Goal: Communication & Community: Answer question/provide support

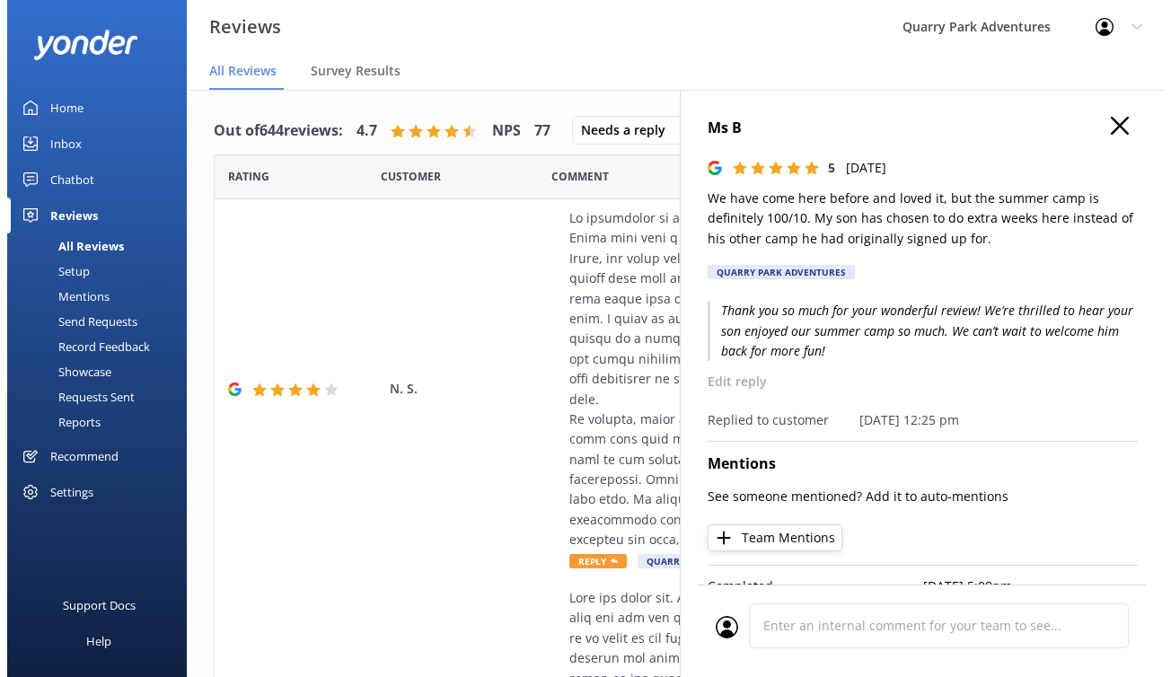
scroll to position [891, 0]
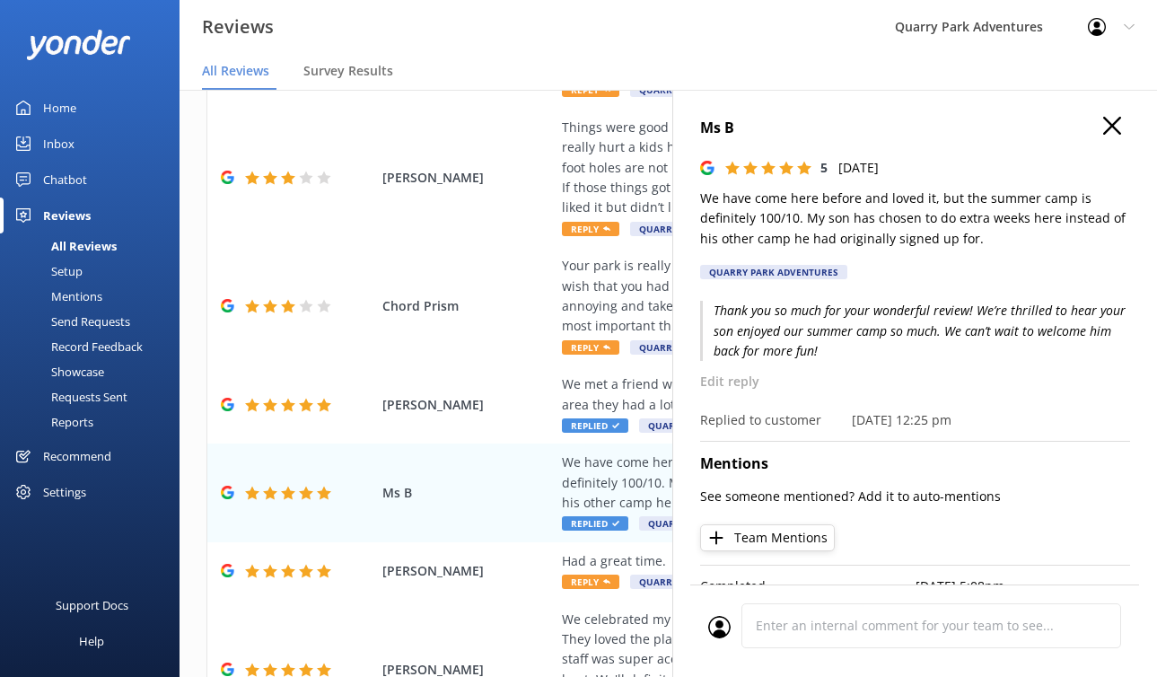
click at [90, 150] on link "Inbox" at bounding box center [90, 144] width 180 height 36
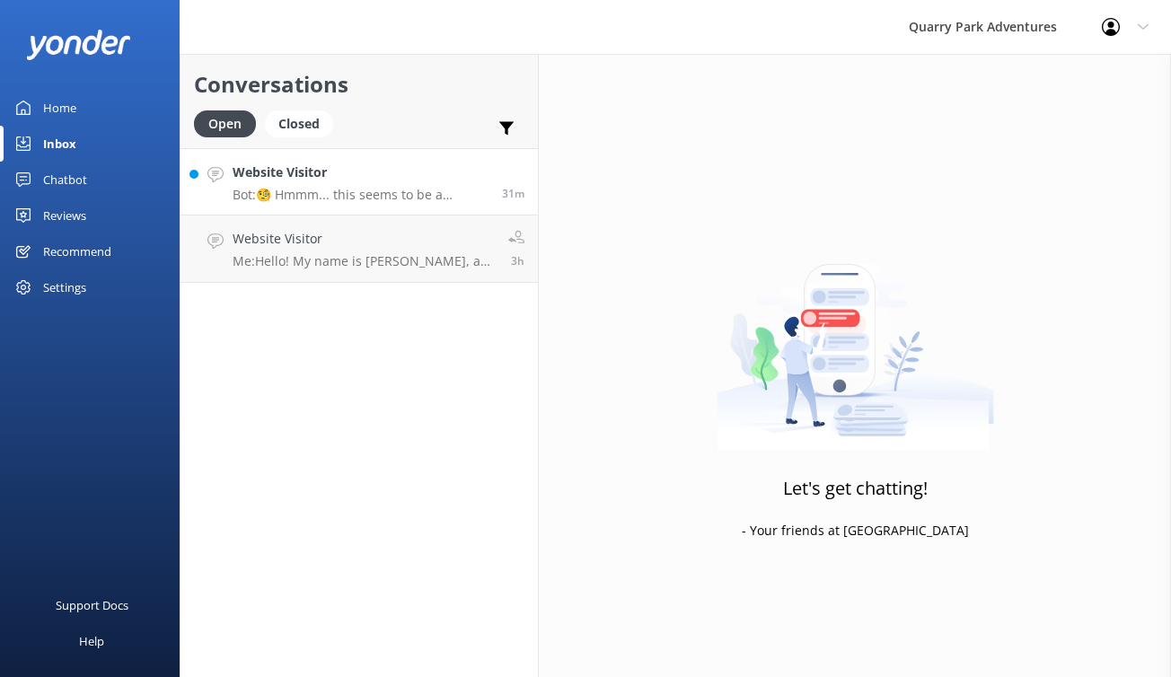
click at [400, 183] on div "Website Visitor Bot: 🧐 Hmmm... this seems to be a question better suited for on…" at bounding box center [361, 182] width 256 height 39
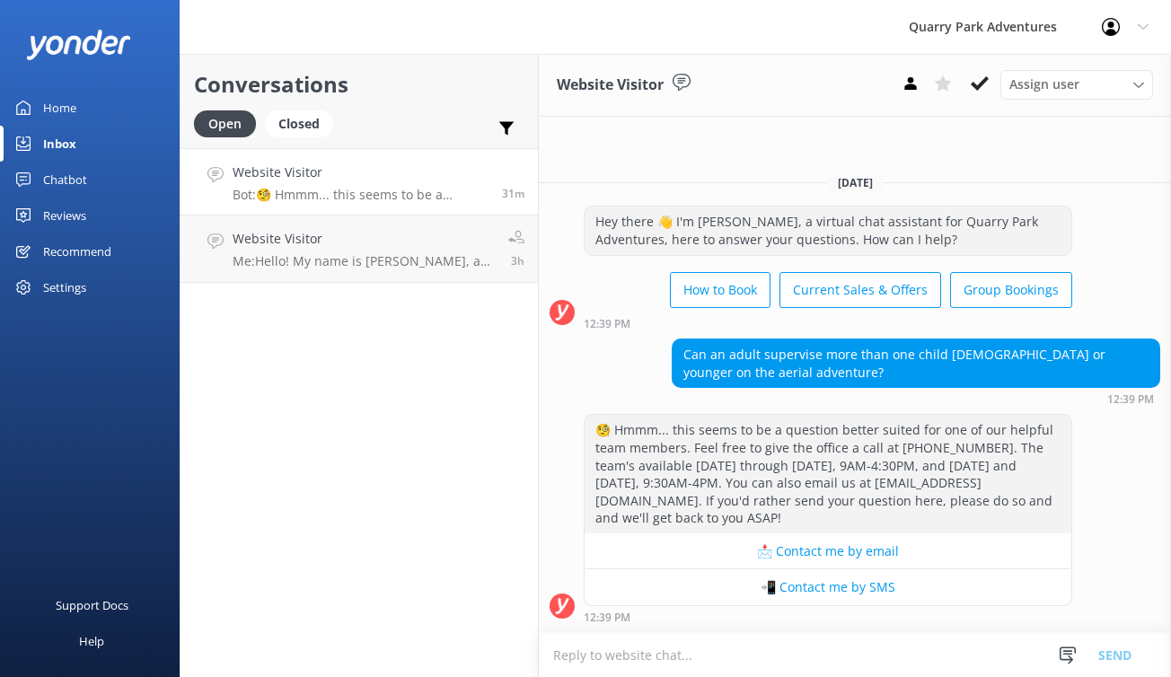
click at [672, 661] on textarea at bounding box center [855, 655] width 632 height 44
click at [1061, 651] on icon at bounding box center [1068, 655] width 18 height 18
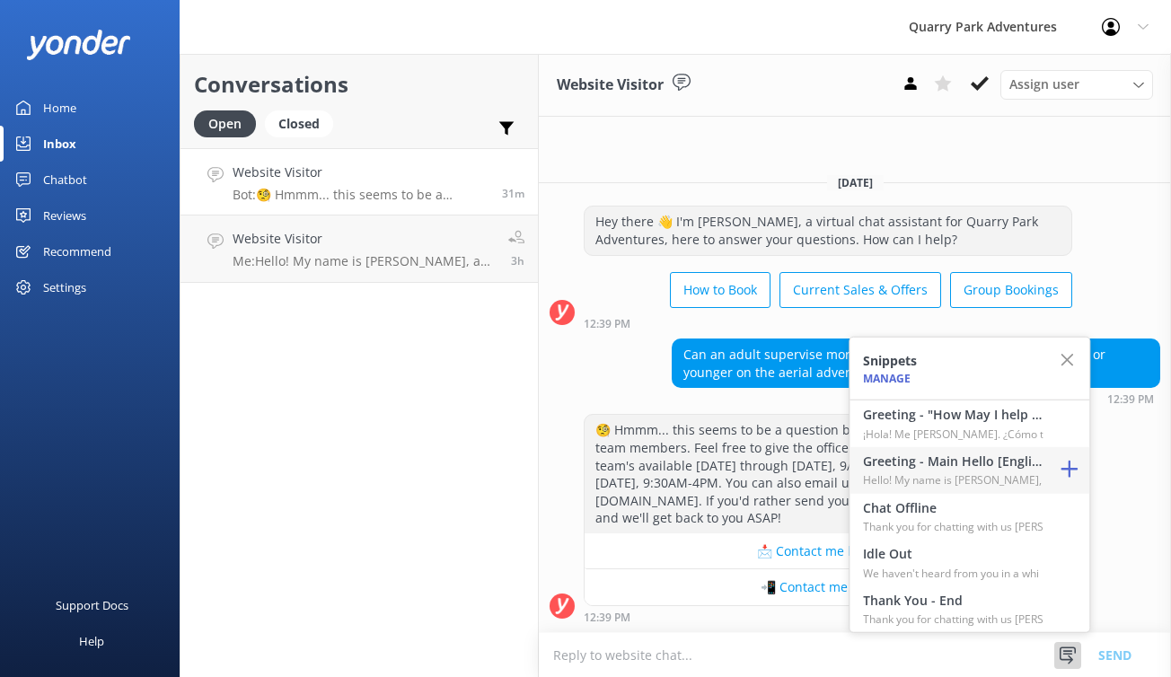
click at [912, 469] on h4 "Greeting - Main Hello [English]" at bounding box center [953, 462] width 180 height 20
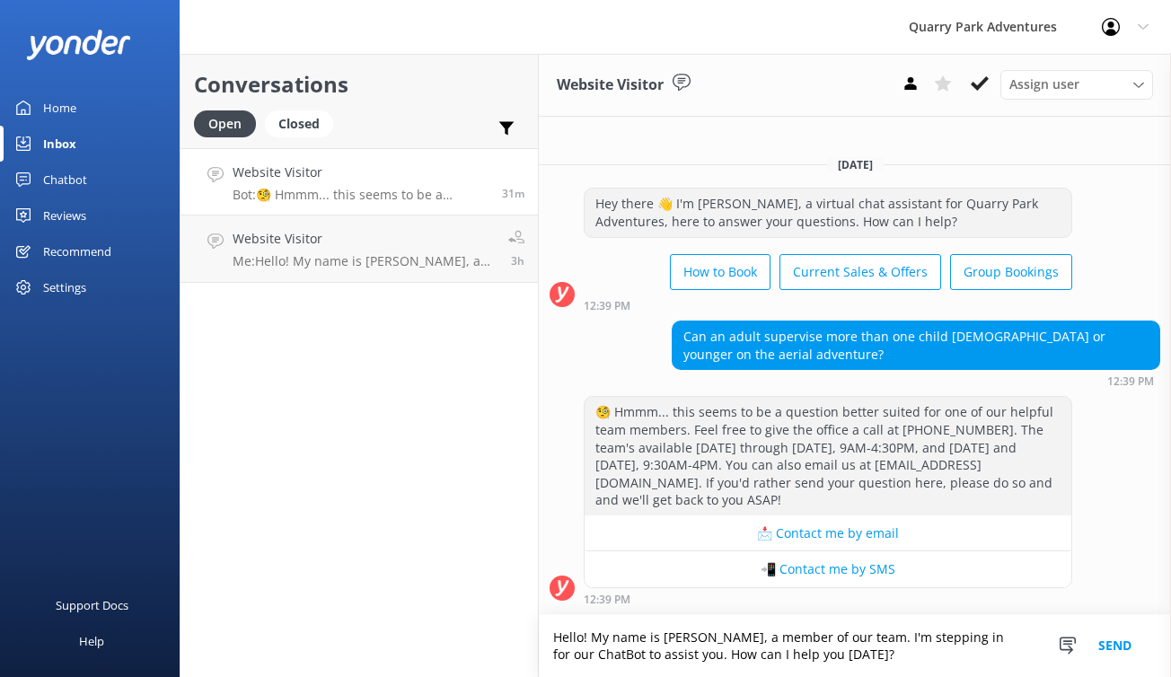
drag, startPoint x: 662, startPoint y: 654, endPoint x: 690, endPoint y: 651, distance: 29.0
click at [691, 651] on textarea "Hello! My name is [PERSON_NAME], a member of our team. I'm stepping in for our …" at bounding box center [855, 646] width 632 height 62
click at [688, 651] on textarea "Hello! My name is [PERSON_NAME], a member of our team. I'm stepping in for our …" at bounding box center [855, 646] width 632 height 62
drag, startPoint x: 686, startPoint y: 654, endPoint x: 882, endPoint y: 652, distance: 195.7
click at [882, 652] on textarea "Hello! My name is [PERSON_NAME], a member of our team. I'm stepping in for our …" at bounding box center [855, 646] width 632 height 62
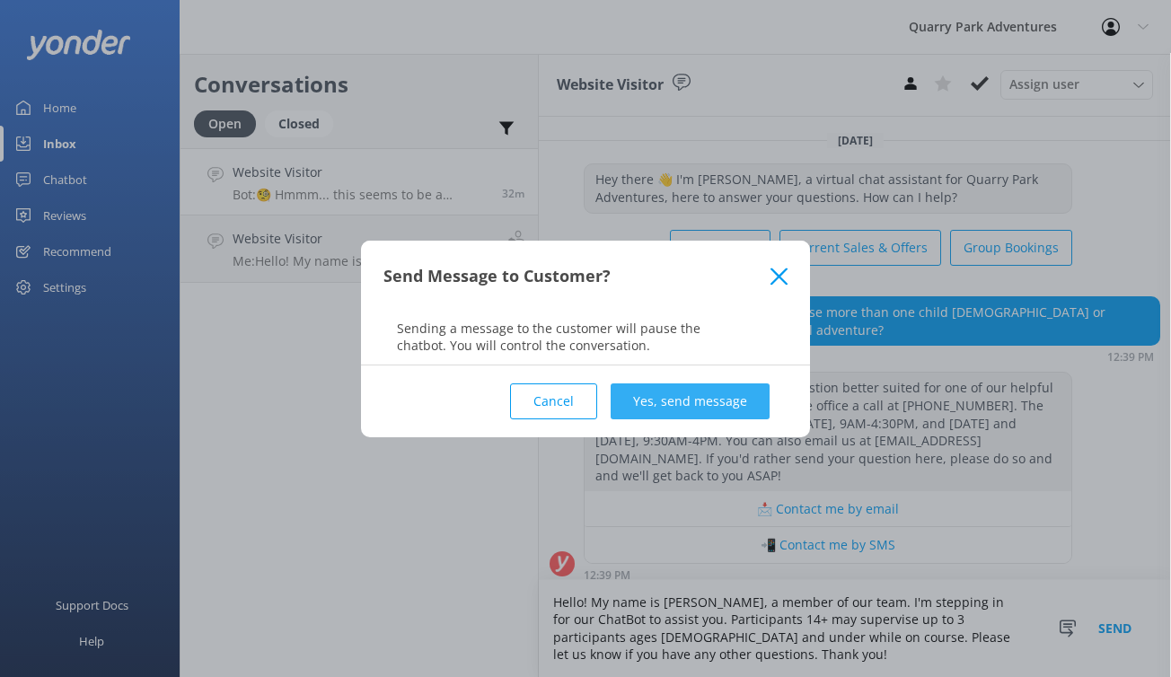
type textarea "Hello! My name is [PERSON_NAME], a member of our team. I'm stepping in for our …"
click at [710, 403] on button "Yes, send message" at bounding box center [690, 401] width 159 height 36
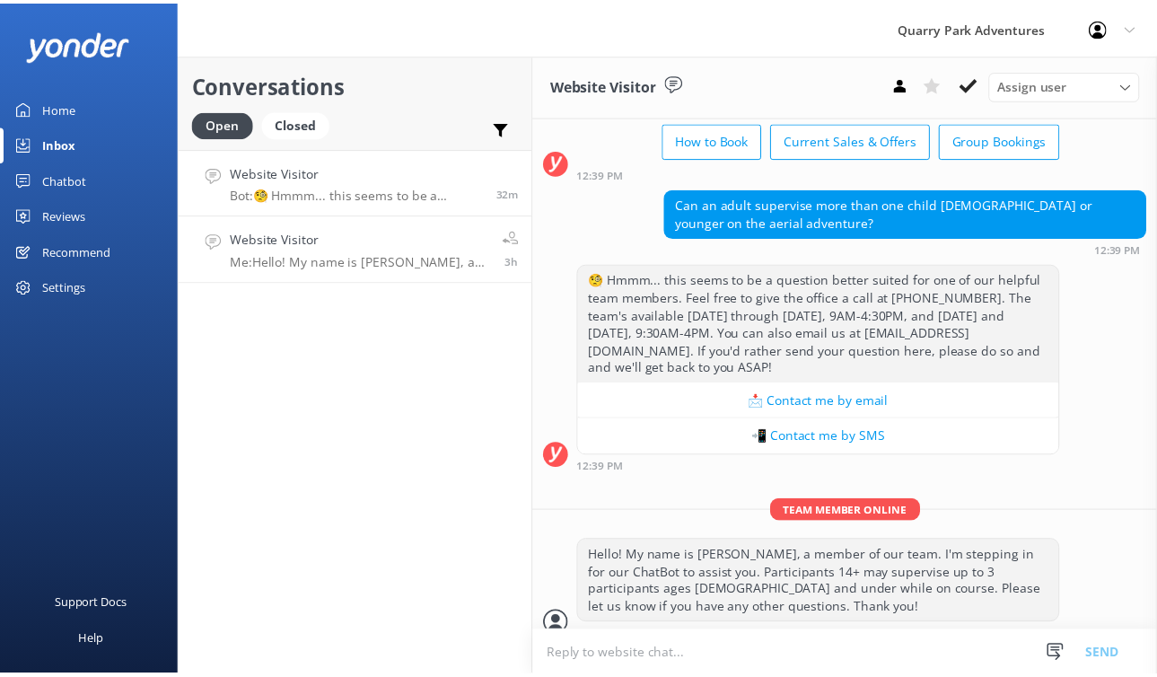
scroll to position [109, 0]
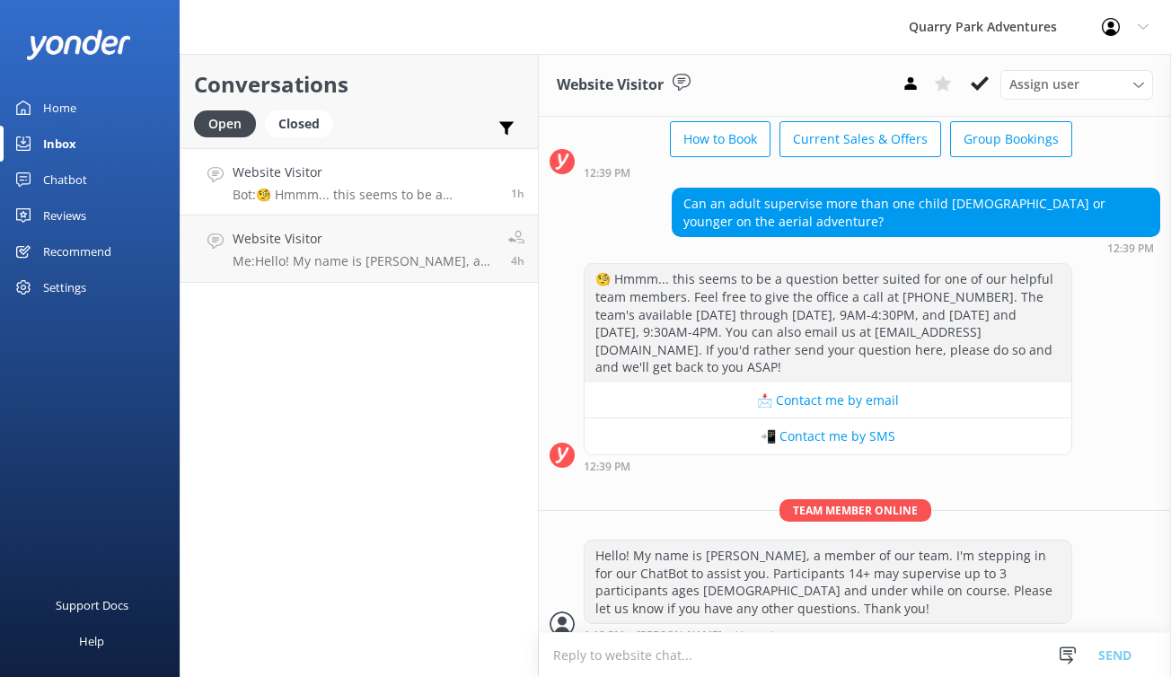
click at [481, 341] on div "Conversations Open Closed Important Assigned to me Unassigned SMS Website Visit…" at bounding box center [359, 365] width 359 height 623
click at [434, 324] on div "Conversations Open Closed Important Assigned to me Unassigned SMS Website Visit…" at bounding box center [359, 365] width 359 height 623
click at [457, 412] on div "Conversations Open Closed Important Assigned to me Unassigned SMS Website Visit…" at bounding box center [359, 365] width 359 height 623
click at [67, 185] on div "Chatbot" at bounding box center [65, 180] width 44 height 36
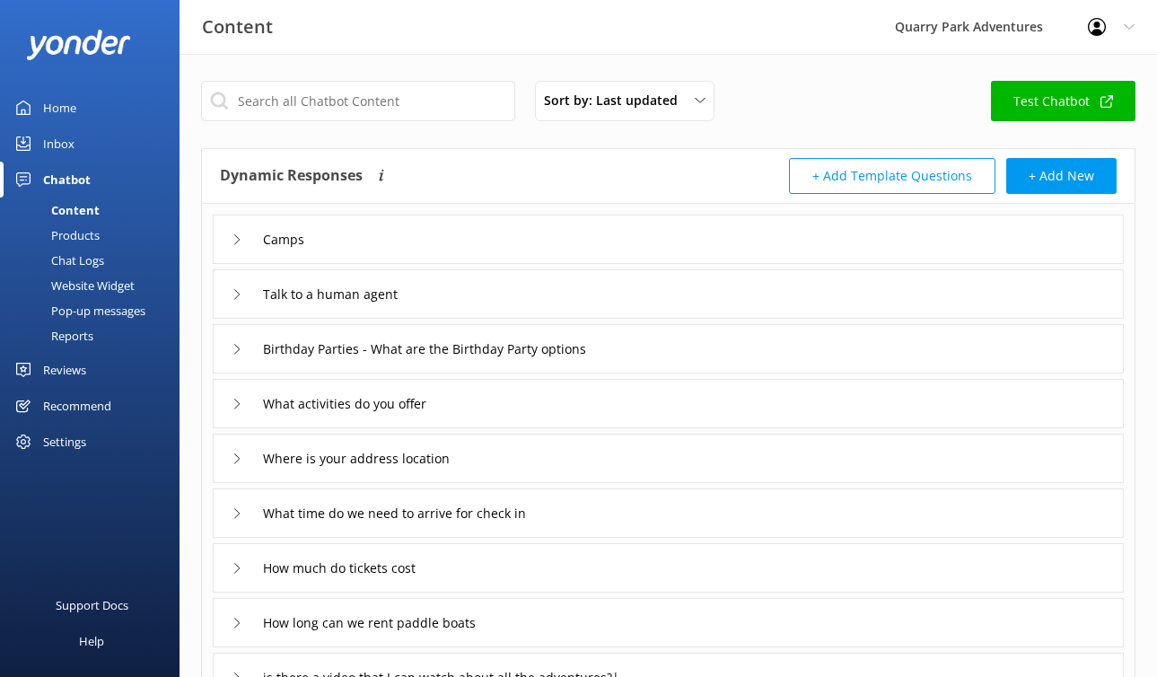
click at [96, 260] on div "Chat Logs" at bounding box center [57, 260] width 93 height 25
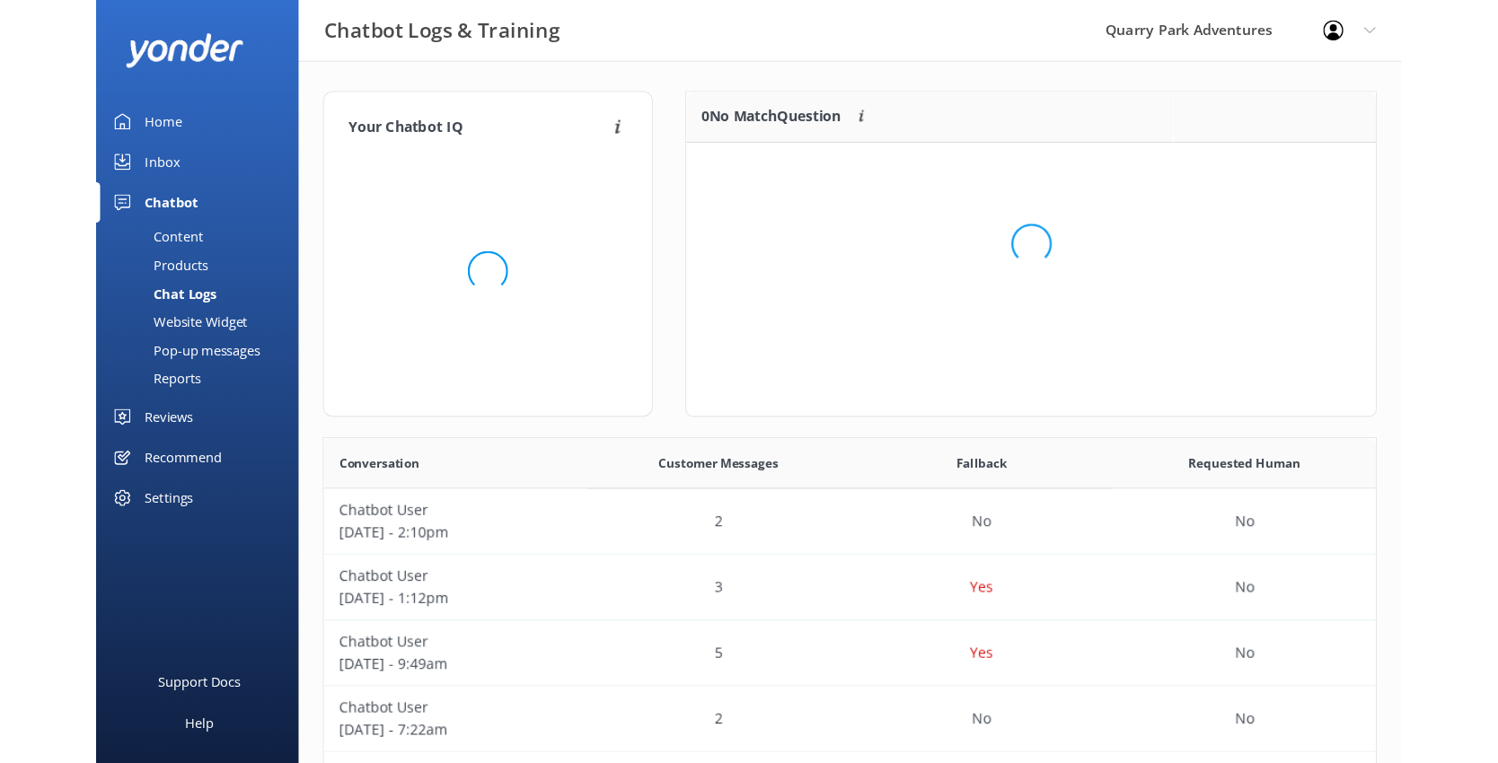
scroll to position [212, 598]
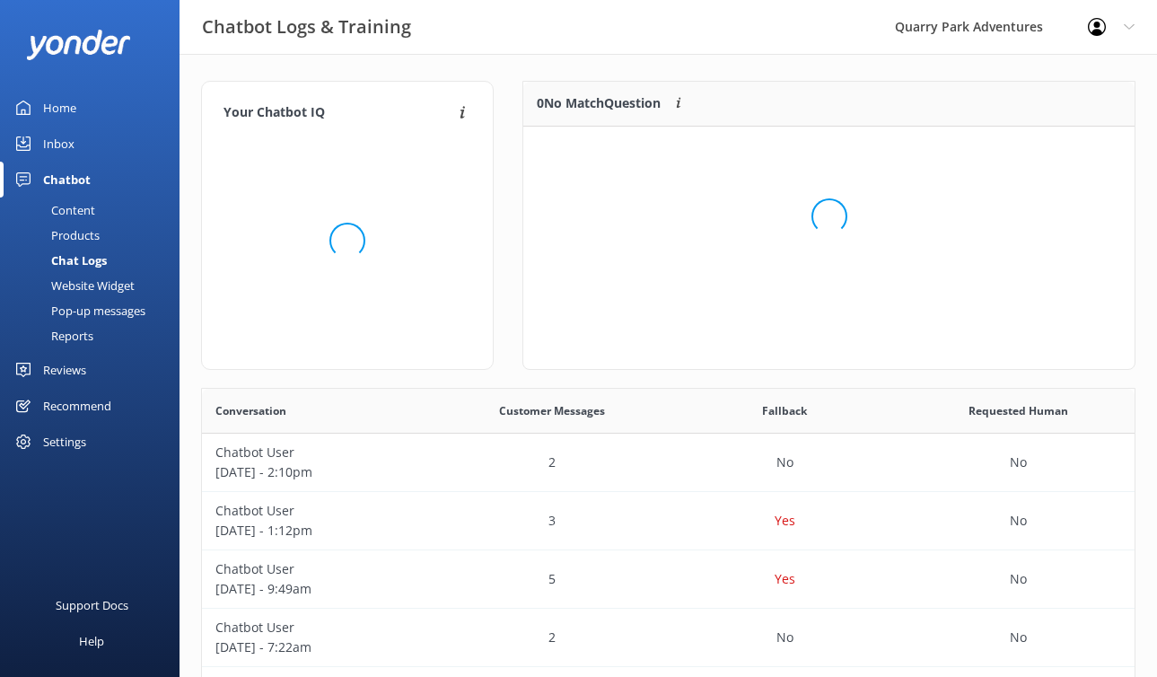
click at [72, 370] on div "Reviews" at bounding box center [64, 370] width 43 height 36
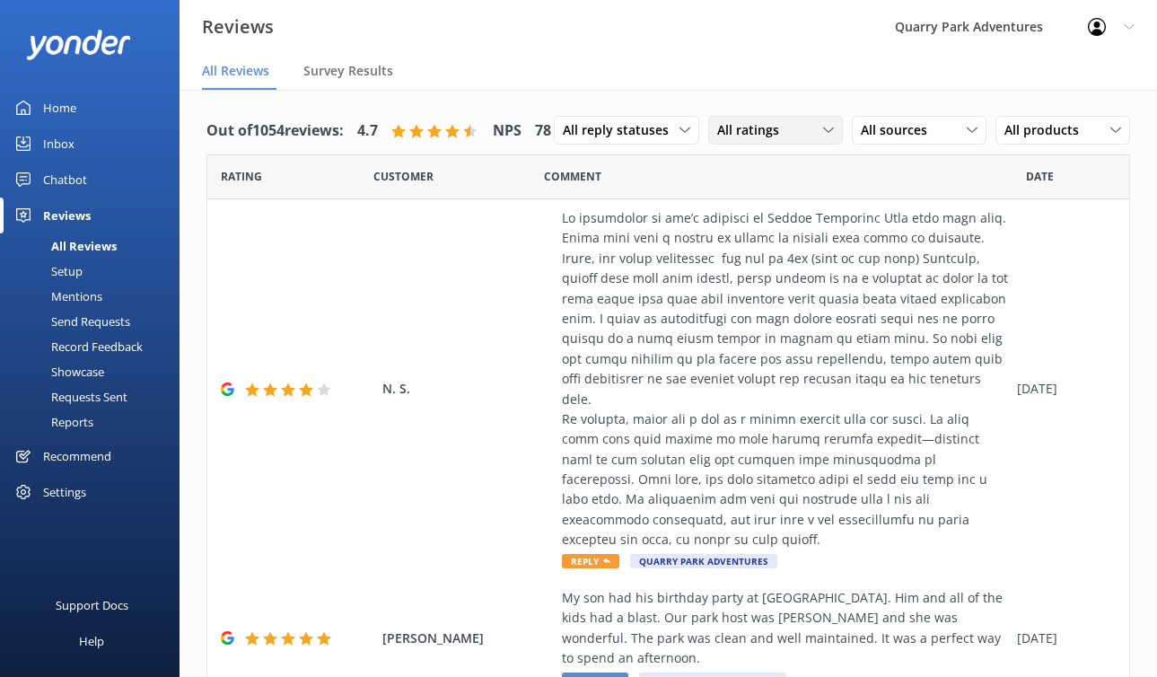
click at [713, 140] on div "All ratings" at bounding box center [776, 130] width 126 height 20
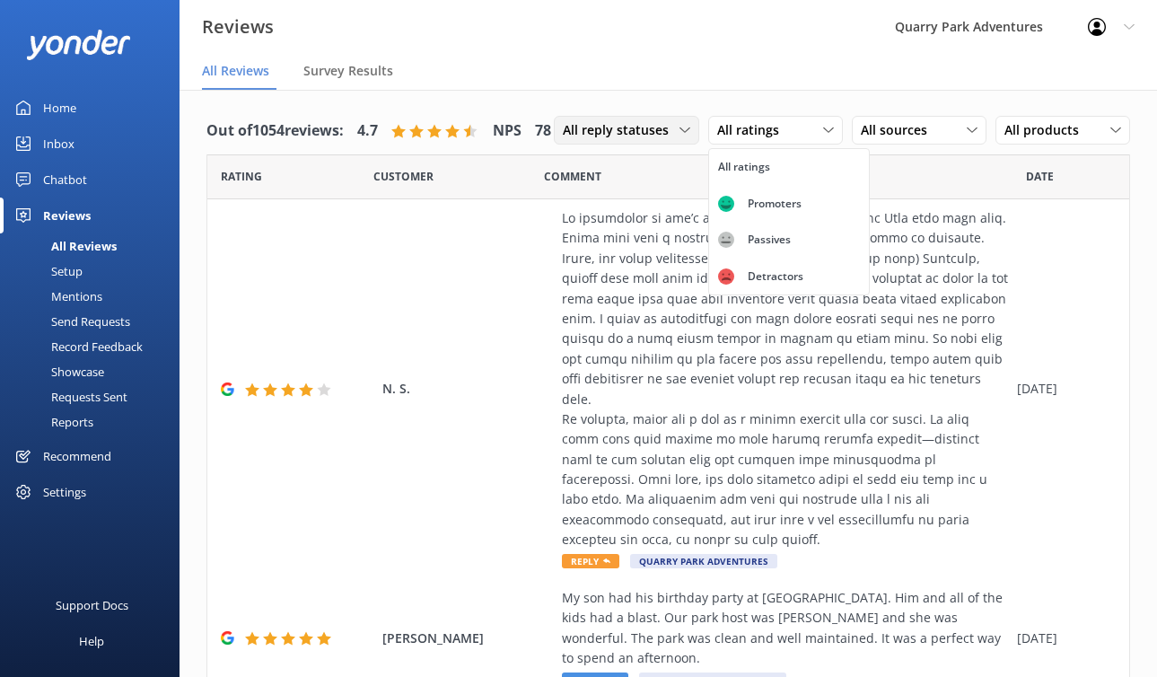
click at [558, 140] on div "All reply statuses" at bounding box center [626, 130] width 136 height 20
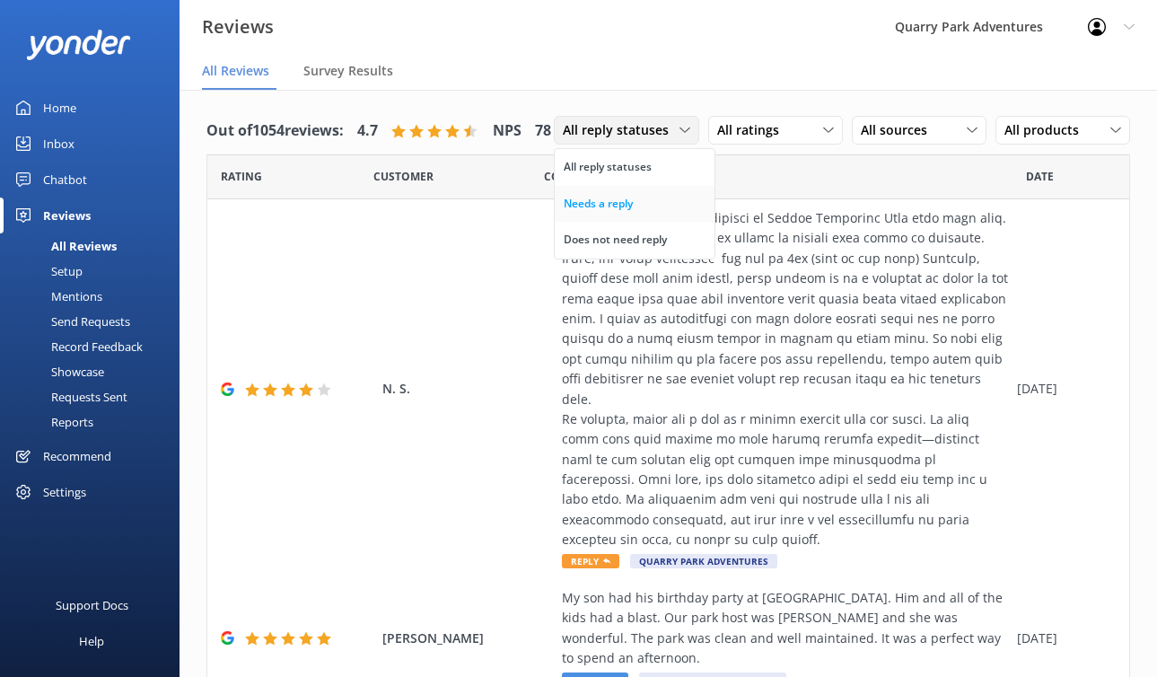
click at [555, 222] on link "Needs a reply" at bounding box center [635, 204] width 160 height 36
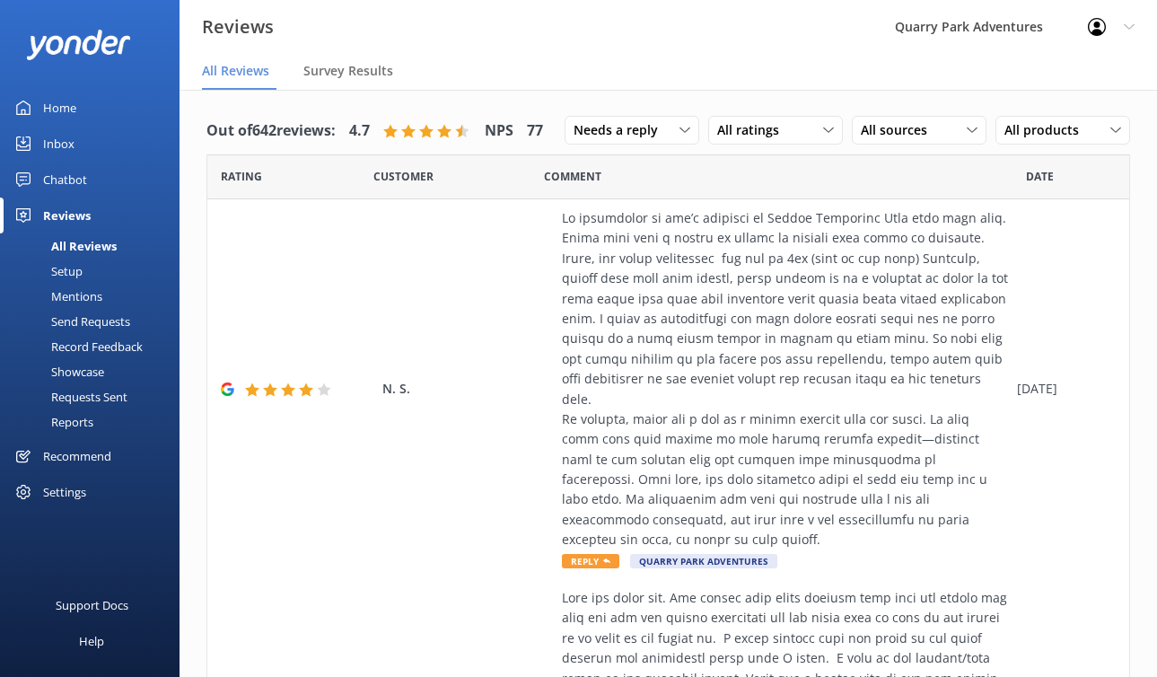
click at [48, 142] on div "Inbox" at bounding box center [58, 144] width 31 height 36
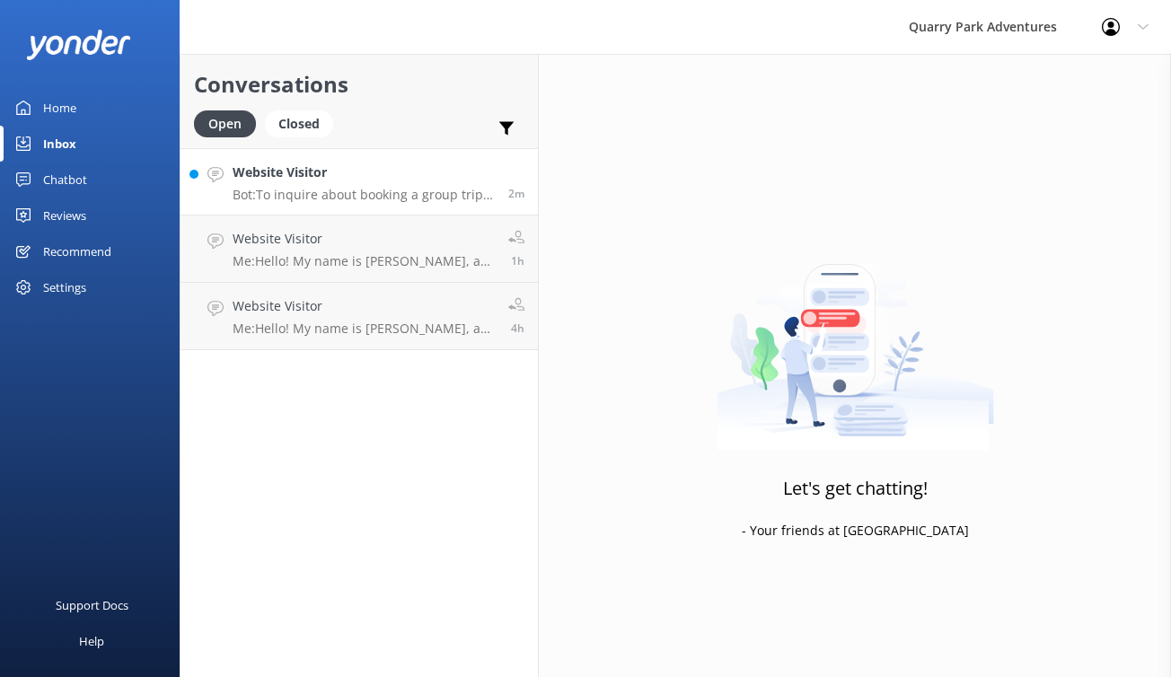
click at [388, 189] on p "Bot: To inquire about booking a group trip at [GEOGRAPHIC_DATA] Adventures, ple…" at bounding box center [364, 195] width 262 height 16
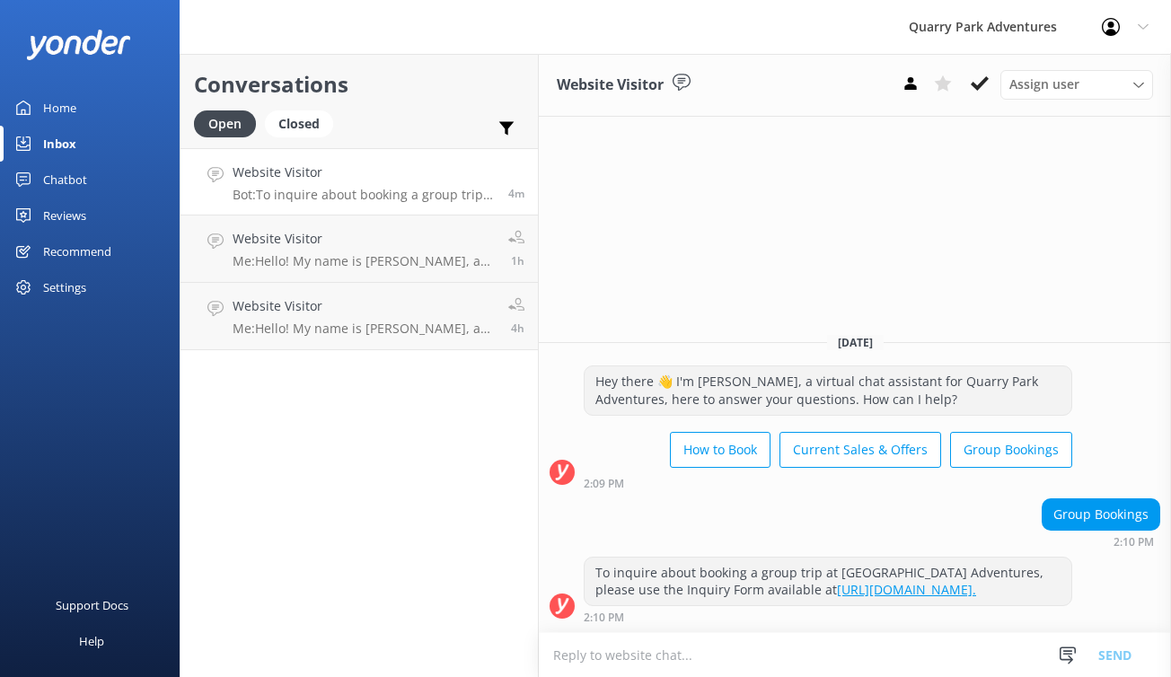
click at [68, 173] on div "Chatbot" at bounding box center [65, 180] width 44 height 36
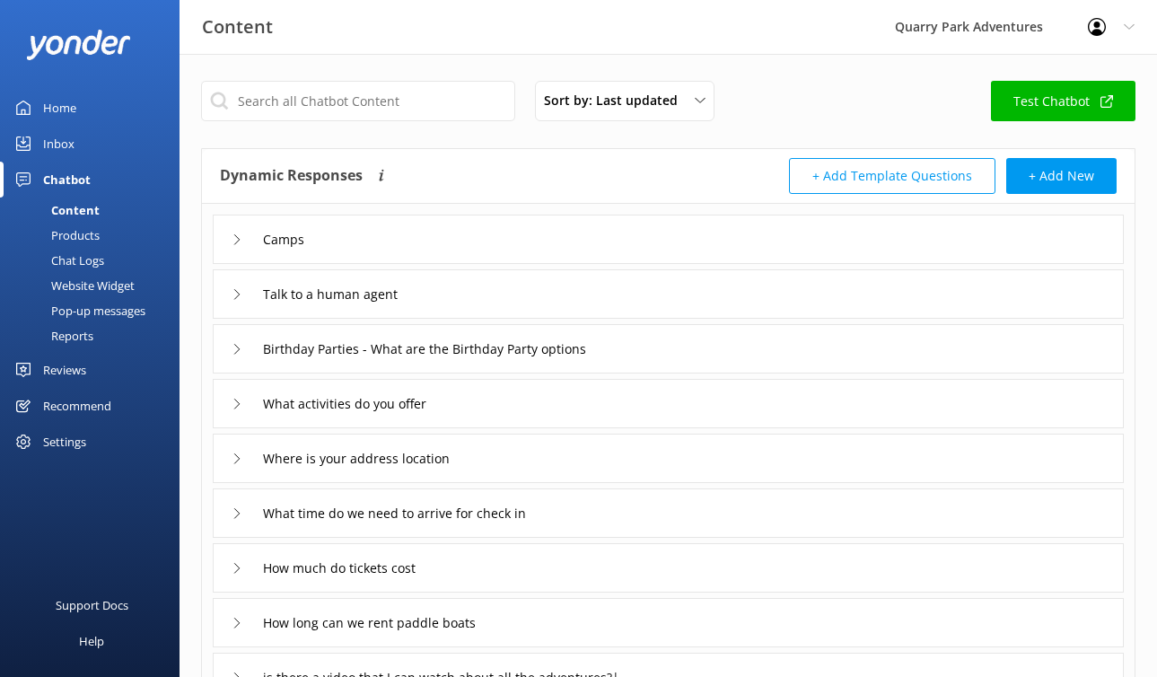
click at [88, 368] on link "Reviews" at bounding box center [90, 370] width 180 height 36
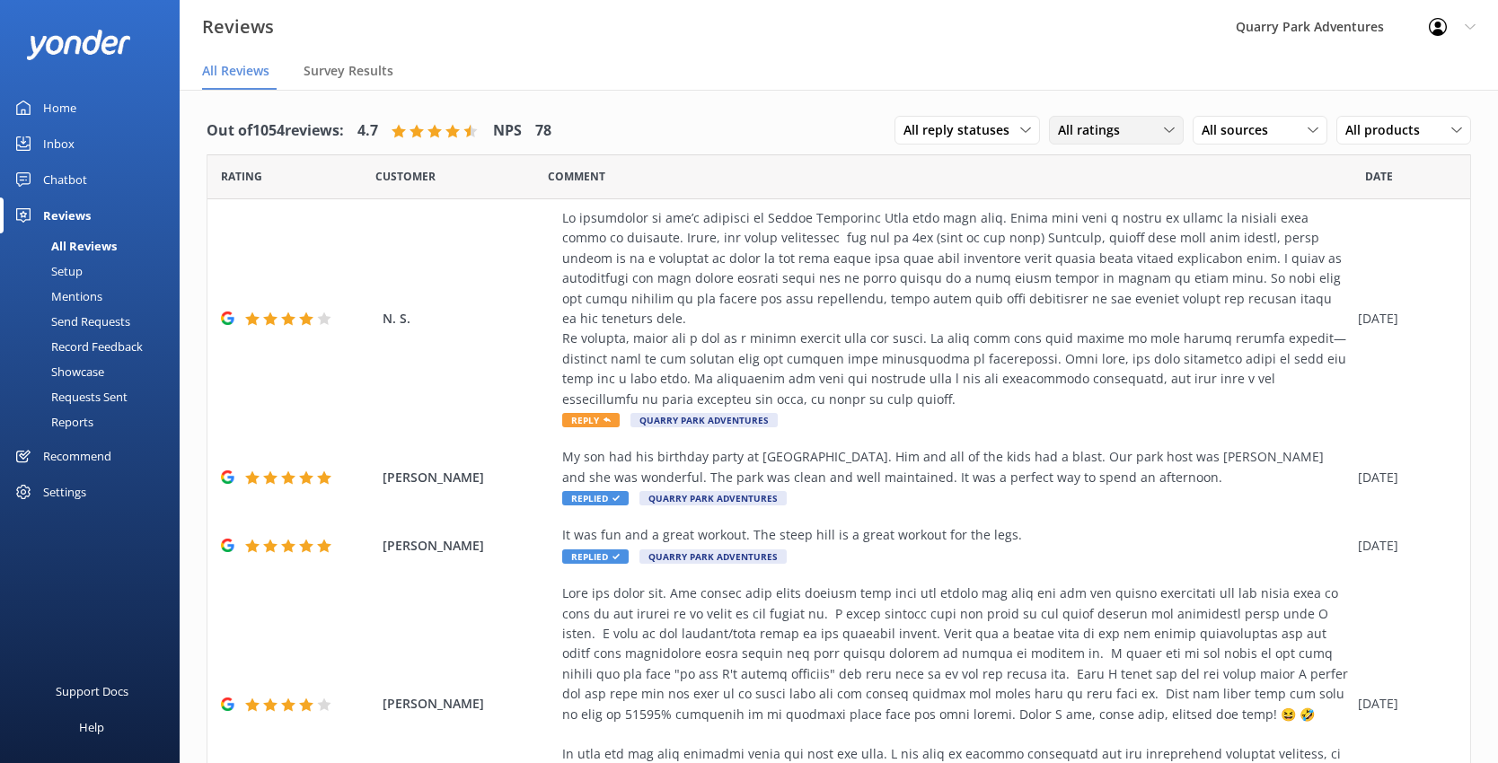
click at [1071, 132] on span "All ratings" at bounding box center [1094, 130] width 73 height 20
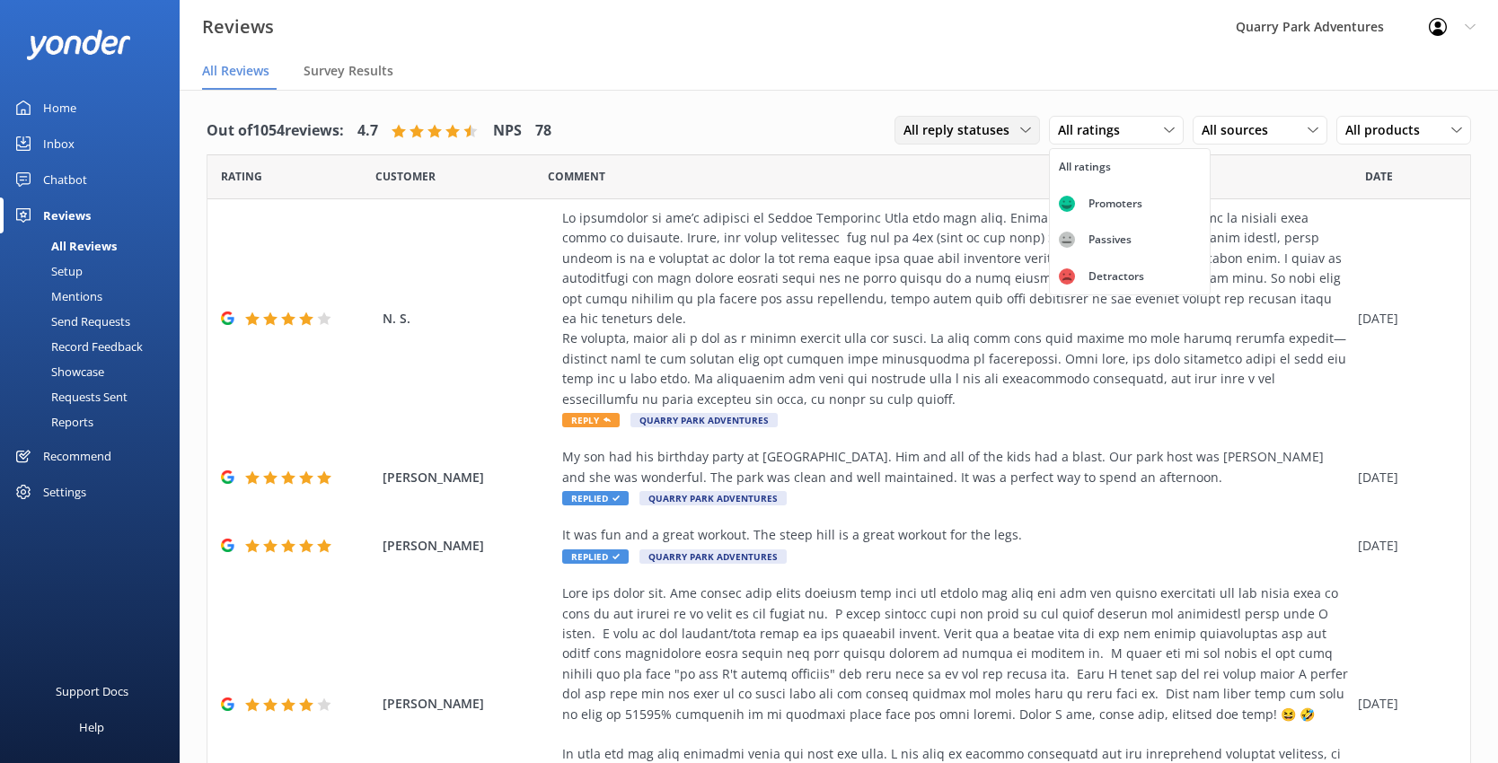
click at [1020, 127] on icon at bounding box center [1025, 130] width 11 height 11
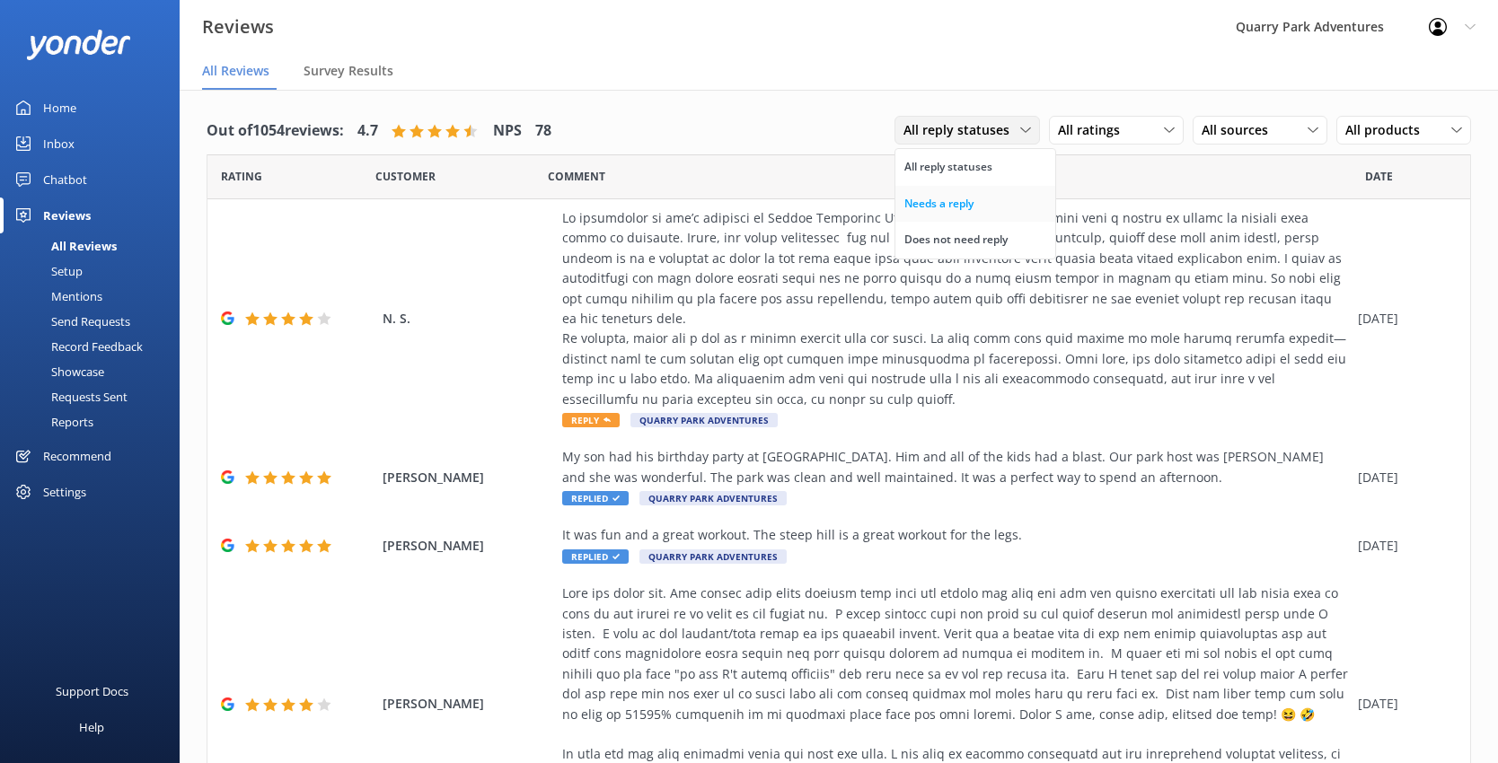
click at [977, 205] on link "Needs a reply" at bounding box center [975, 204] width 160 height 36
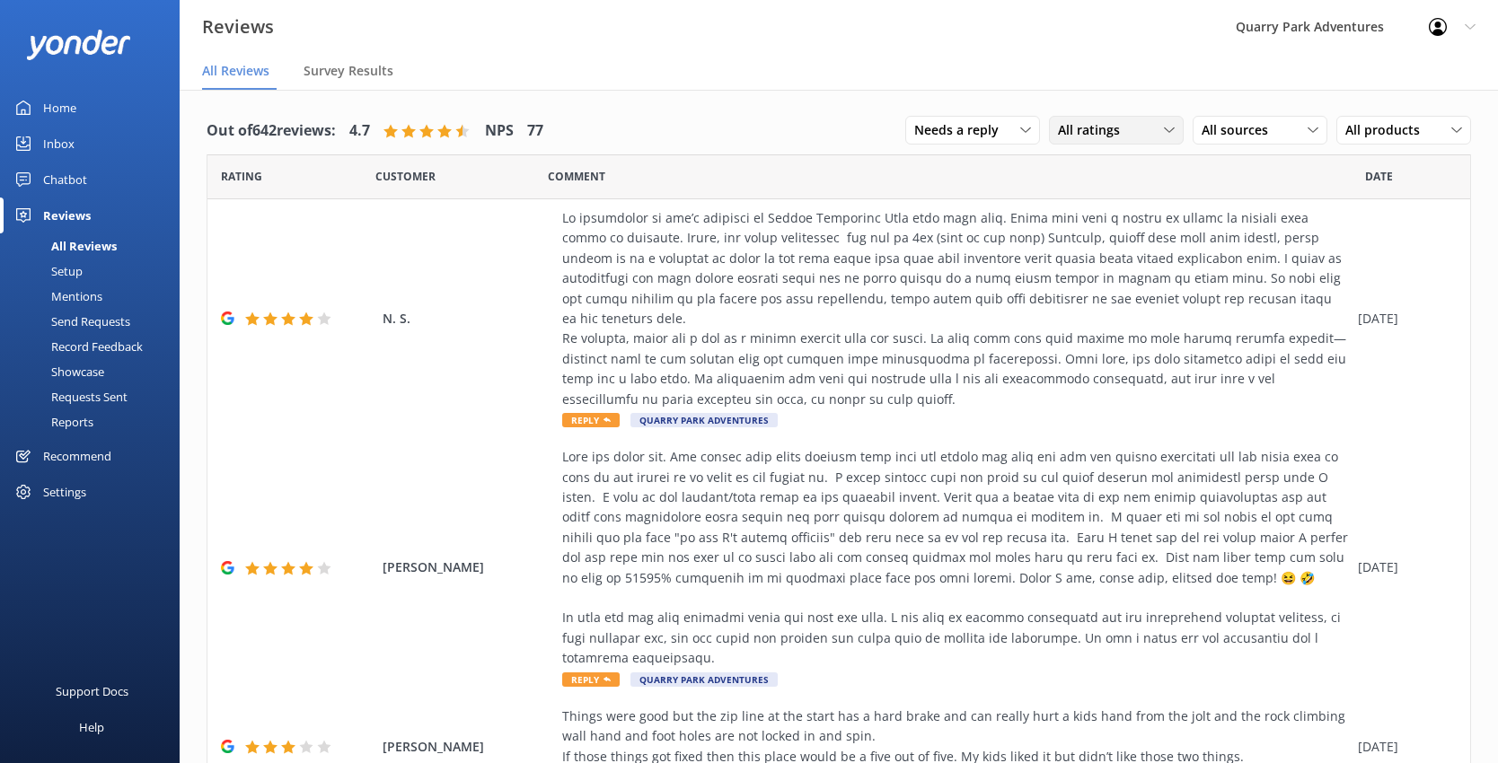
click at [1110, 127] on span "All ratings" at bounding box center [1094, 130] width 73 height 20
click at [1100, 202] on div "Promoters" at bounding box center [1115, 204] width 81 height 18
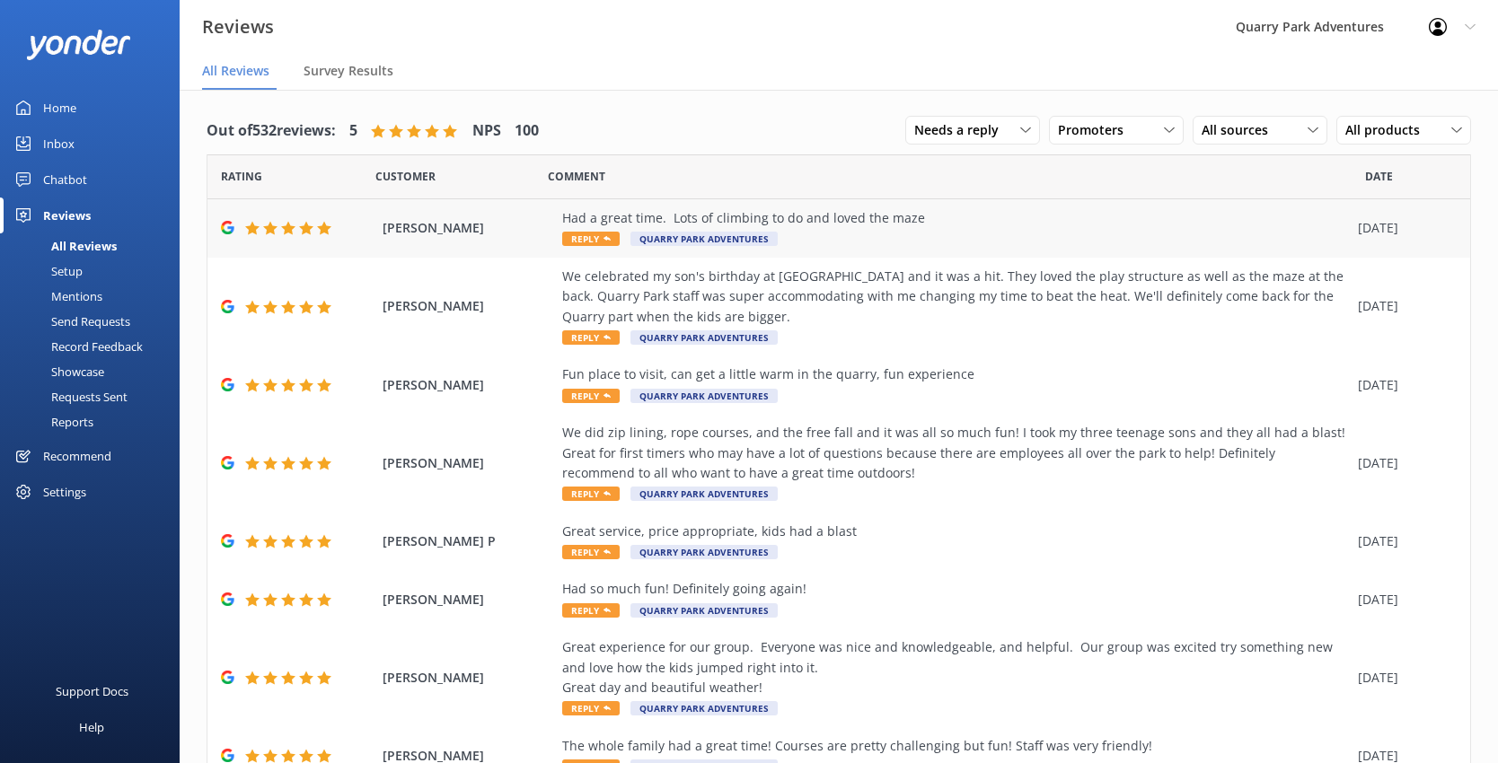
click at [822, 227] on div "Had a great time. Lots of climbing to do and loved the maze" at bounding box center [955, 218] width 786 height 20
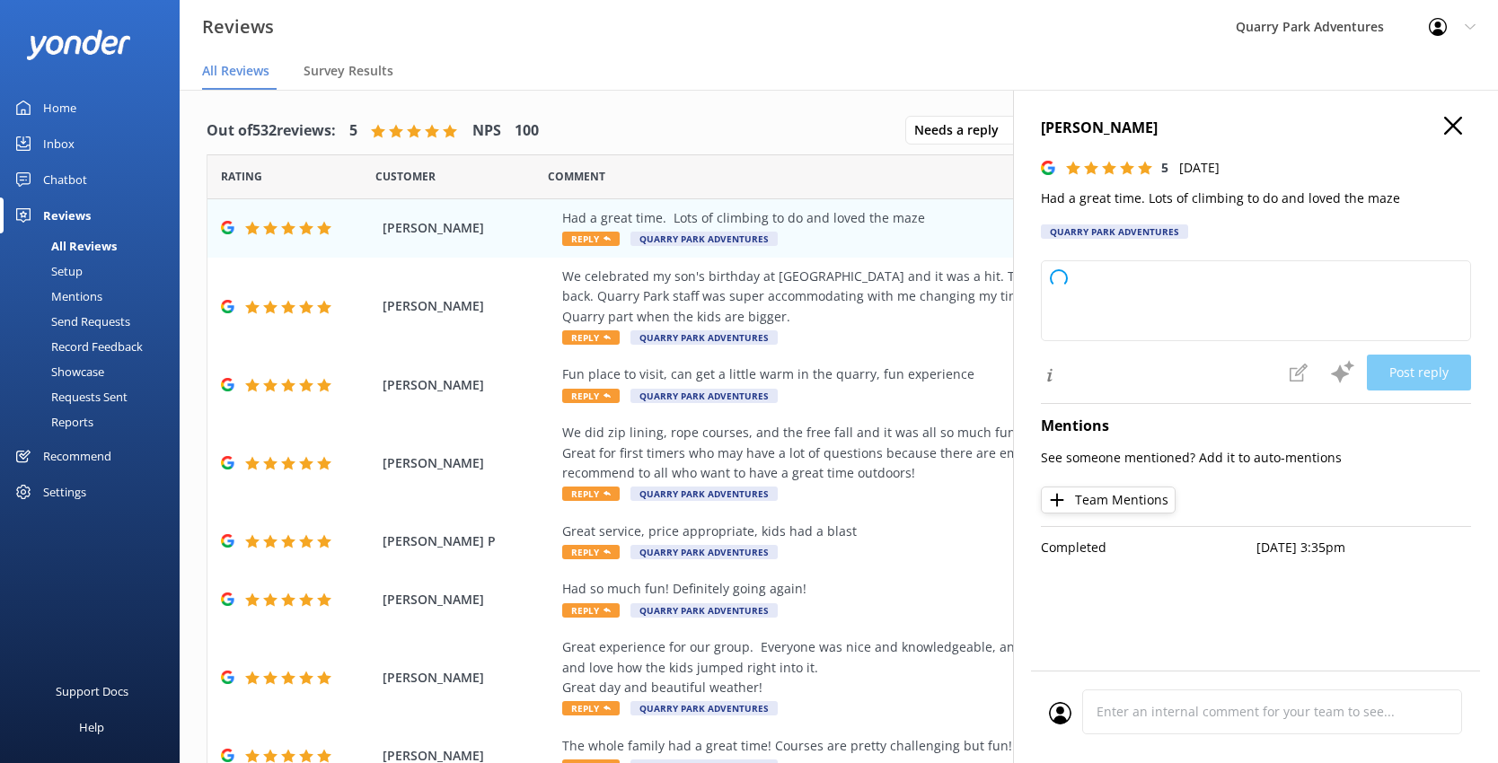
type textarea "Thank you so much for your wonderful review! We're thrilled to hear you enjoyed…"
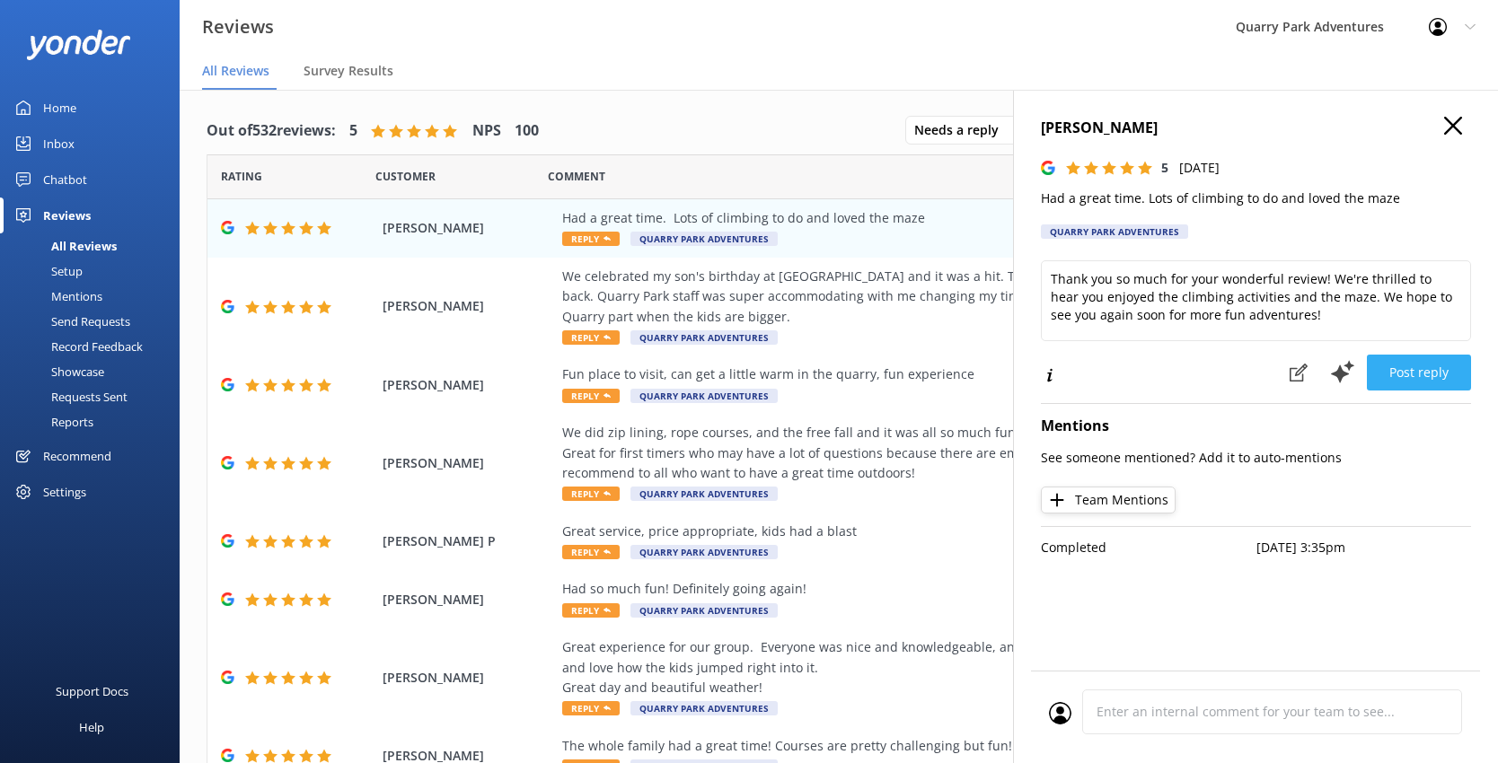
click at [1156, 363] on button "Post reply" at bounding box center [1418, 373] width 104 height 36
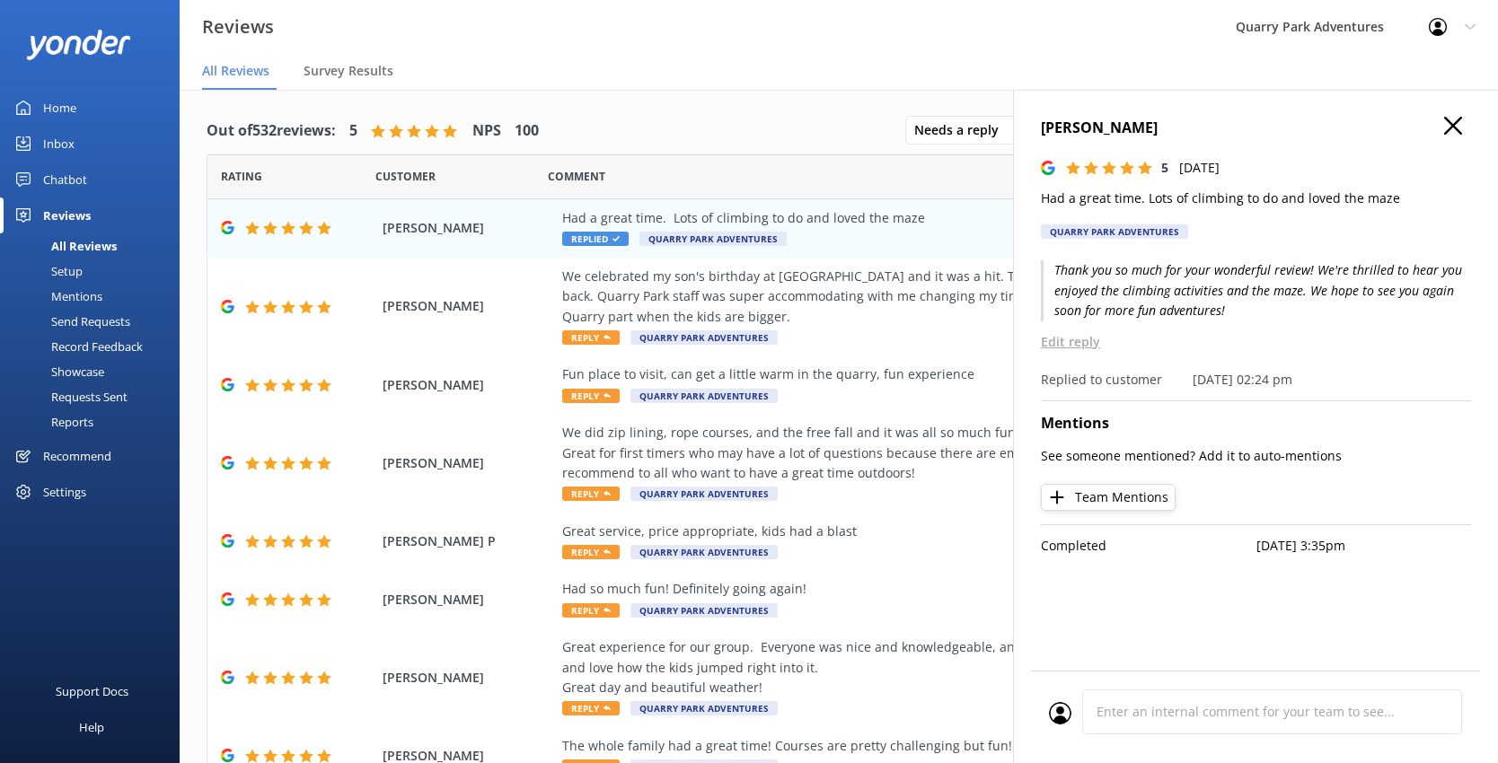
click at [1156, 122] on icon at bounding box center [1453, 126] width 18 height 18
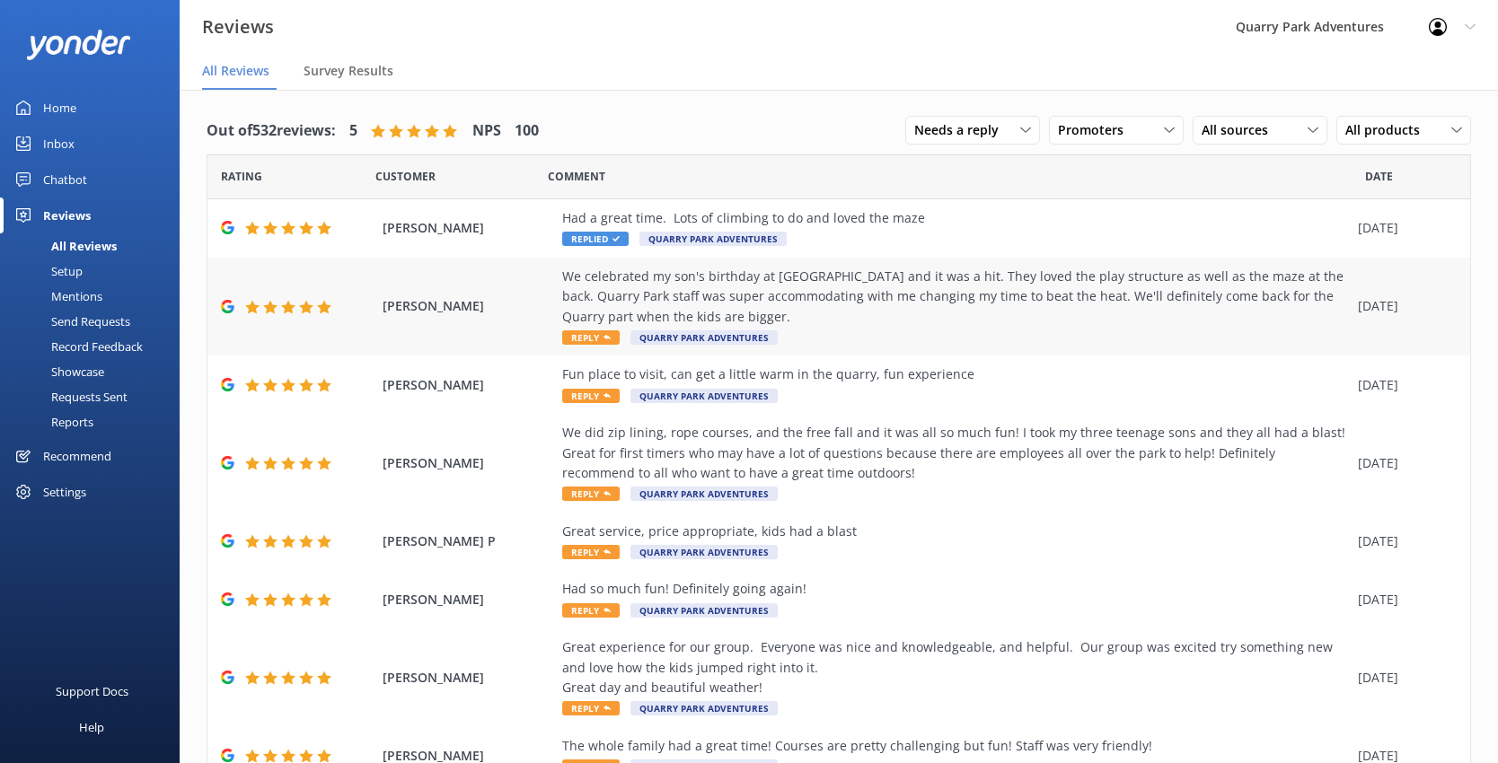
click at [797, 308] on div "We celebrated my son's birthday at [GEOGRAPHIC_DATA] and it was a hit. They lov…" at bounding box center [955, 297] width 786 height 60
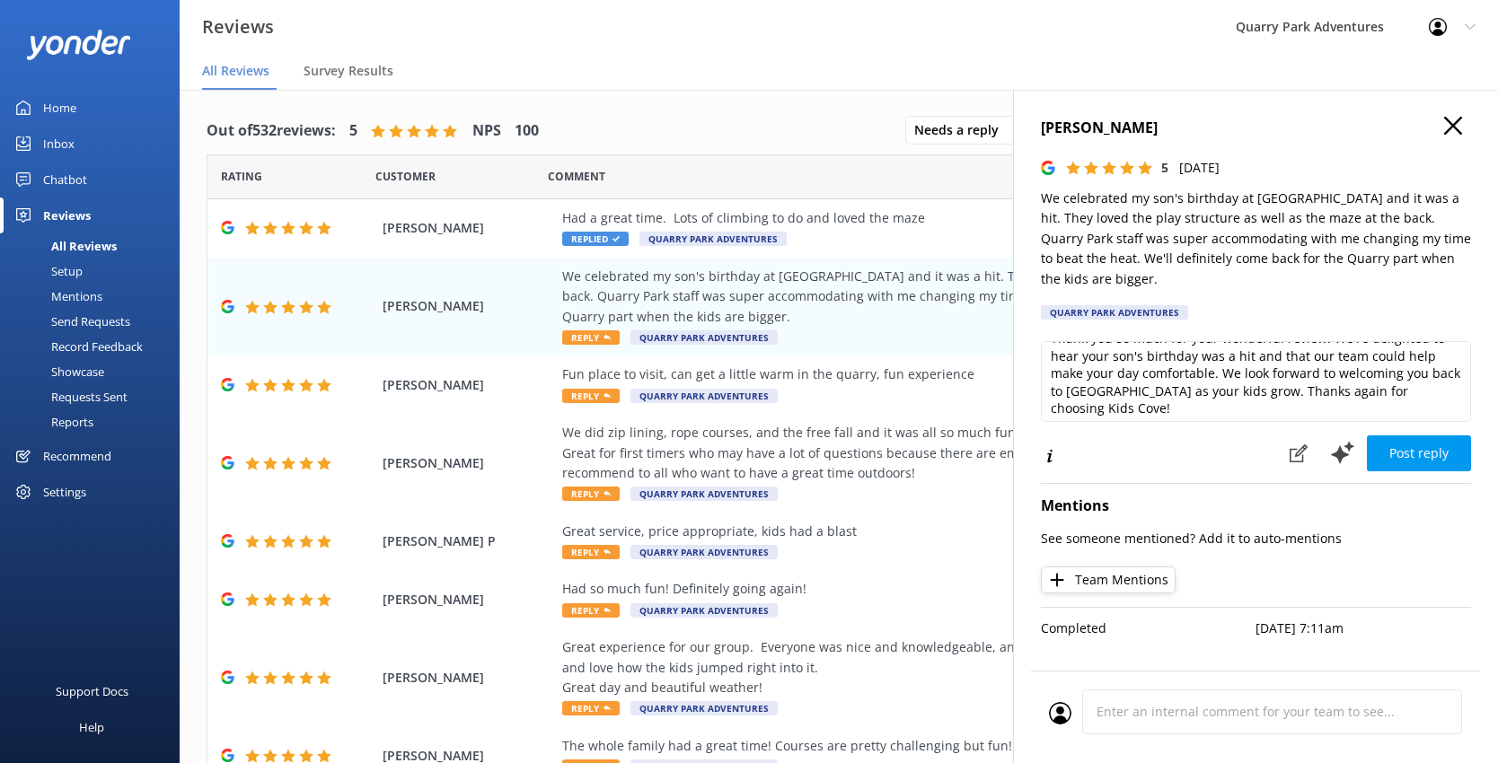
scroll to position [23, 0]
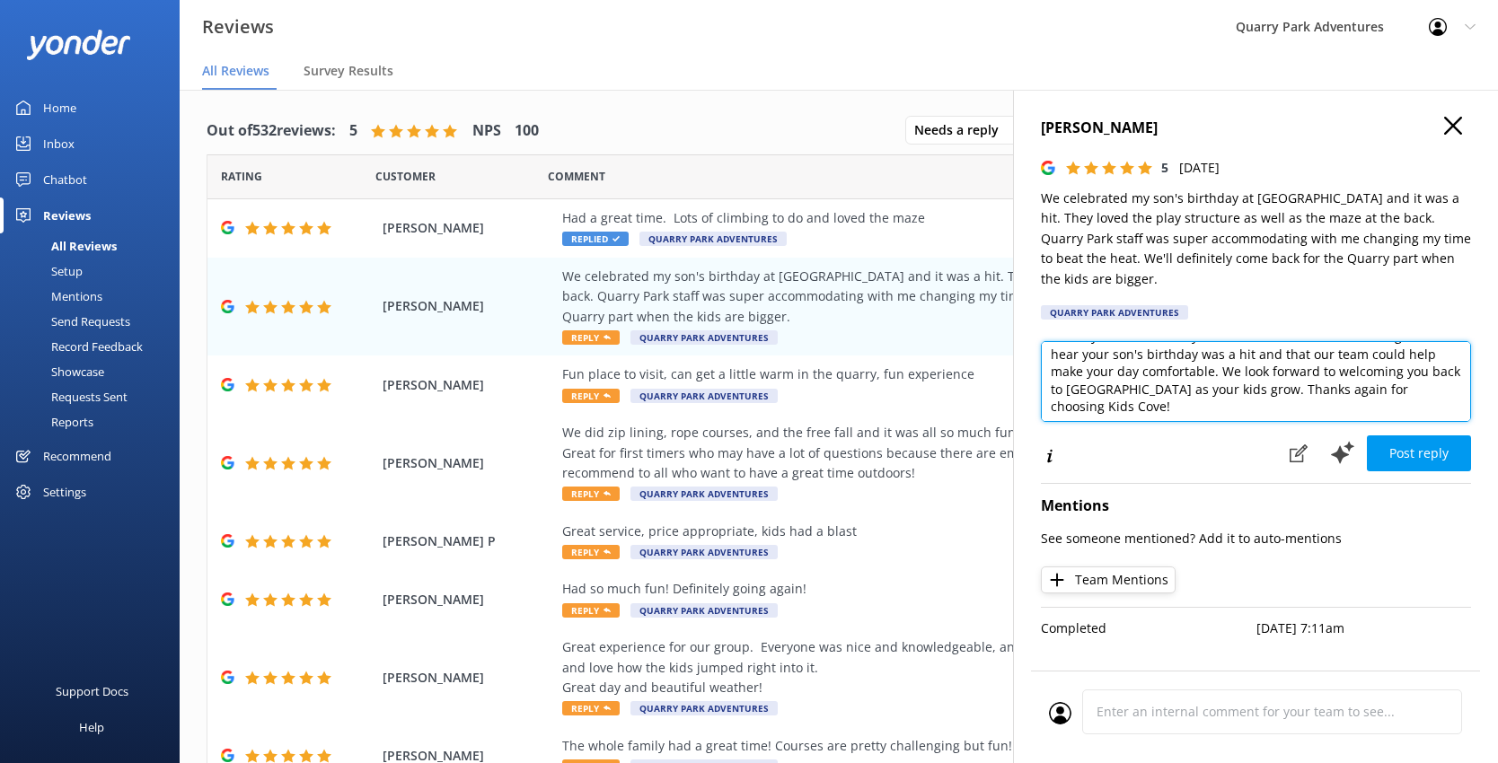
click at [1156, 365] on textarea "Thank you so much for your wonderful review! We're delighted to hear your son's…" at bounding box center [1256, 381] width 430 height 81
type textarea "Thank you so much for your wonderful review! We're delighted to hear your son's…"
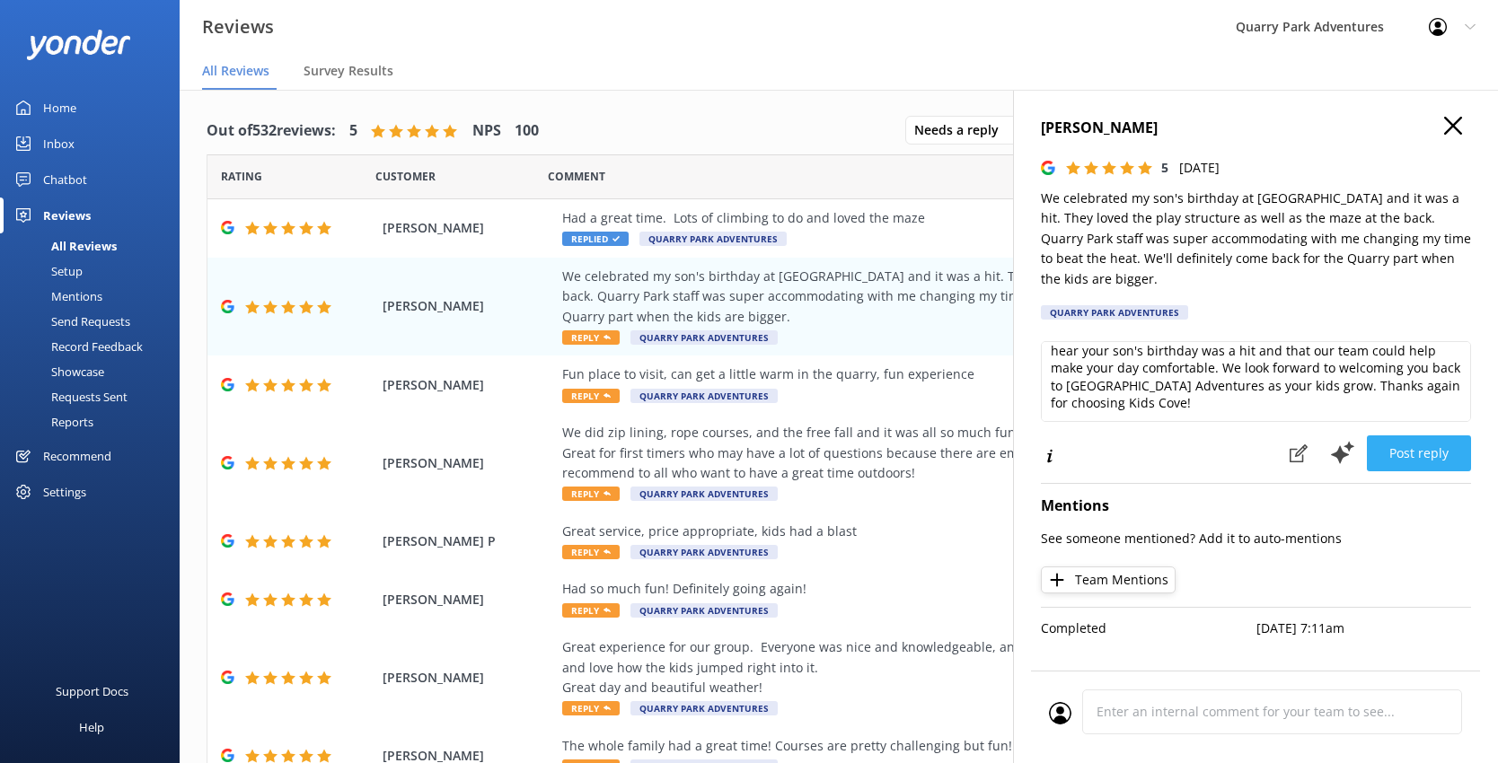
click at [1156, 439] on button "Post reply" at bounding box center [1418, 453] width 104 height 36
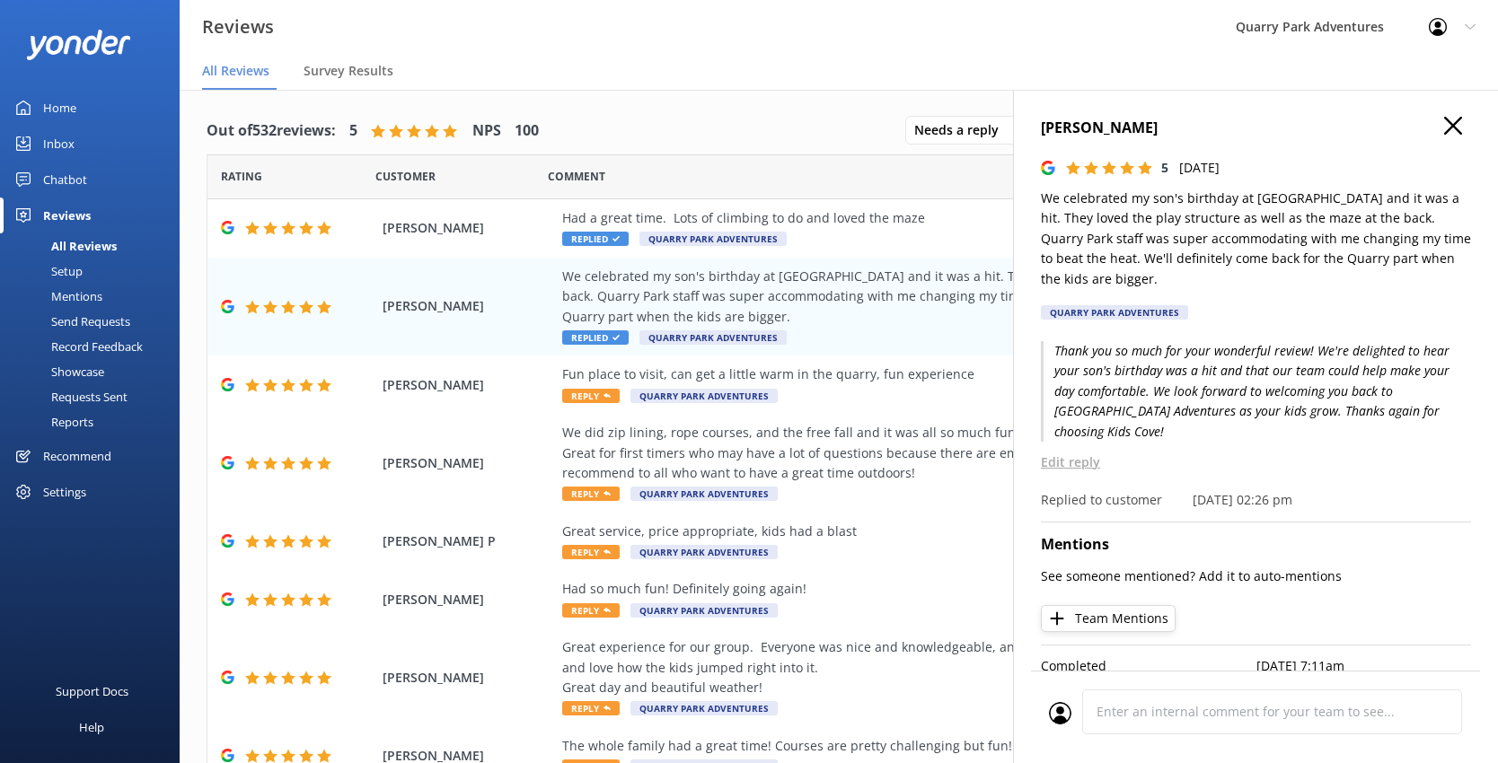
click at [1156, 130] on icon at bounding box center [1453, 126] width 18 height 18
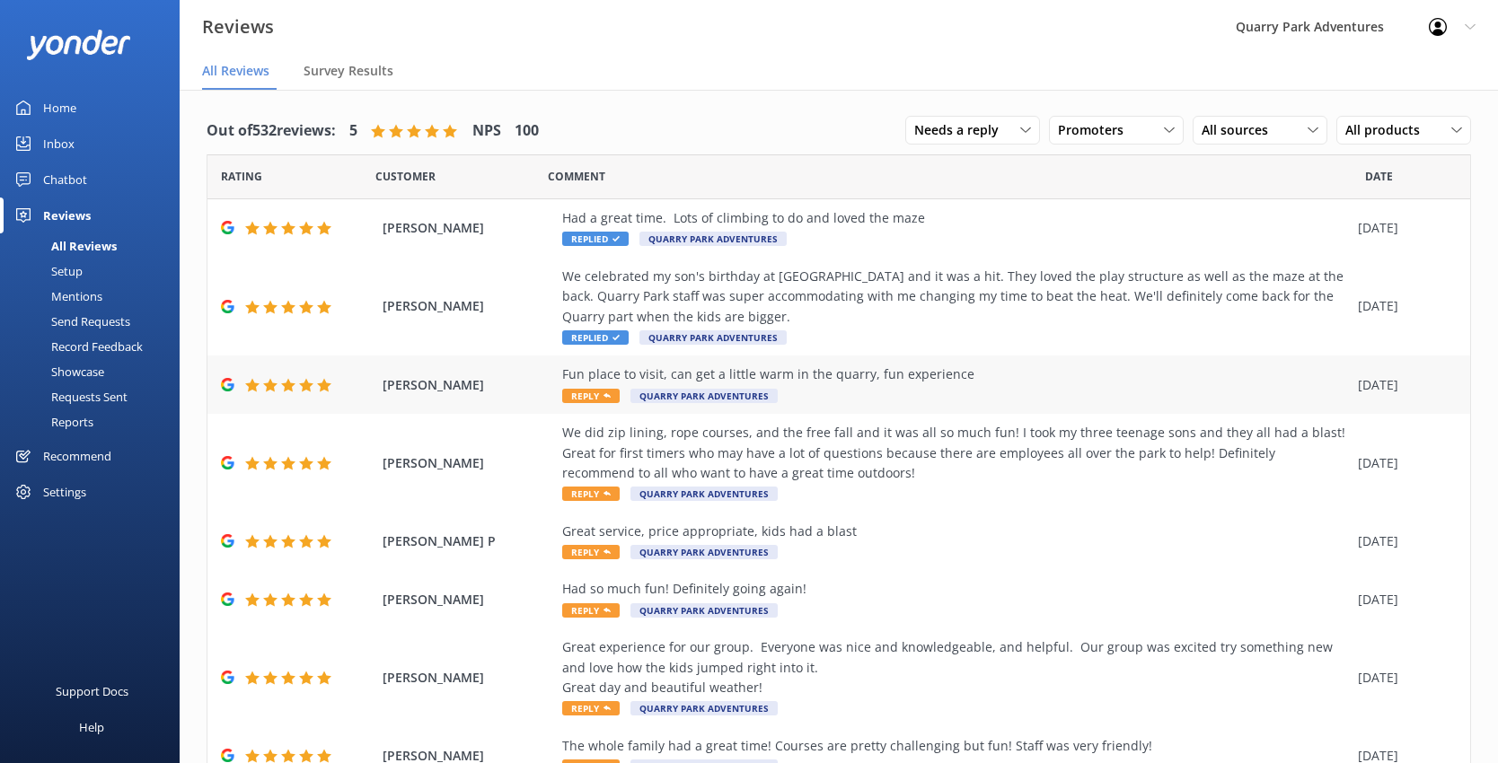
click at [972, 376] on div "Fun place to visit, can get a little warm in the quarry, fun experience" at bounding box center [955, 375] width 786 height 20
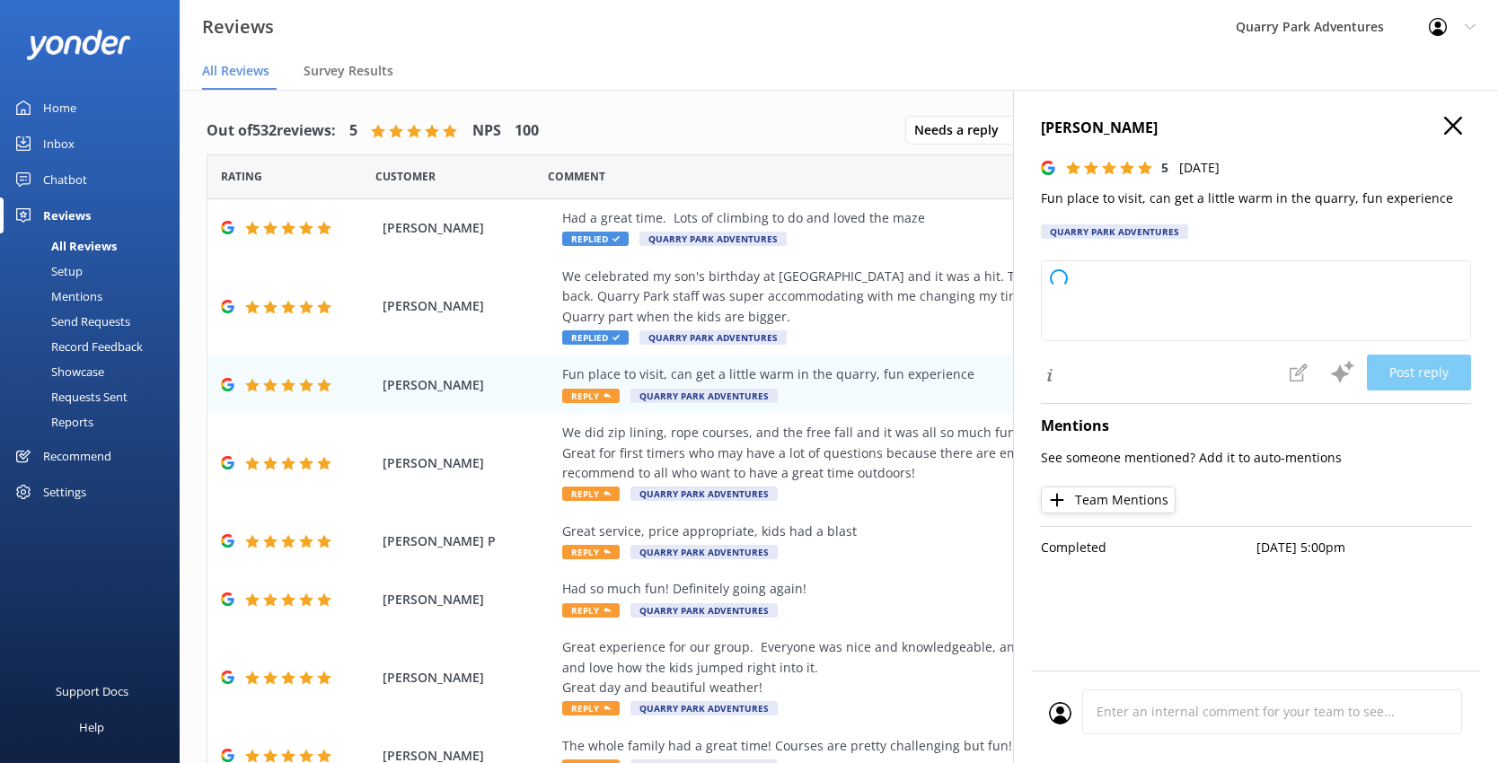
type textarea "Thank you so much for your wonderful review! We're glad you had a fun experienc…"
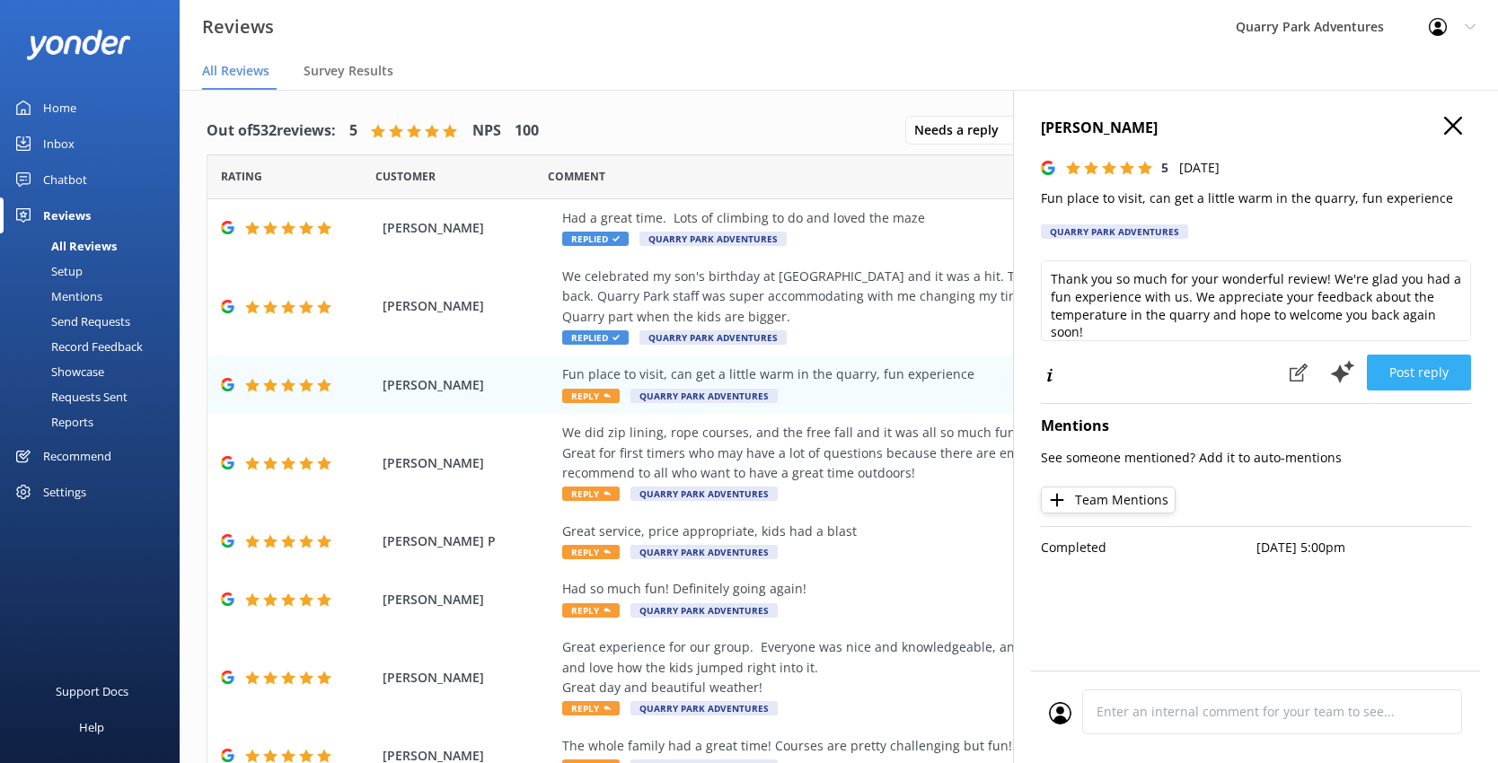
click at [1156, 367] on button "Post reply" at bounding box center [1418, 373] width 104 height 36
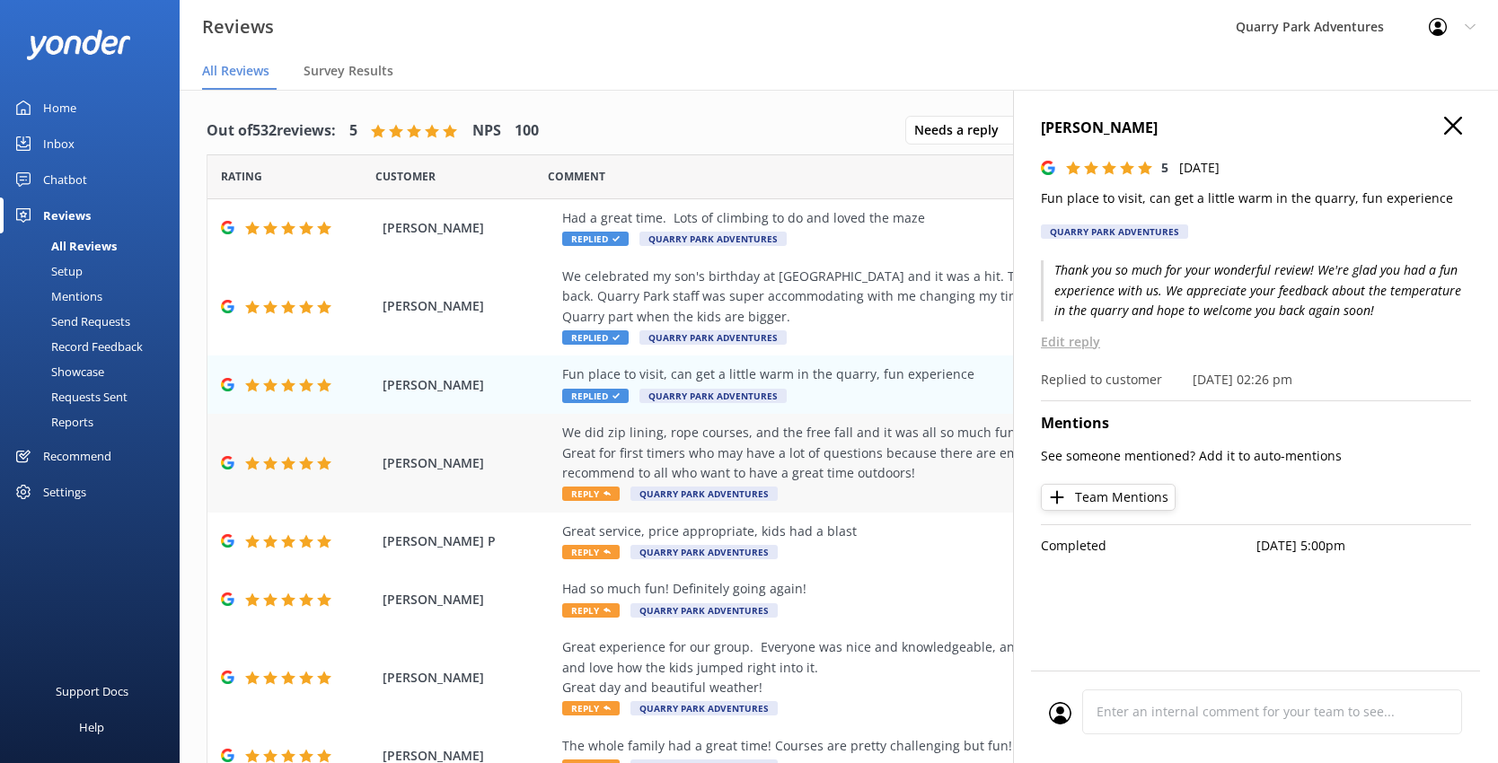
click at [867, 458] on div "We did zip lining, rope courses, and the free fall and it was all so much fun! …" at bounding box center [955, 453] width 786 height 60
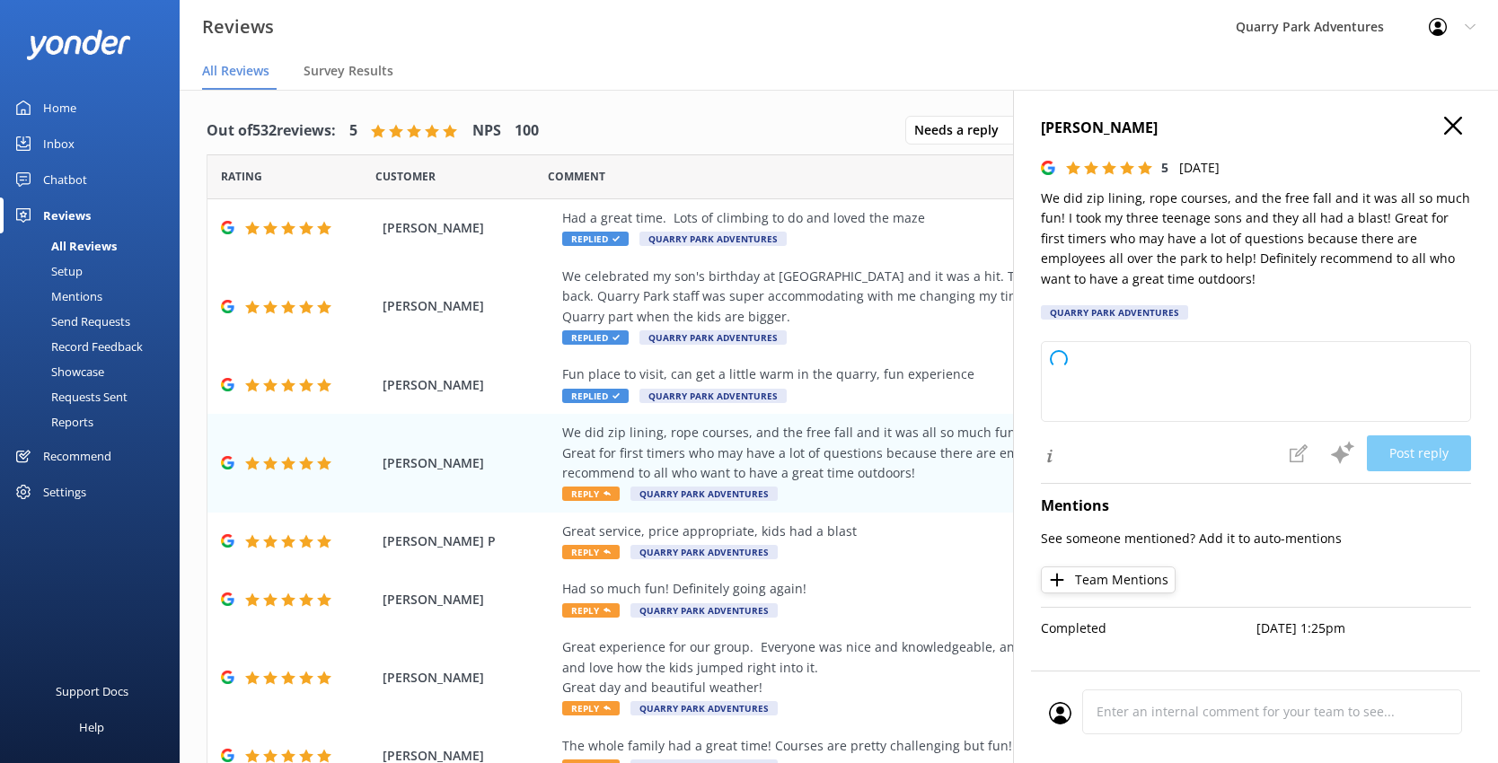
type textarea "Thank you so much for your wonderful review! We're thrilled to hear you and you…"
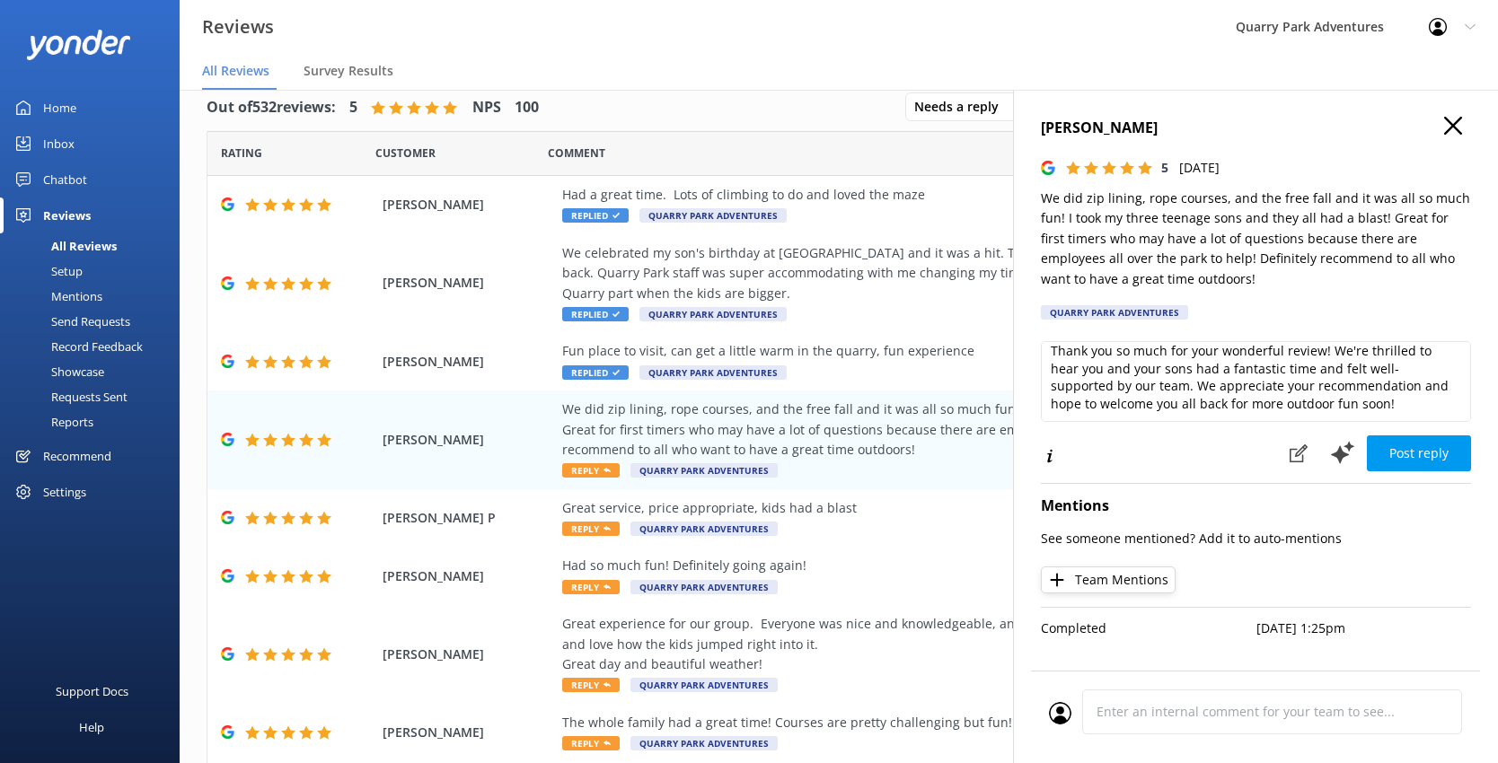
scroll to position [24, 0]
click at [1156, 463] on button "Post reply" at bounding box center [1418, 453] width 104 height 36
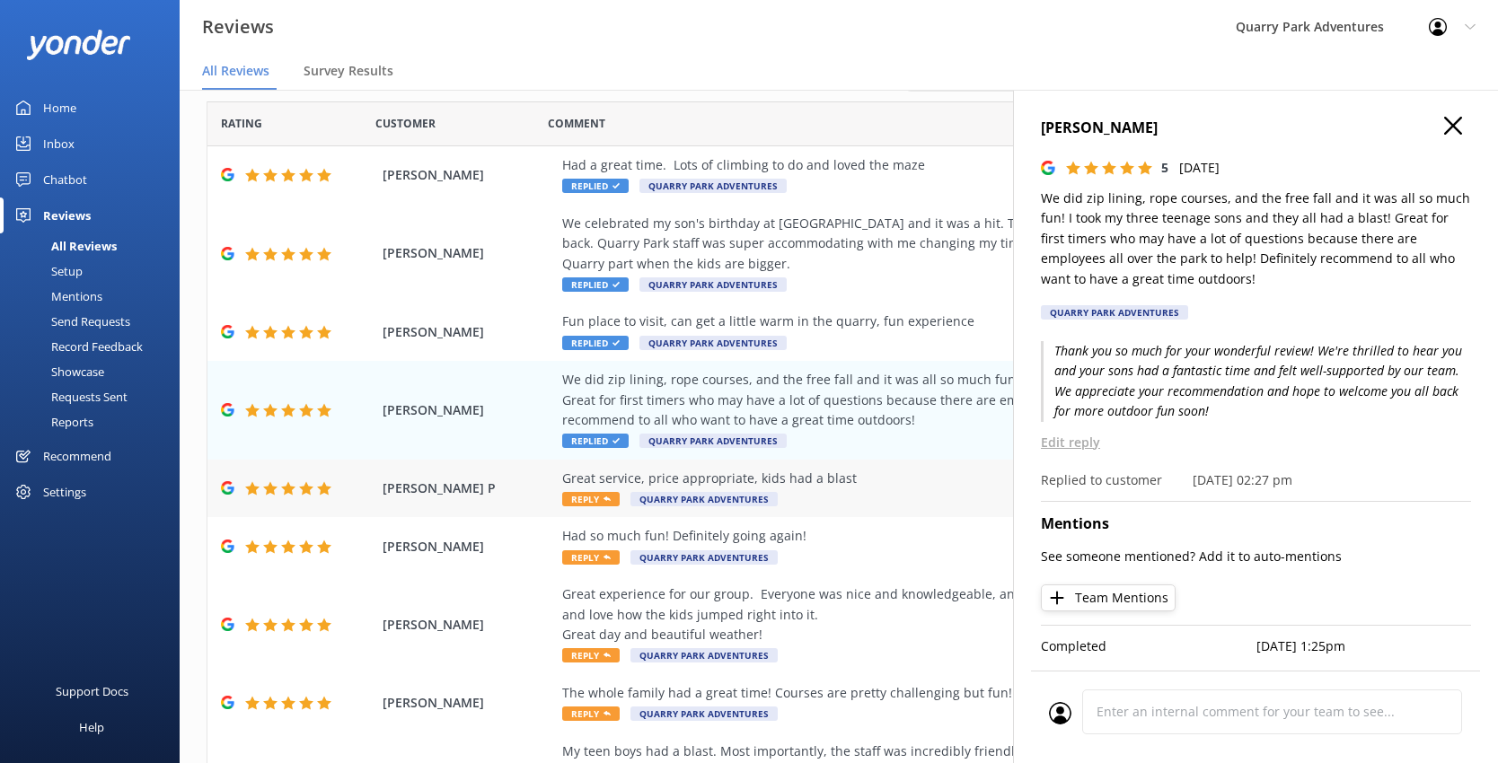
scroll to position [30, 0]
click at [905, 498] on div "Great service, price appropriate, kids had a blast Reply Quarry Park Adventures" at bounding box center [955, 488] width 786 height 40
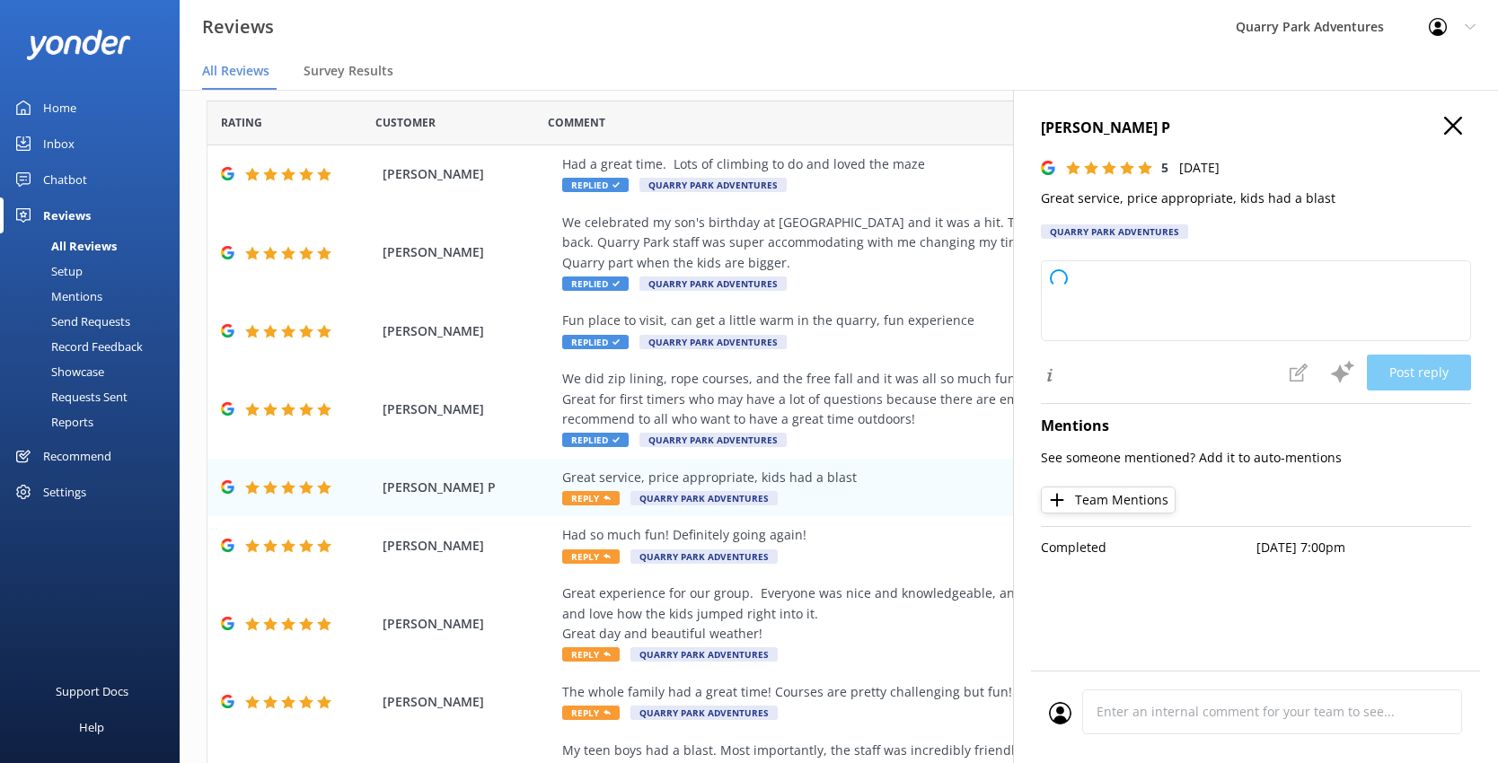
type textarea "Thank you so much for your wonderful feedback! We're delighted to hear that you…"
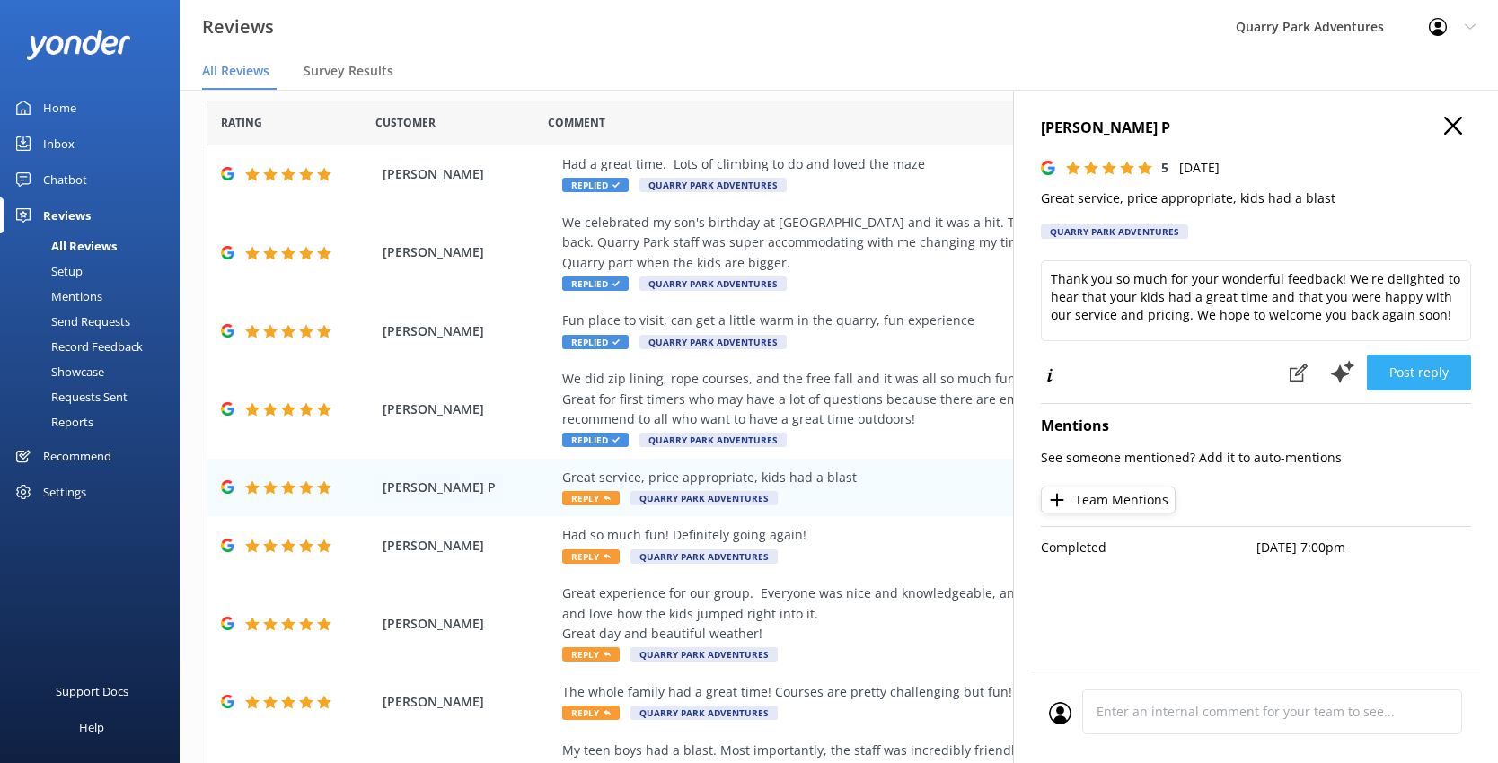
click at [1156, 362] on button "Post reply" at bounding box center [1418, 373] width 104 height 36
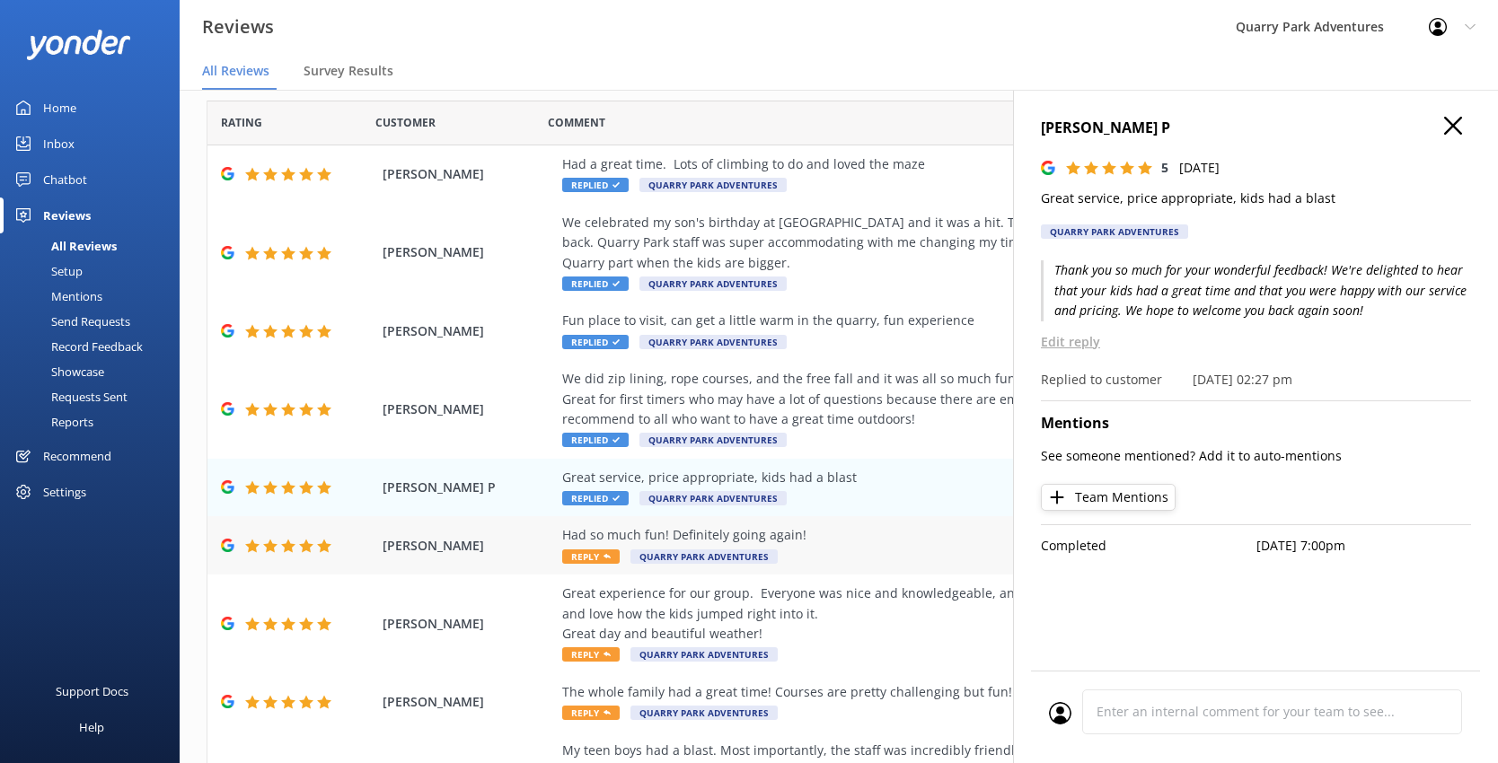
click at [863, 546] on div "Had so much fun! Definitely going again! Reply Quarry Park Adventures" at bounding box center [955, 545] width 786 height 40
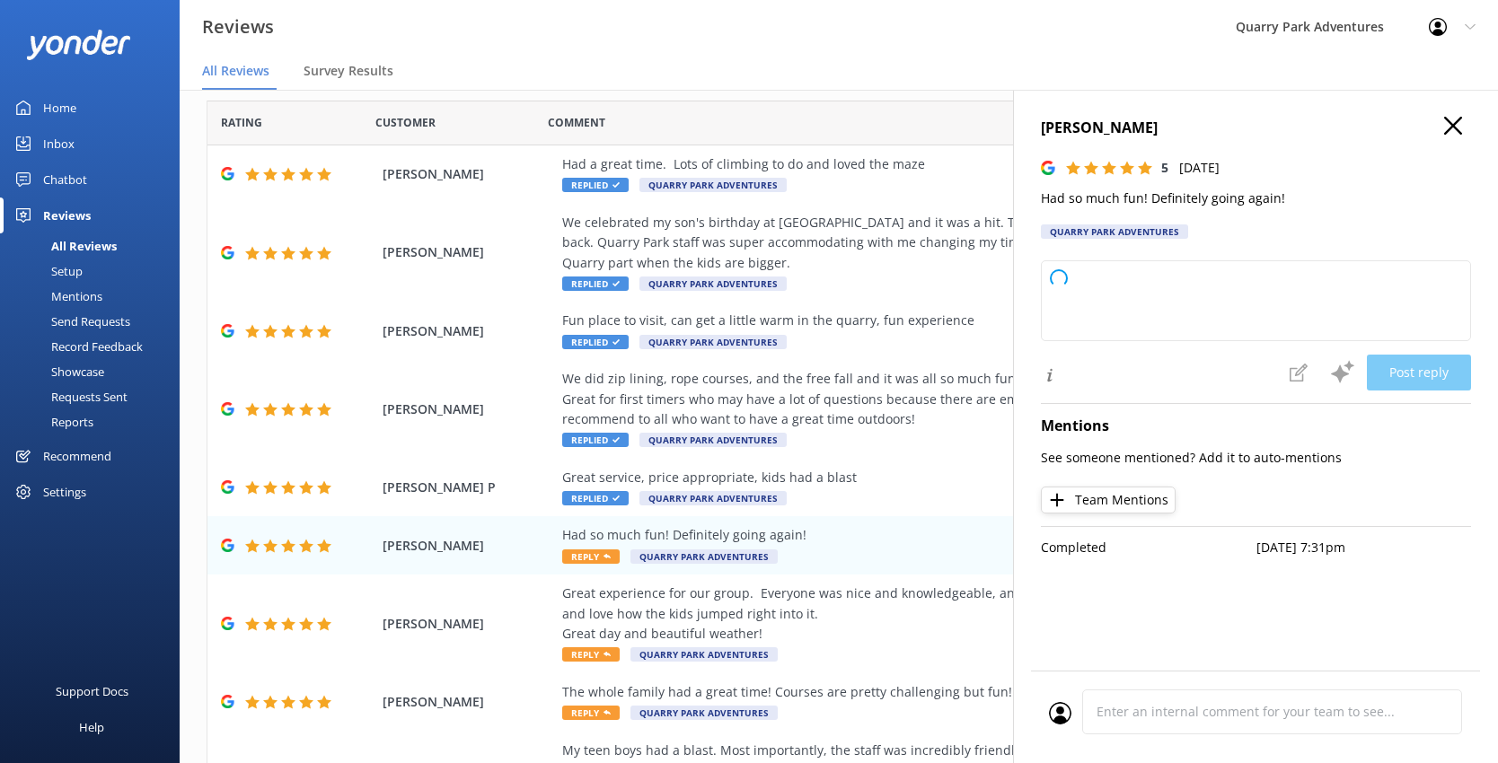
type textarea "Thank you so much for your wonderful review! We're thrilled to hear you had a g…"
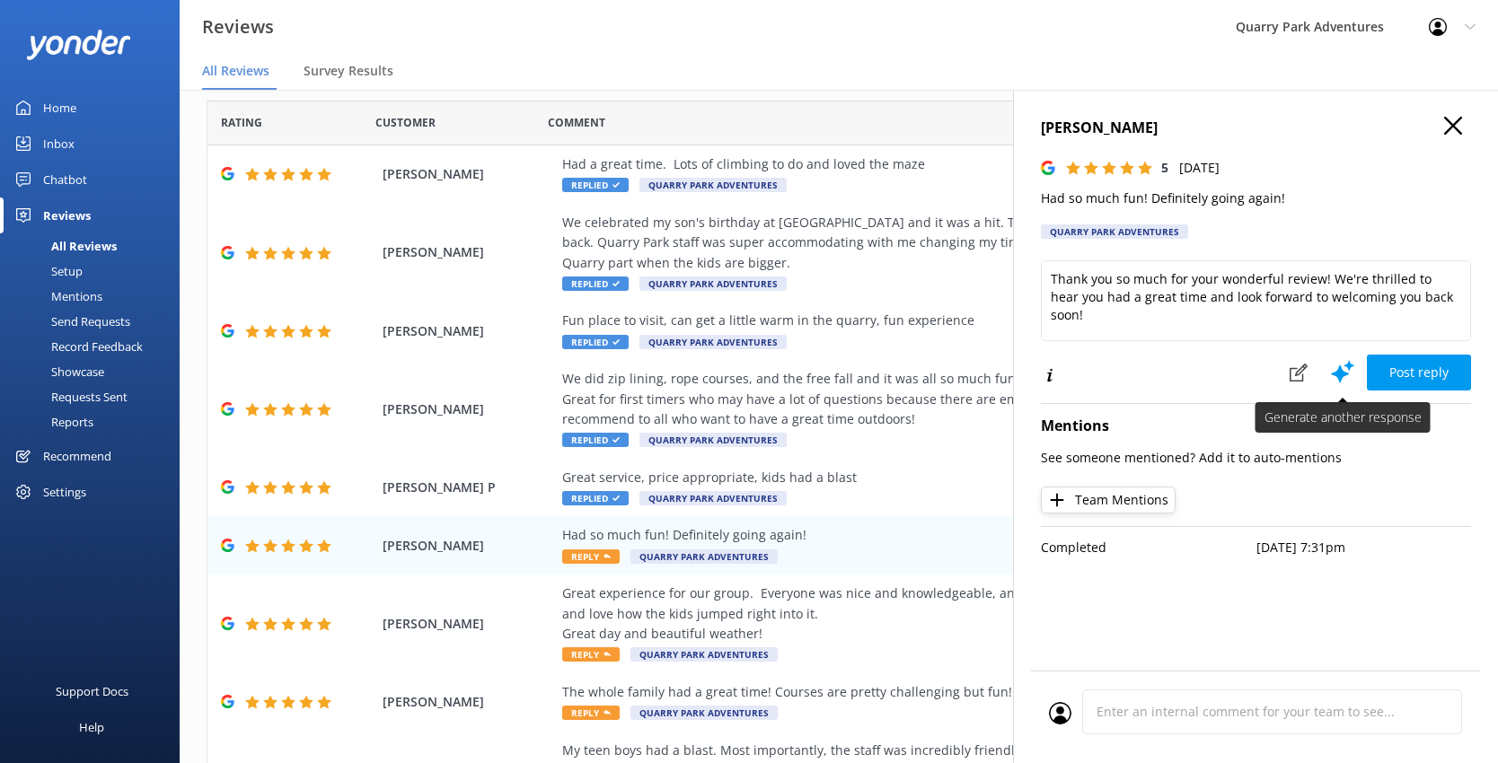
click at [1156, 370] on use at bounding box center [1342, 371] width 23 height 22
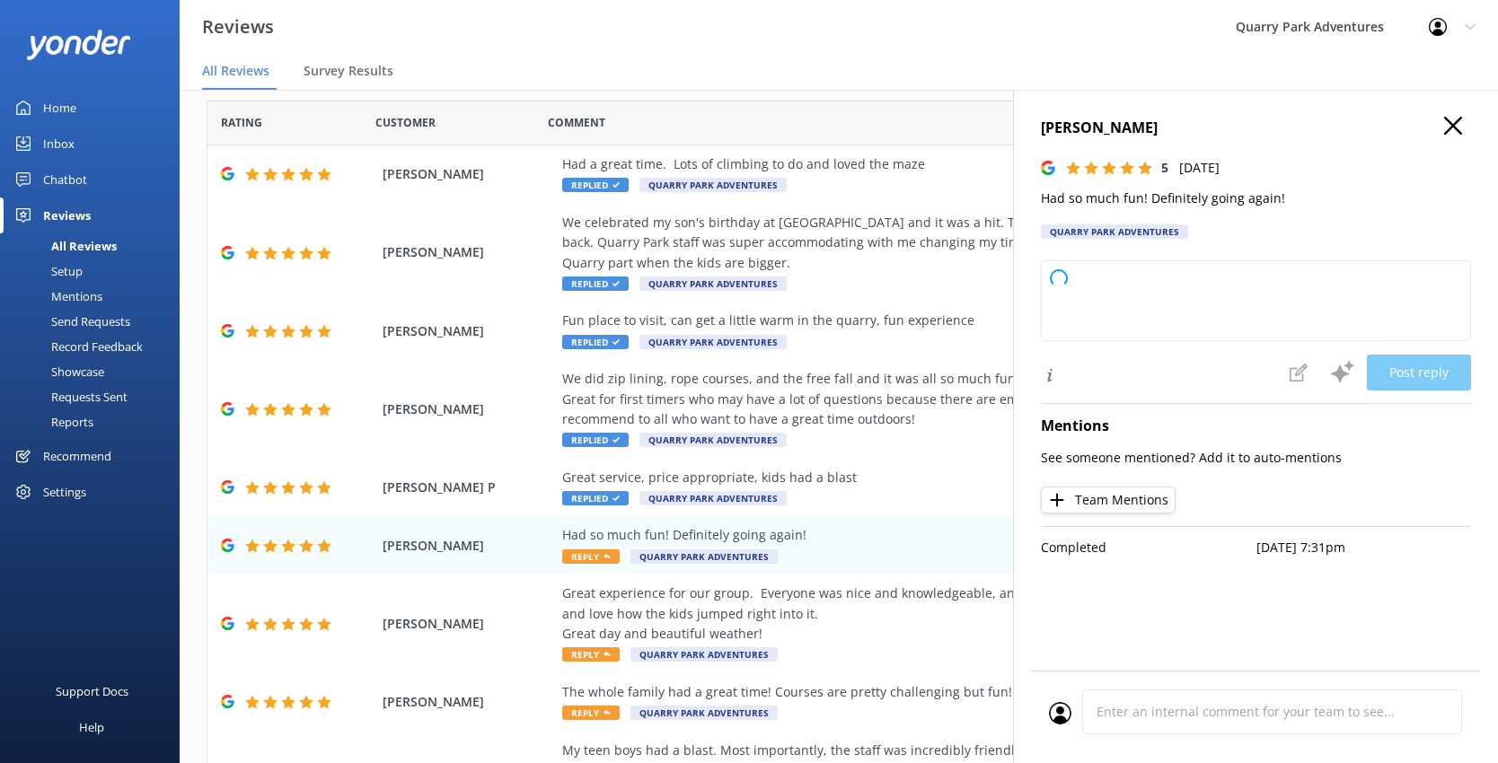
type textarea "Thank you so much for your wonderful feedback! We're thrilled to hear you had a…"
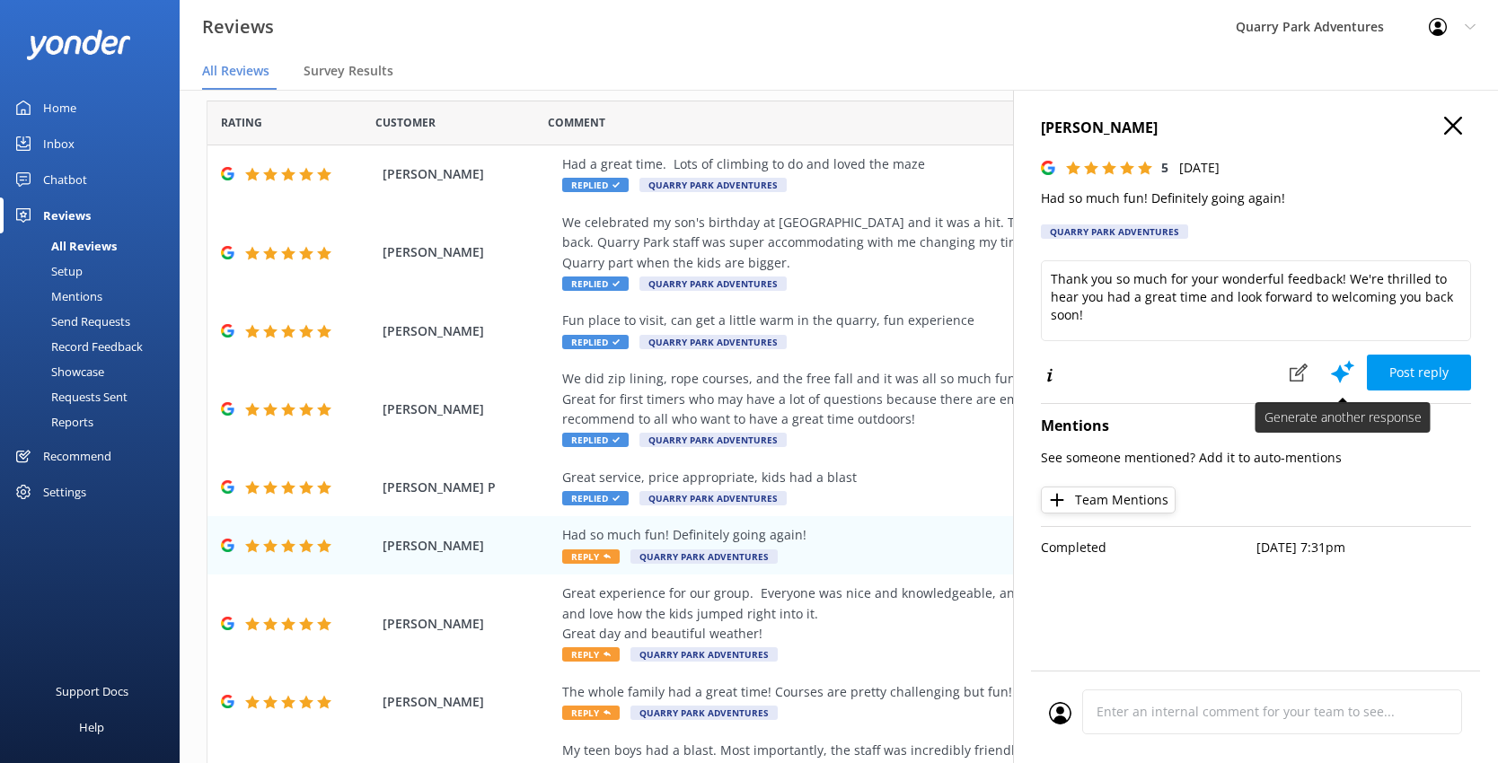
click at [1156, 370] on icon at bounding box center [1342, 371] width 27 height 27
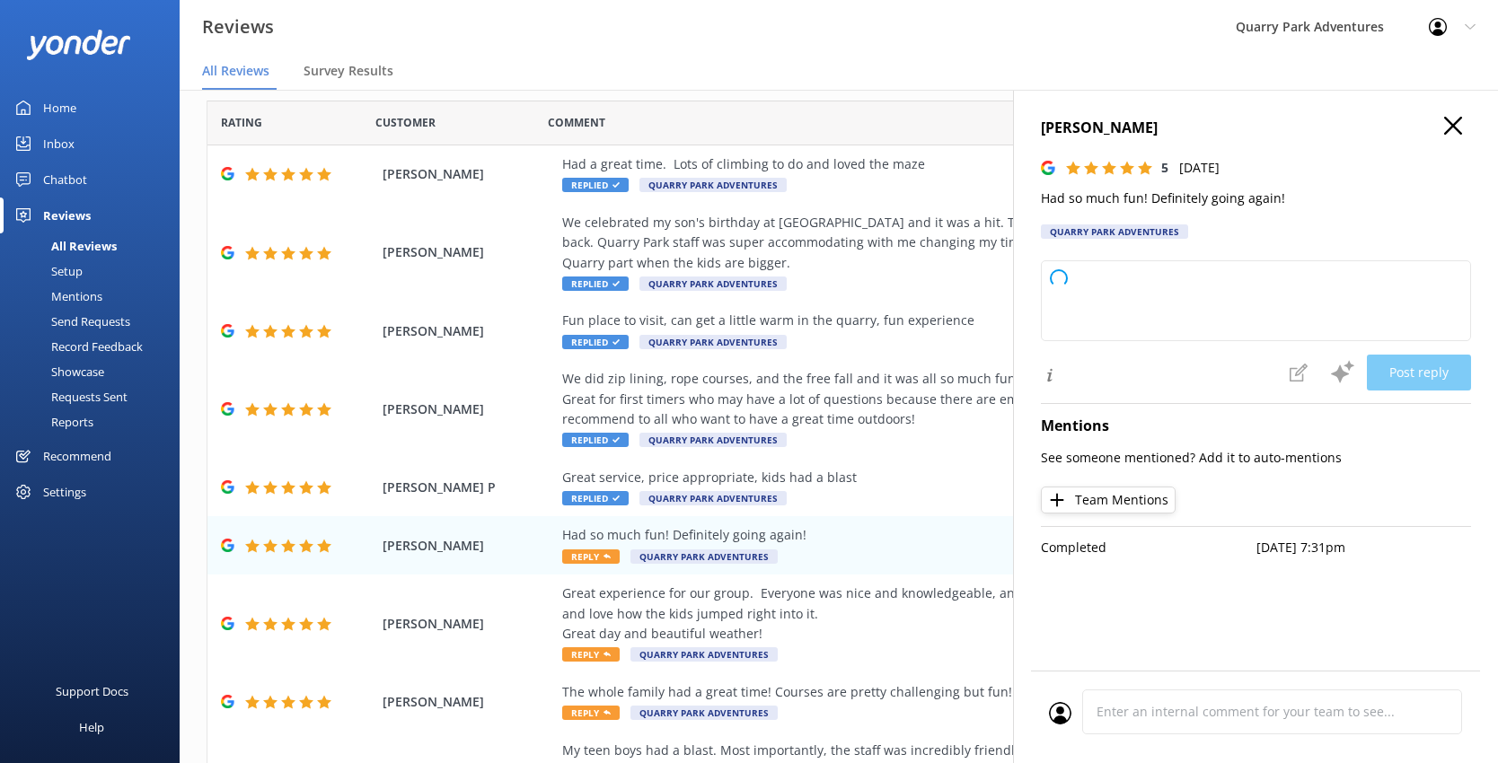
type textarea "Thank you so much for your wonderful review! We're thrilled you had a great tim…"
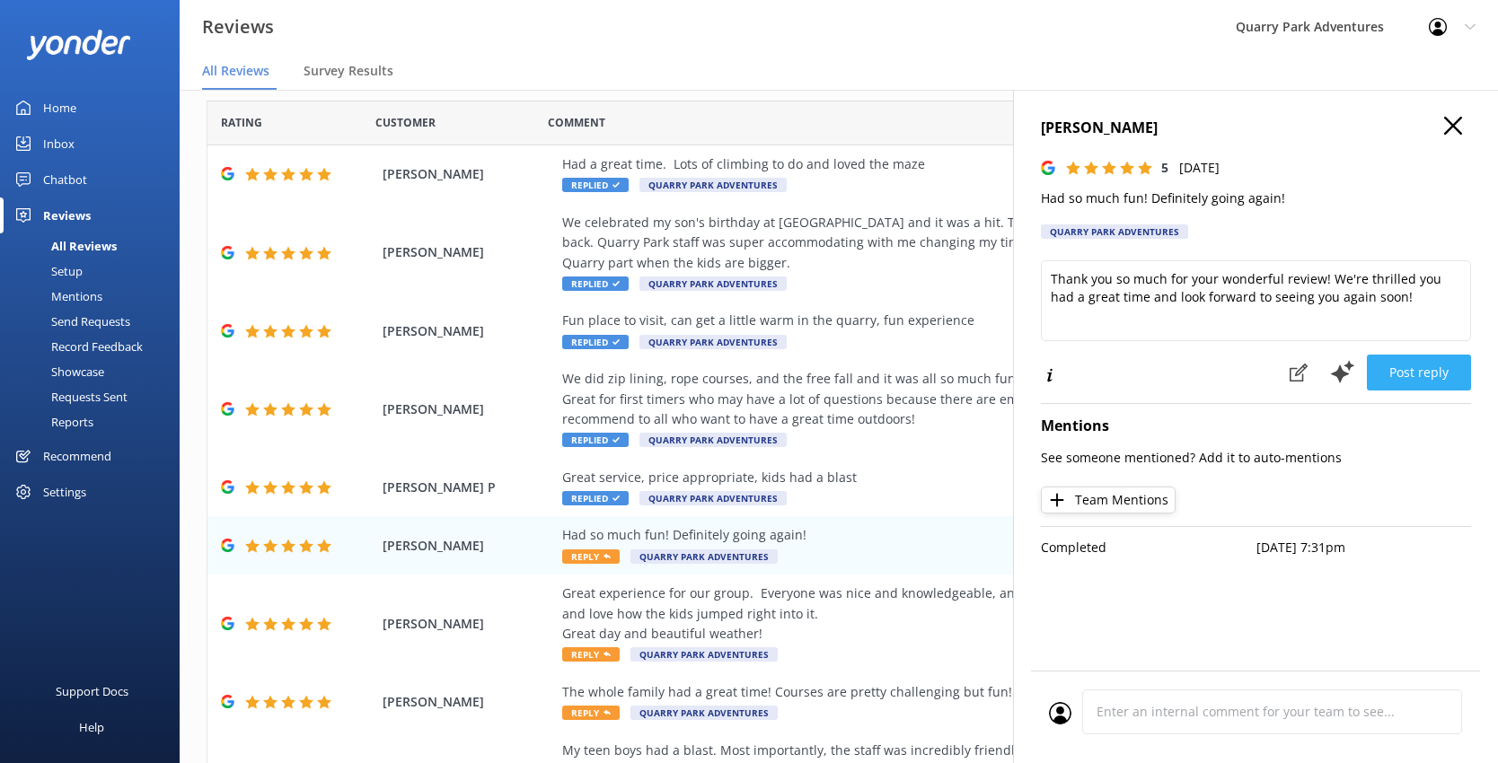
click at [1156, 363] on button "Post reply" at bounding box center [1418, 373] width 104 height 36
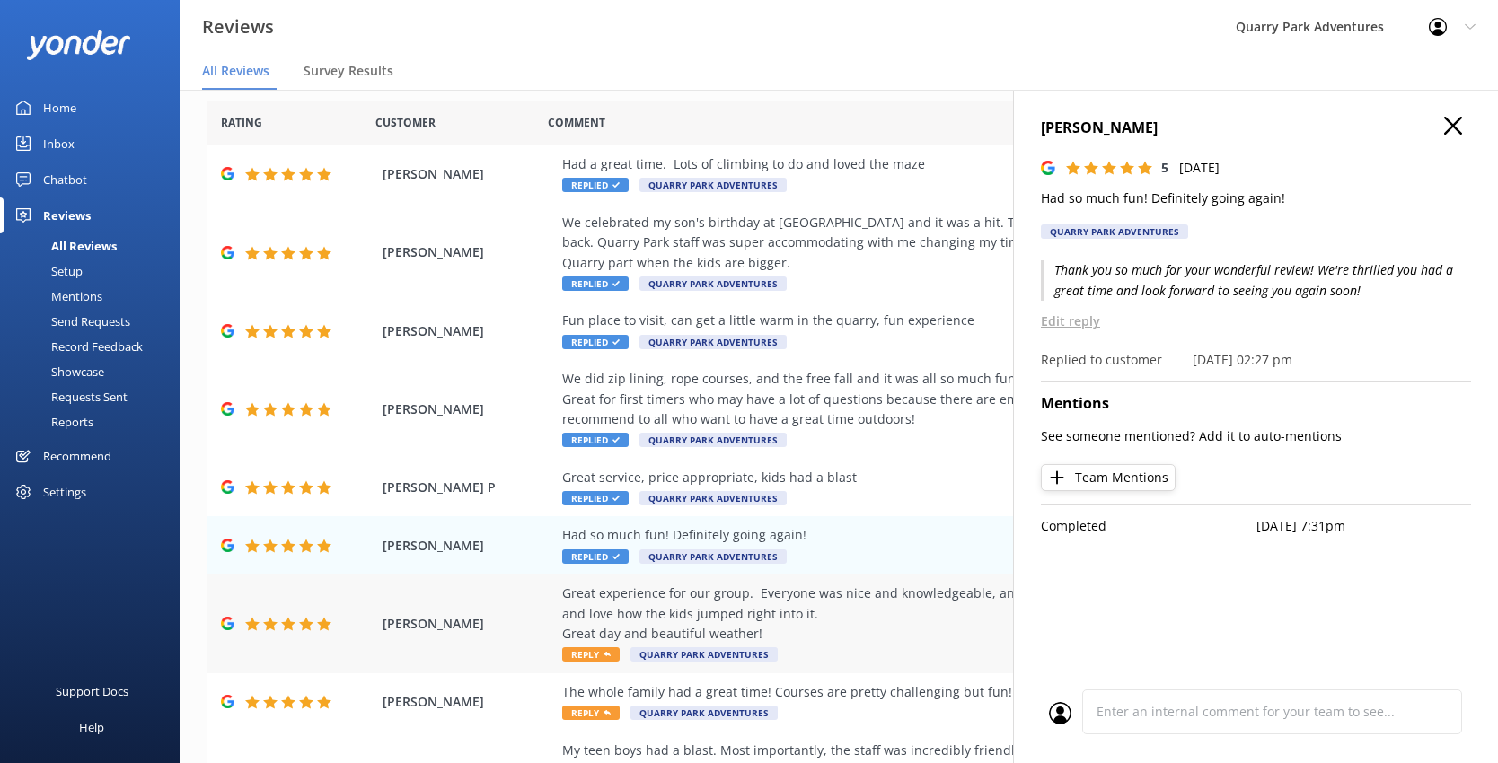
click at [880, 604] on div "Great experience for our group. Everyone was nice and knowledgeable, and helpfu…" at bounding box center [955, 614] width 786 height 60
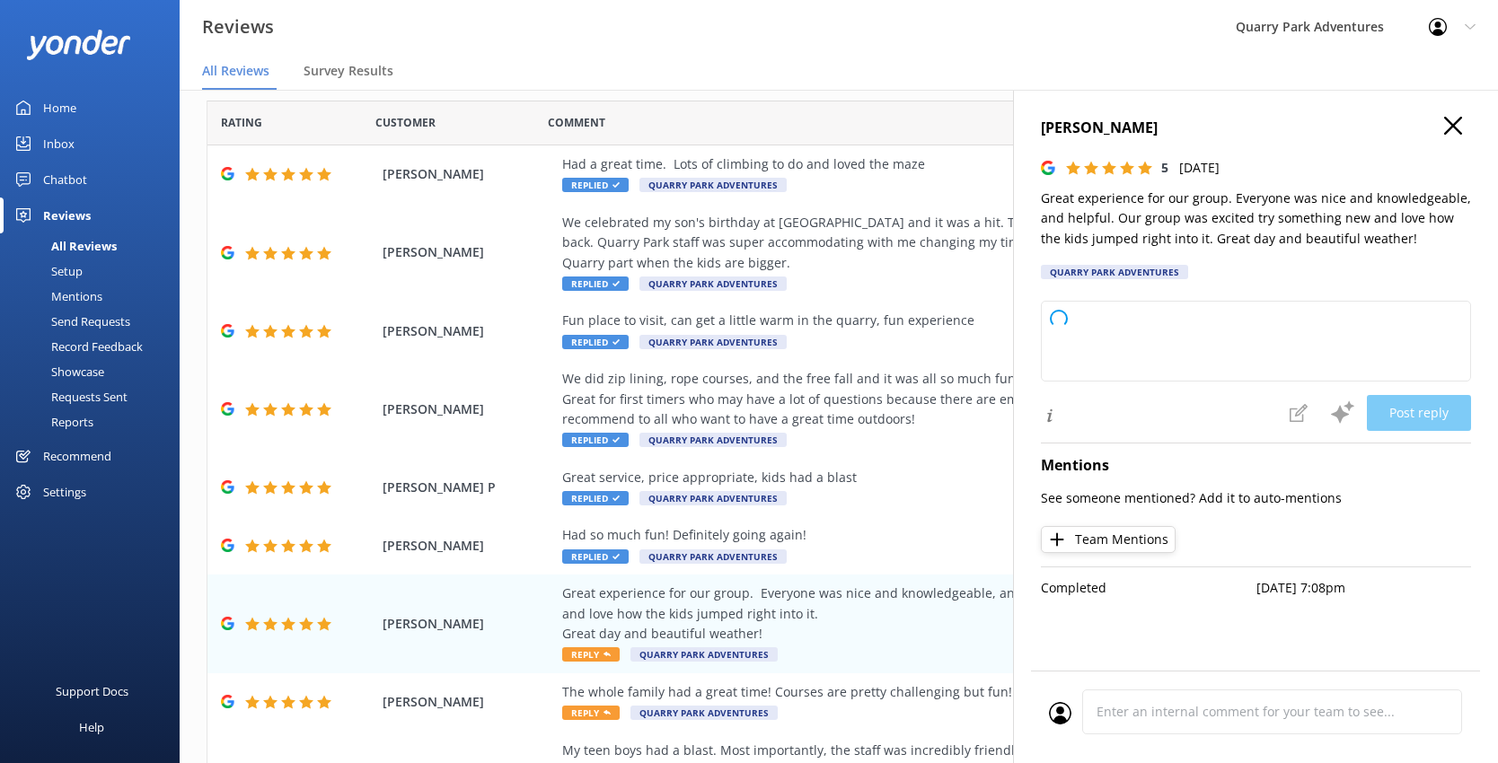
type textarea "Thank you so much for your wonderful feedback! We’re thrilled to hear your grou…"
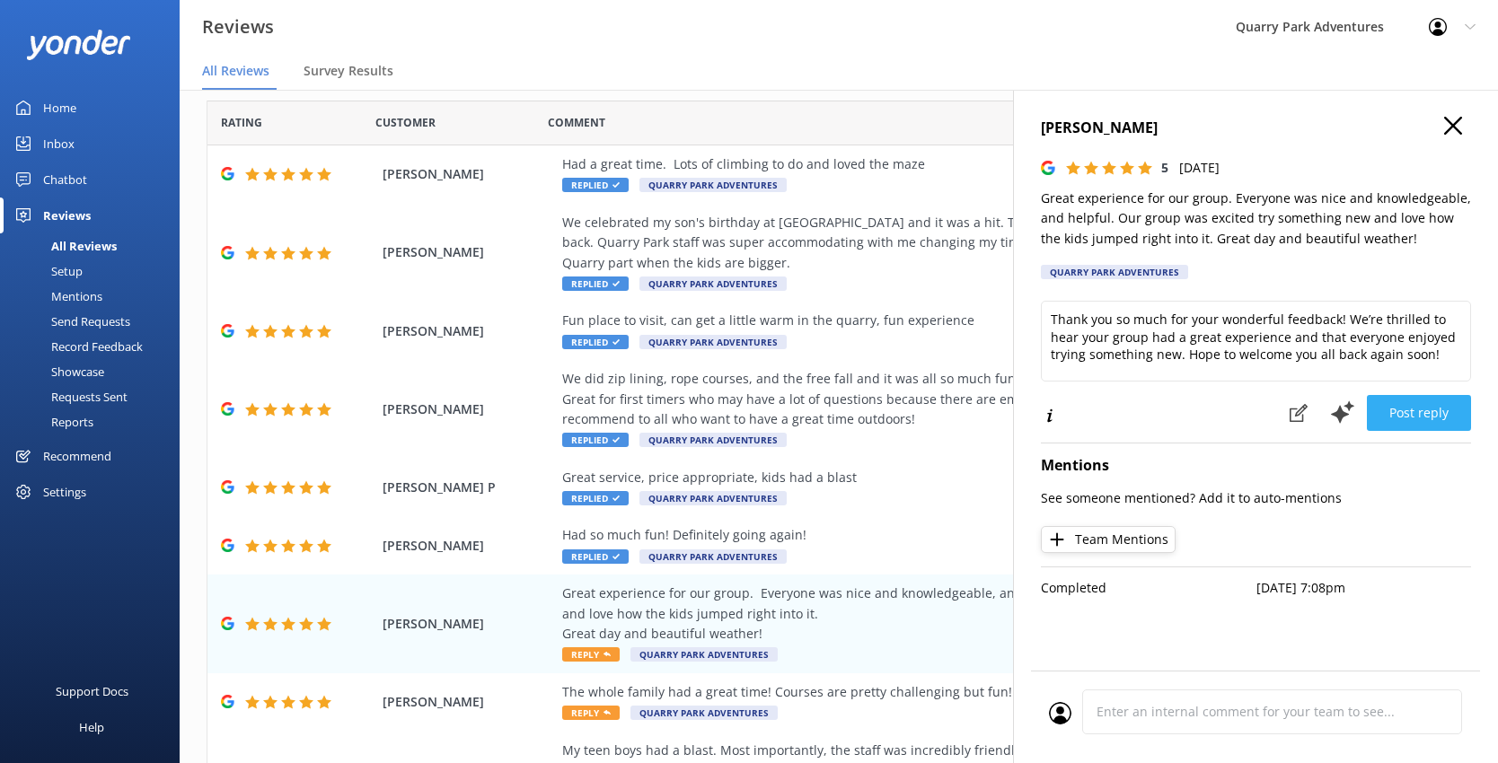
click at [1156, 405] on button "Post reply" at bounding box center [1418, 413] width 104 height 36
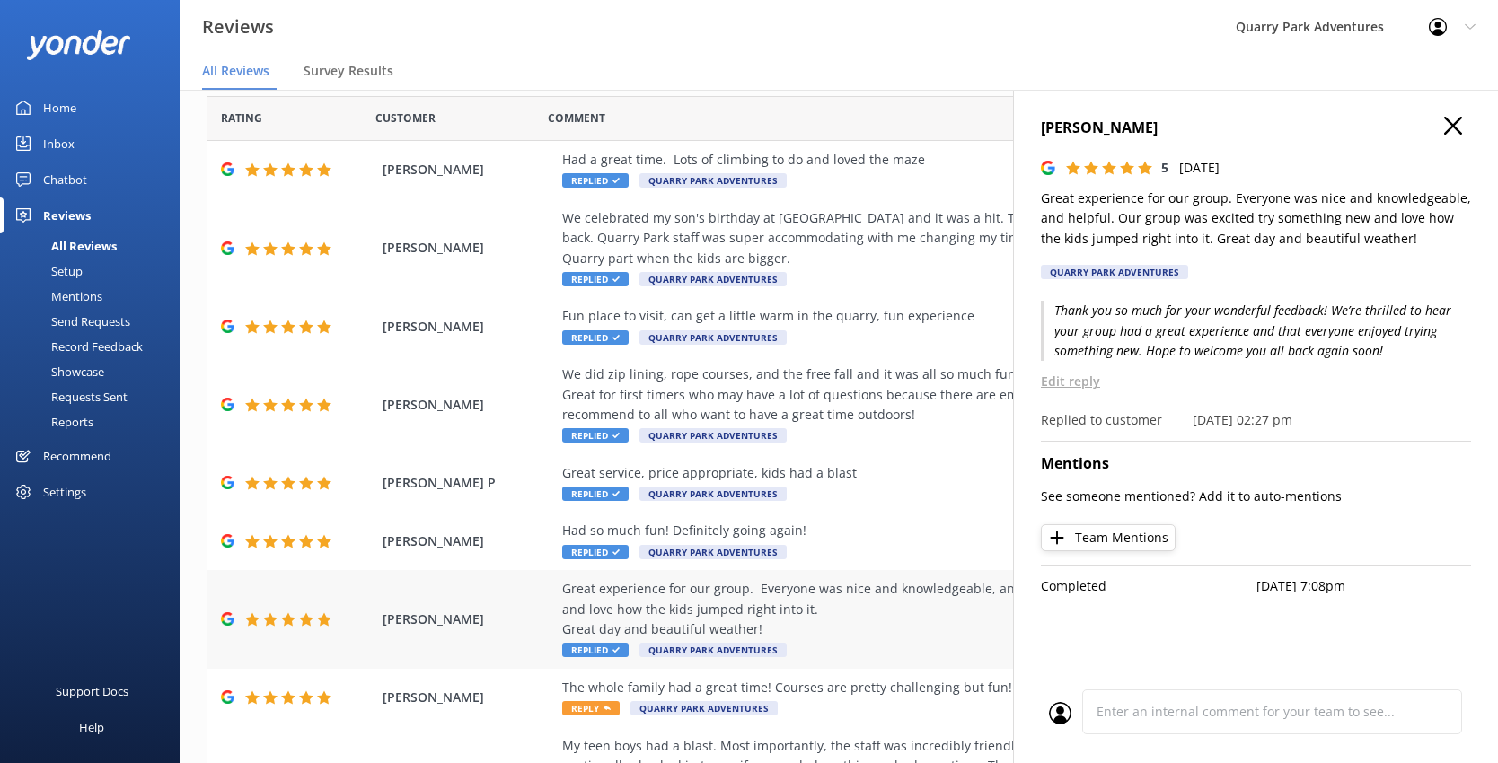
scroll to position [58, 0]
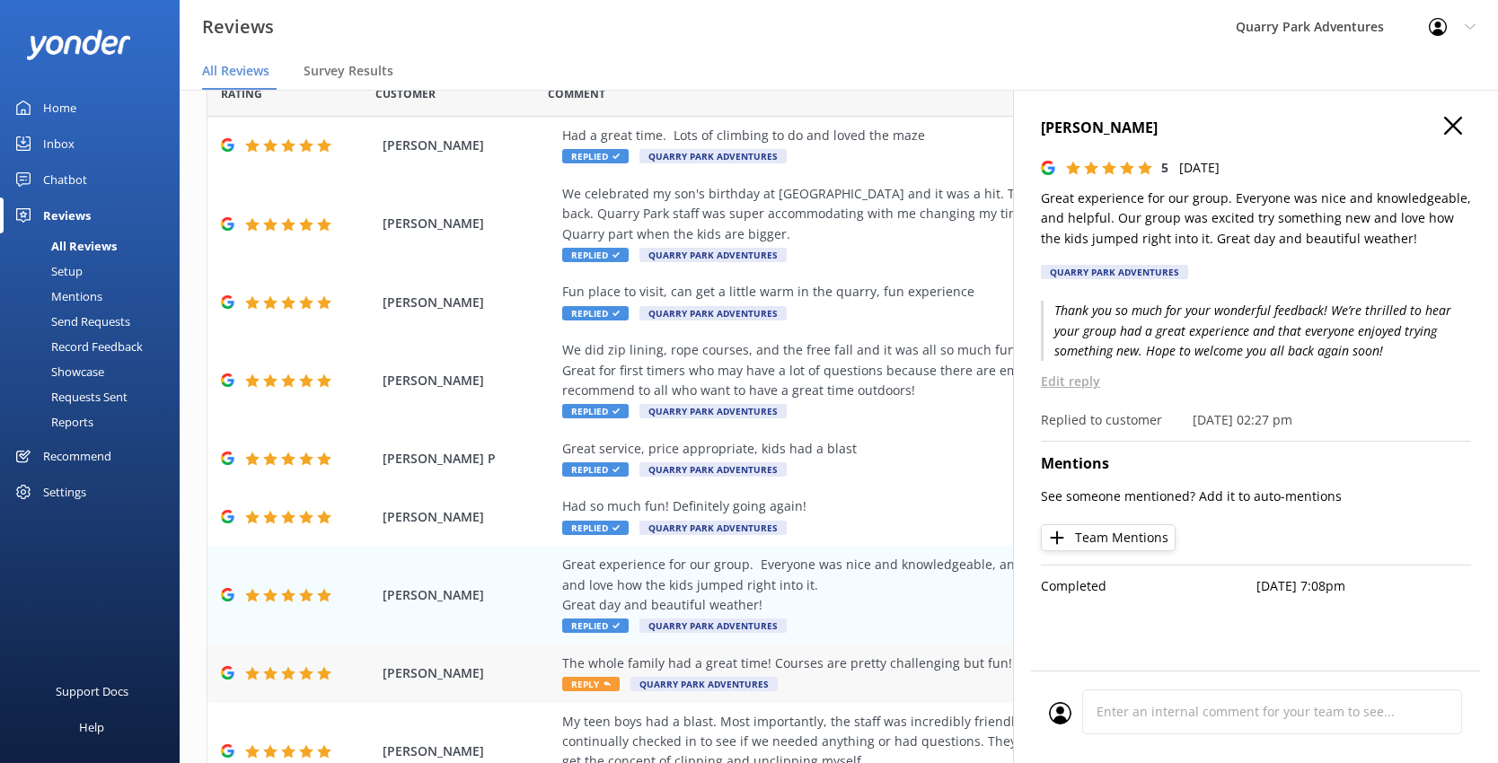
click at [865, 658] on div "The whole family had a great time! Courses are pretty challenging but fun! Staf…" at bounding box center [955, 664] width 786 height 20
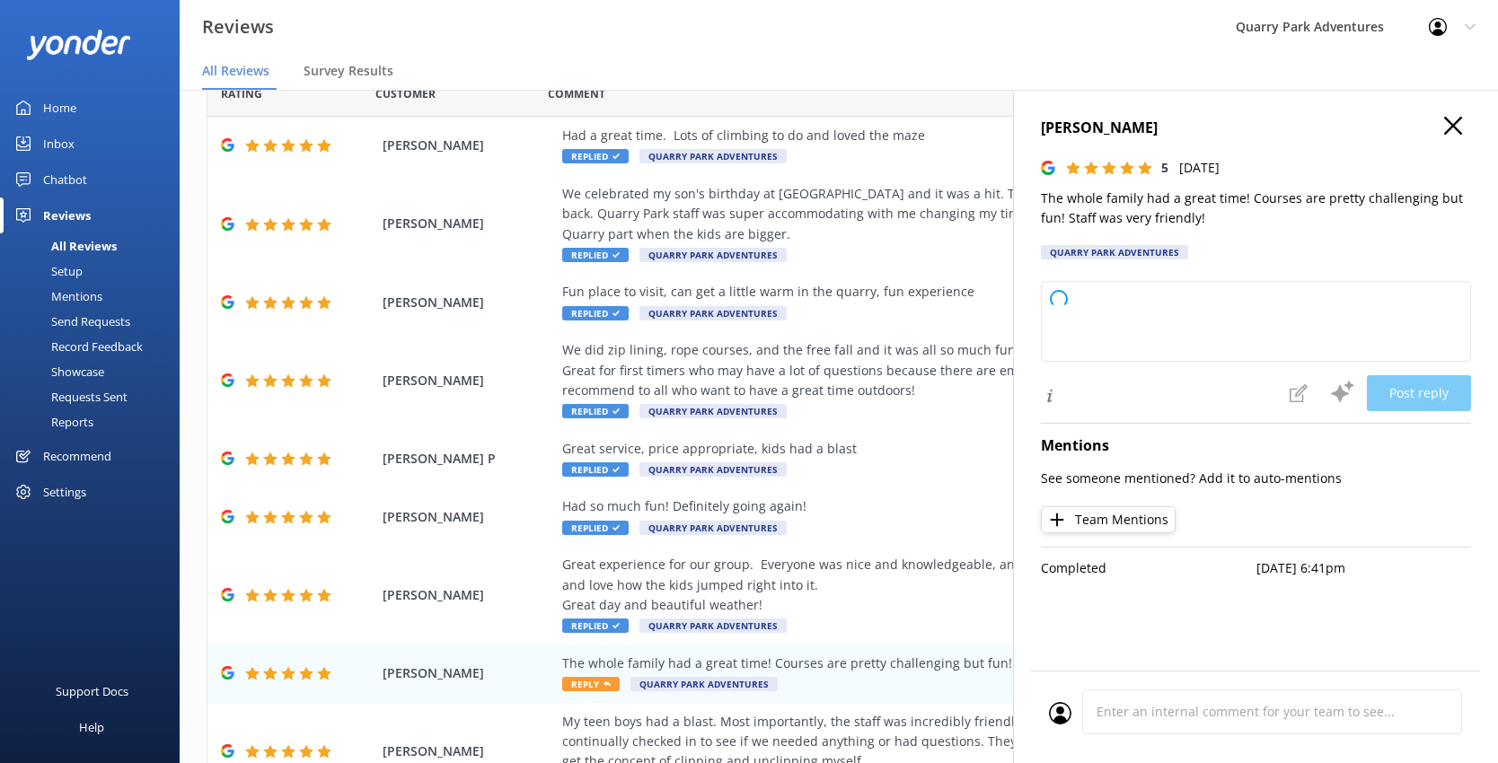
type textarea "Thank you so much for your kind words! We're thrilled to hear your whole family…"
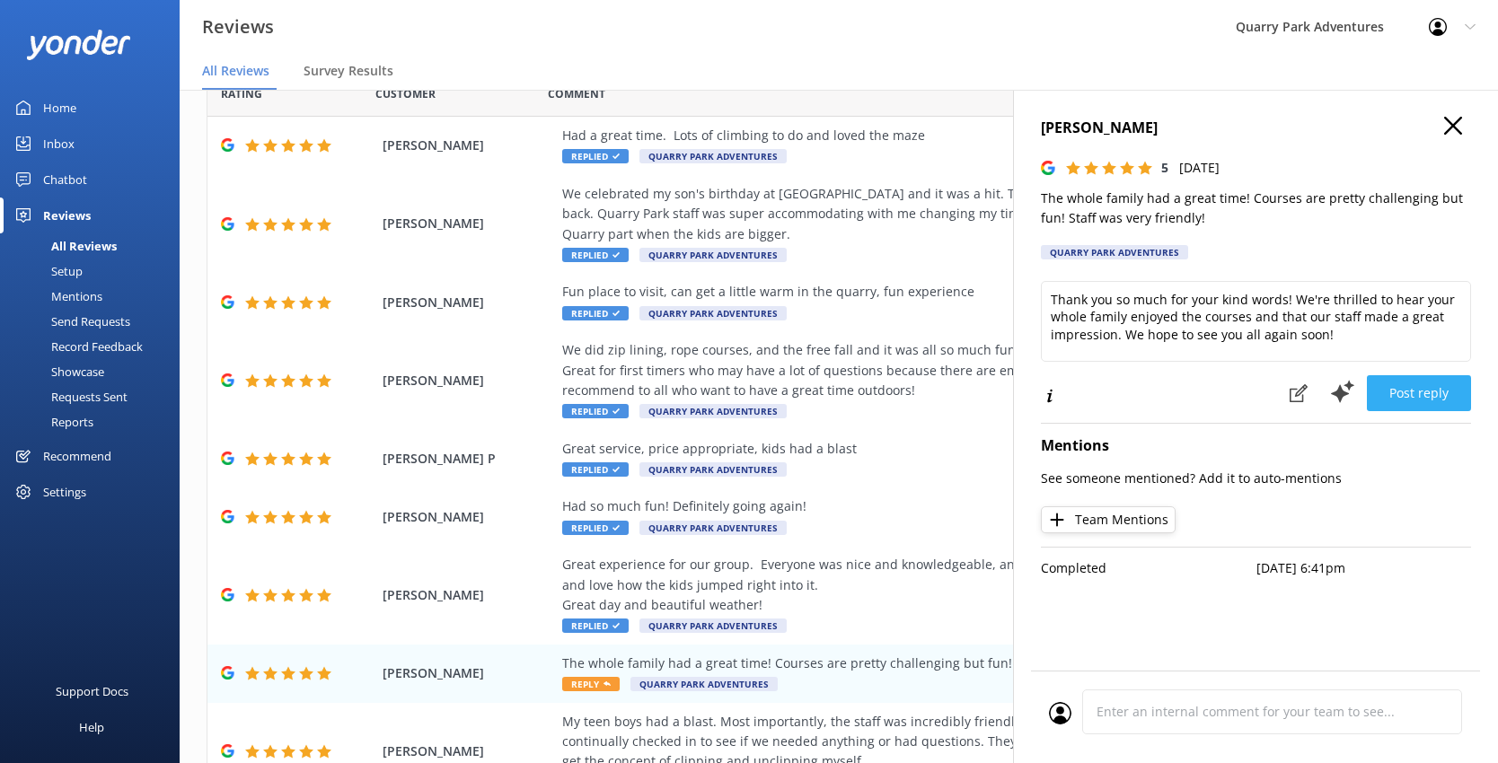
click at [1156, 391] on button "Post reply" at bounding box center [1418, 393] width 104 height 36
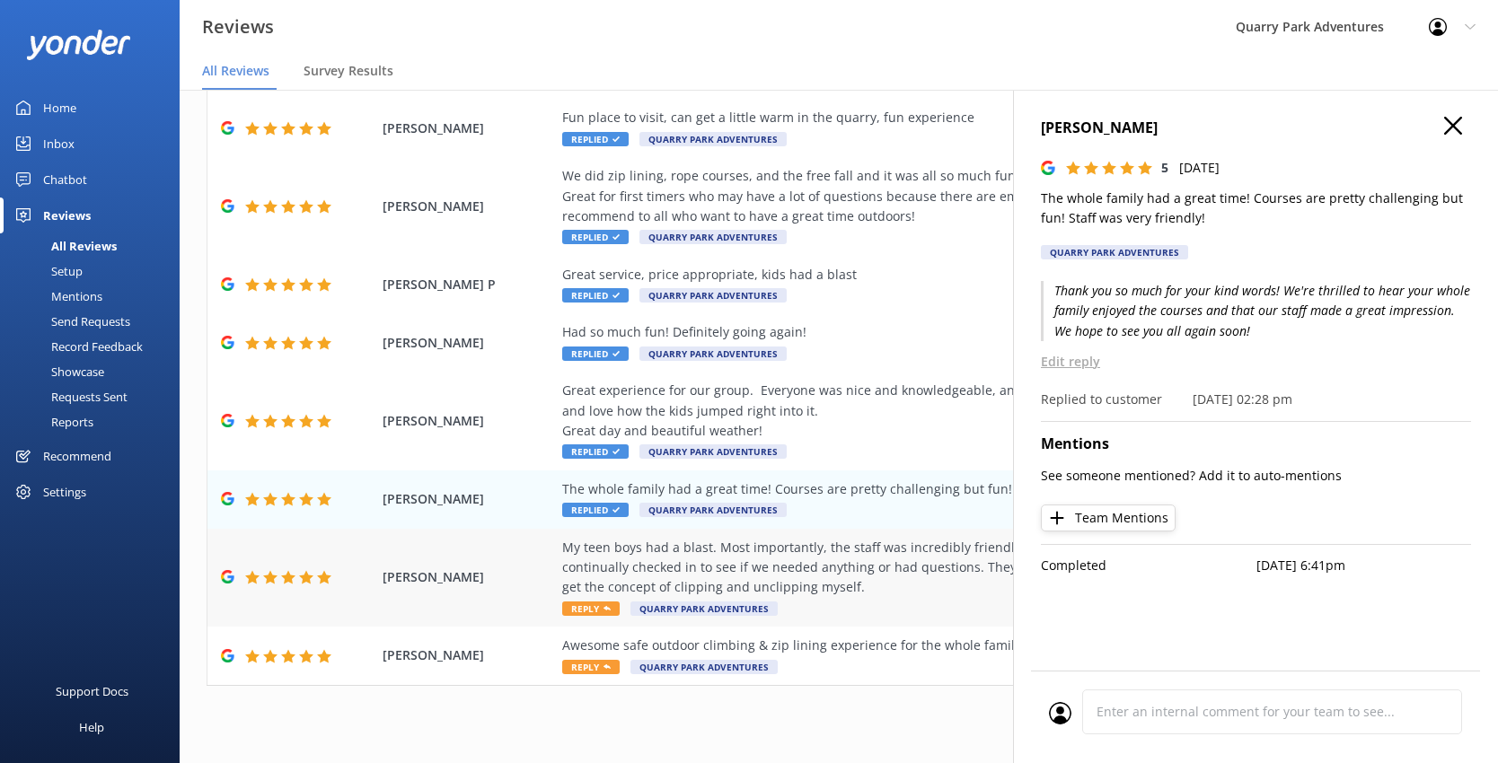
scroll to position [237, 0]
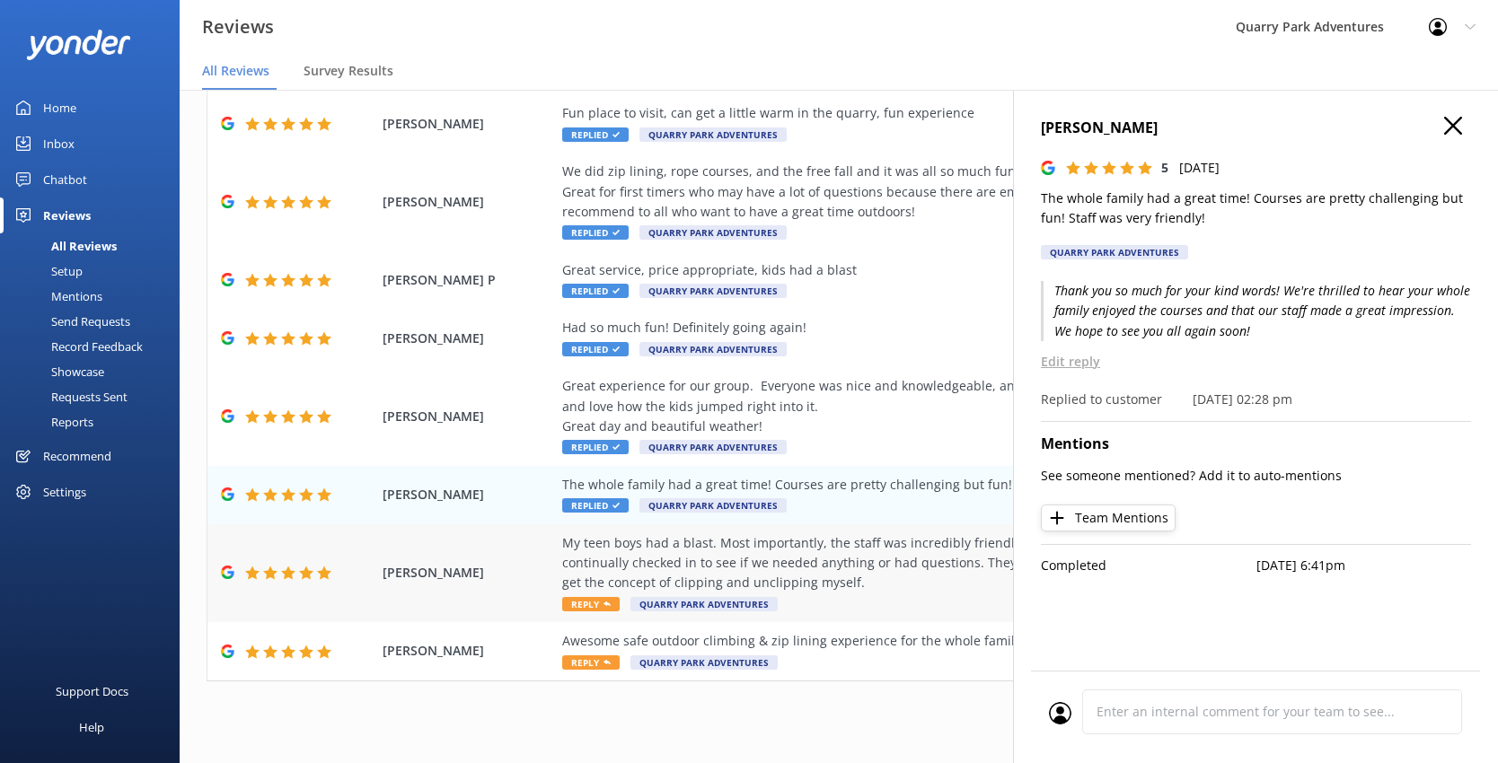
click at [867, 585] on div "My teen boys had a blast. Most importantly, the staff was incredibly friendly, …" at bounding box center [955, 563] width 786 height 60
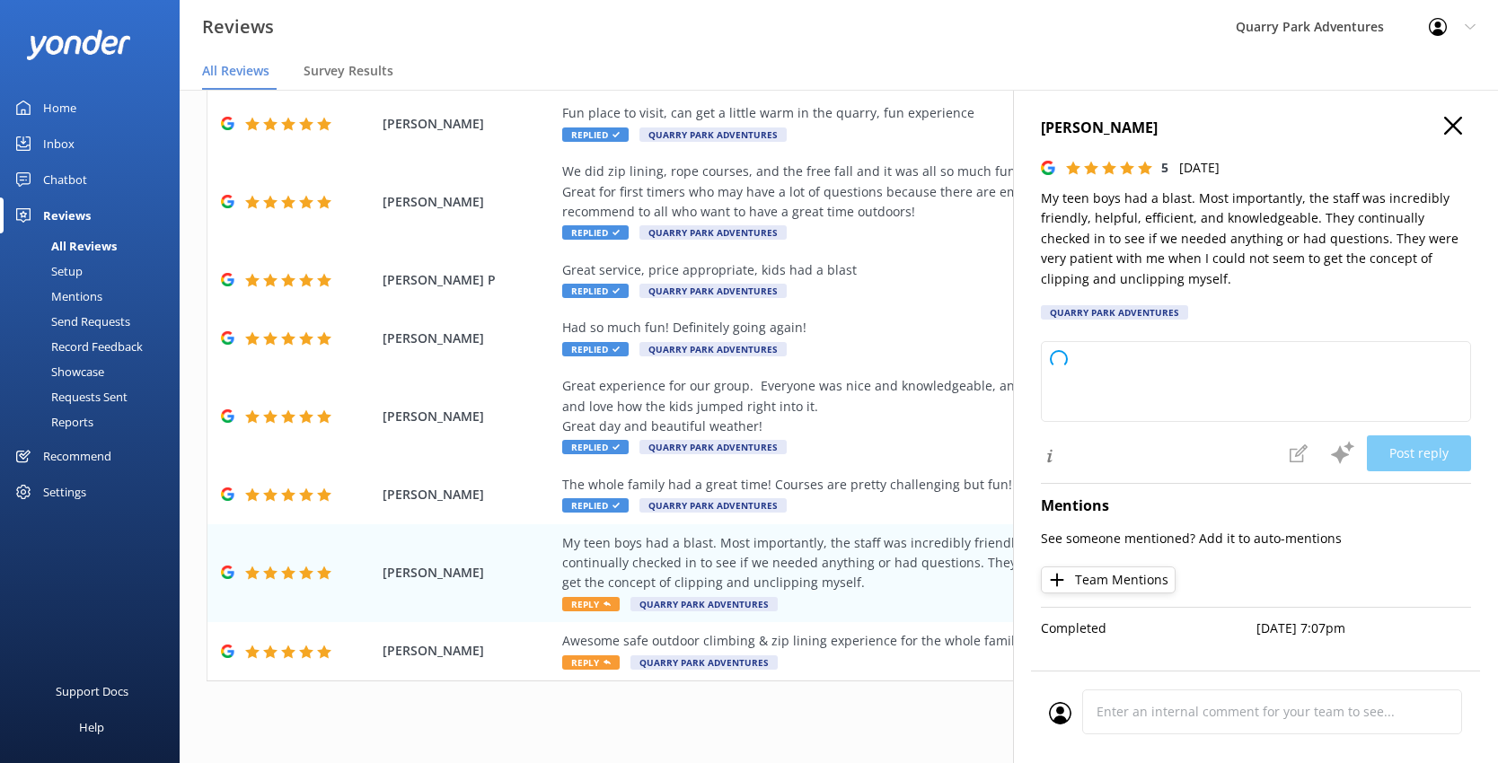
type textarea "Thank you so much for your wonderful feedback! We’re thrilled to hear your teen…"
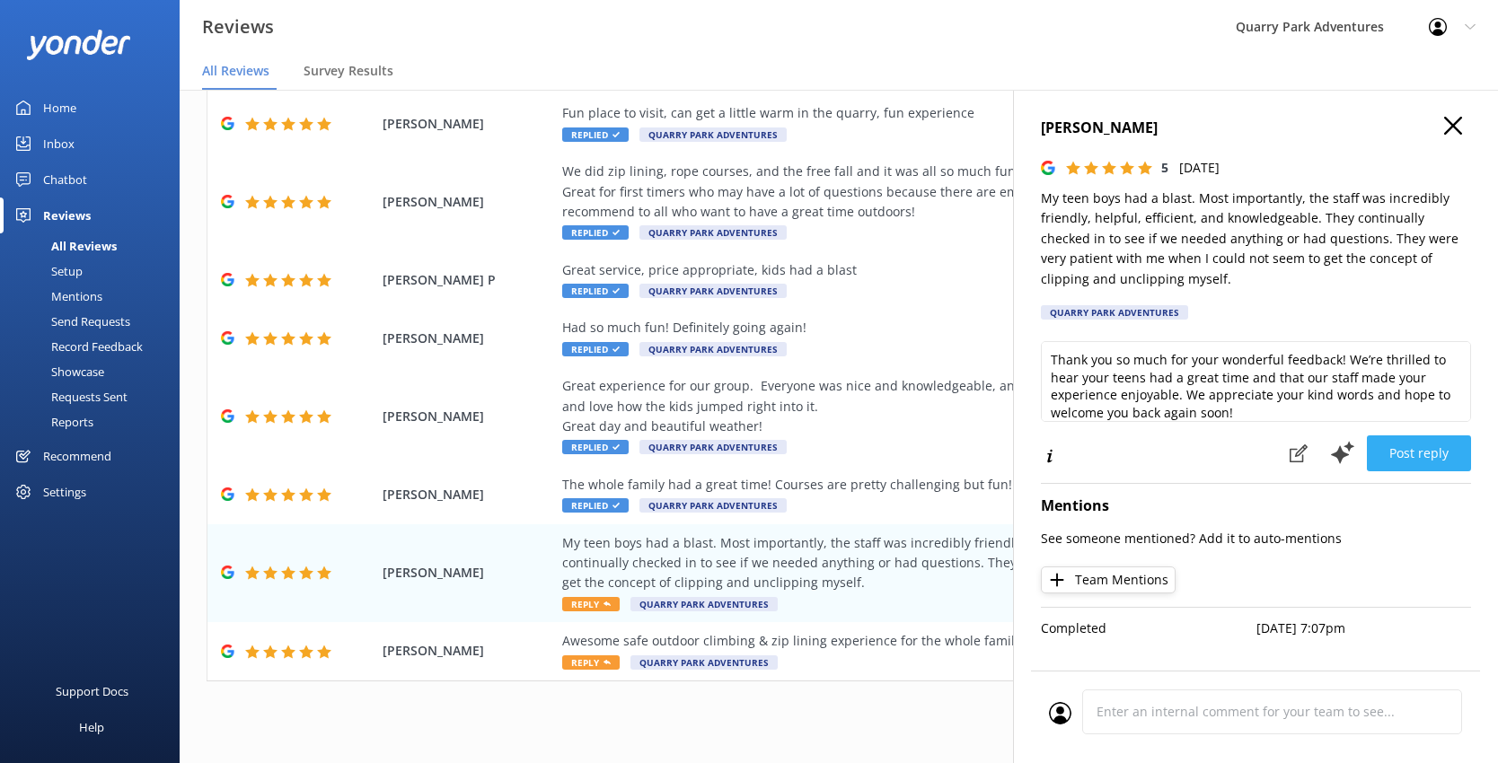
click at [1156, 460] on button "Post reply" at bounding box center [1418, 453] width 104 height 36
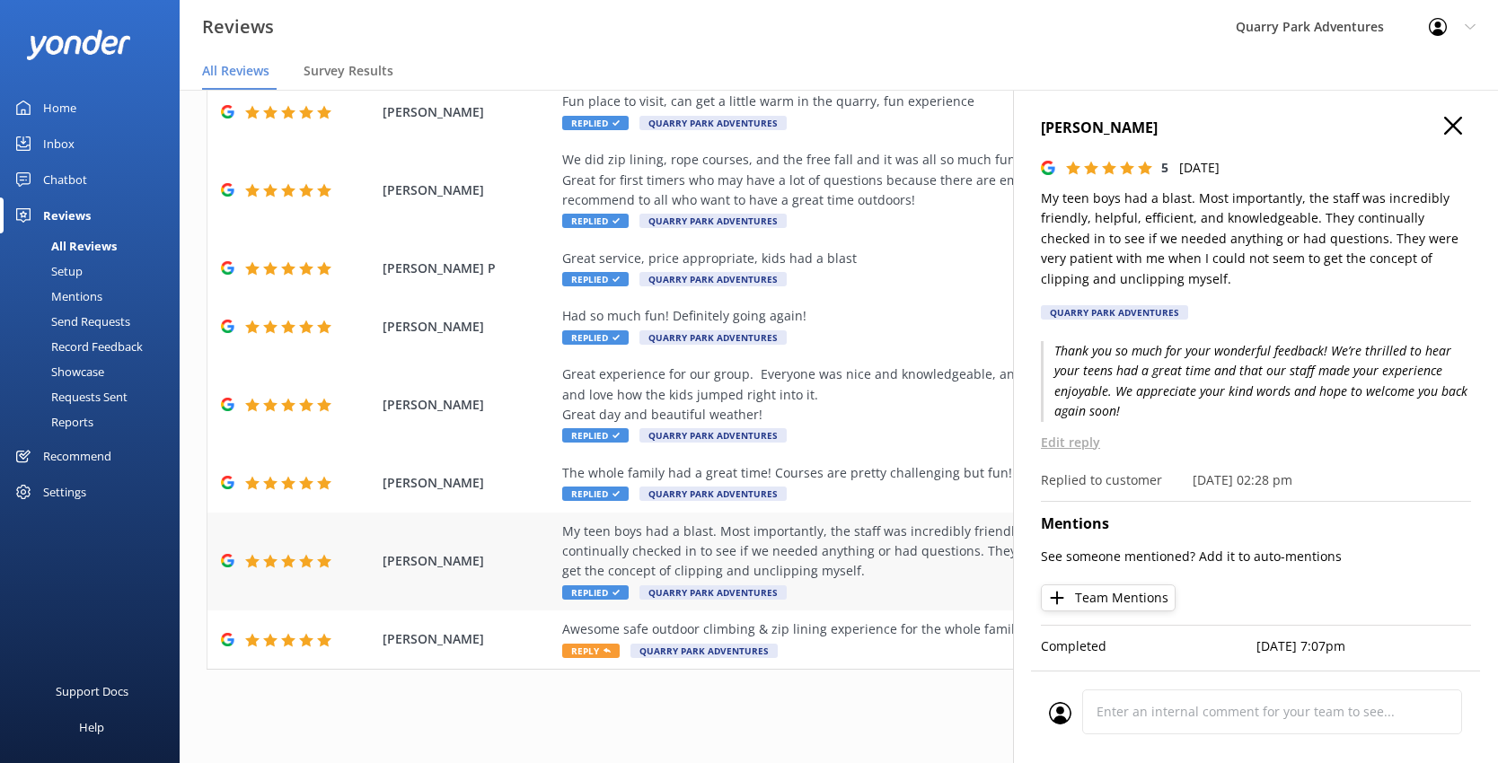
scroll to position [36, 0]
click at [828, 641] on div "Awesome safe outdoor climbing & zip lining experience for the whole family. No …" at bounding box center [955, 639] width 786 height 40
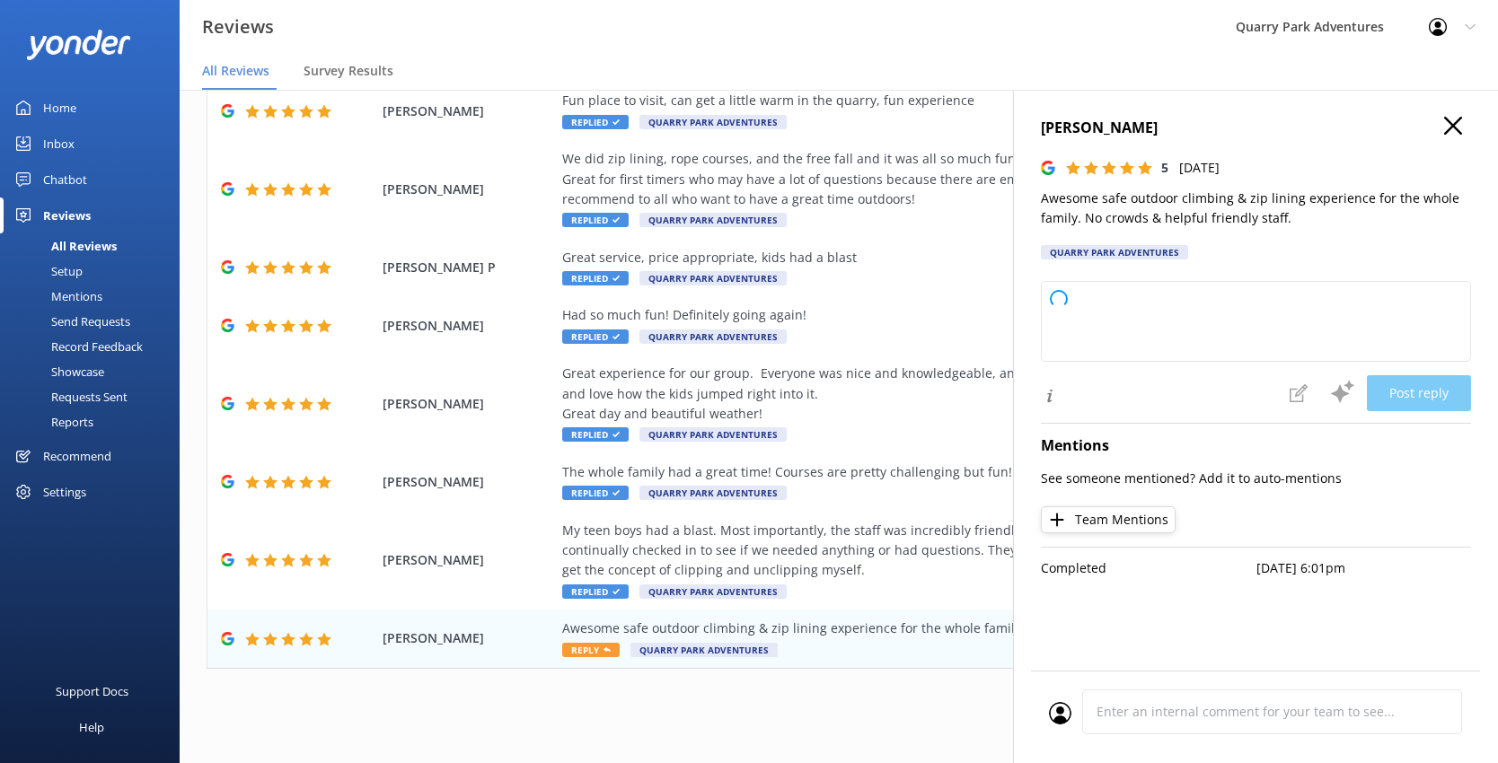
type textarea "Thank you so much for your wonderful review! We're thrilled to hear your family…"
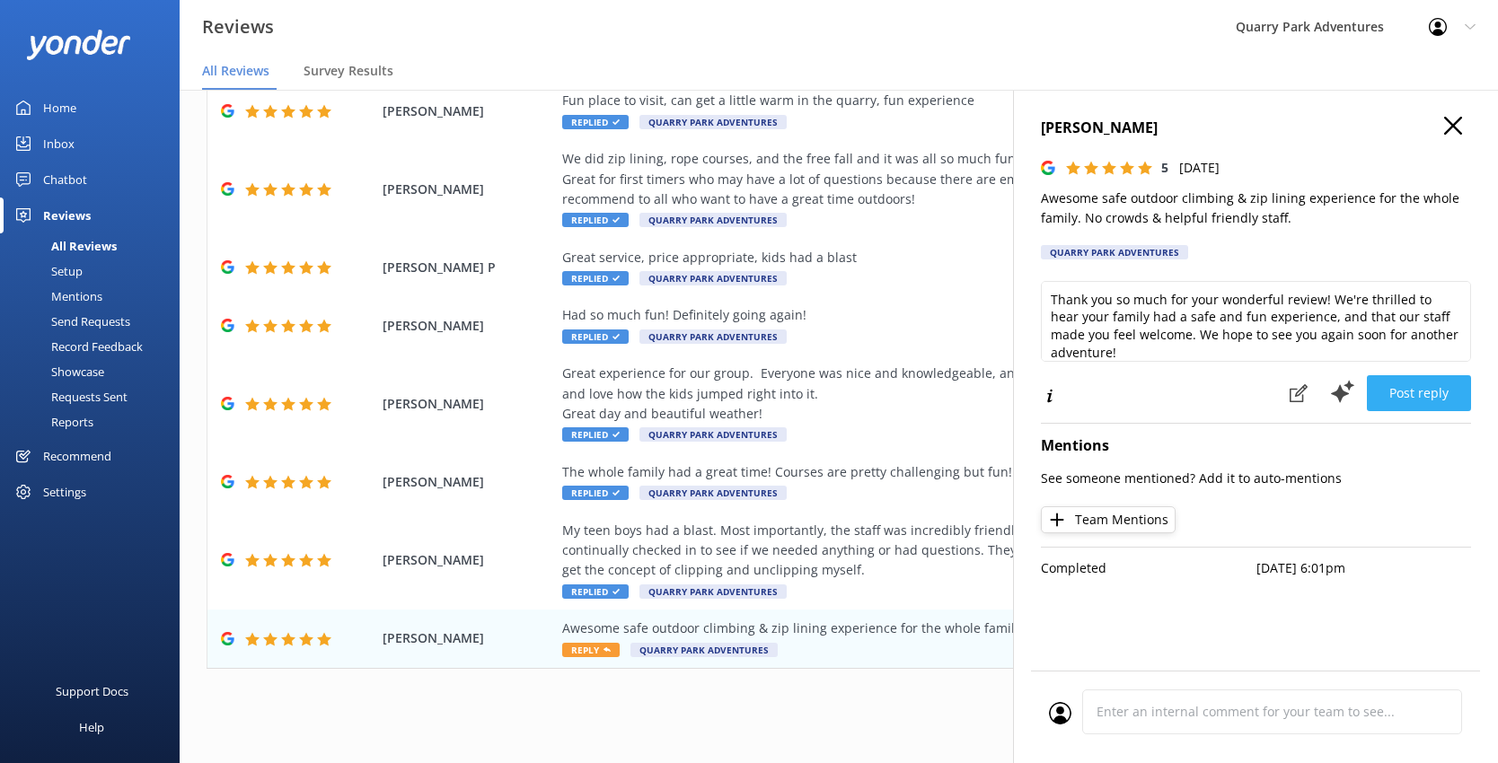
click at [1156, 394] on button "Post reply" at bounding box center [1418, 393] width 104 height 36
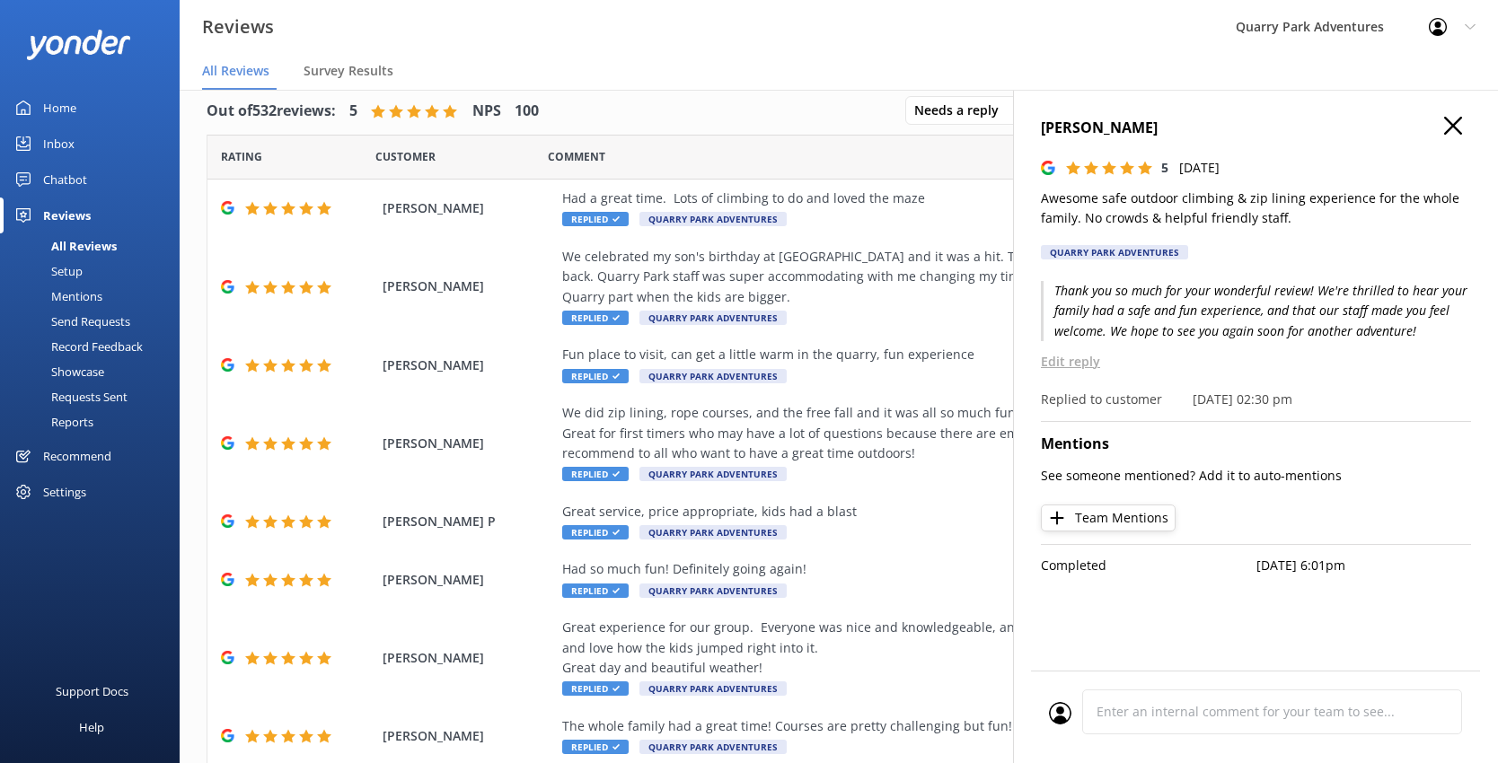
scroll to position [0, 0]
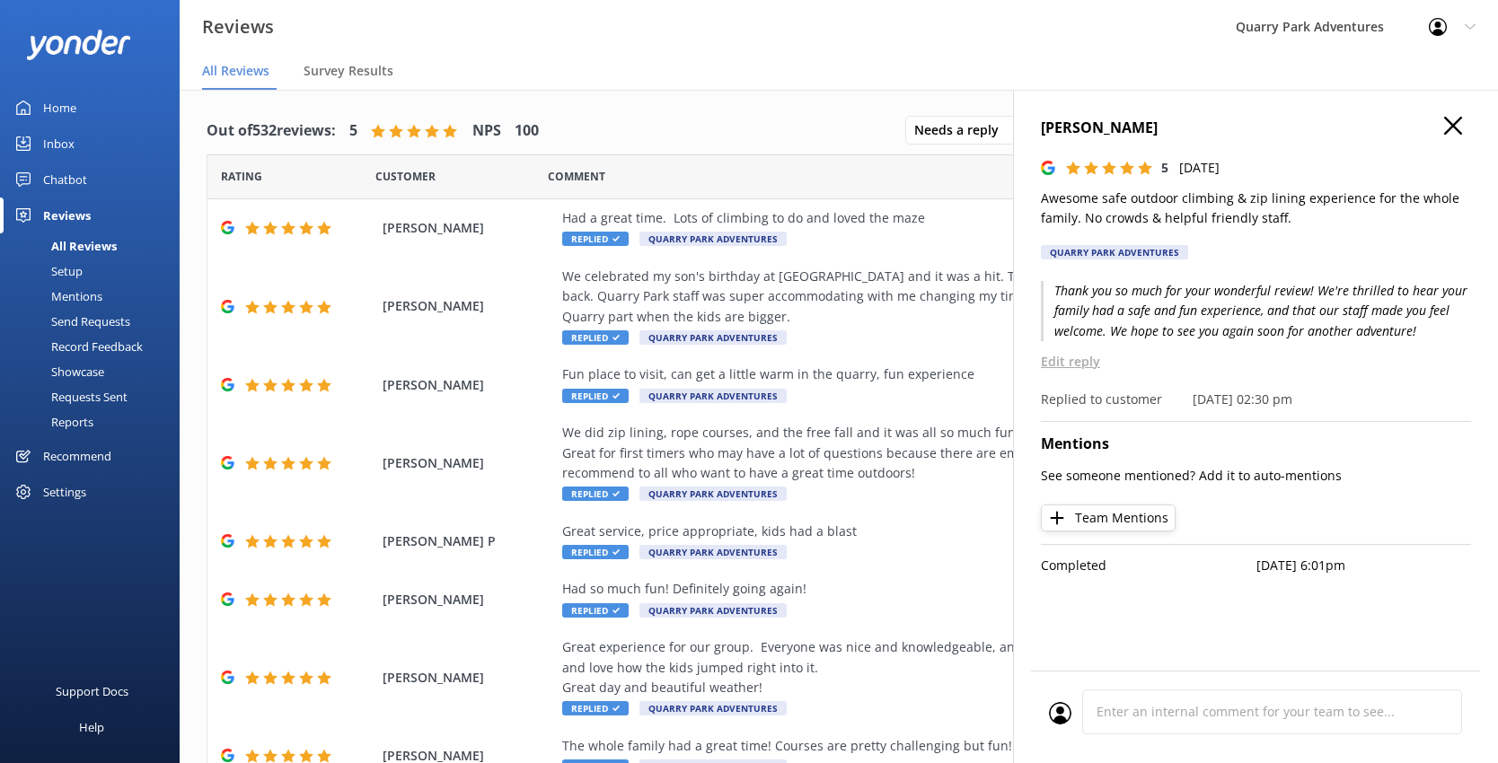
click at [1156, 129] on use at bounding box center [1453, 126] width 18 height 18
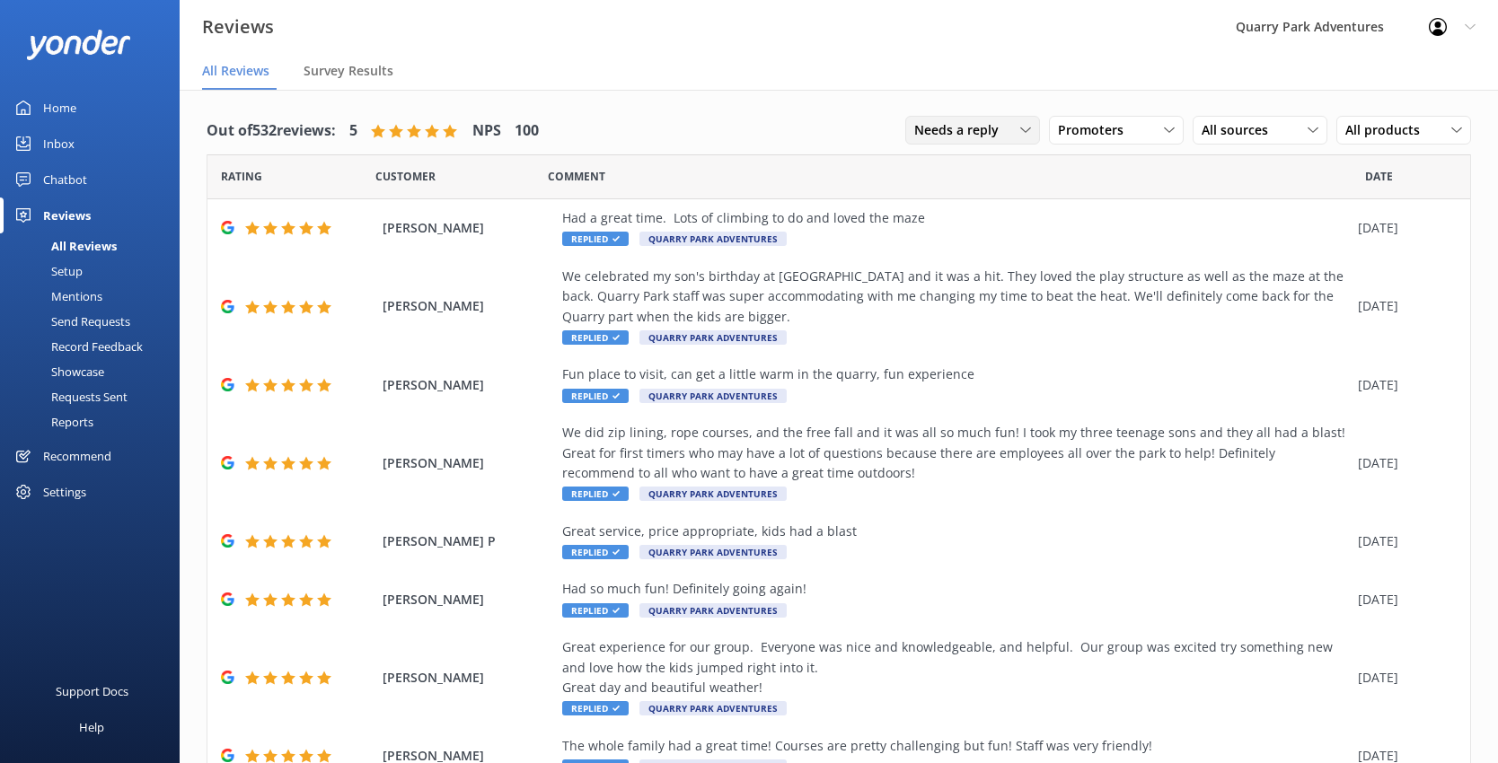
click at [971, 139] on span "Needs a reply" at bounding box center [961, 130] width 95 height 20
click at [959, 206] on div "Needs a reply" at bounding box center [949, 204] width 69 height 18
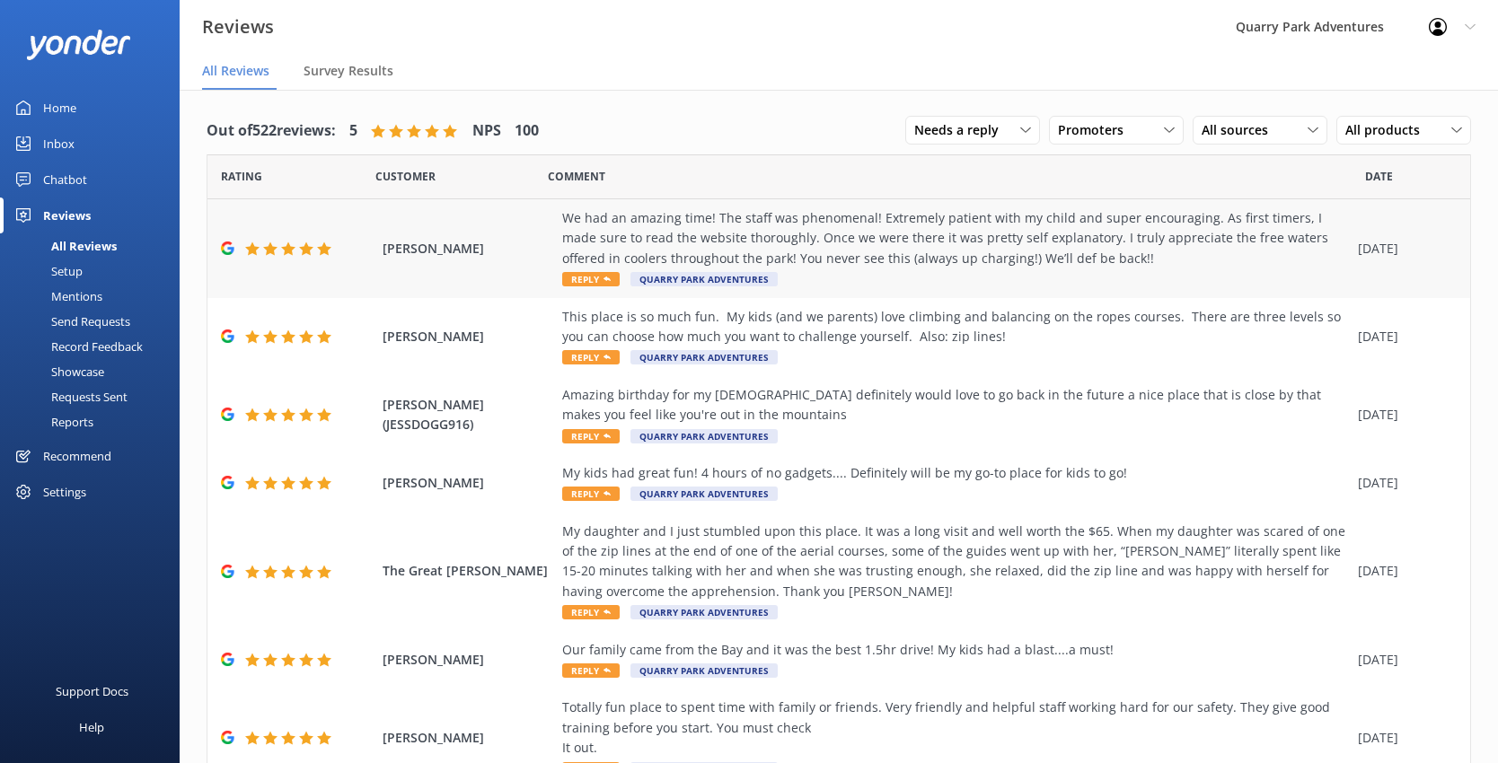
click at [854, 258] on div "We had an amazing time! The staff was phenomenal! Extremely patient with my chi…" at bounding box center [955, 238] width 786 height 60
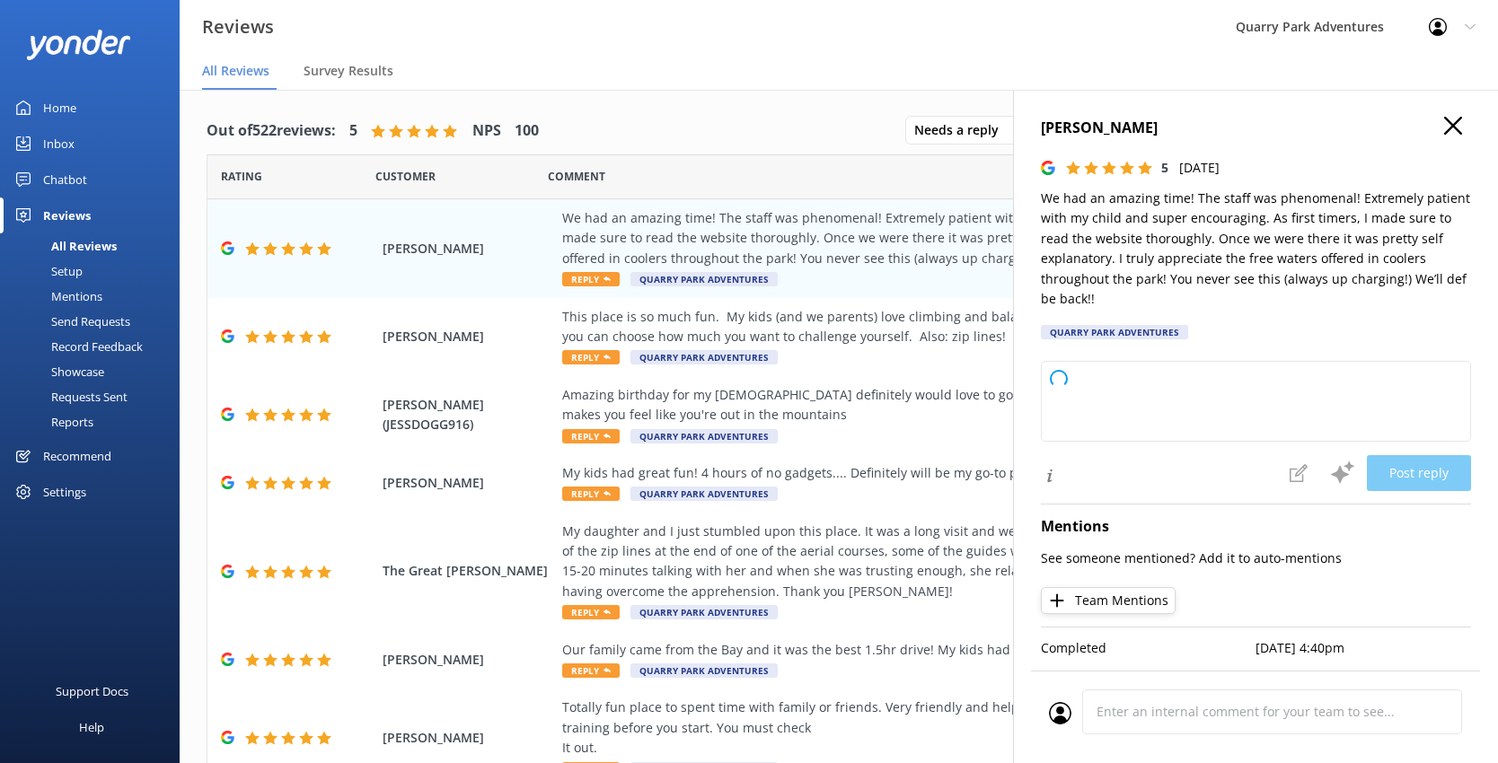
type textarea "Thank you so much for your wonderful review! We're delighted to hear your famil…"
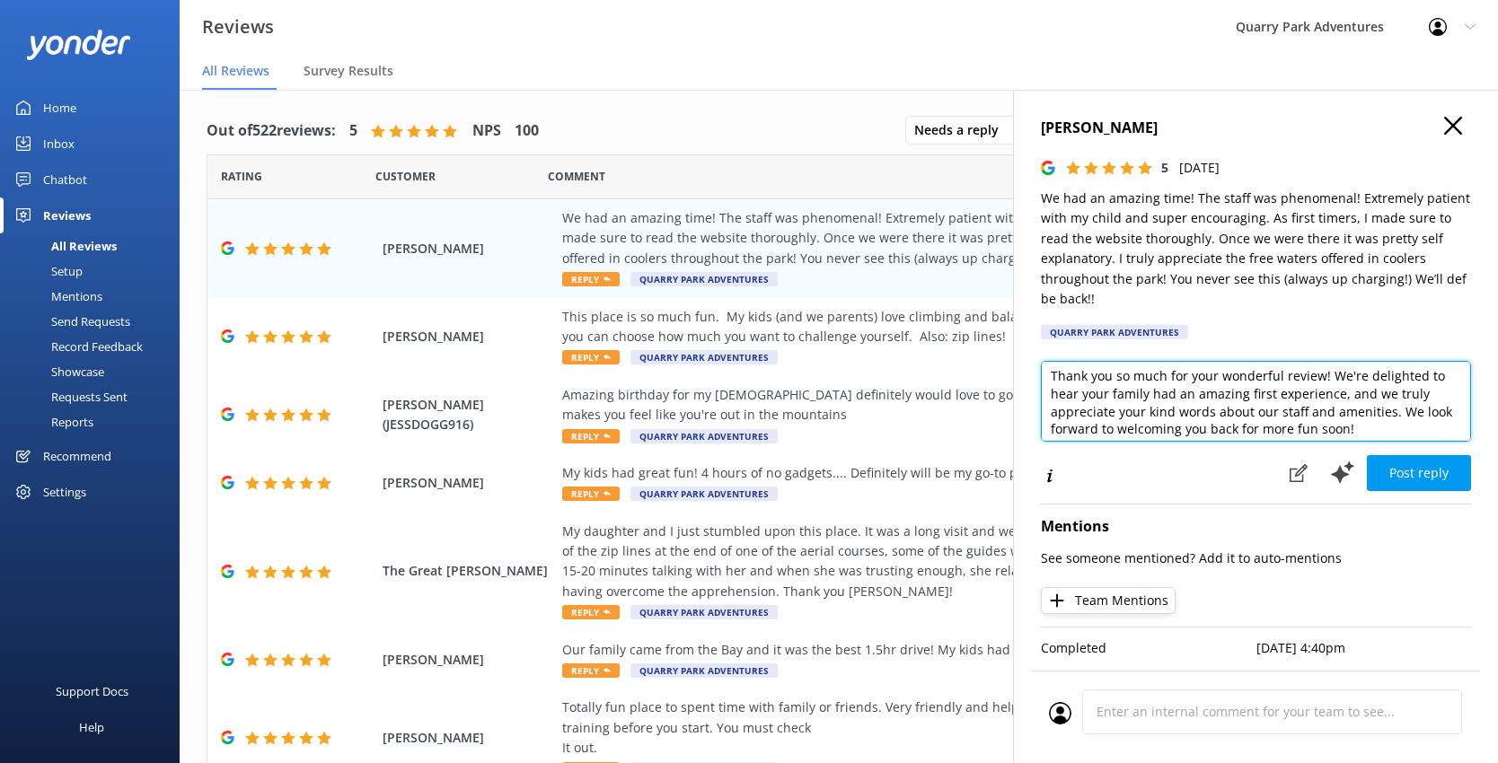
scroll to position [9, 0]
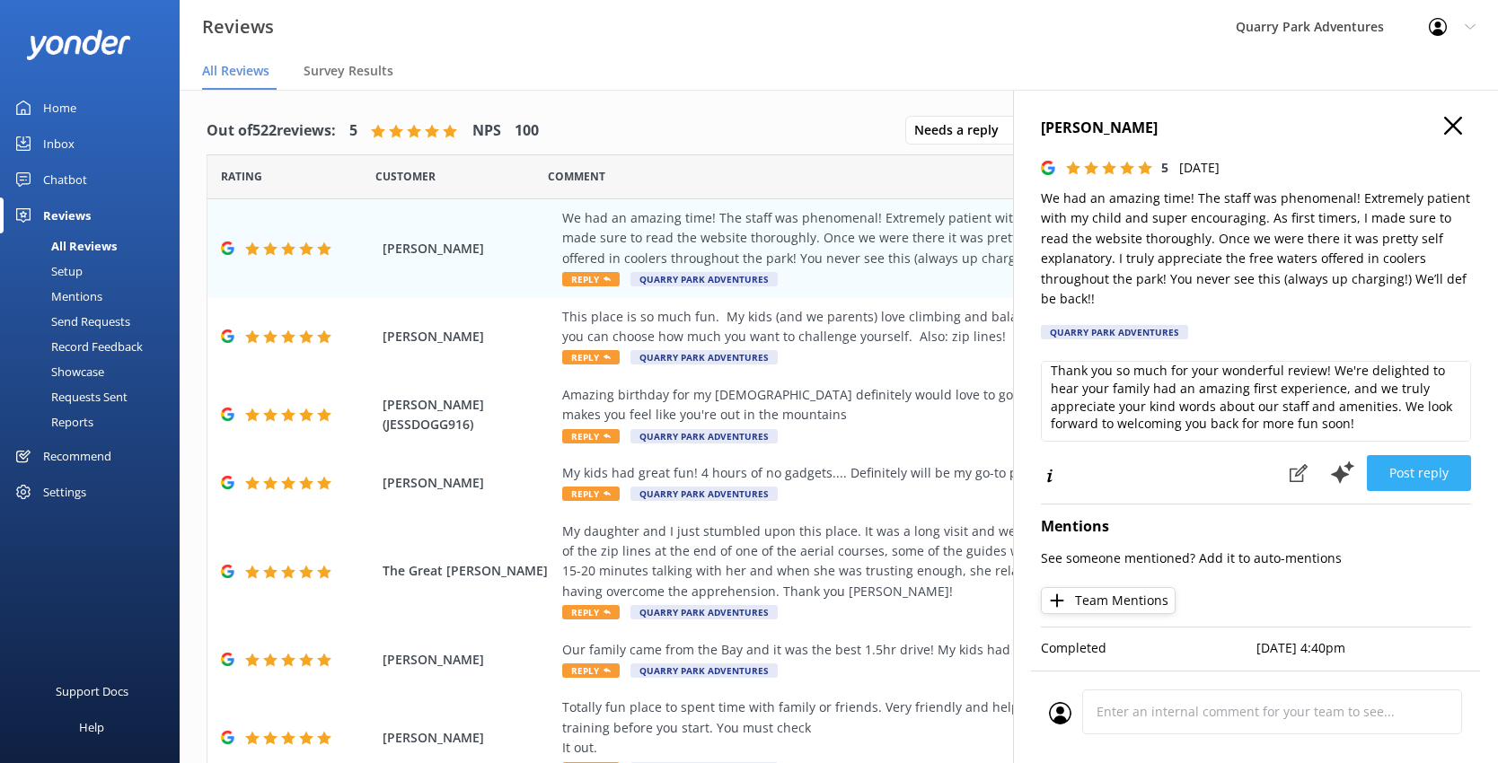
click at [1156, 466] on button "Post reply" at bounding box center [1418, 473] width 104 height 36
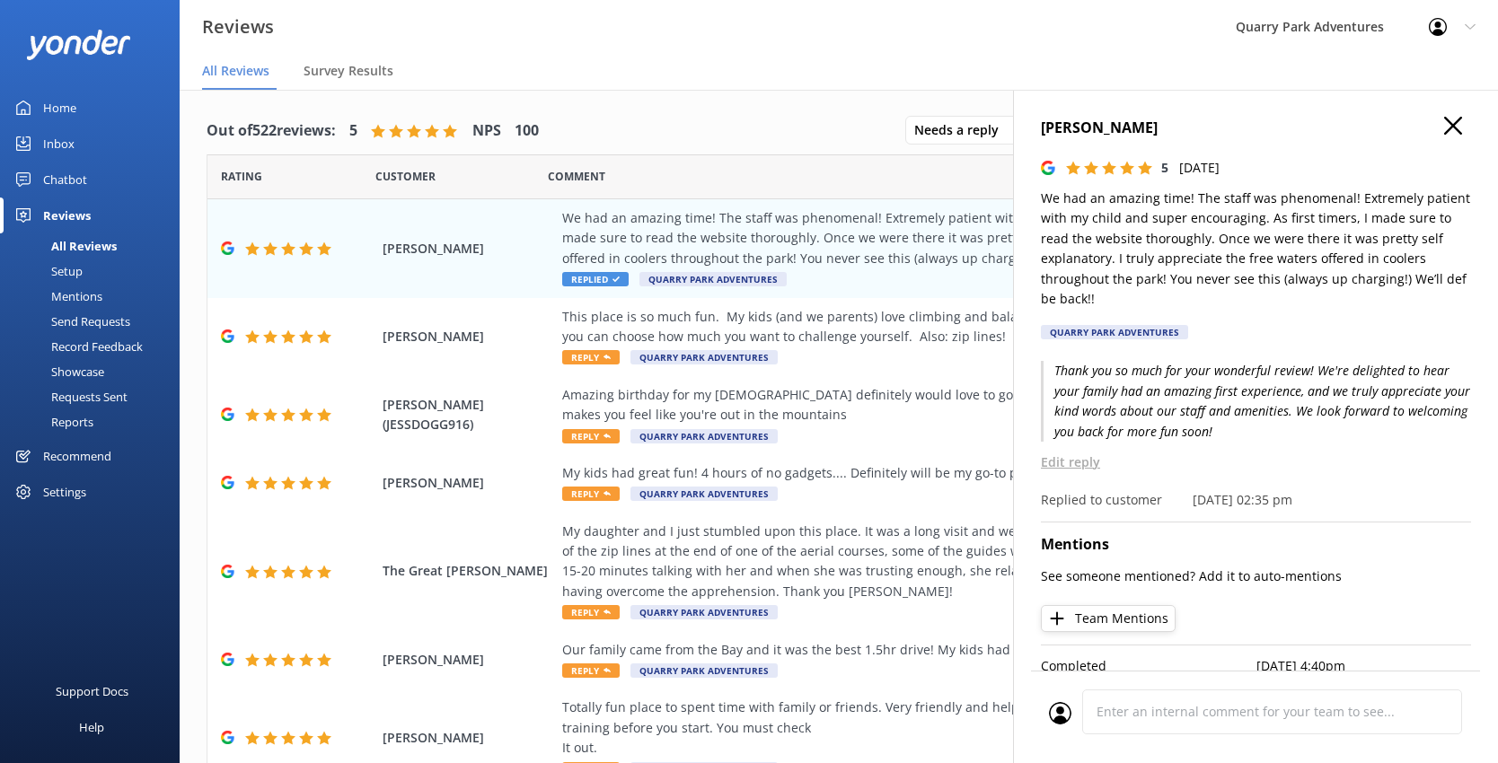
click at [1156, 121] on icon at bounding box center [1453, 126] width 18 height 18
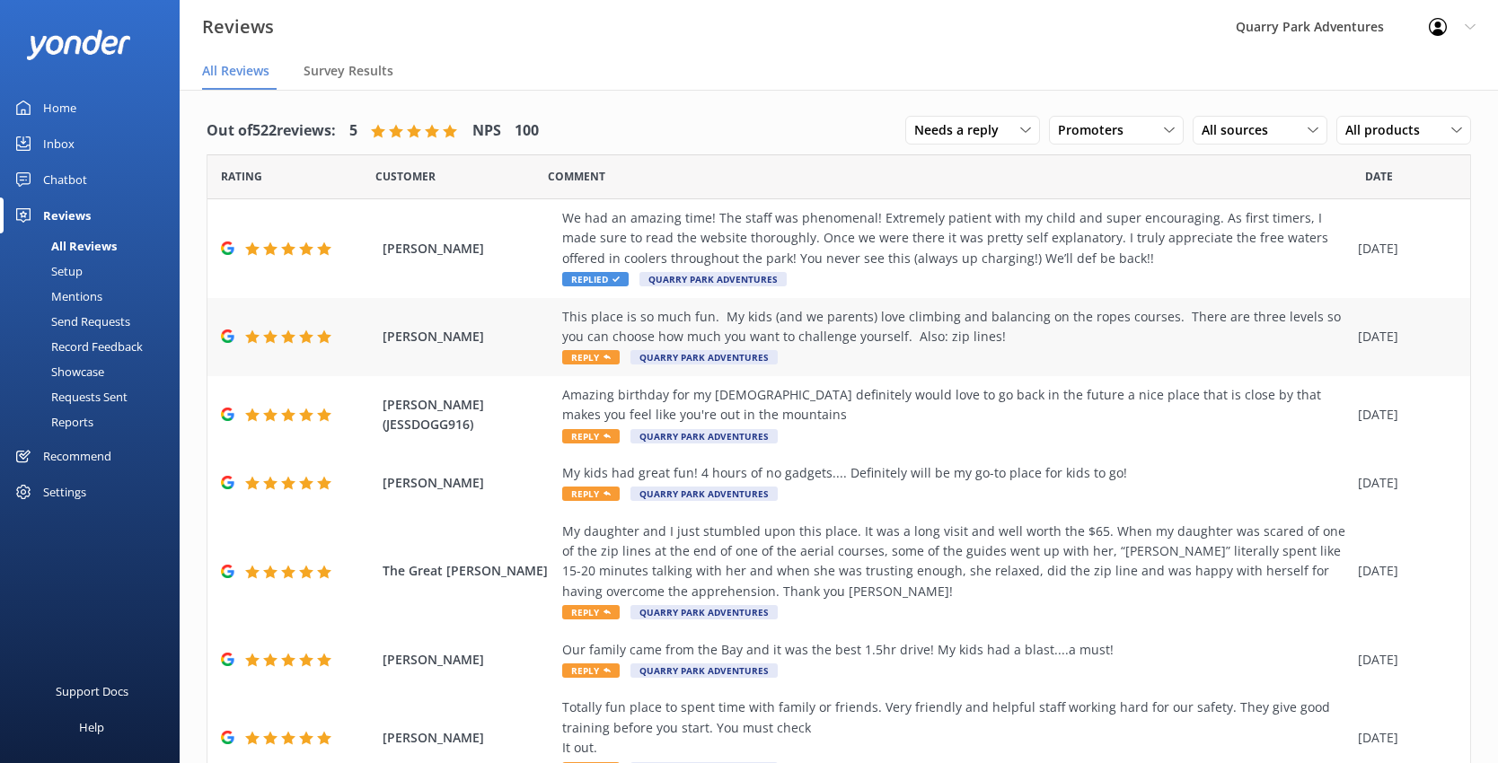
click at [698, 318] on div "This place is so much fun. My kids (and we parents) love climbing and balancing…" at bounding box center [955, 327] width 786 height 40
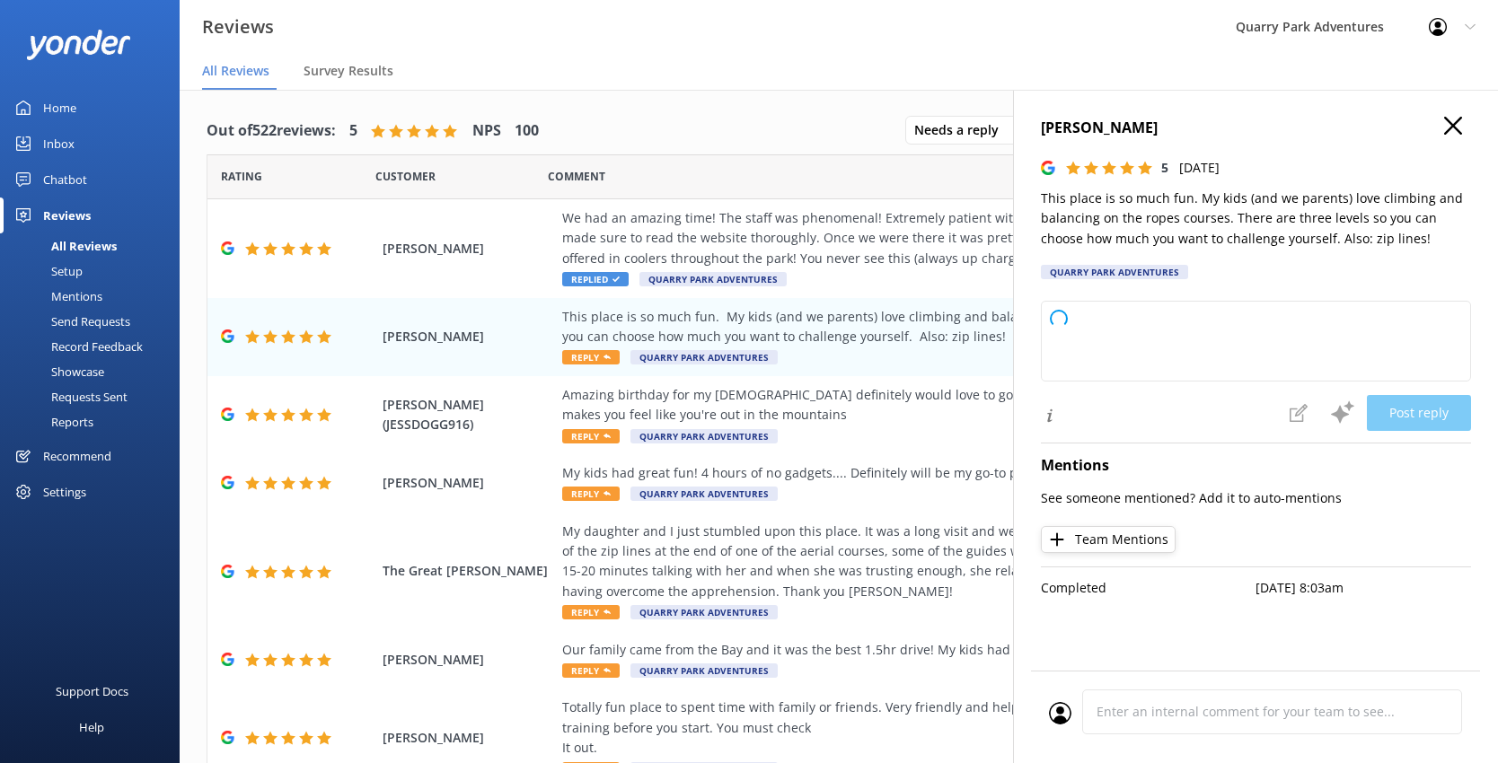
type textarea "Thank you so much for your wonderful review! We're thrilled to hear that your w…"
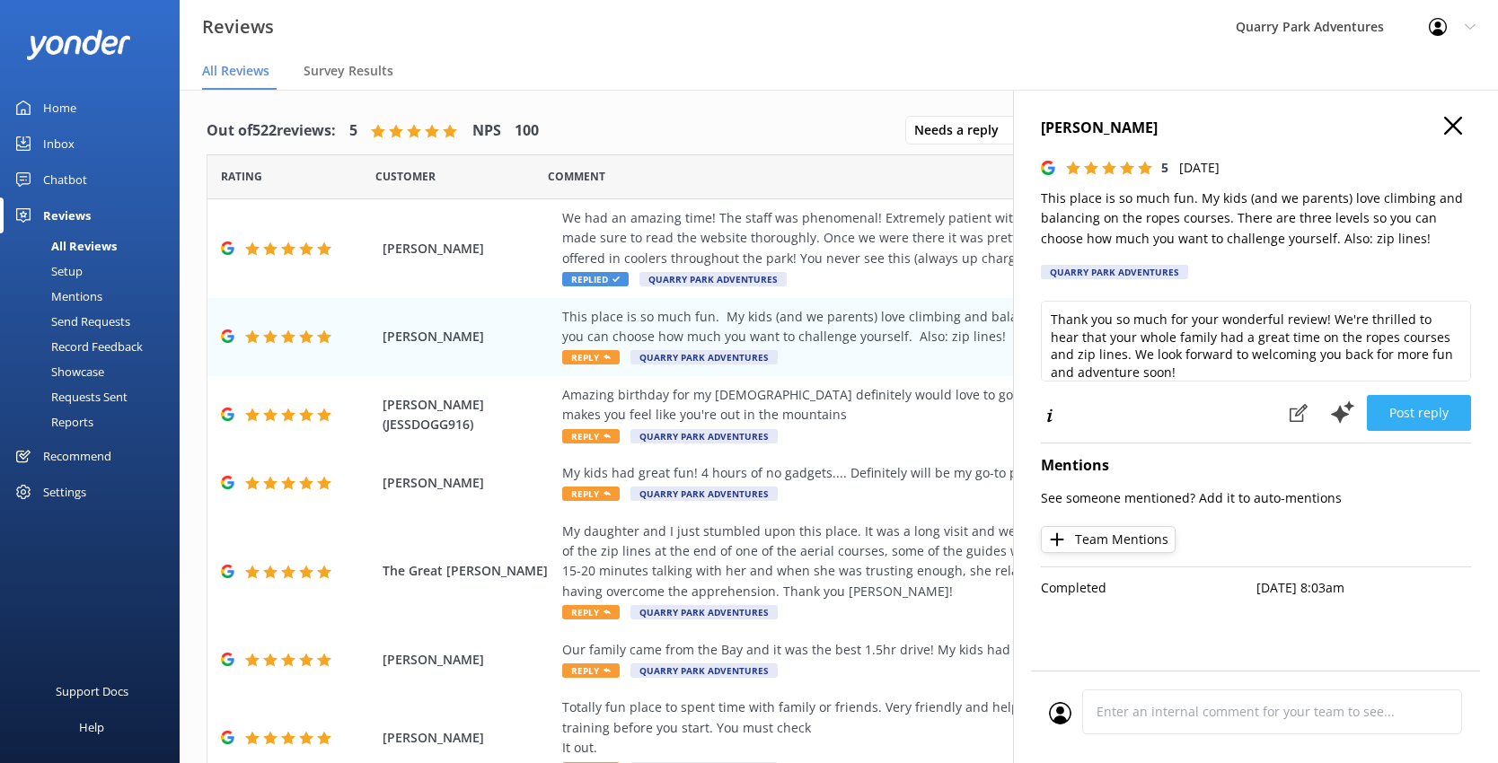
click at [1156, 417] on button "Post reply" at bounding box center [1418, 413] width 104 height 36
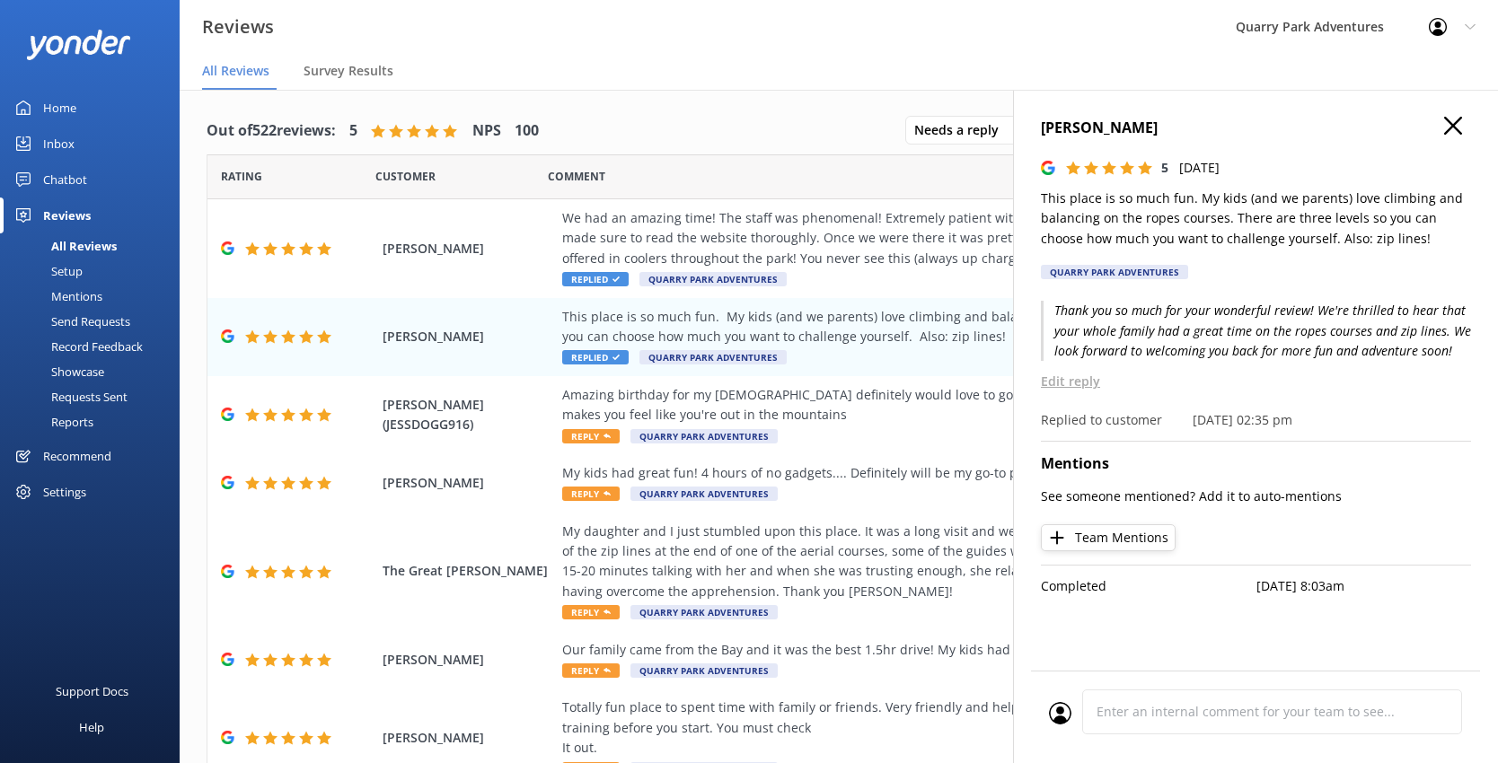
click at [1156, 129] on use at bounding box center [1453, 126] width 18 height 18
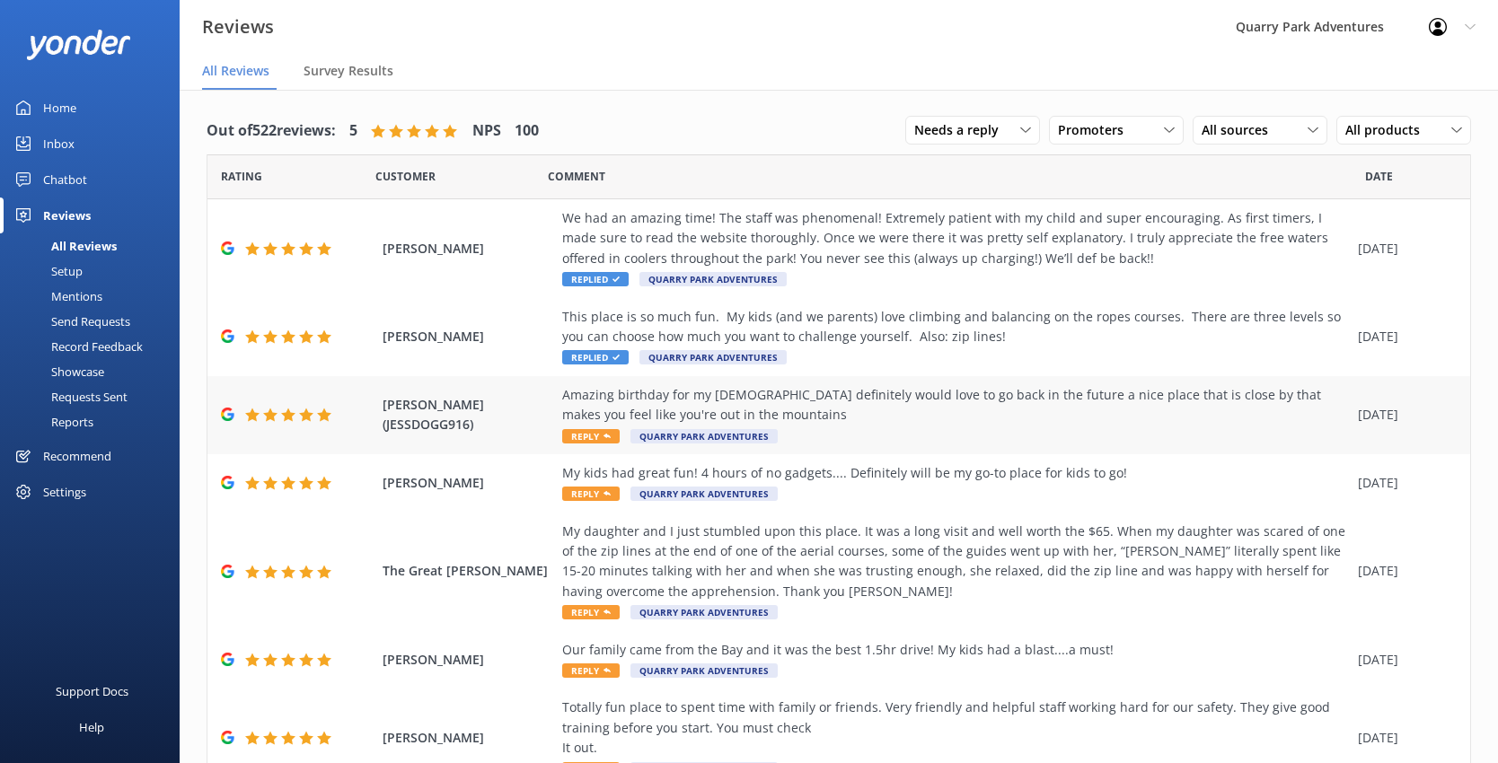
click at [841, 423] on div "Amazing birthday for my [DEMOGRAPHIC_DATA] definitely would love to go back in …" at bounding box center [955, 405] width 786 height 40
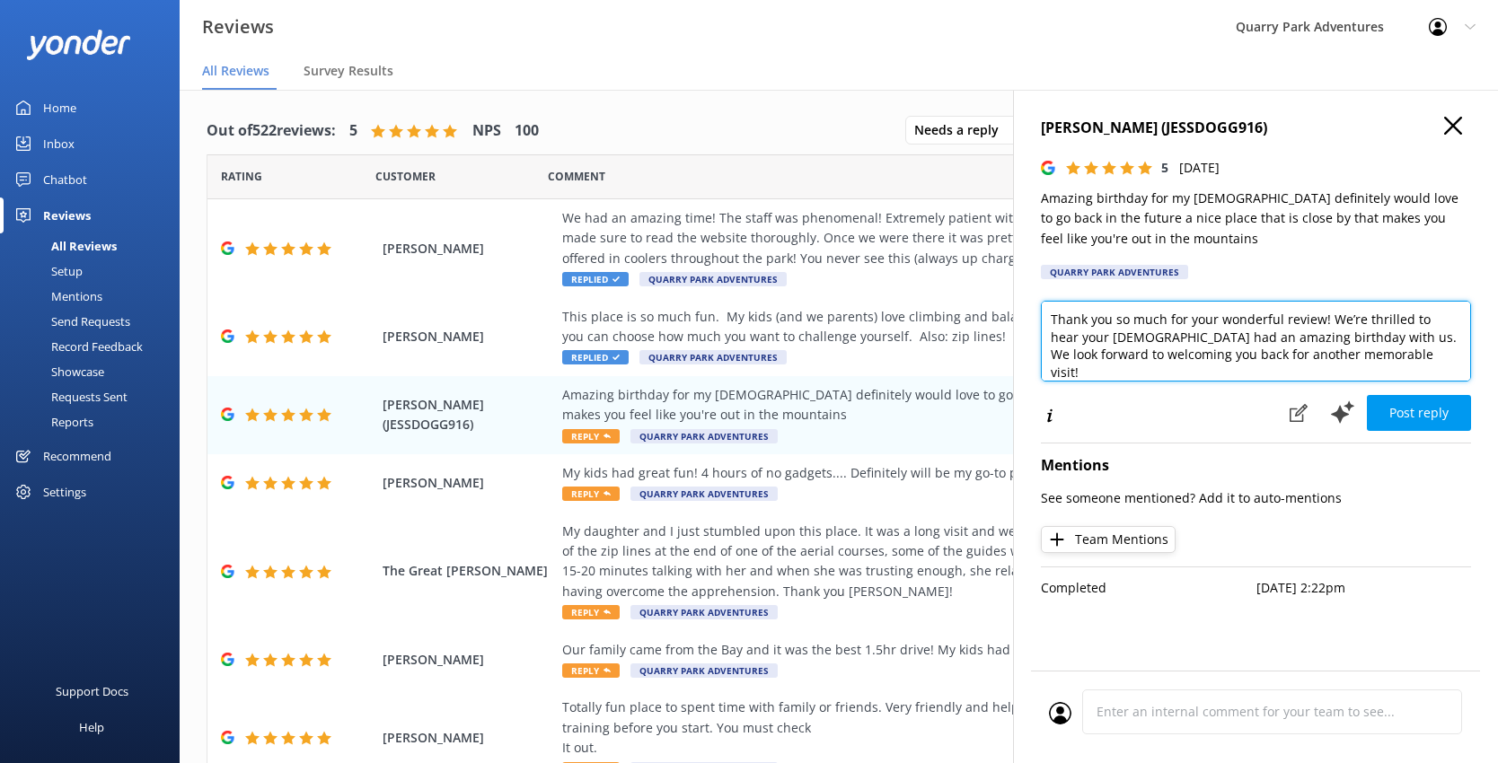
drag, startPoint x: 1147, startPoint y: 338, endPoint x: 1079, endPoint y: 331, distance: 68.6
click at [1079, 331] on textarea "Thank you so much for your wonderful review! We’re thrilled to hear your [DEMOG…" at bounding box center [1256, 341] width 430 height 81
type textarea "Thank you so much for your wonderful review! We’re thrilled to hear your kiddo …"
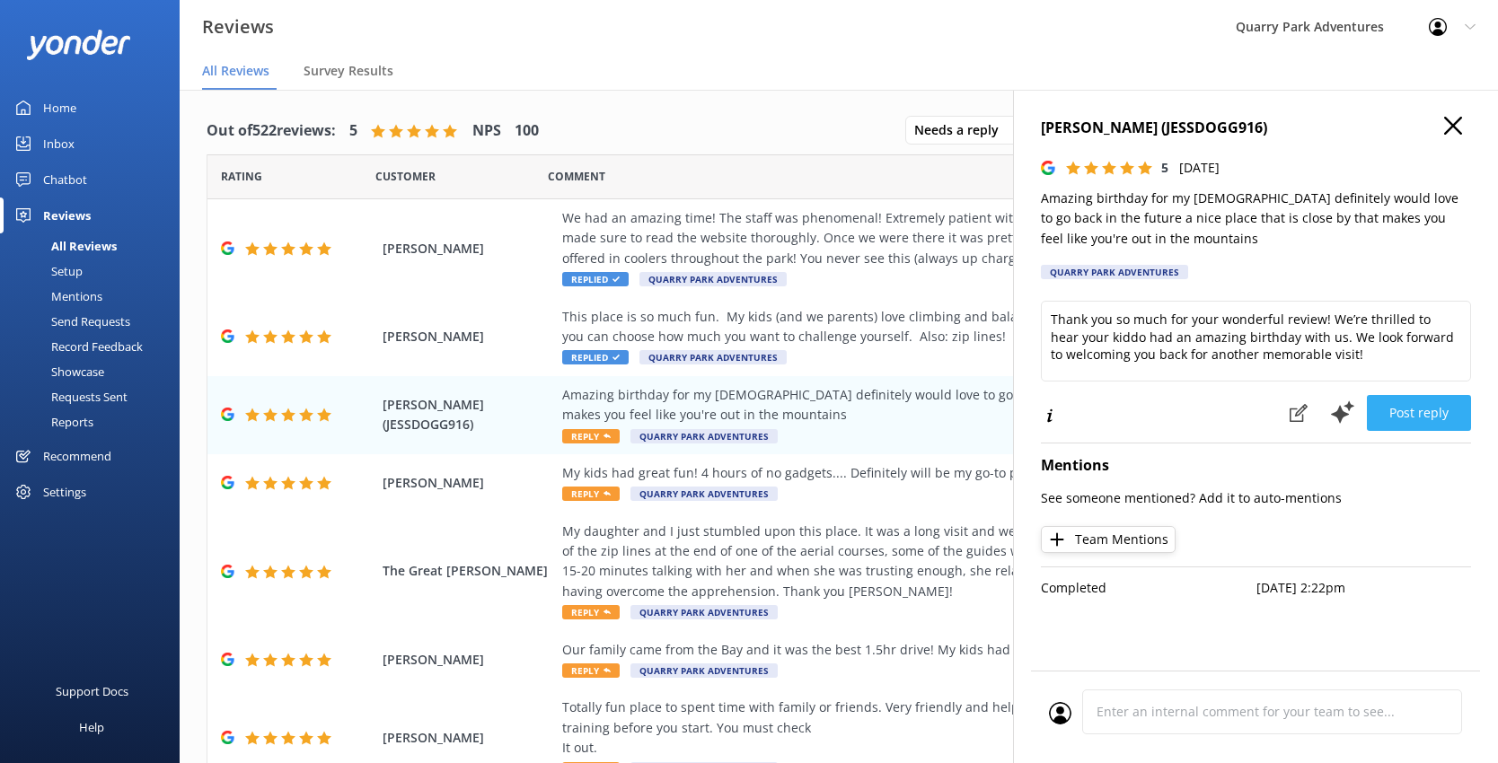
click at [1156, 405] on button "Post reply" at bounding box center [1418, 413] width 104 height 36
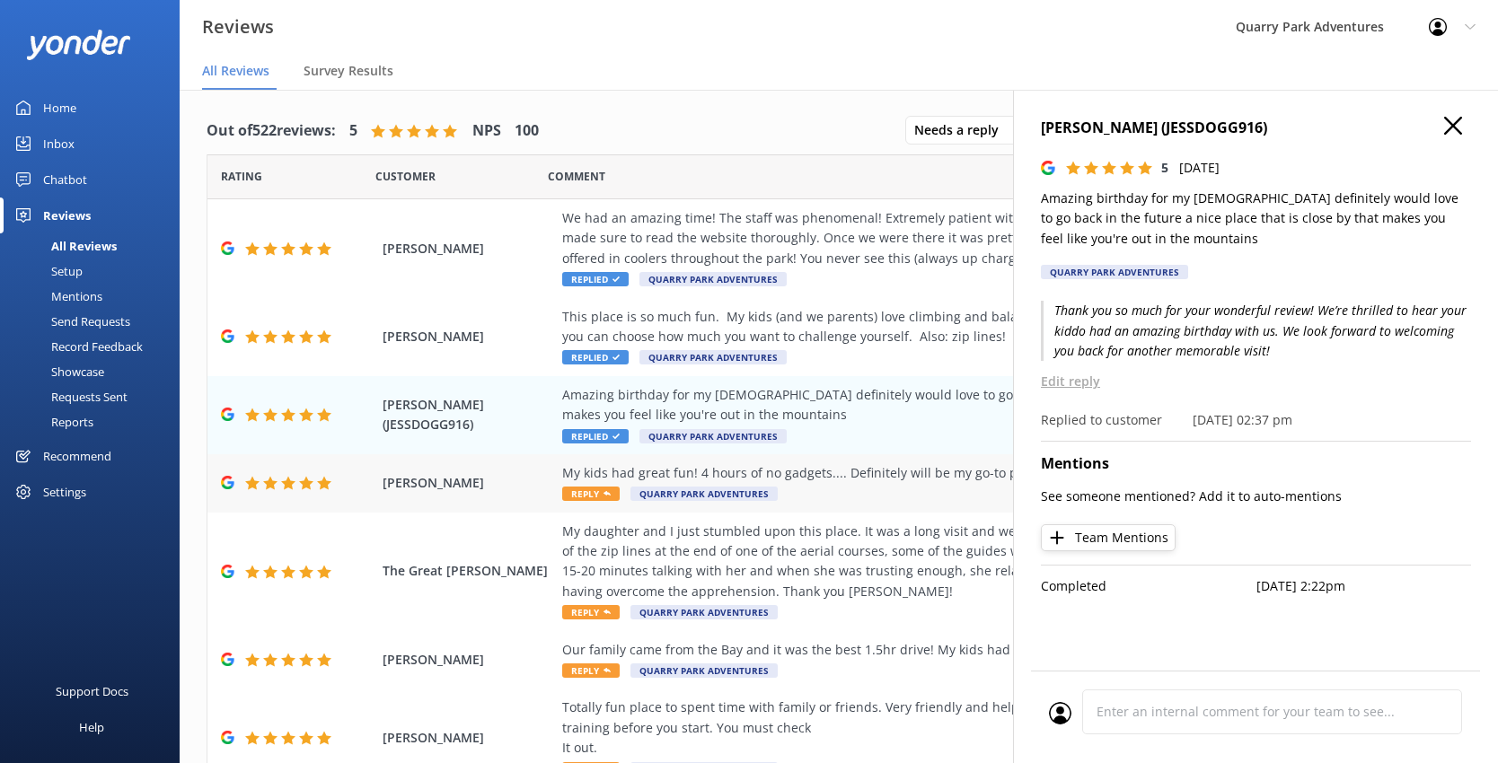
click at [862, 484] on div "My kids had great fun! 4 hours of no gadgets.... Definitely will be my go-to pl…" at bounding box center [955, 483] width 786 height 40
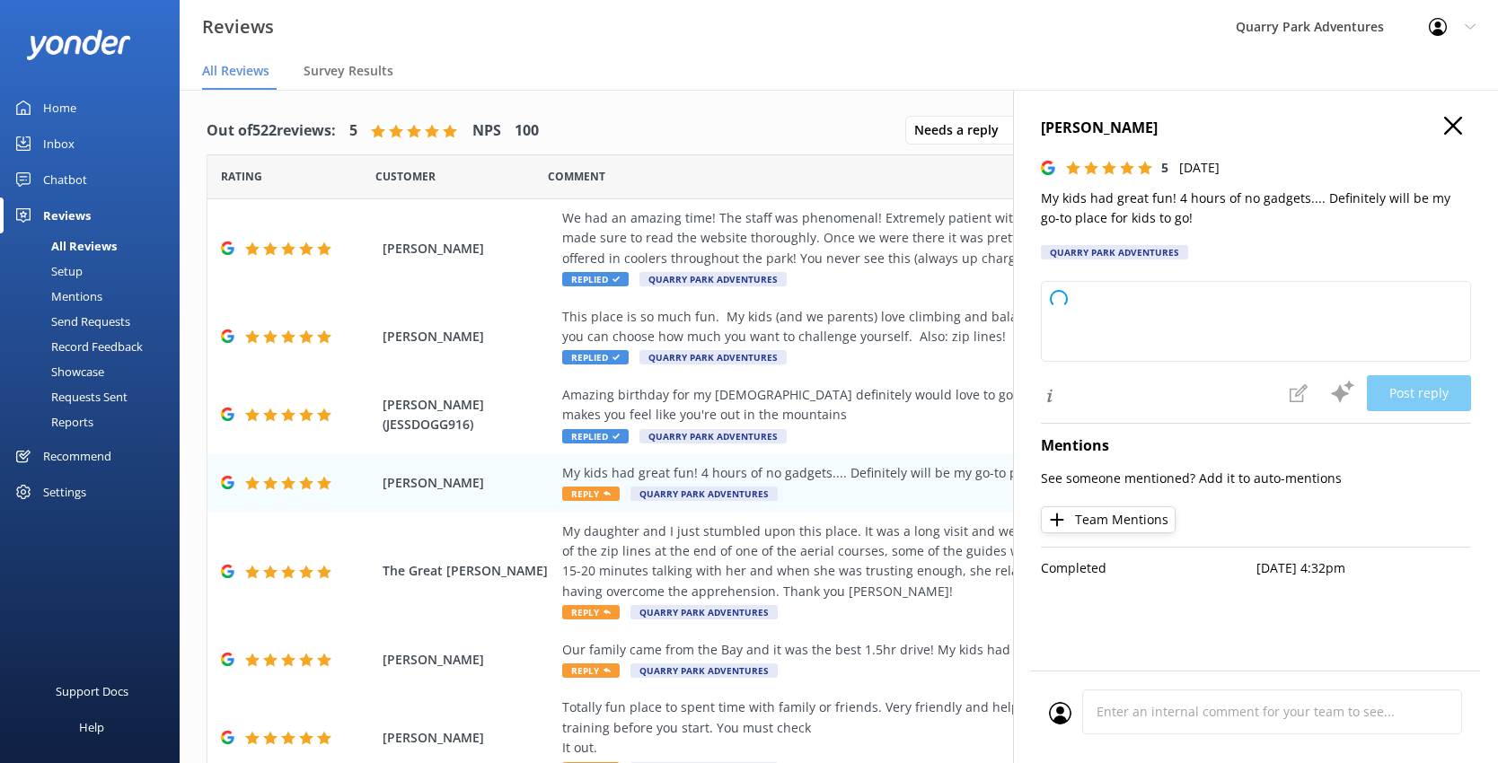
type textarea "Thank you so much for your wonderful feedback! We're delighted to hear that you…"
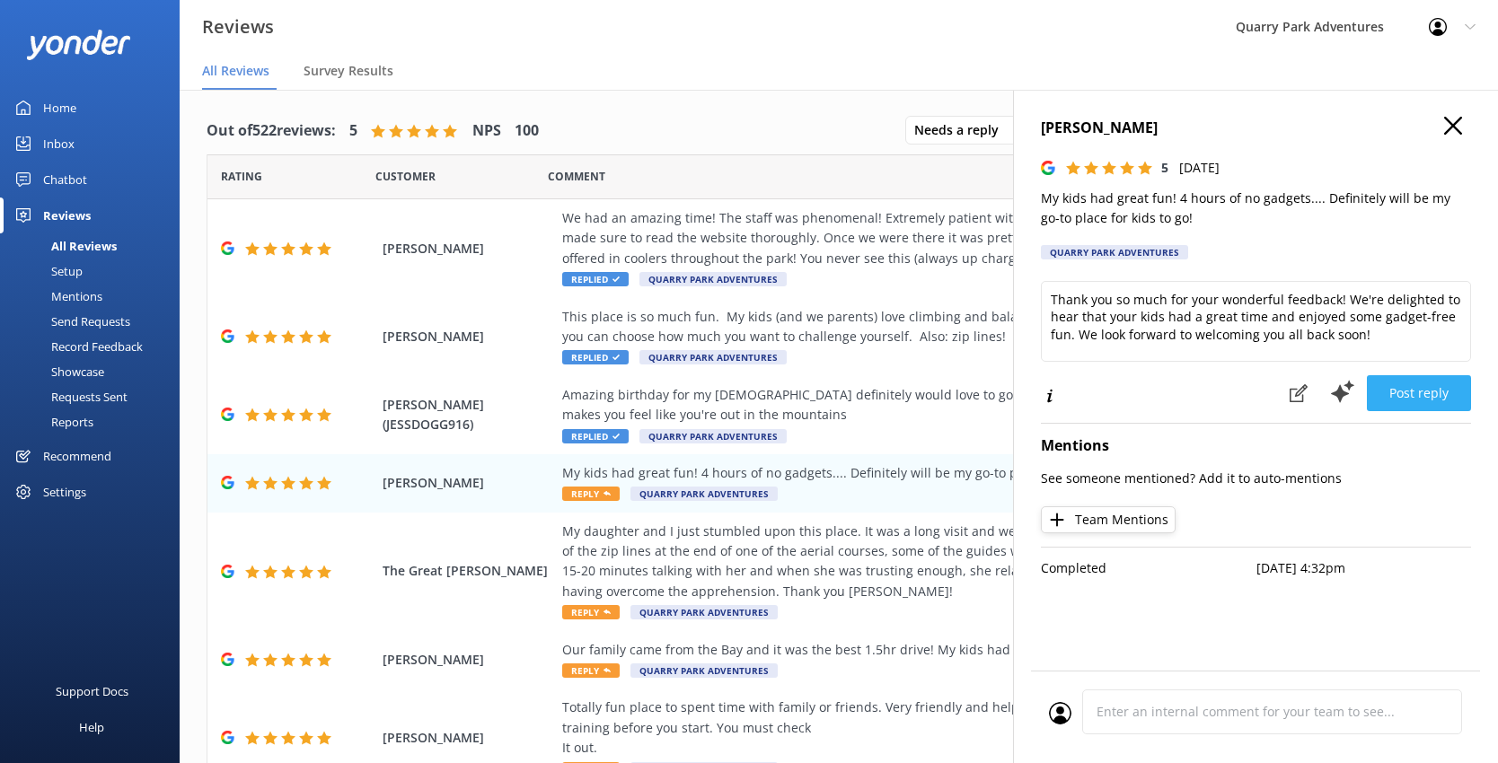
click at [1156, 406] on button "Post reply" at bounding box center [1418, 393] width 104 height 36
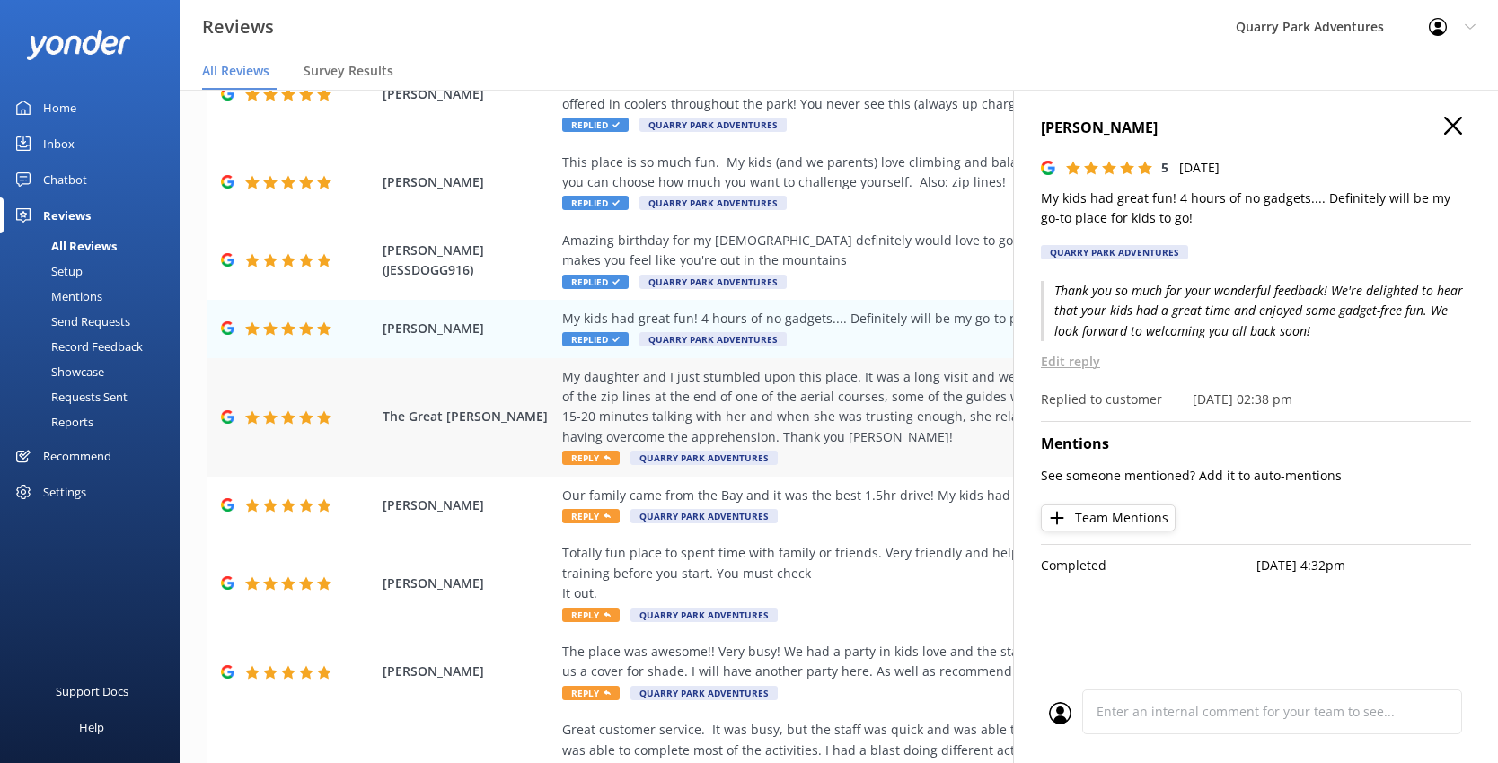
scroll to position [156, 0]
click at [777, 408] on div "My daughter and I just stumbled upon this place. It was a long visit and well w…" at bounding box center [955, 405] width 786 height 81
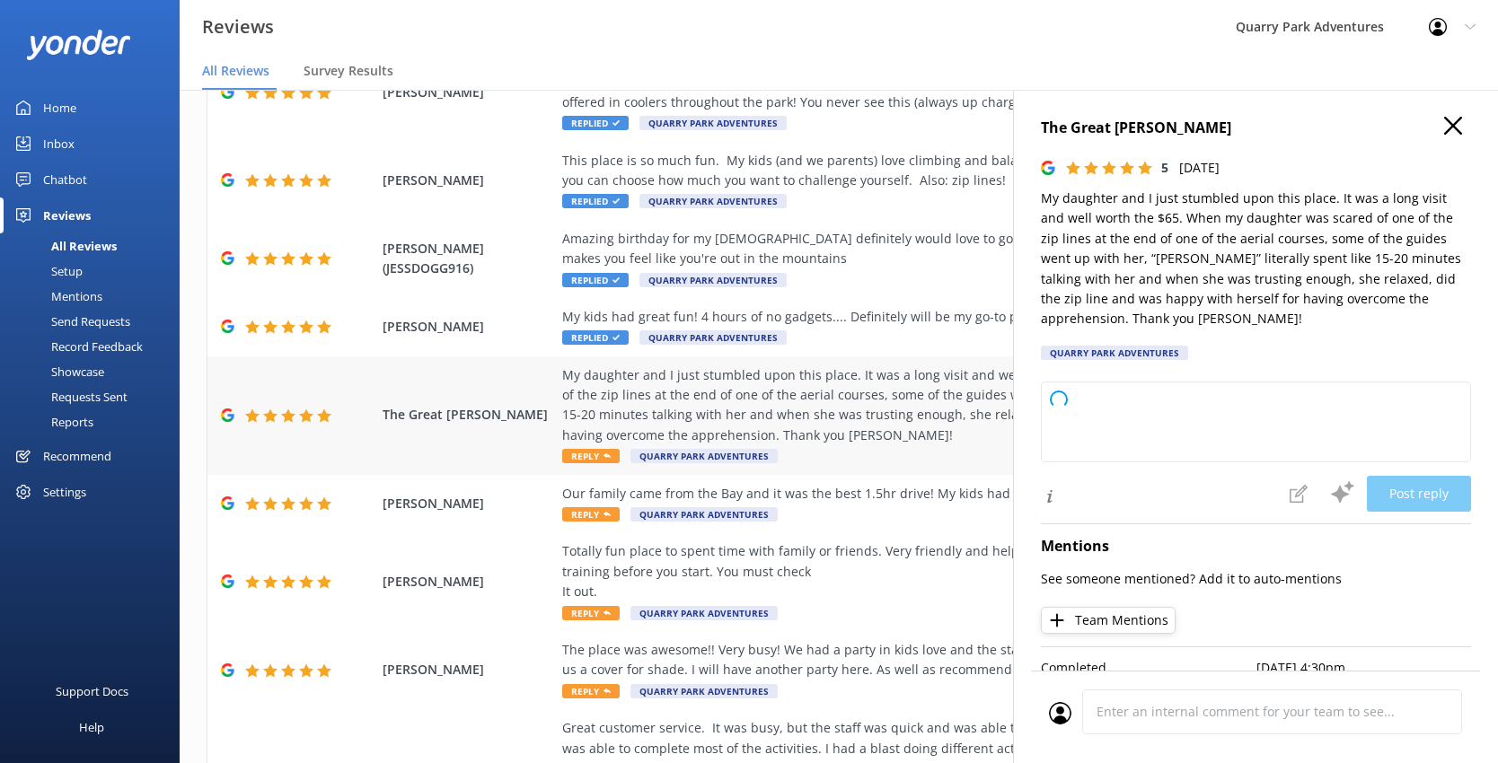
type textarea "Thank you so much for your wonderful review! We’re thrilled you and your daught…"
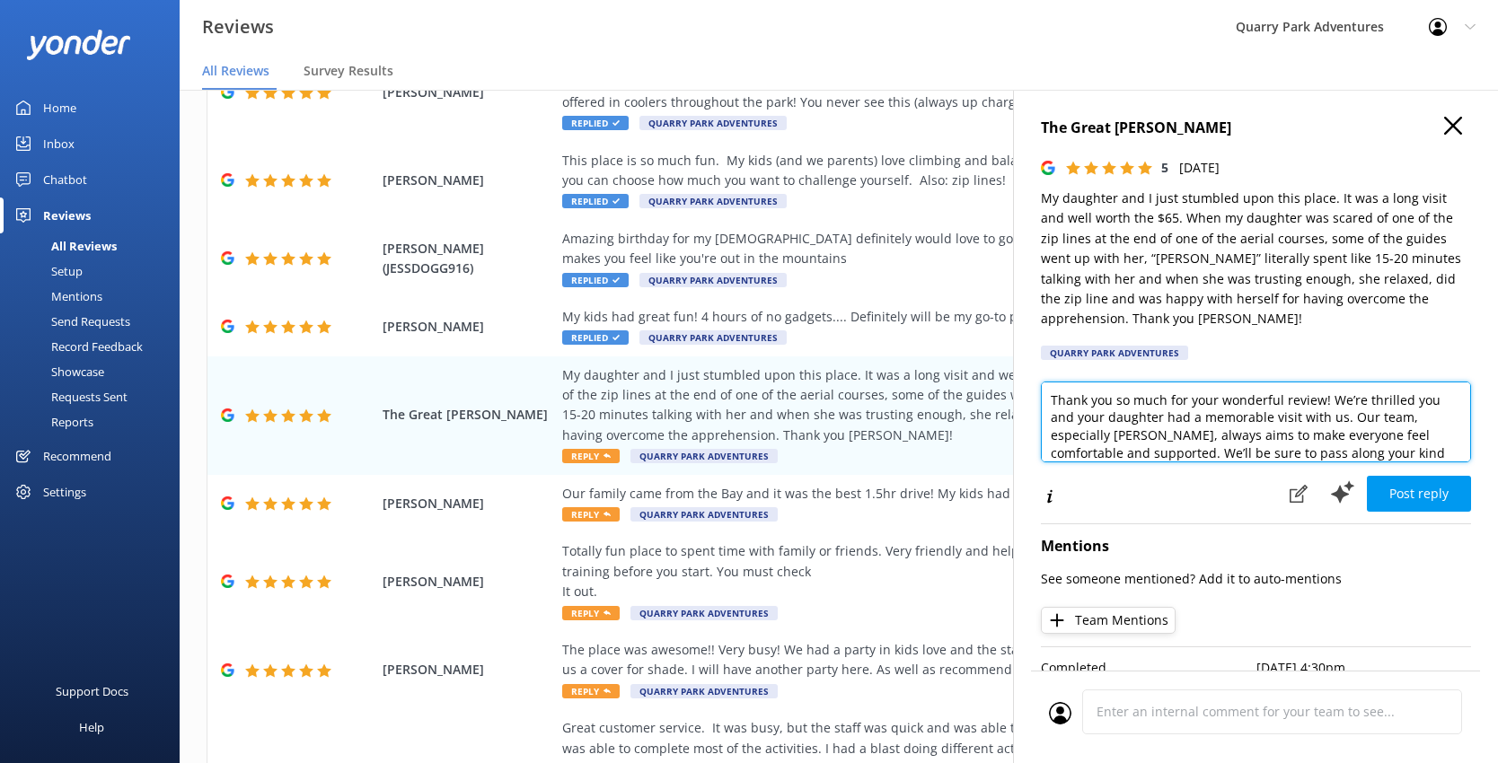
click at [1156, 415] on textarea "Thank you so much for your wonderful review! We’re thrilled you and your daught…" at bounding box center [1256, 422] width 430 height 81
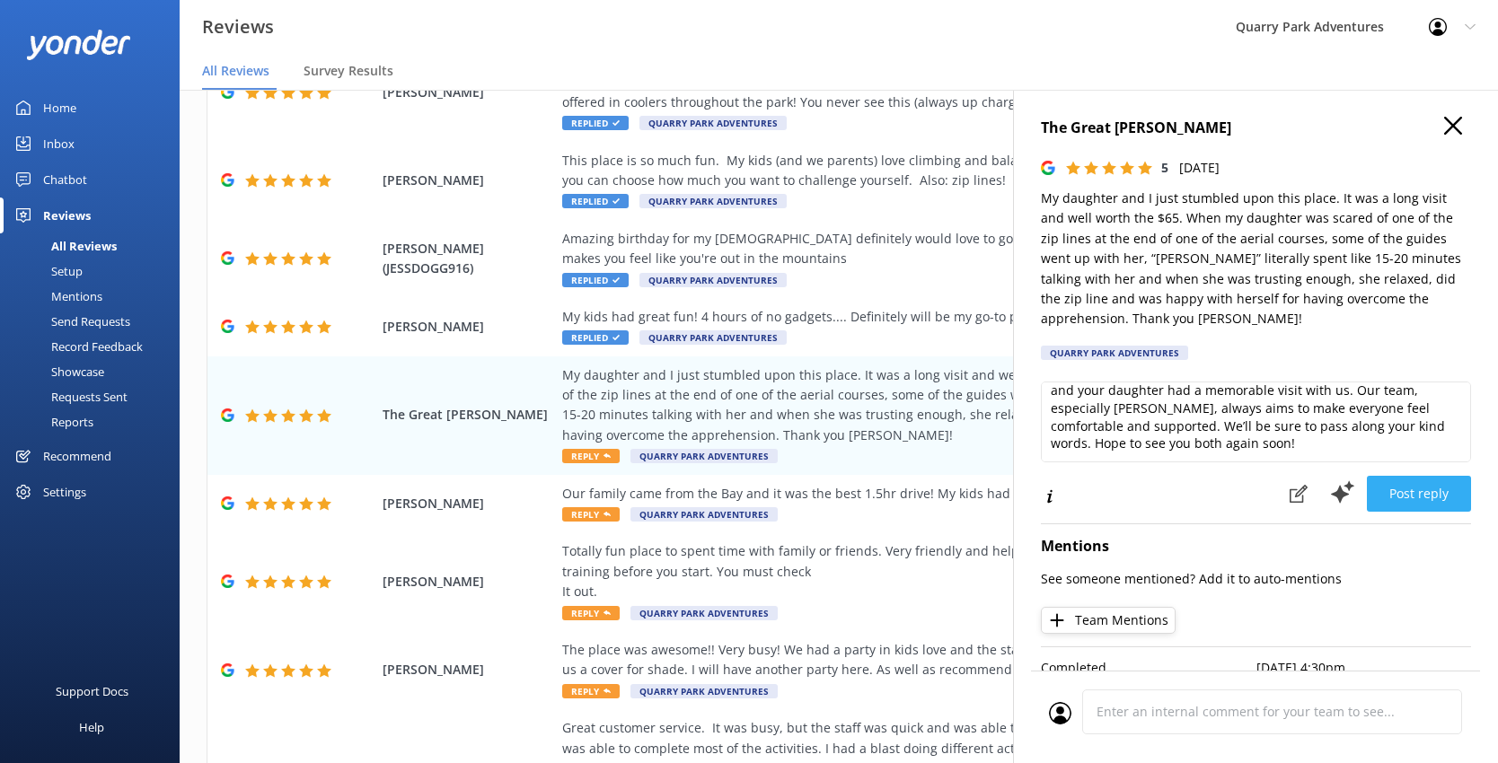
click at [1156, 507] on button "Post reply" at bounding box center [1418, 494] width 104 height 36
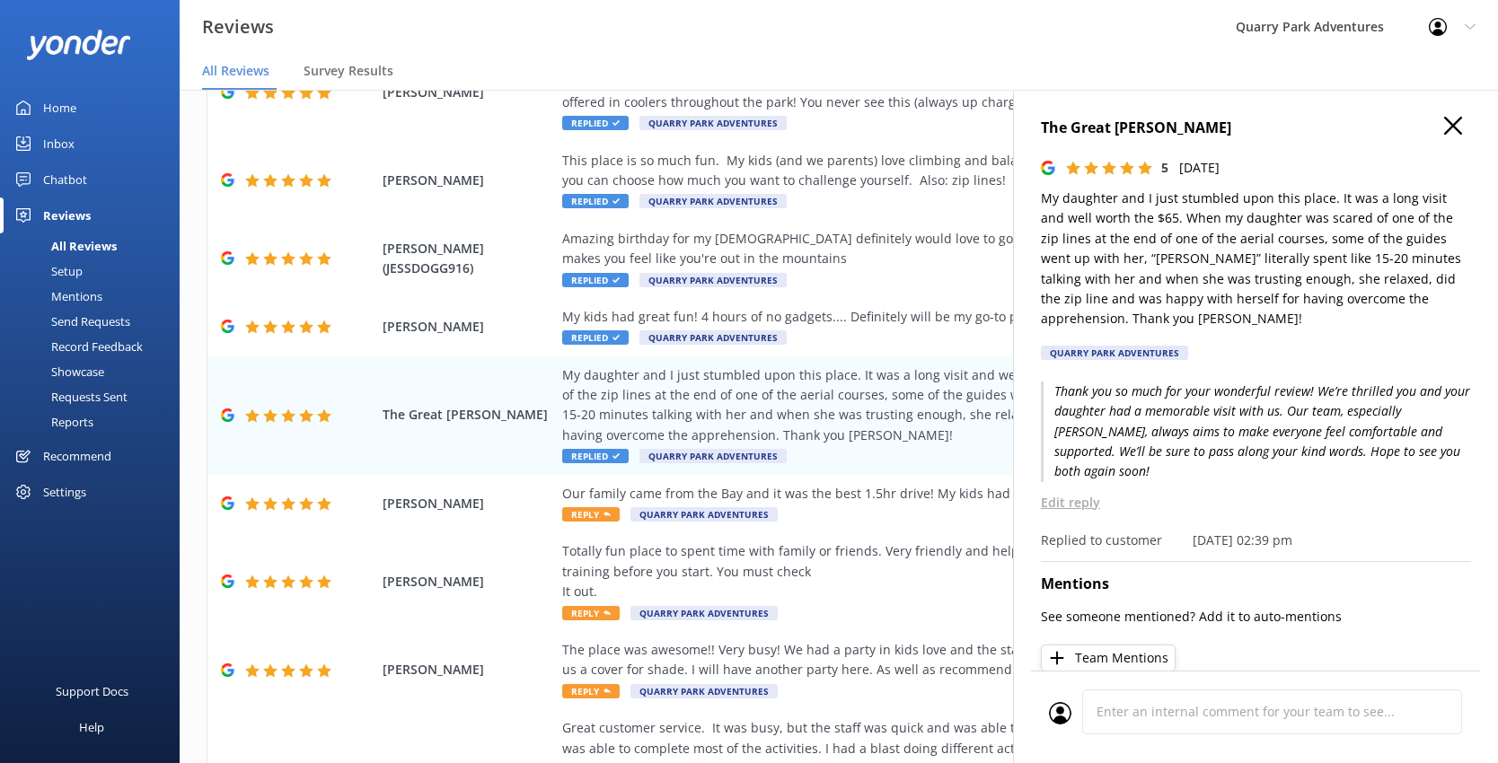
click at [1156, 132] on use at bounding box center [1453, 126] width 18 height 18
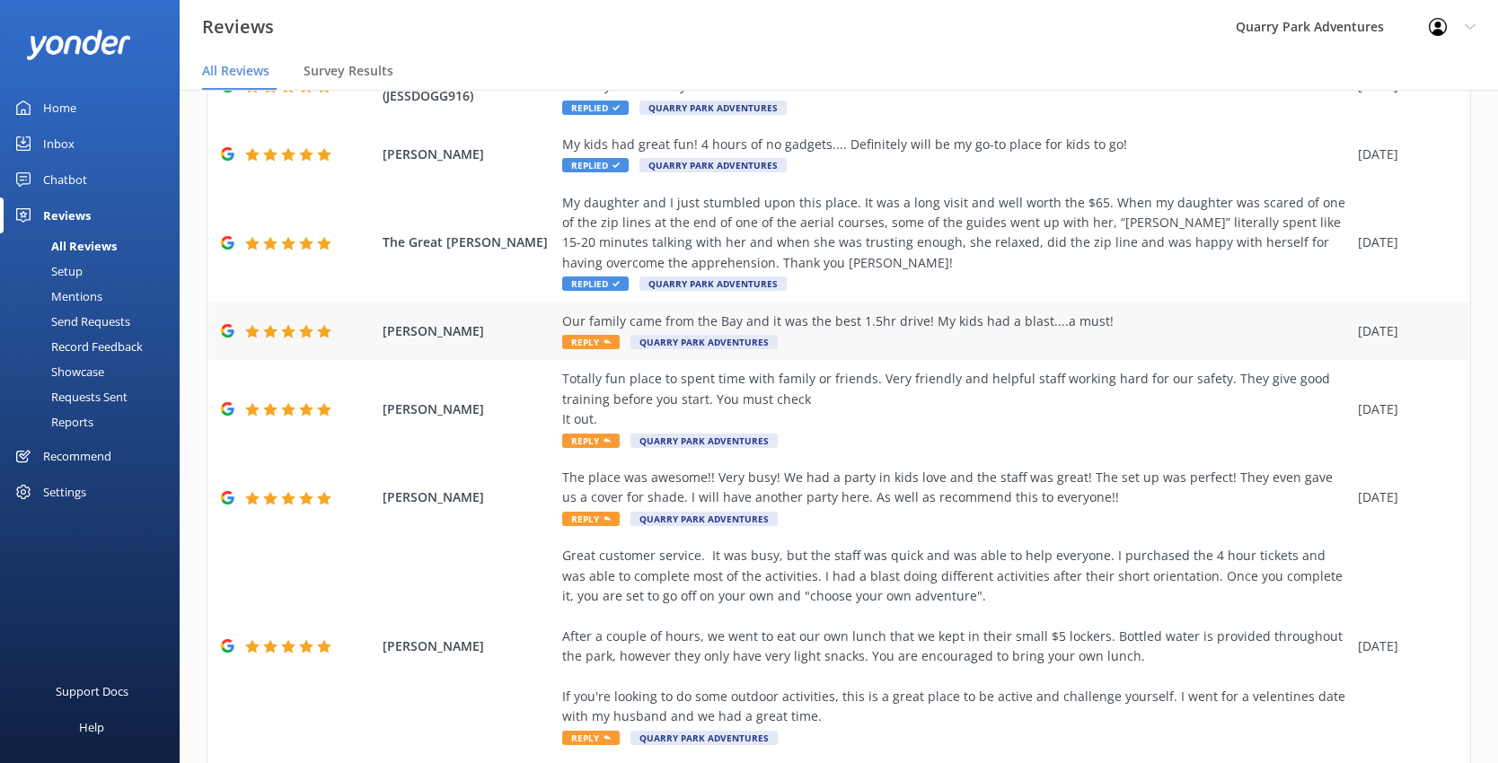
scroll to position [329, 0]
click at [874, 329] on div "Our family came from the Bay and it was the best 1.5hr drive! My kids had a bla…" at bounding box center [955, 321] width 786 height 20
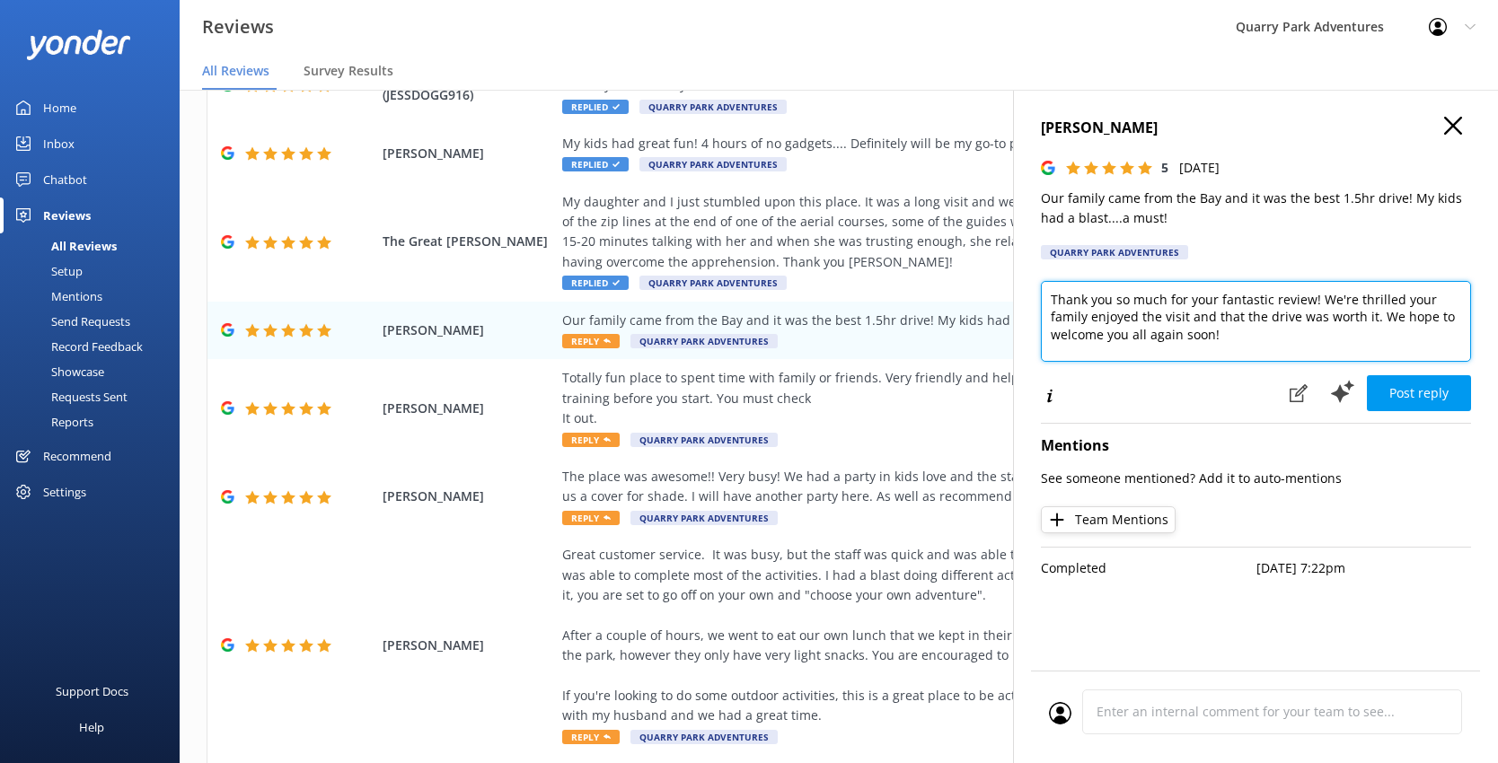
click at [1156, 320] on textarea "Thank you so much for your fantastic review! We're thrilled your family enjoyed…" at bounding box center [1256, 321] width 430 height 81
type textarea "Thank you so much for your fantastic review! We're thrilled your family enjoyed…"
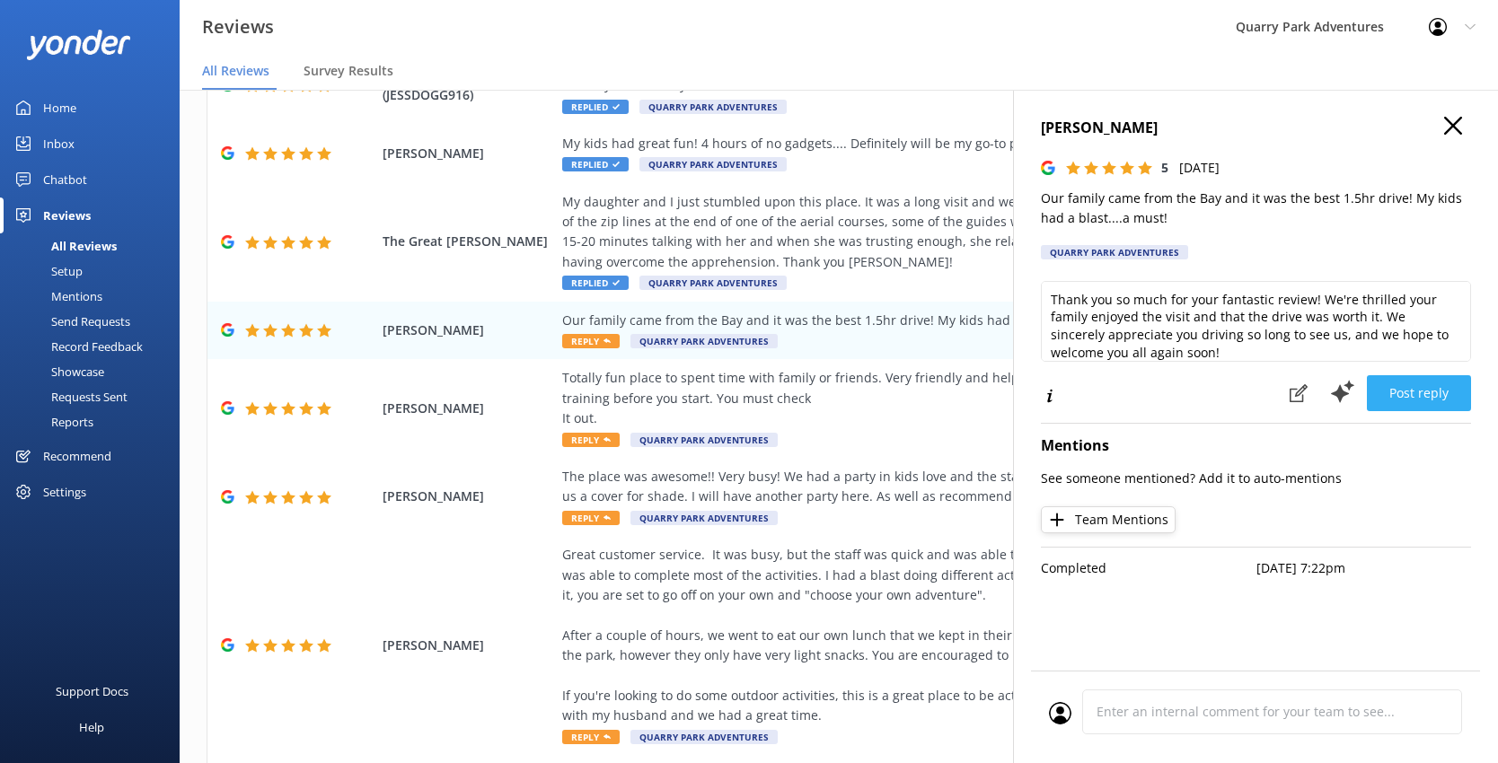
click at [1156, 400] on button "Post reply" at bounding box center [1418, 393] width 104 height 36
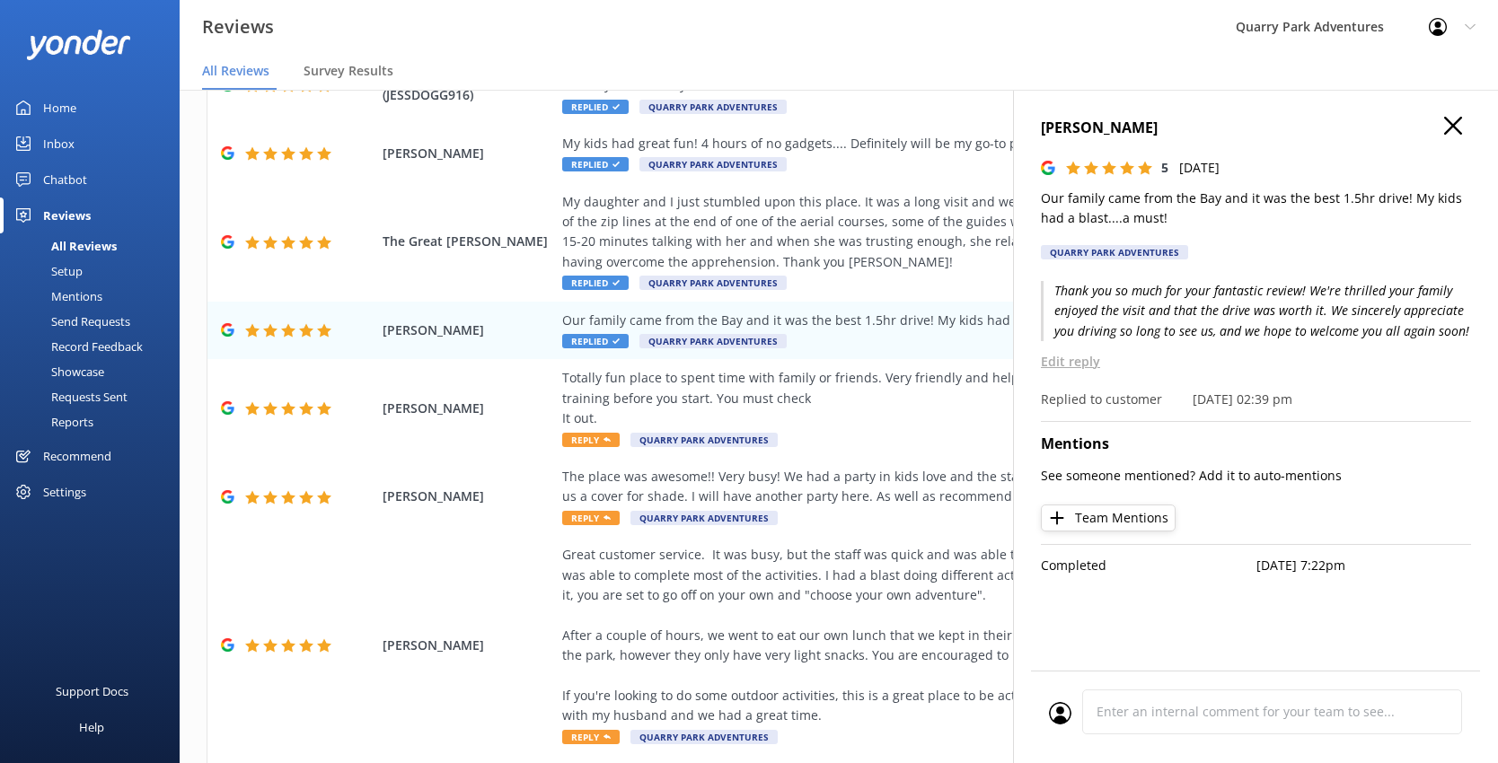
click at [1156, 128] on icon at bounding box center [1453, 126] width 18 height 18
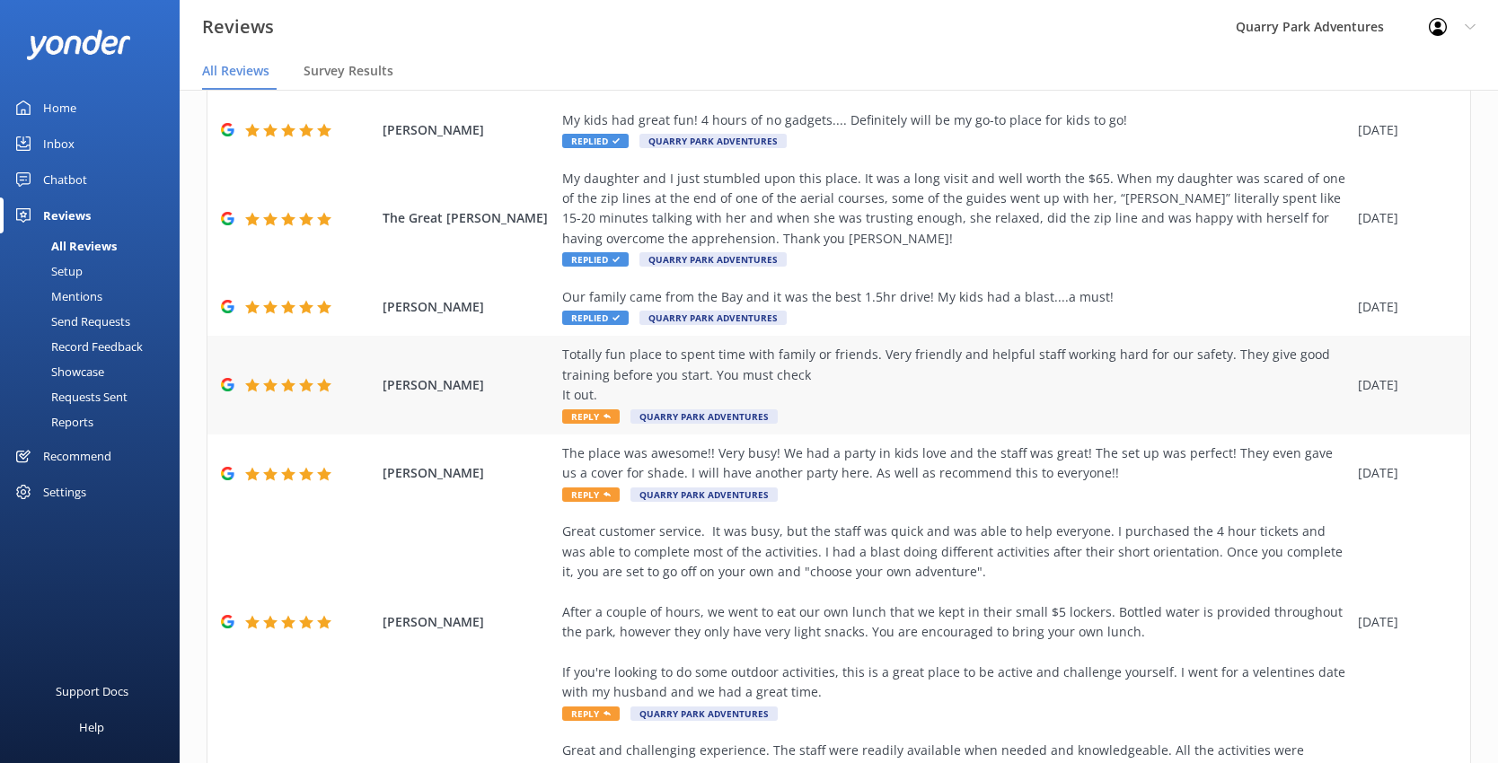
scroll to position [354, 0]
click at [818, 373] on div "Totally fun place to spent time with family or friends. Very friendly and helpf…" at bounding box center [955, 374] width 786 height 60
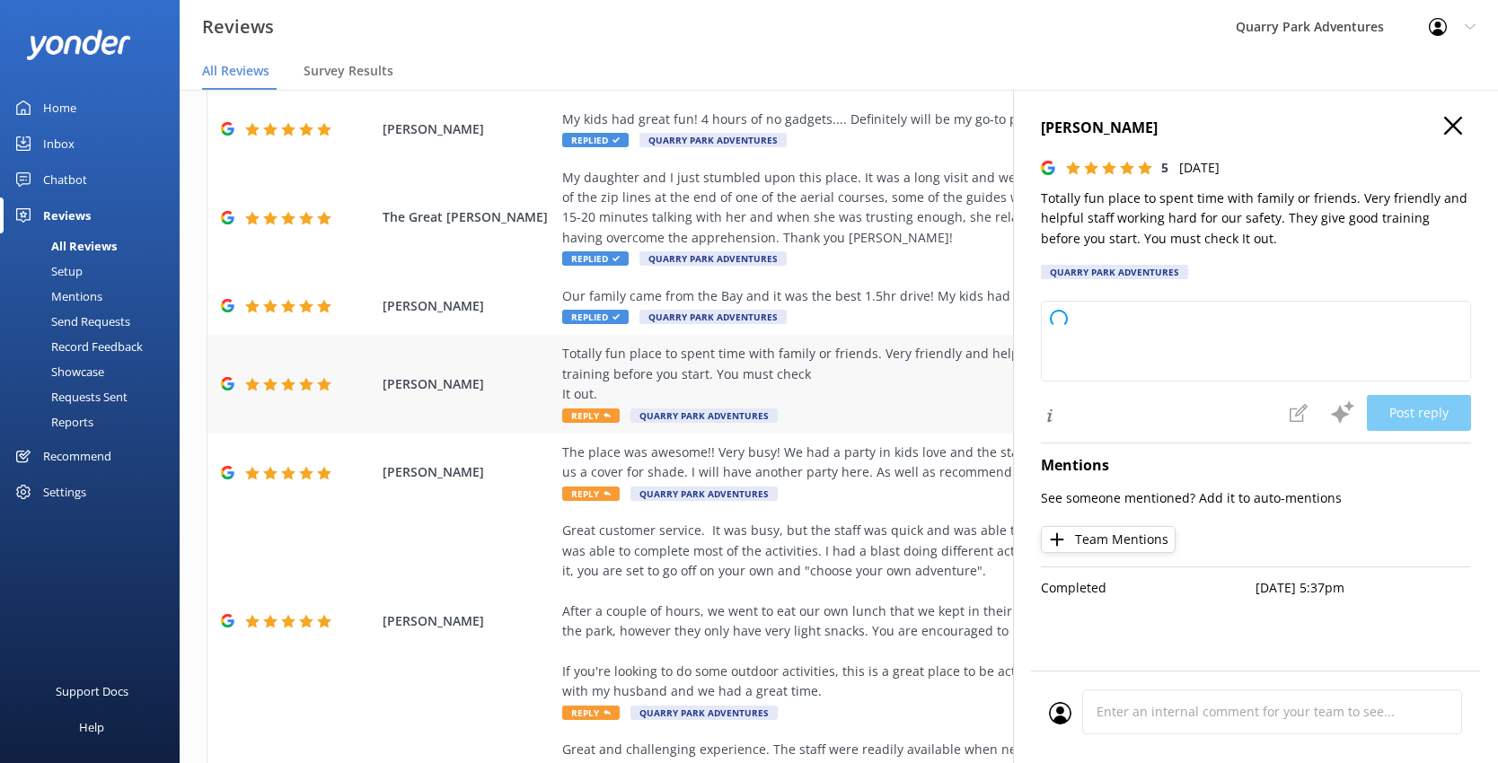
type textarea "Thank you so much for your wonderful review! We're thrilled to hear you had a g…"
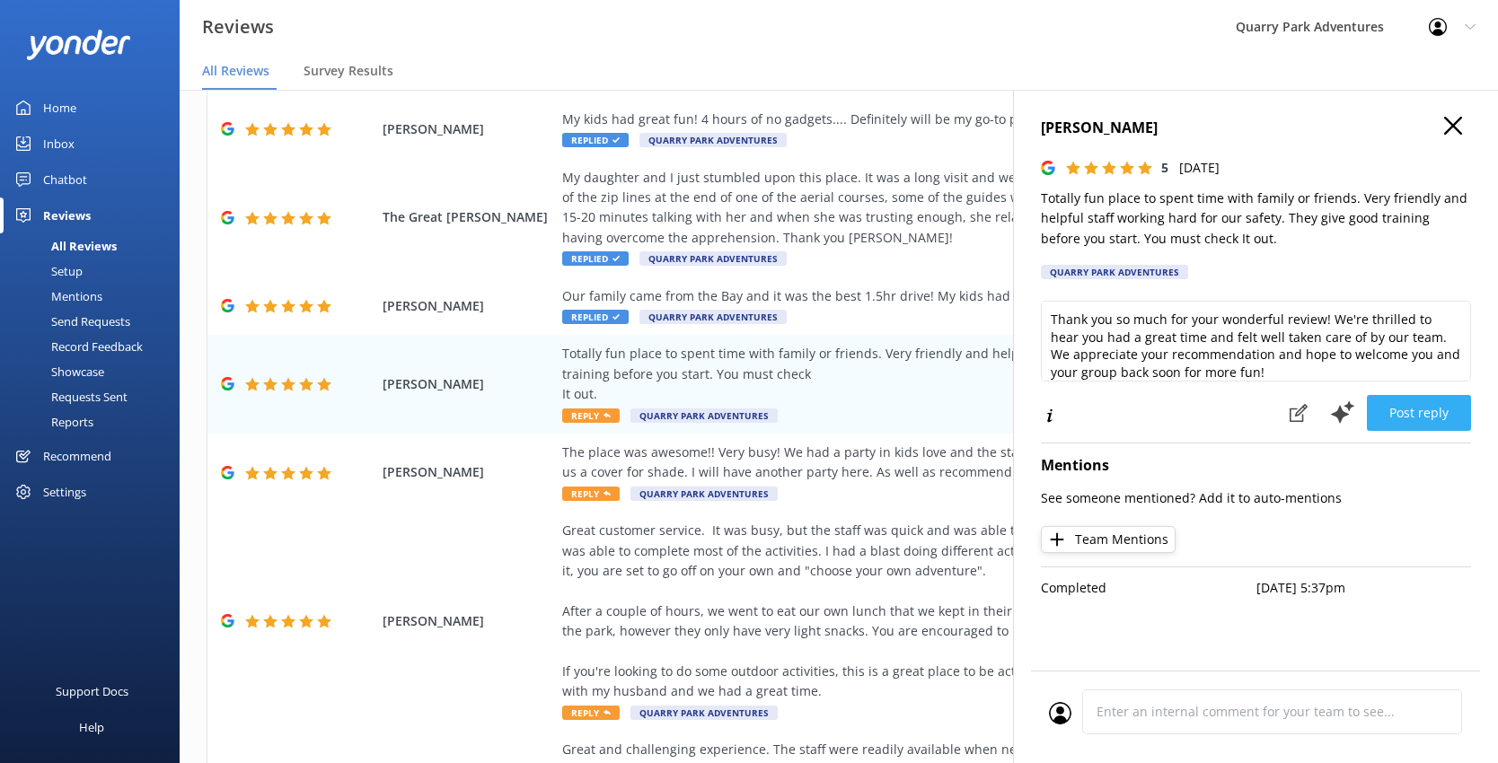
click at [1156, 422] on button "Post reply" at bounding box center [1418, 413] width 104 height 36
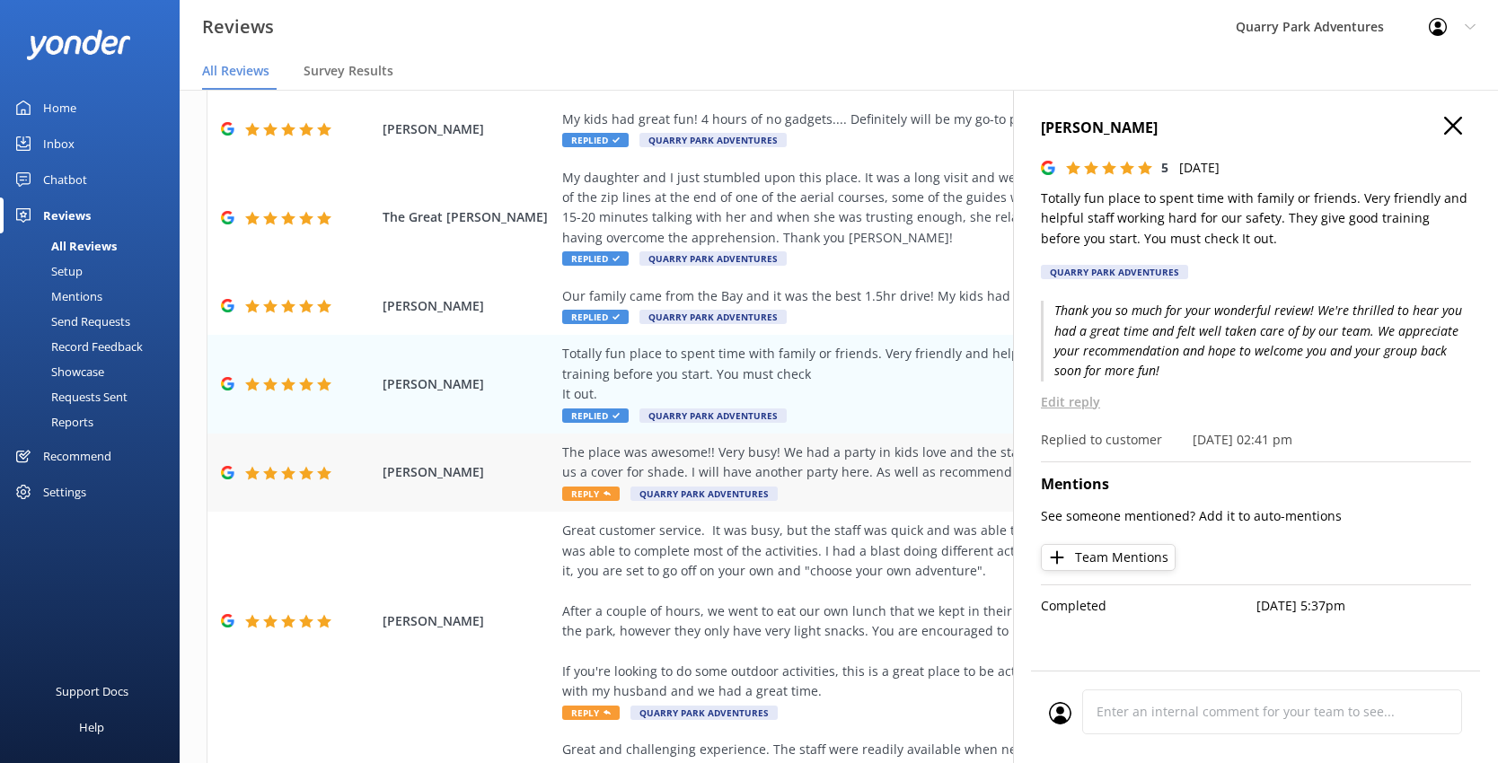
click at [809, 459] on div "The place was awesome!! Very busy! We had a party in kids love and the staff wa…" at bounding box center [955, 463] width 786 height 40
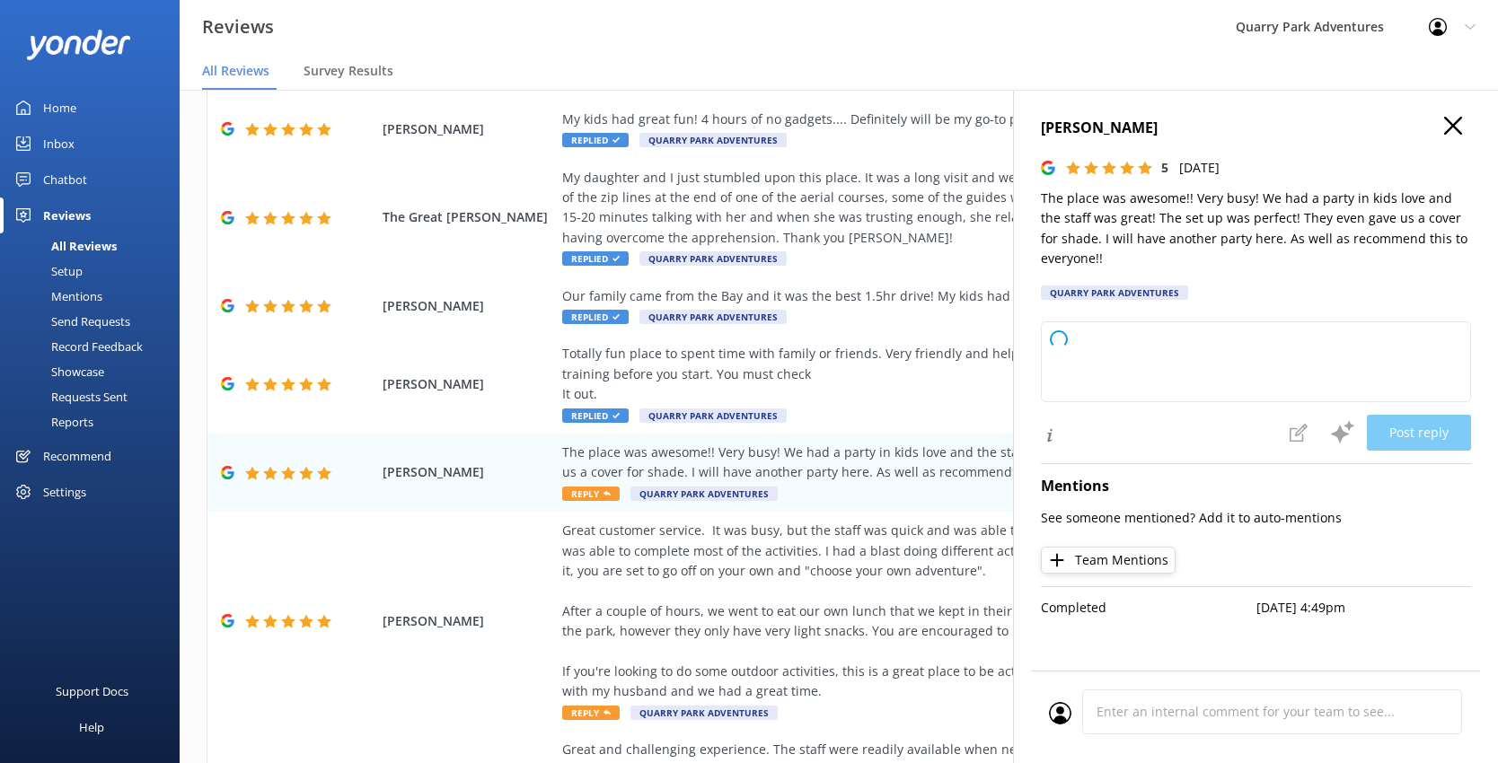
type textarea "Thank you so much for your wonderful review! We’re thrilled to hear that you an…"
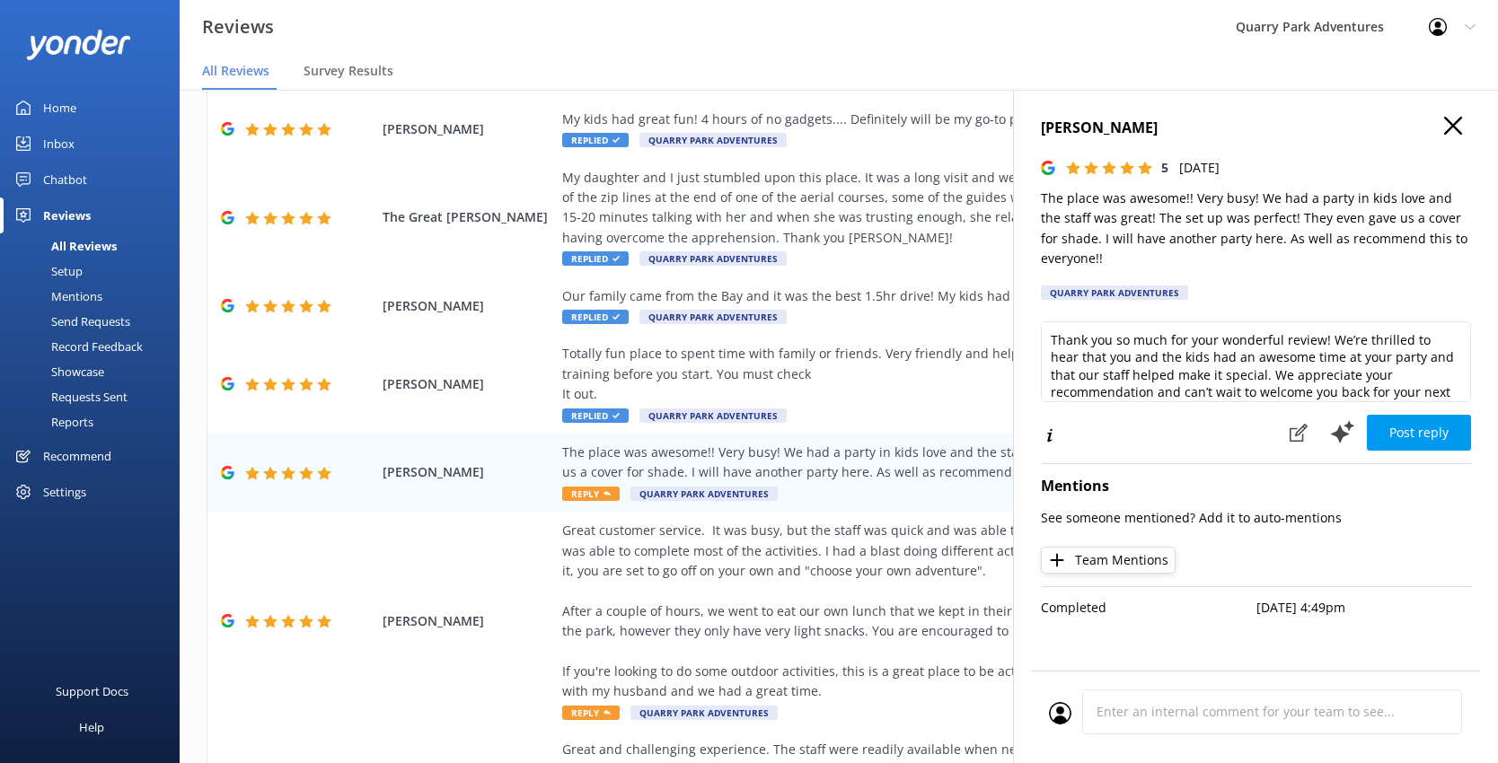
click at [1156, 356] on div "[PERSON_NAME] 5 [DATE] The place was awesome!! Very busy! We had a party in kid…" at bounding box center [1255, 471] width 485 height 763
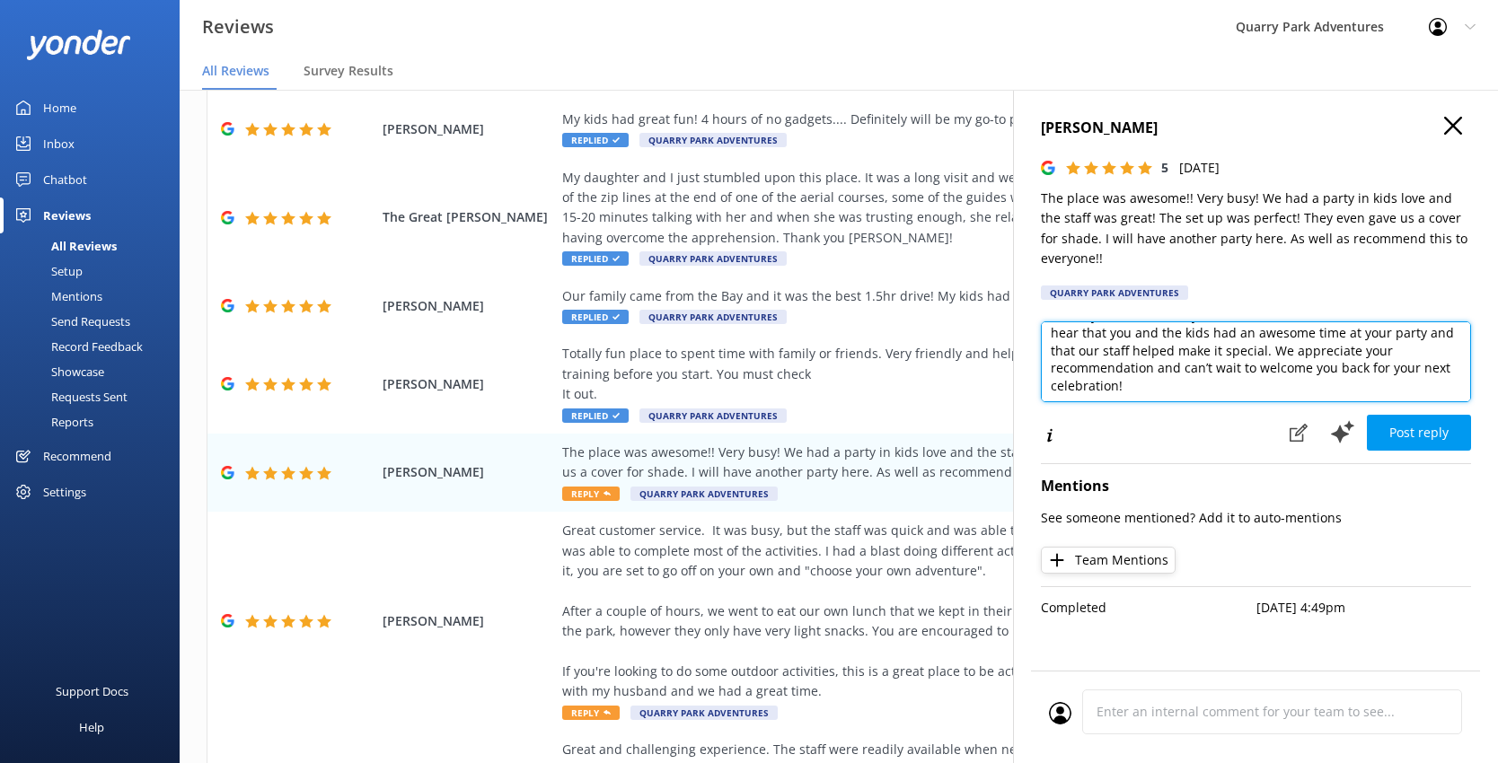
scroll to position [27, 0]
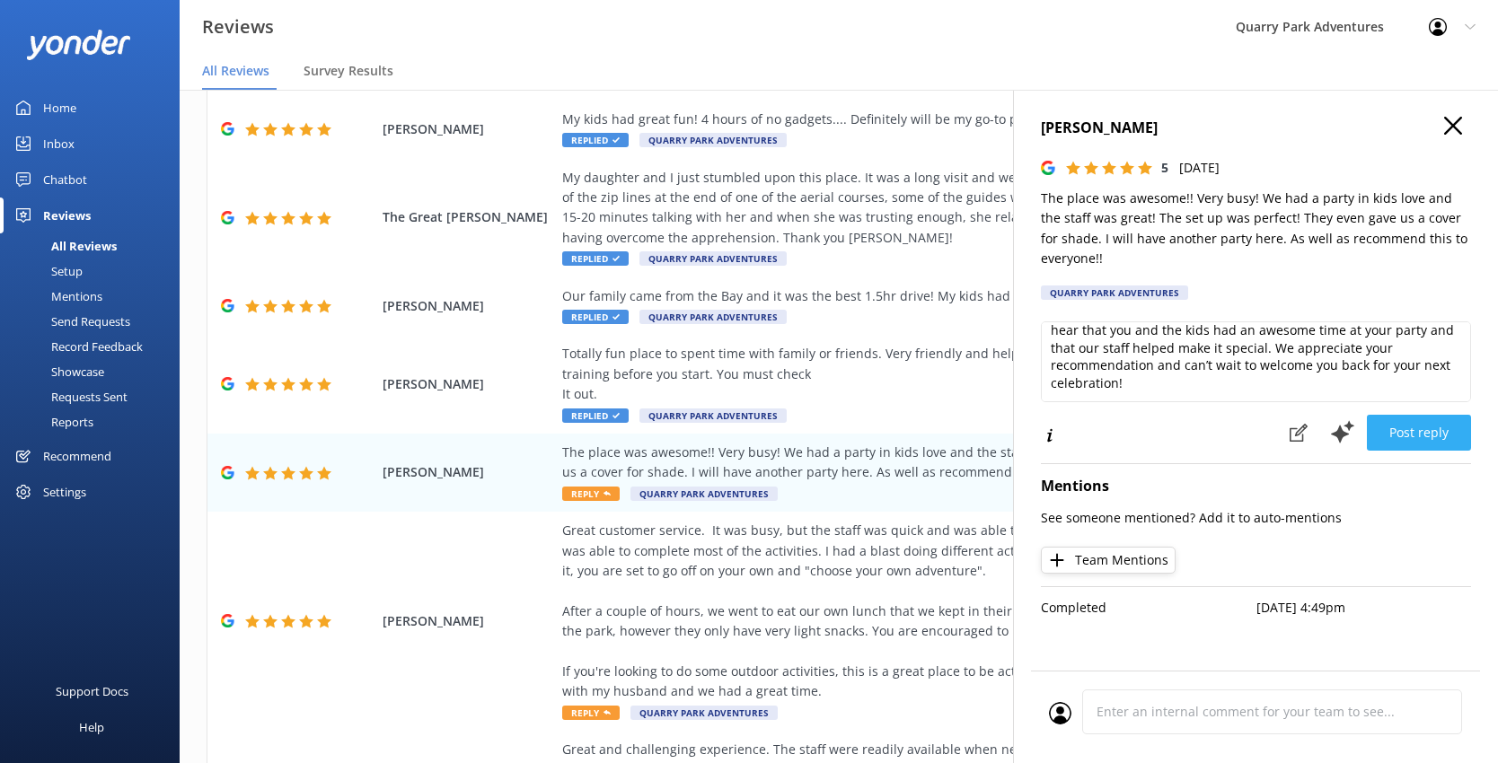
click at [1156, 427] on button "Post reply" at bounding box center [1418, 433] width 104 height 36
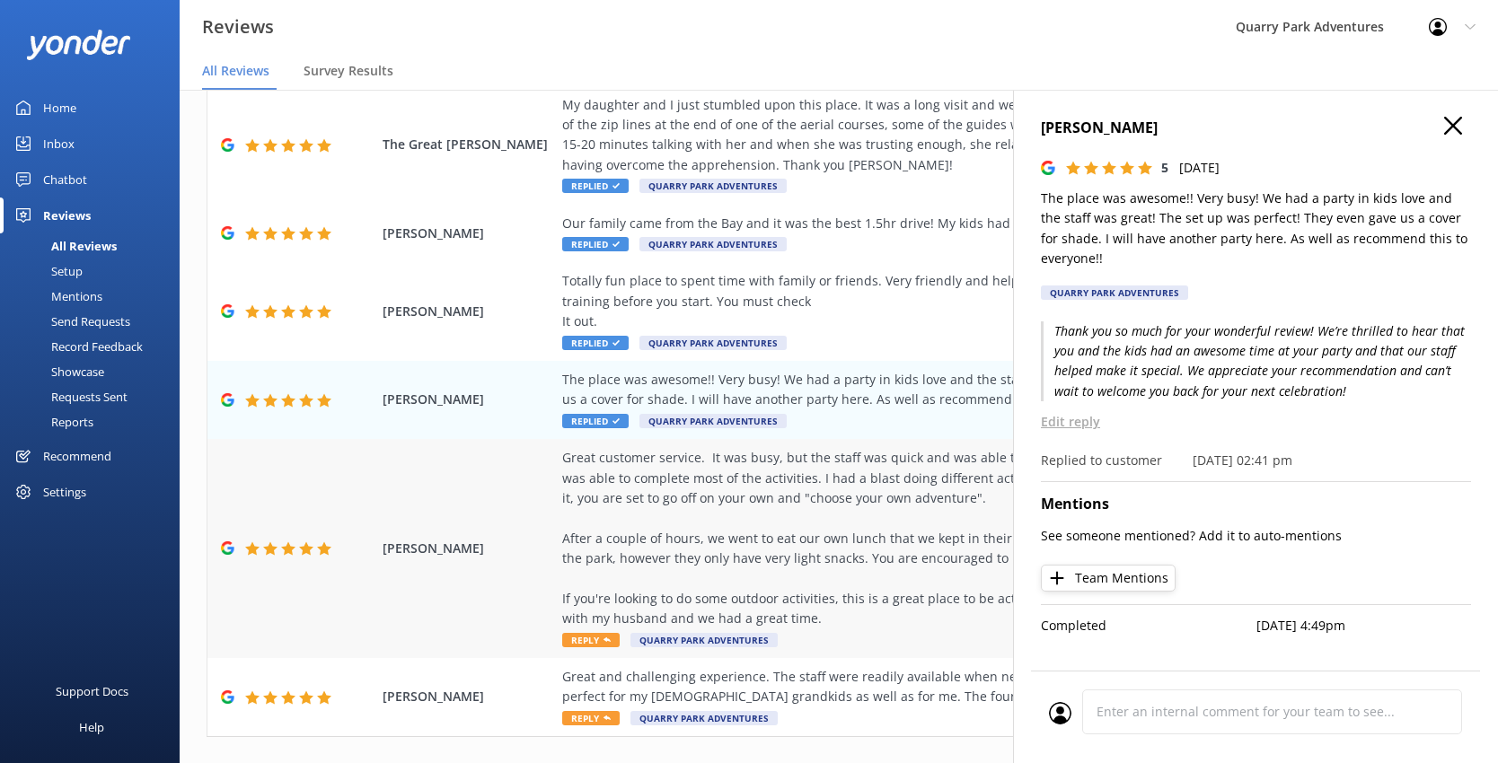
scroll to position [459, 0]
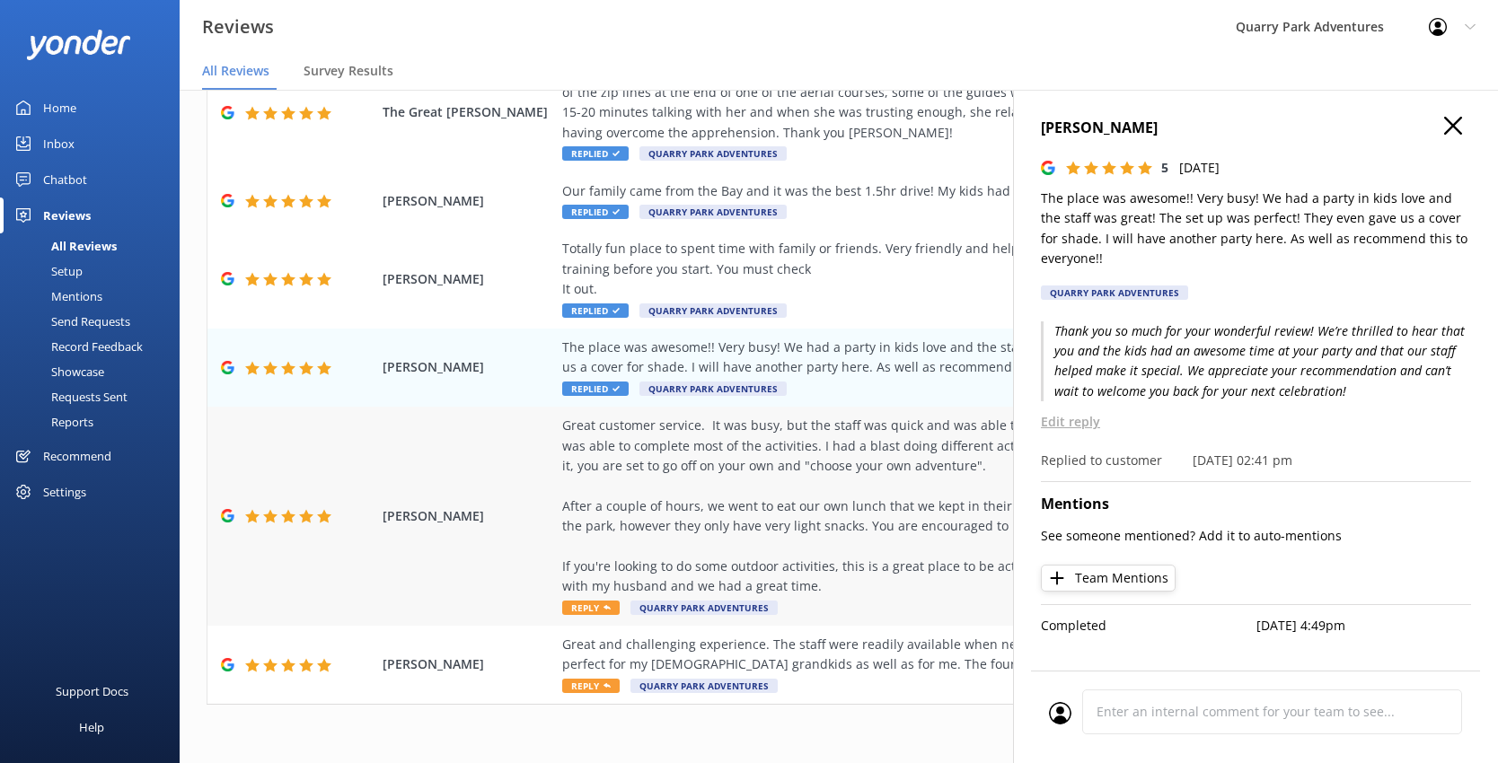
click at [751, 445] on div "Great customer service. It was busy, but the staff was quick and was able to he…" at bounding box center [955, 506] width 786 height 181
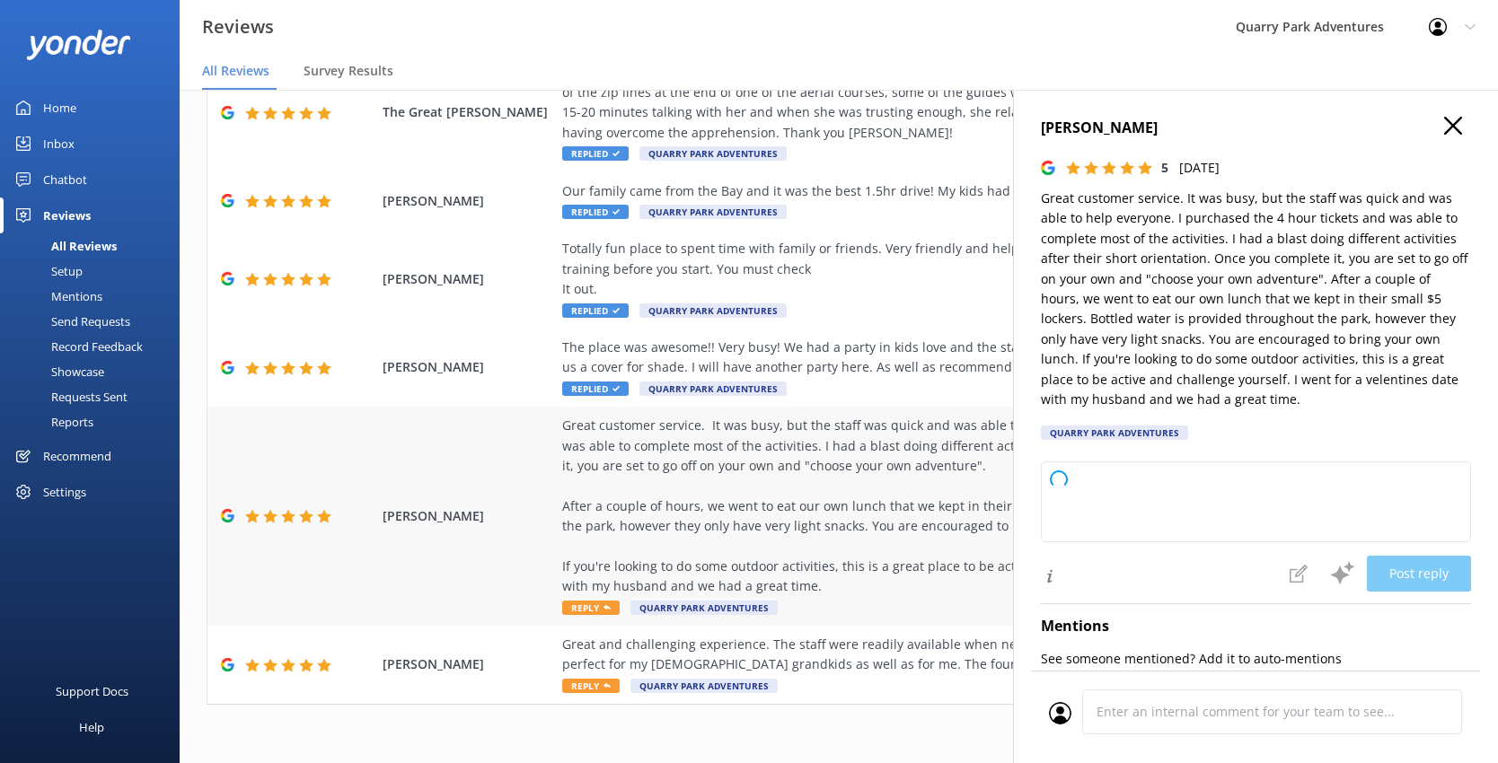
type textarea "Thank you so much for your wonderful review! We're delighted to hear that you e…"
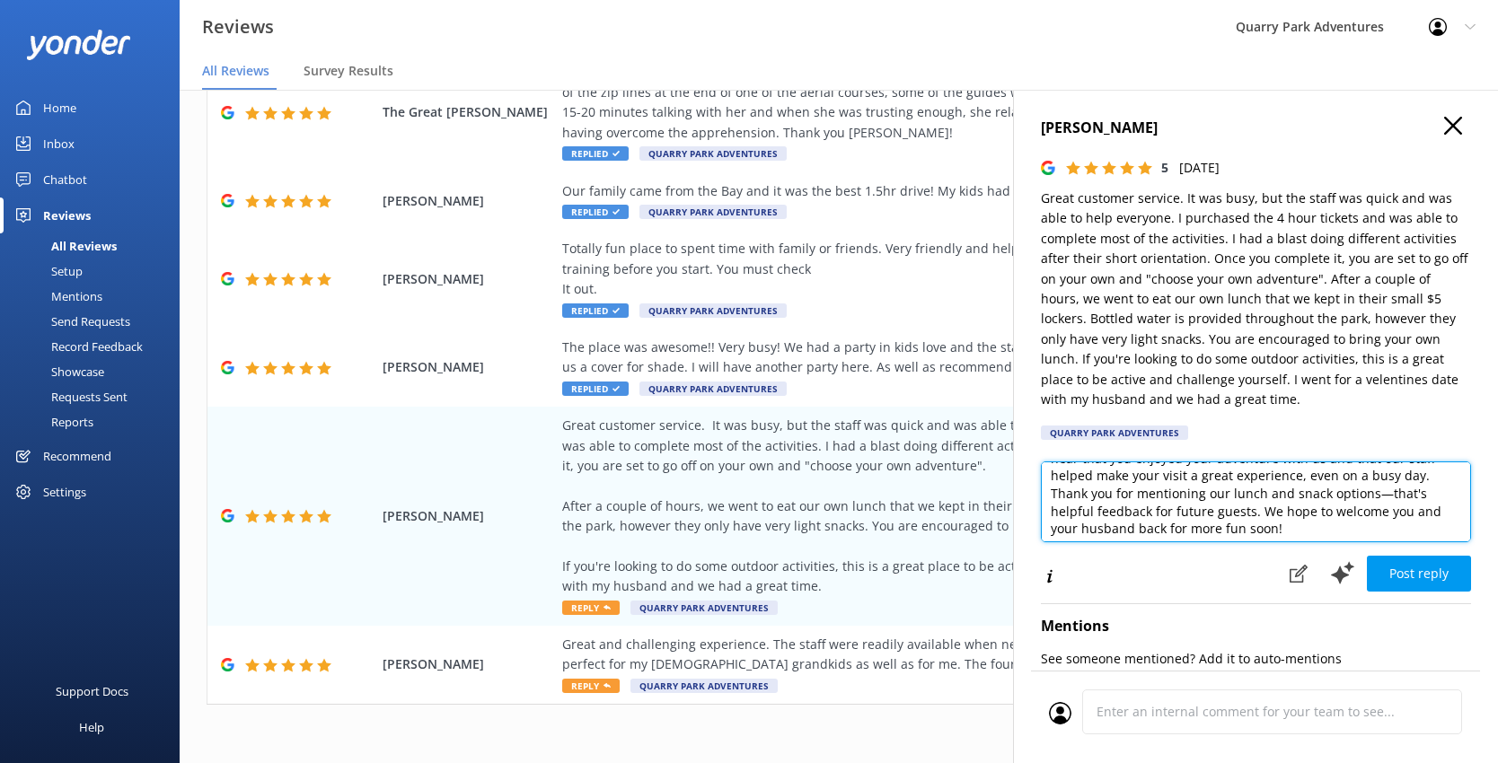
scroll to position [45, 0]
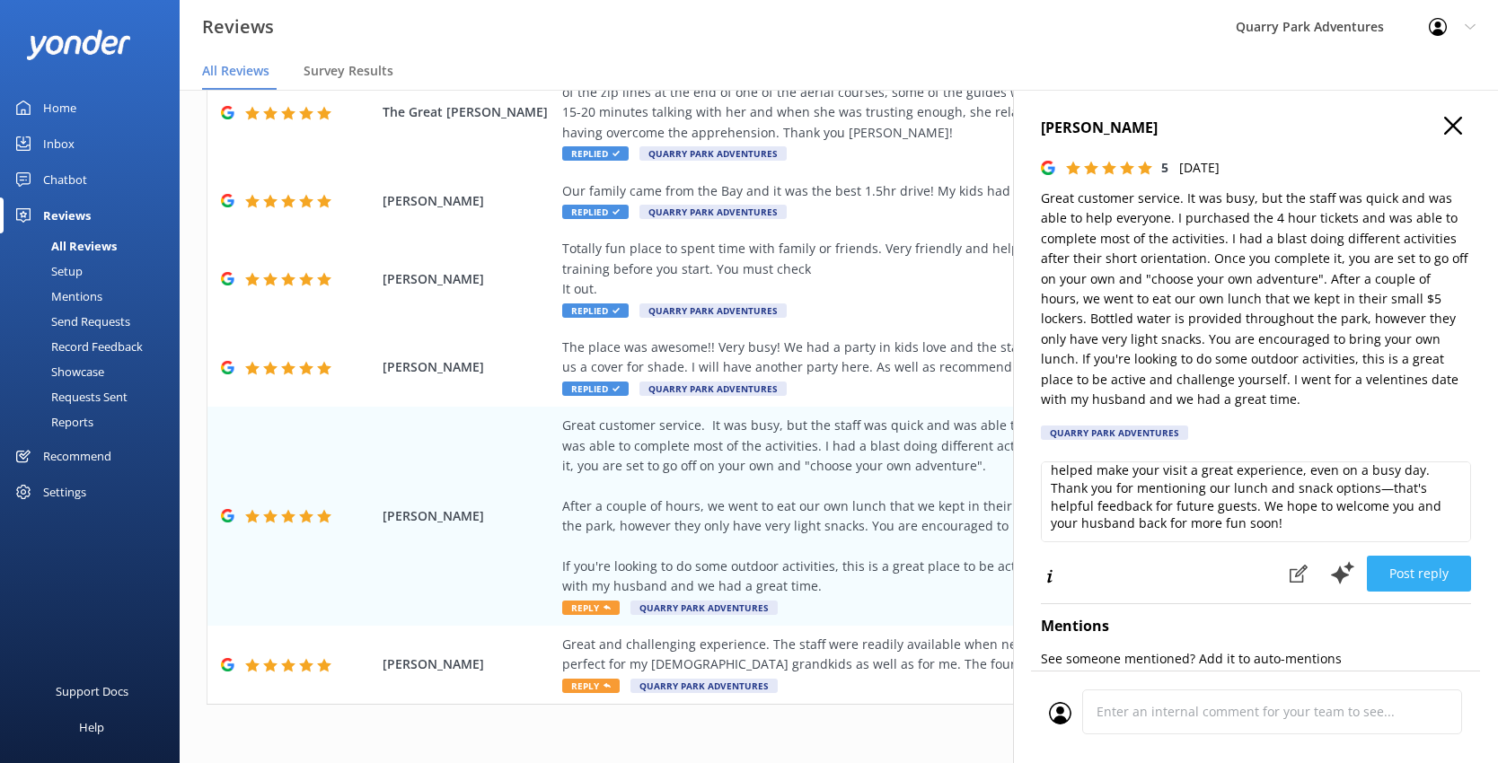
click at [1156, 583] on button "Post reply" at bounding box center [1418, 574] width 104 height 36
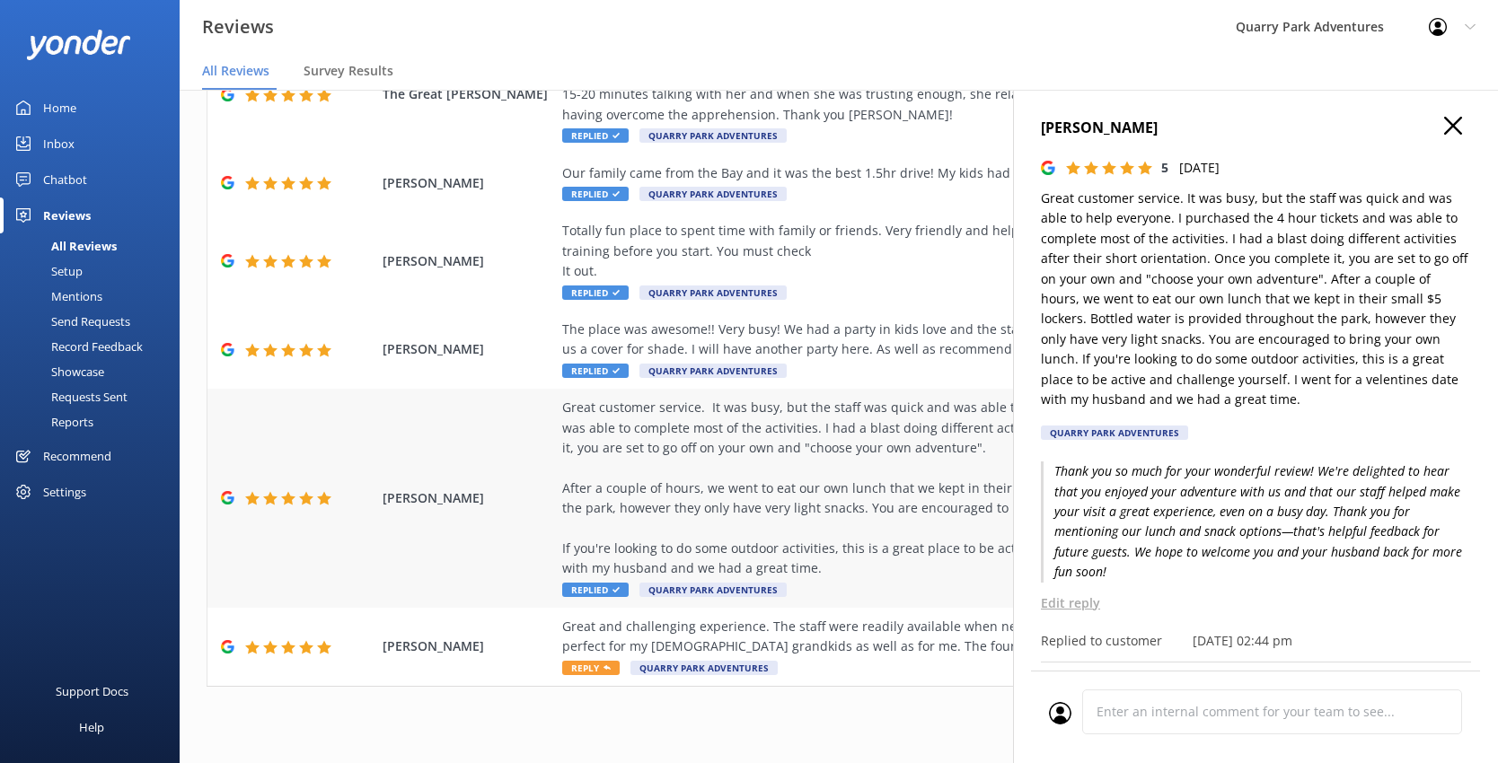
scroll to position [36, 0]
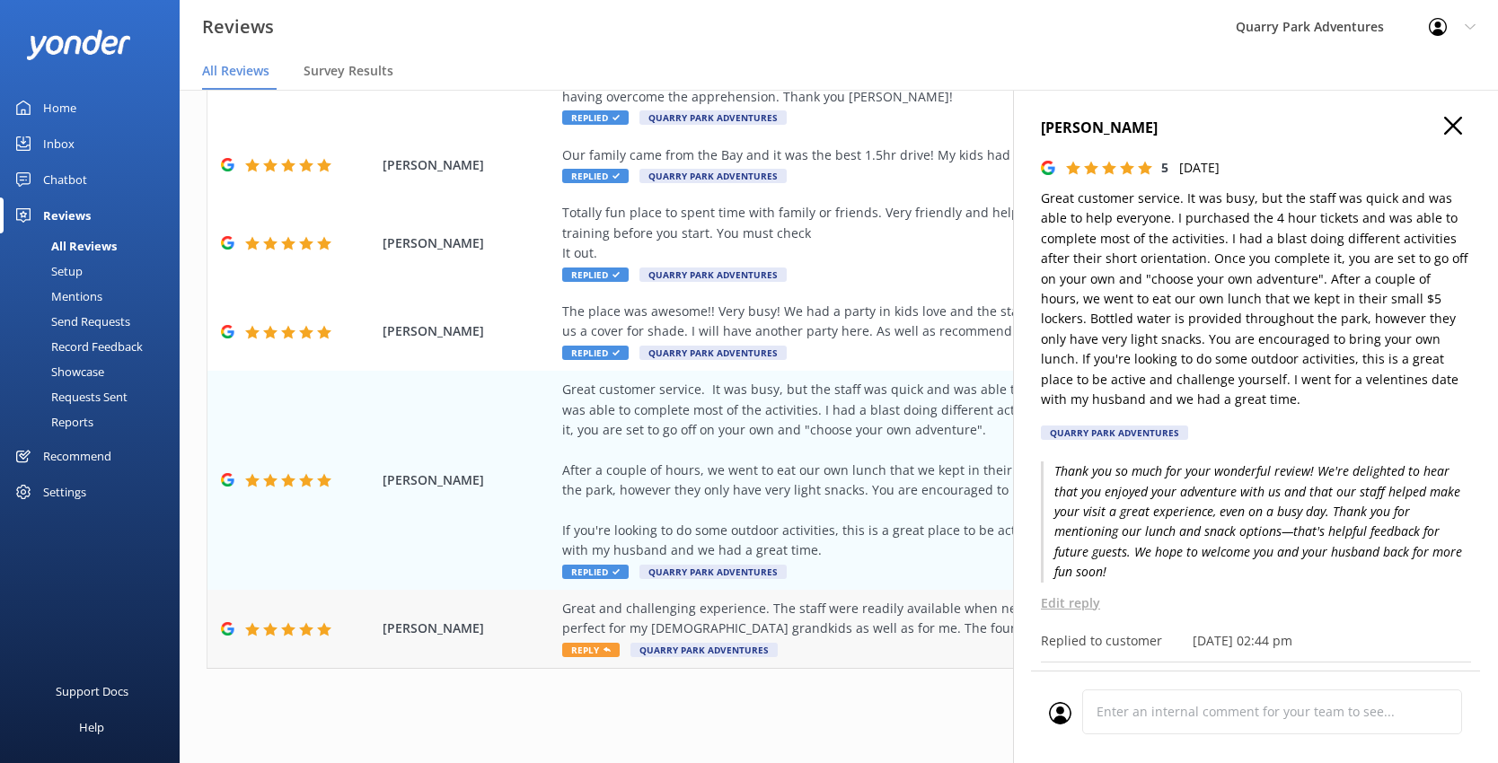
click at [832, 605] on div "Great and challenging experience. The staff were readily available when needed …" at bounding box center [955, 619] width 786 height 40
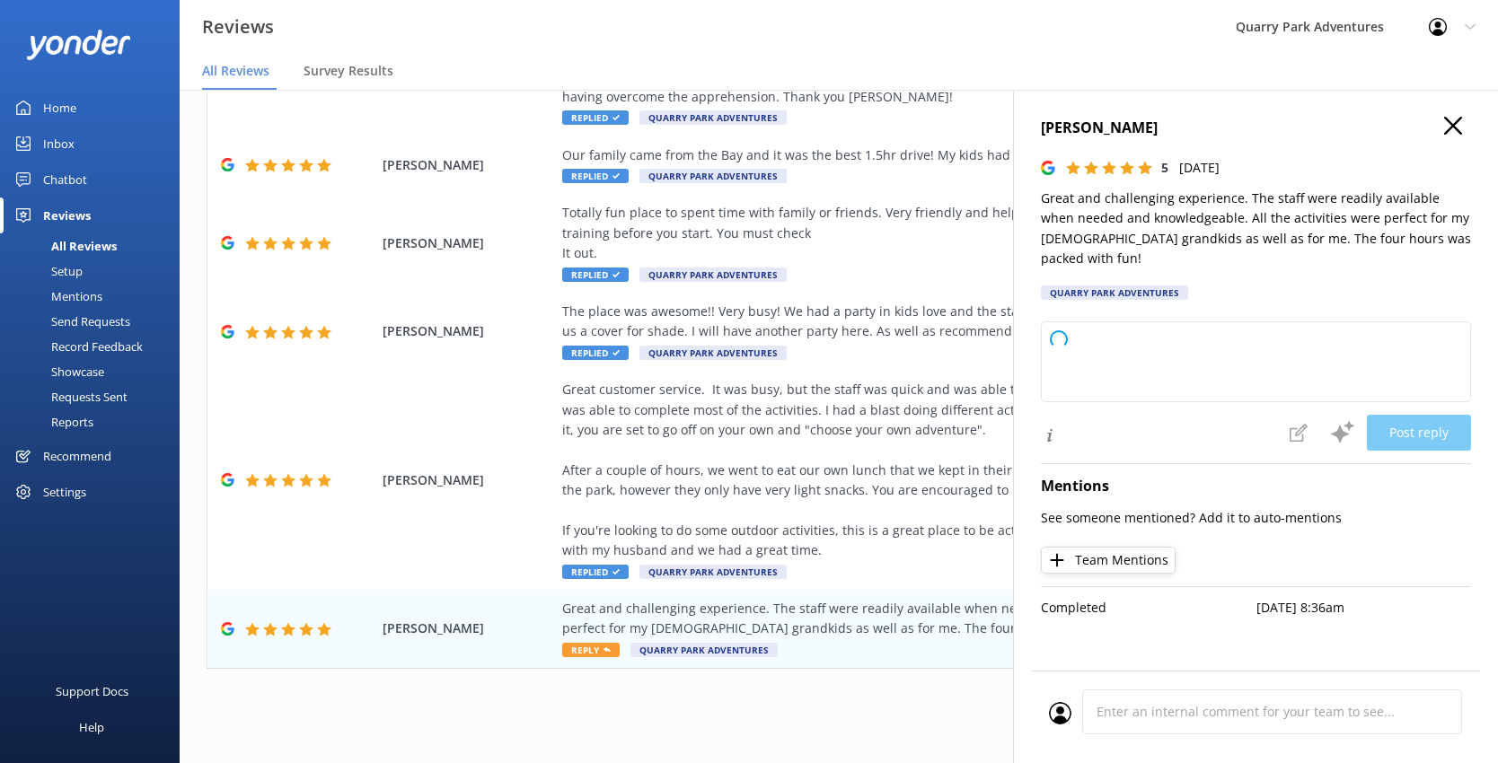
type textarea "Thank you so much for your wonderful review! We're glad you and your grandkids …"
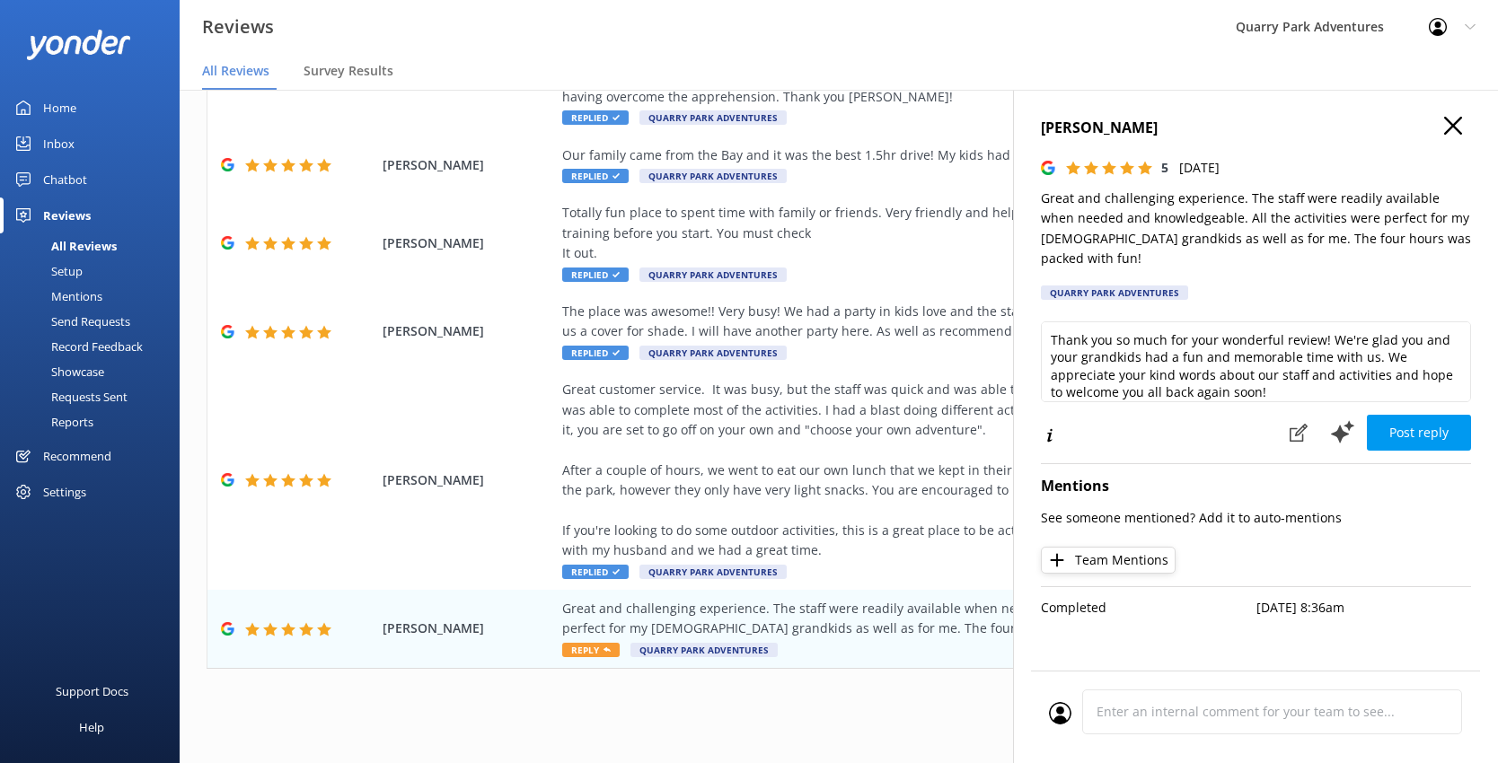
scroll to position [9, 0]
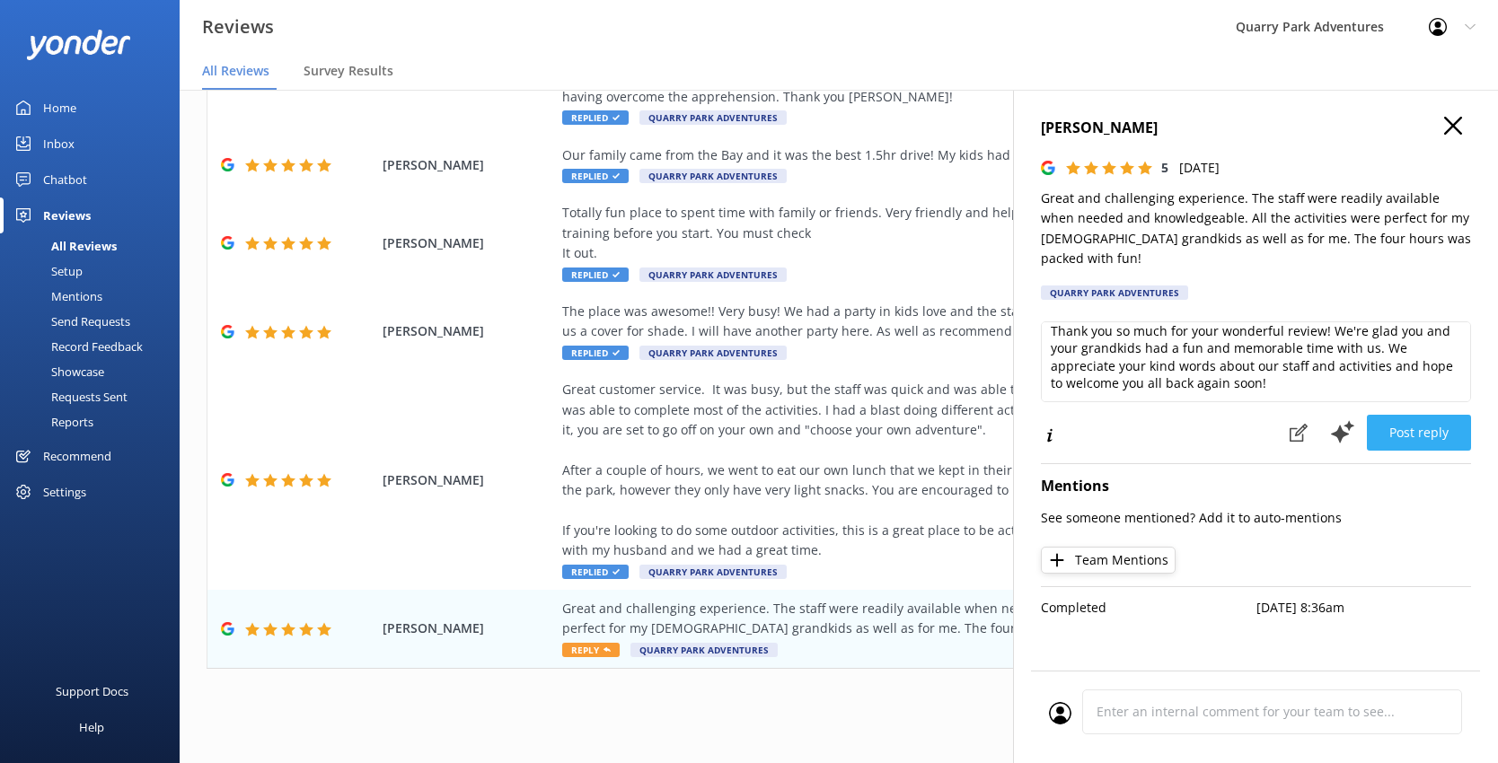
click at [1156, 440] on button "Post reply" at bounding box center [1418, 433] width 104 height 36
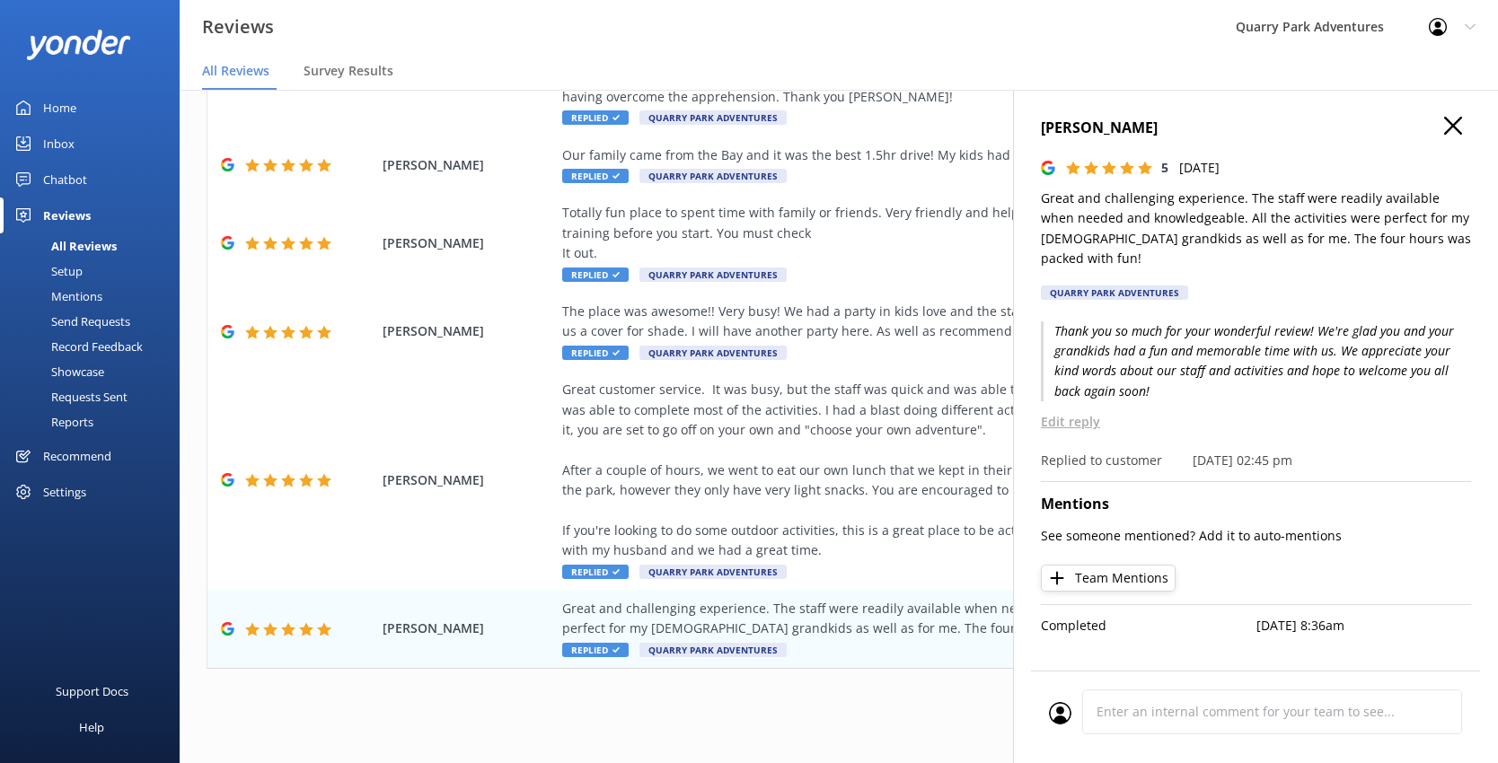
click at [1156, 124] on use at bounding box center [1453, 126] width 18 height 18
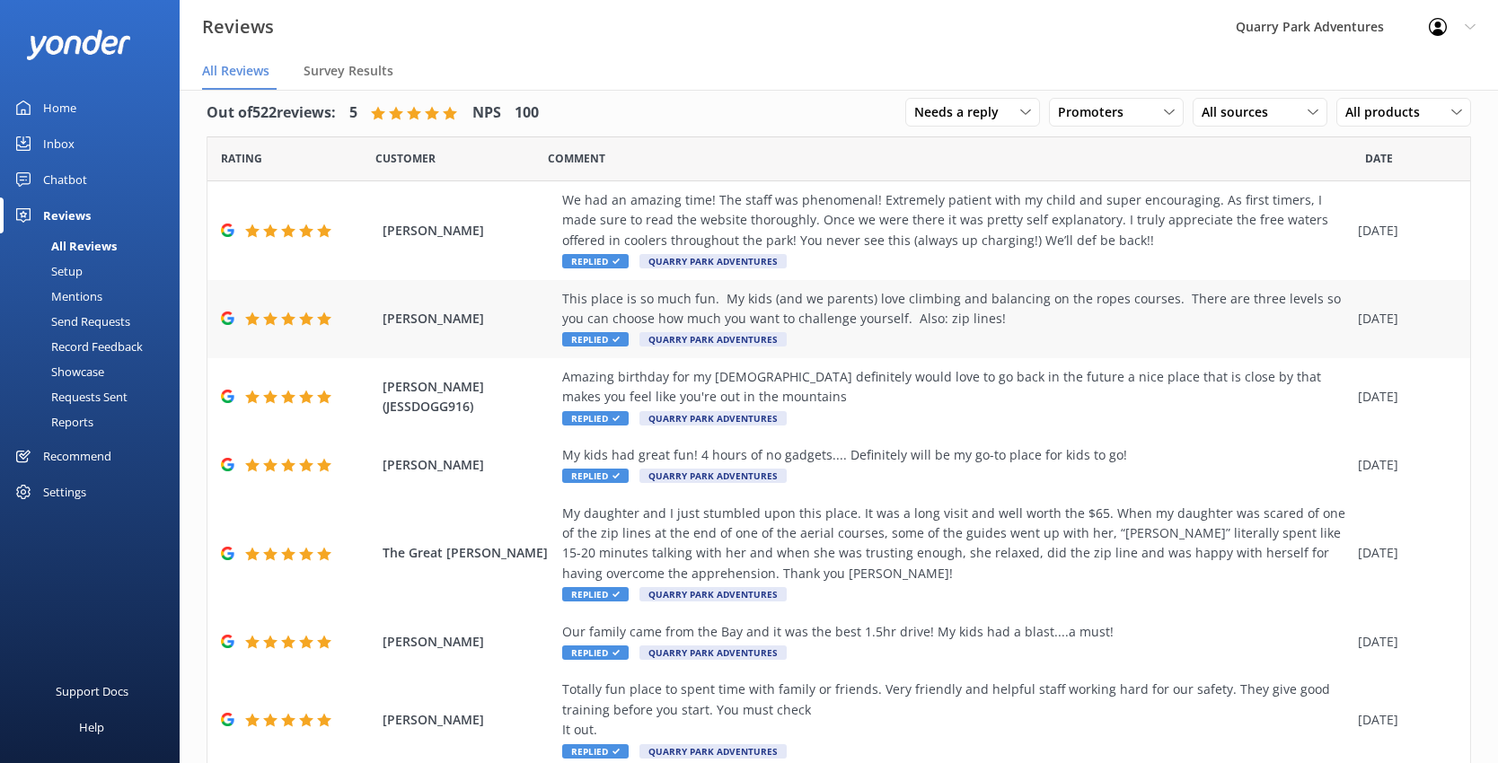
scroll to position [0, 0]
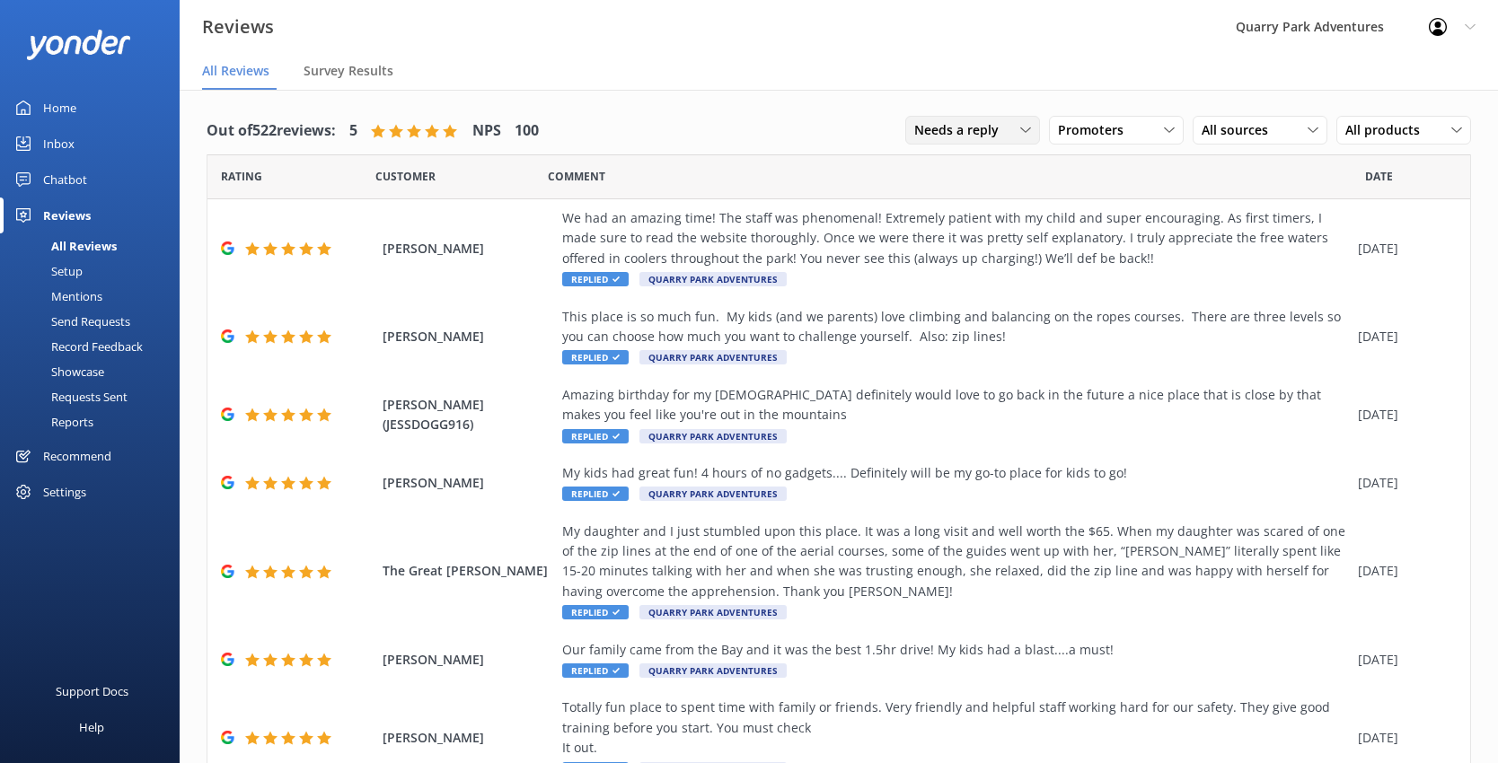
click at [1020, 127] on icon at bounding box center [1025, 130] width 11 height 11
click at [988, 200] on link "Needs a reply" at bounding box center [986, 204] width 160 height 36
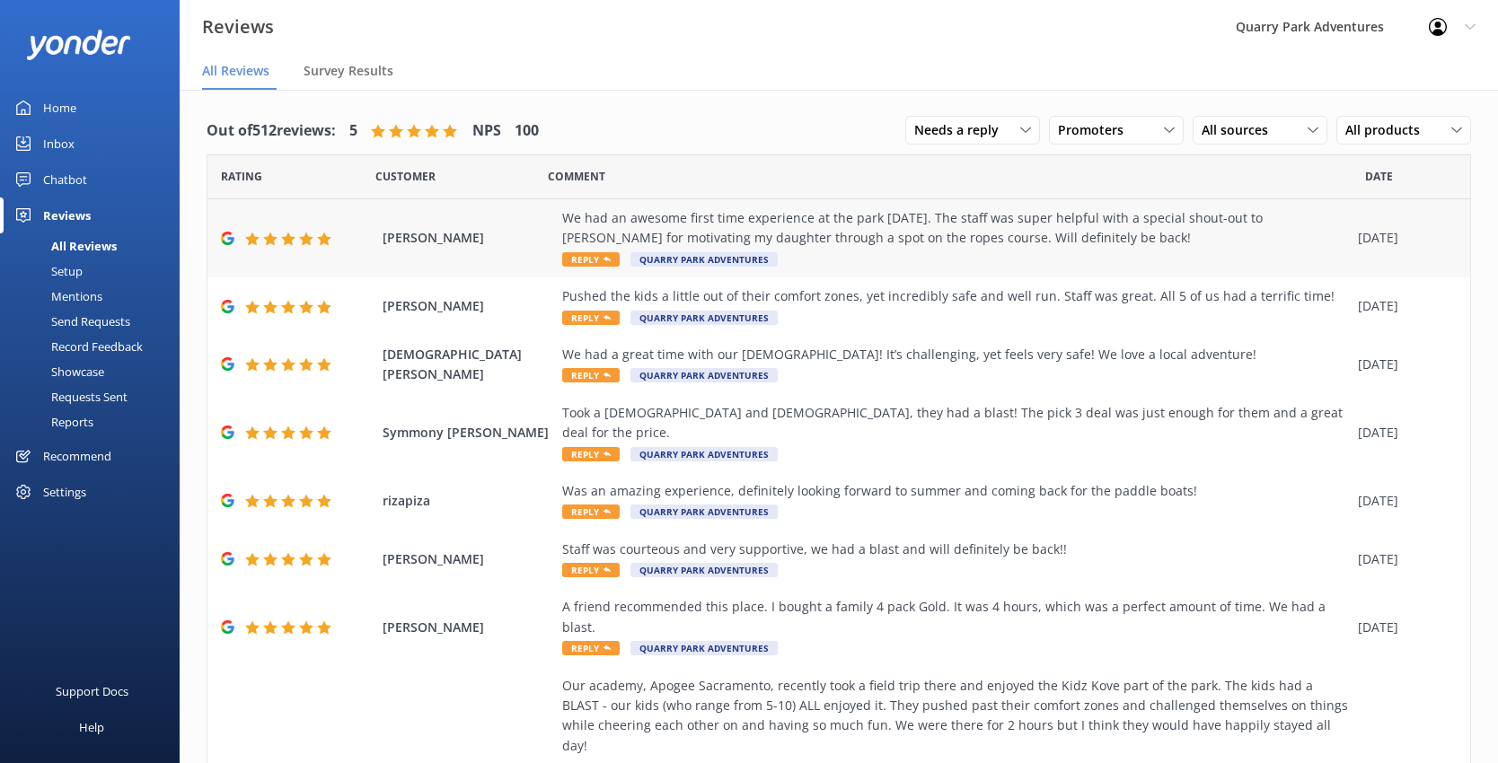
click at [760, 235] on div "We had an awesome first time experience at the park [DATE]. The staff was super…" at bounding box center [955, 228] width 786 height 40
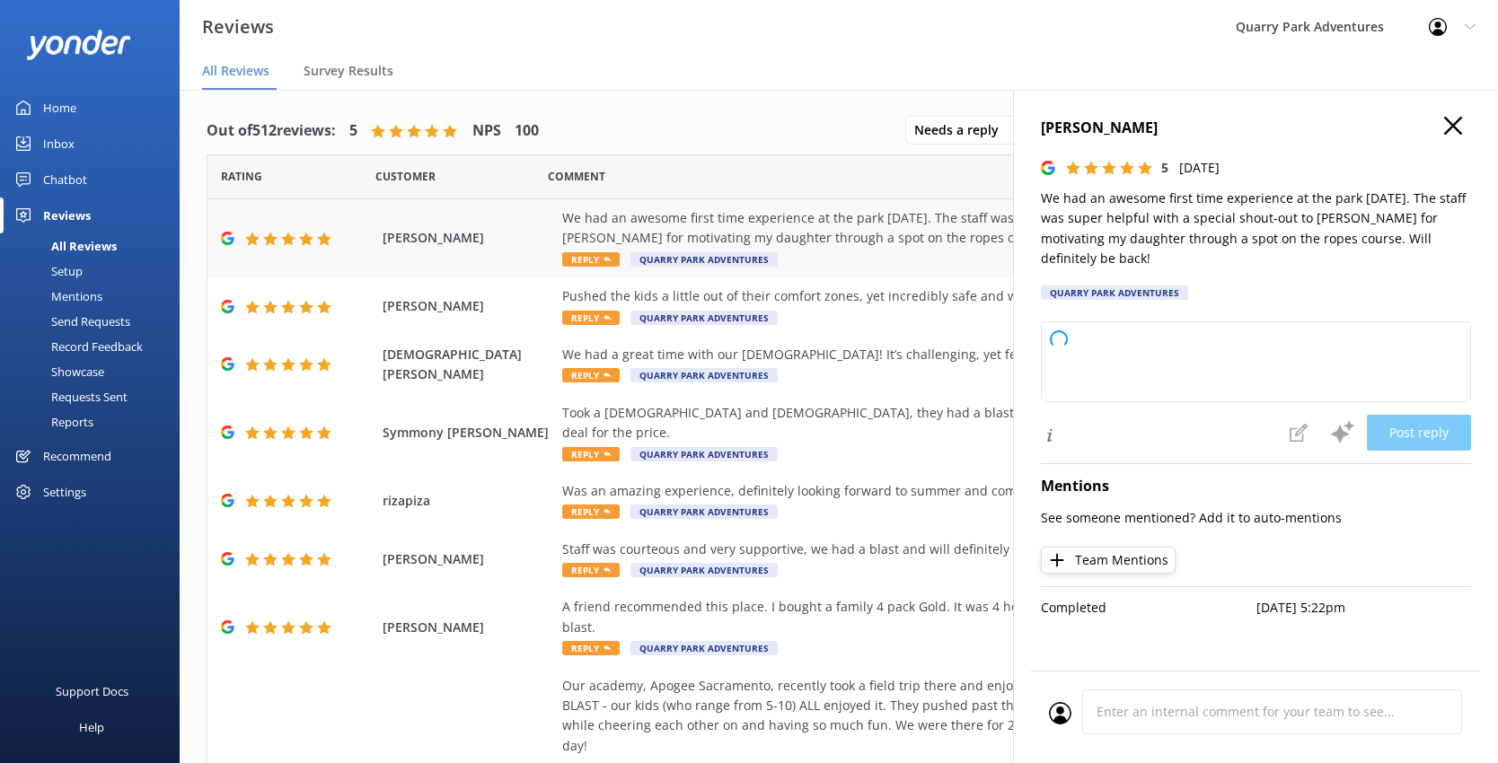
type textarea "Thank you so much for your kind review! We're thrilled to hear you had an aweso…"
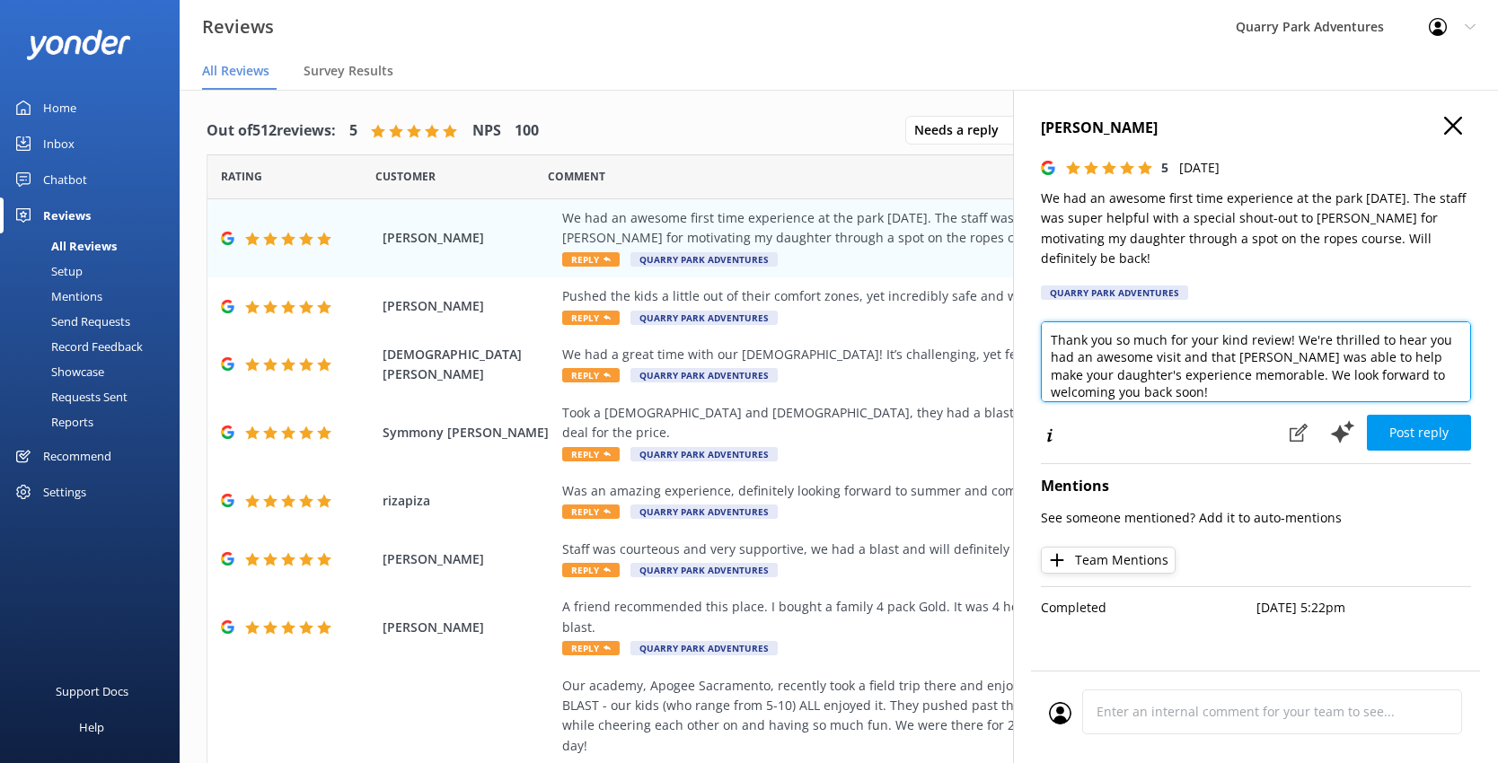
click at [1156, 371] on textarea "Thank you so much for your kind review! We're thrilled to hear you had an aweso…" at bounding box center [1256, 361] width 430 height 81
click at [1156, 372] on textarea "Thank you so much for your kind review! We're thrilled to hear you had an aweso…" at bounding box center [1256, 361] width 430 height 81
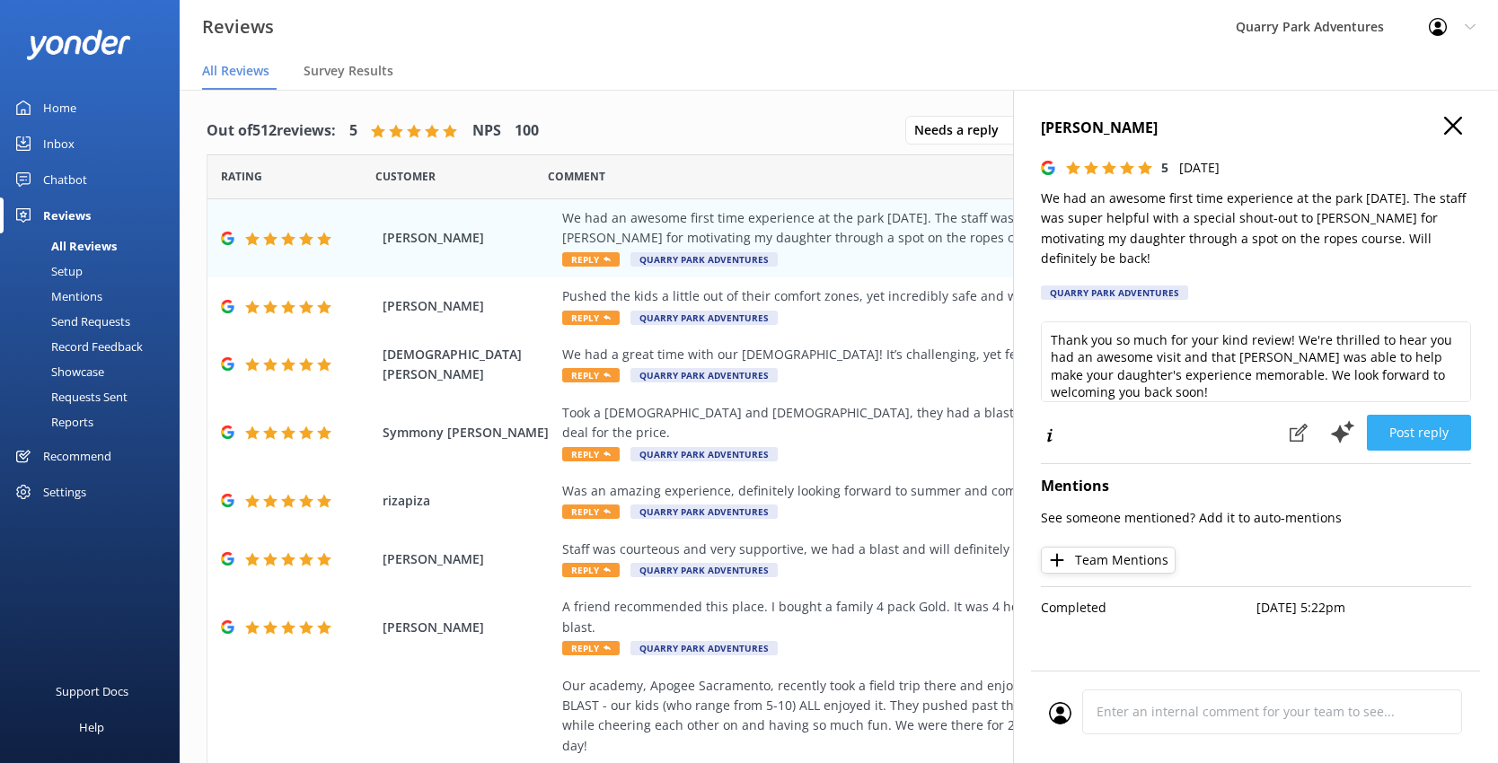
click at [1156, 415] on button "Post reply" at bounding box center [1418, 433] width 104 height 36
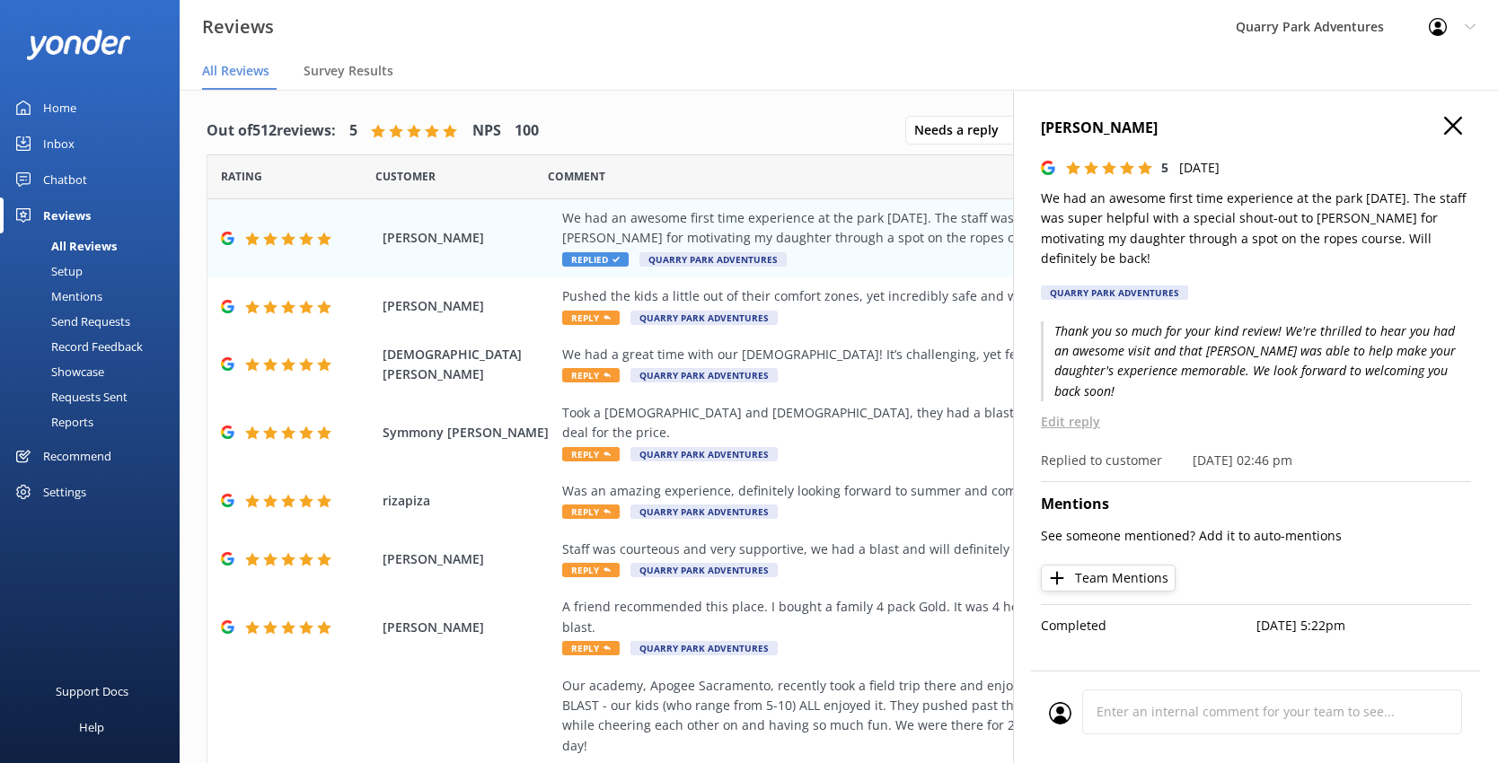
click at [1156, 119] on use at bounding box center [1453, 126] width 18 height 18
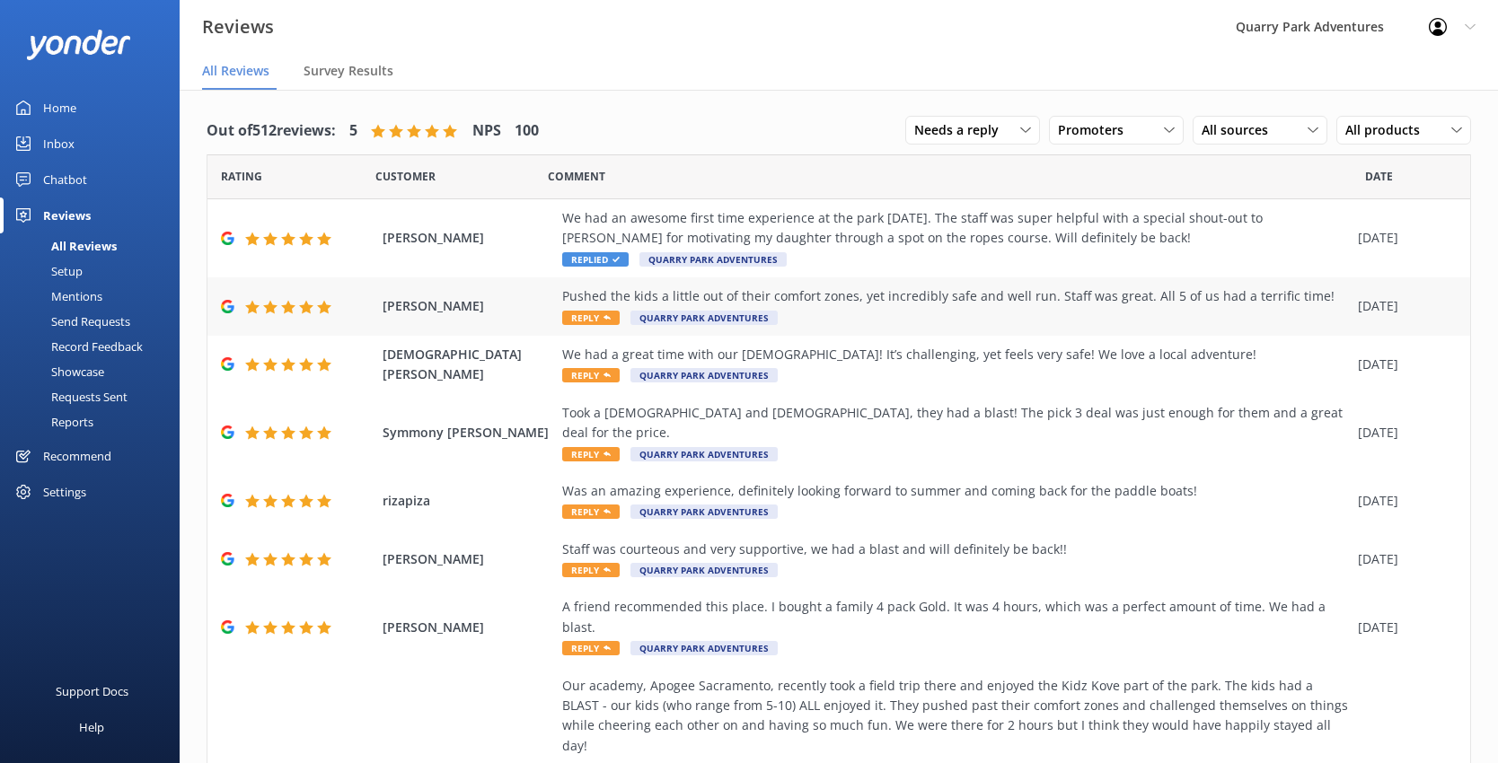
click at [875, 310] on div "Pushed the kids a little out of their comfort zones, yet incredibly safe and we…" at bounding box center [955, 306] width 786 height 40
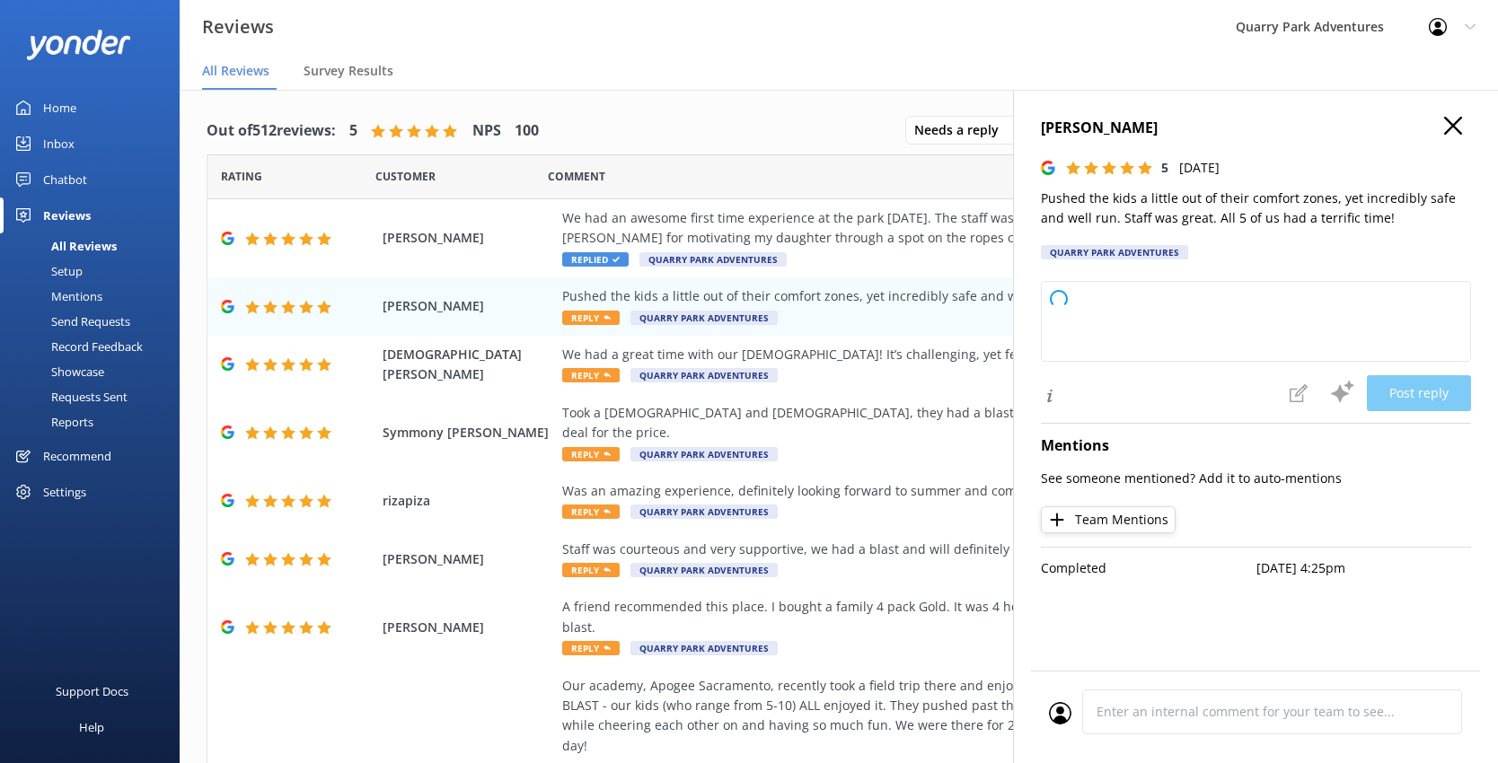
type textarea "Thank you so much for your wonderful feedback! We're delighted to hear your fam…"
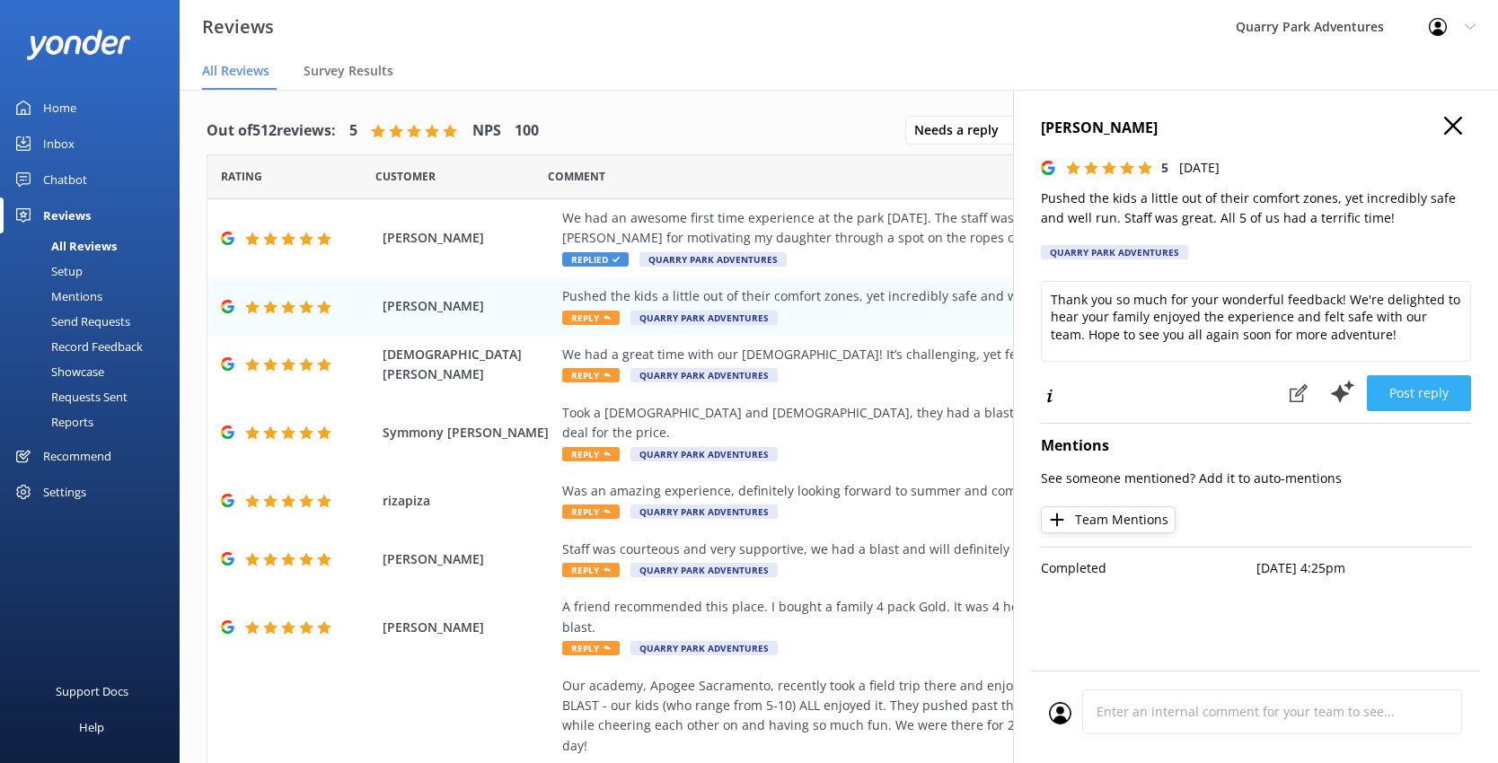
click at [1156, 407] on button "Post reply" at bounding box center [1418, 393] width 104 height 36
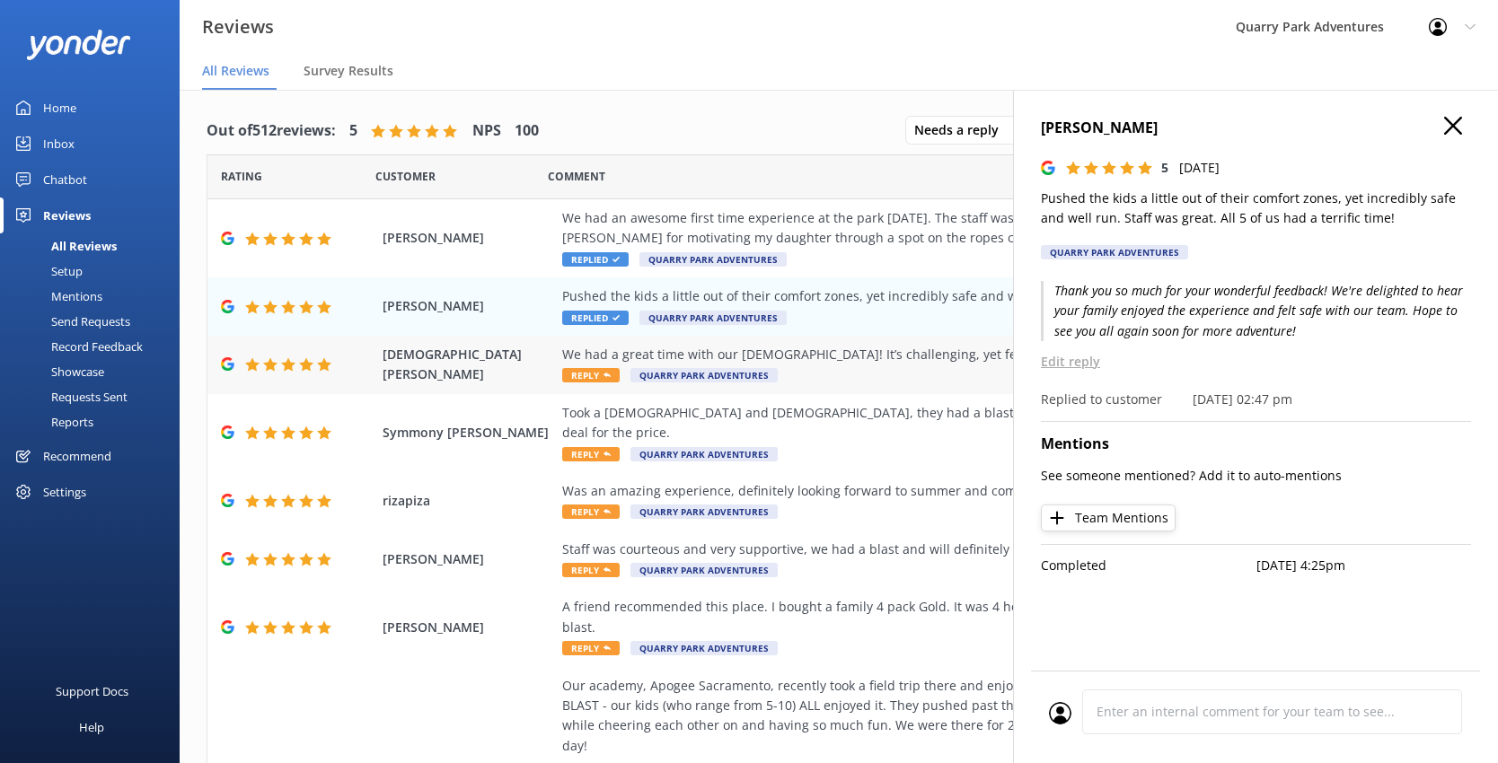
click at [798, 361] on div "We had a great time with our [DEMOGRAPHIC_DATA]! It’s challenging, yet feels ve…" at bounding box center [955, 355] width 786 height 20
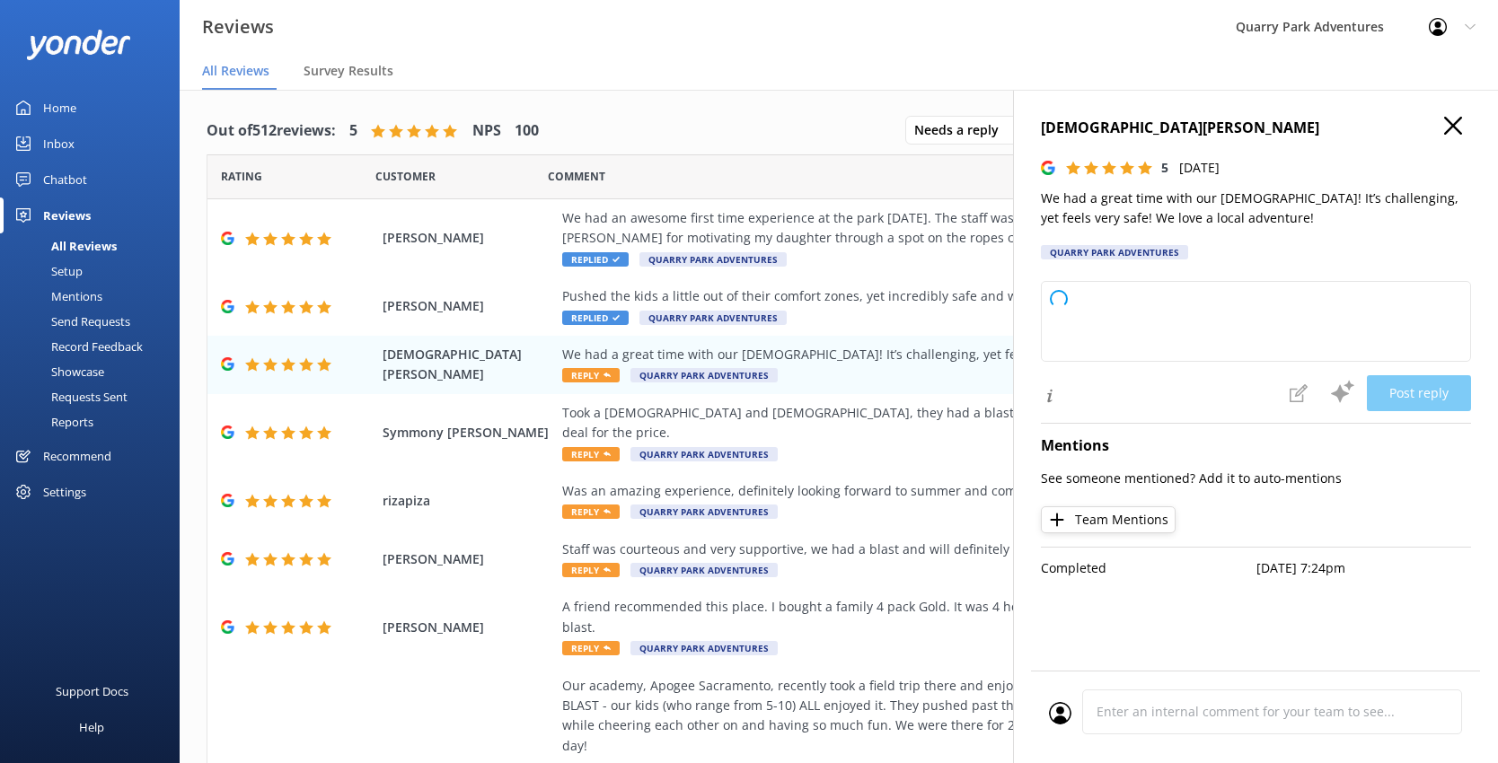
type textarea "Thank you so much for your wonderful review! We're thrilled to hear your family…"
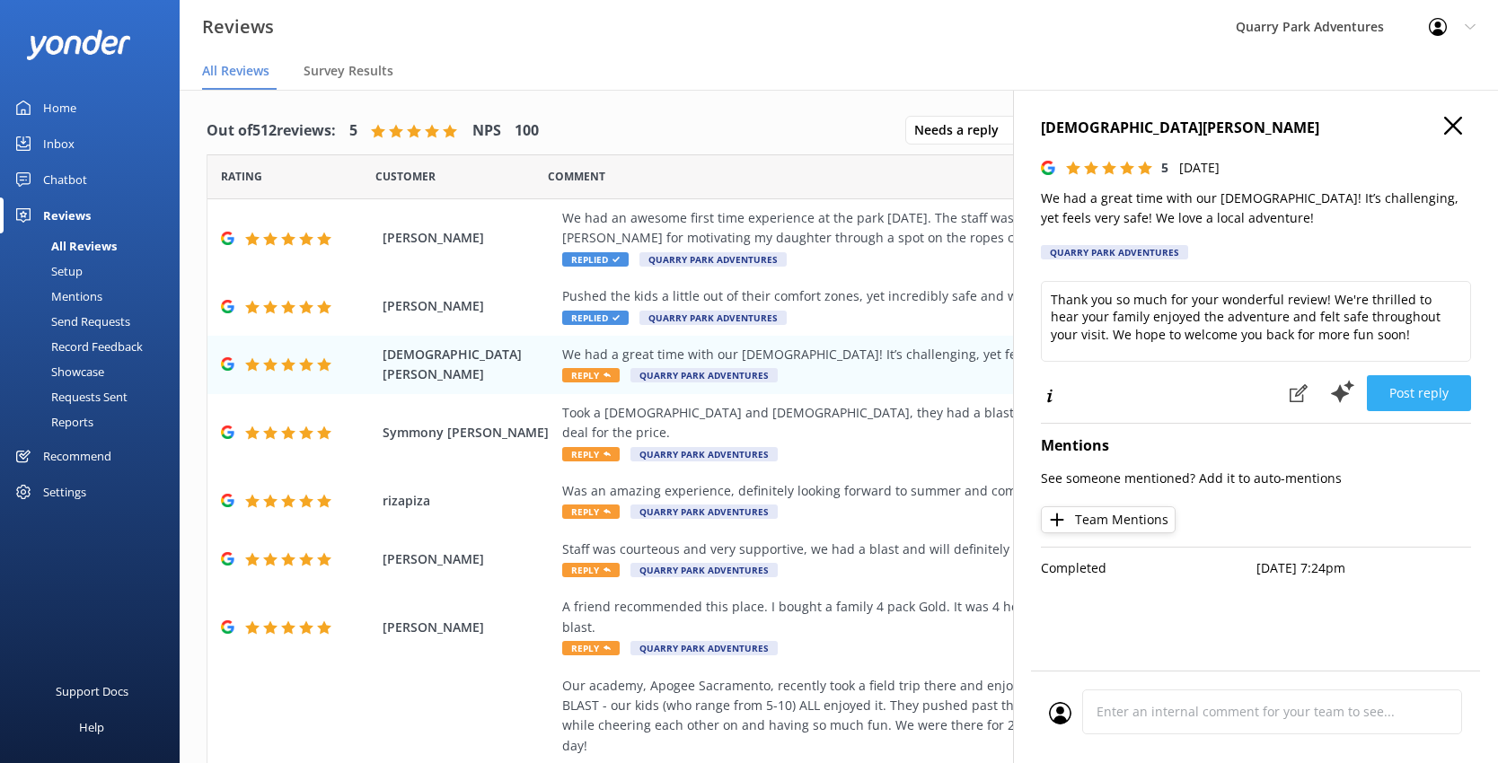
click at [1156, 397] on button "Post reply" at bounding box center [1418, 393] width 104 height 36
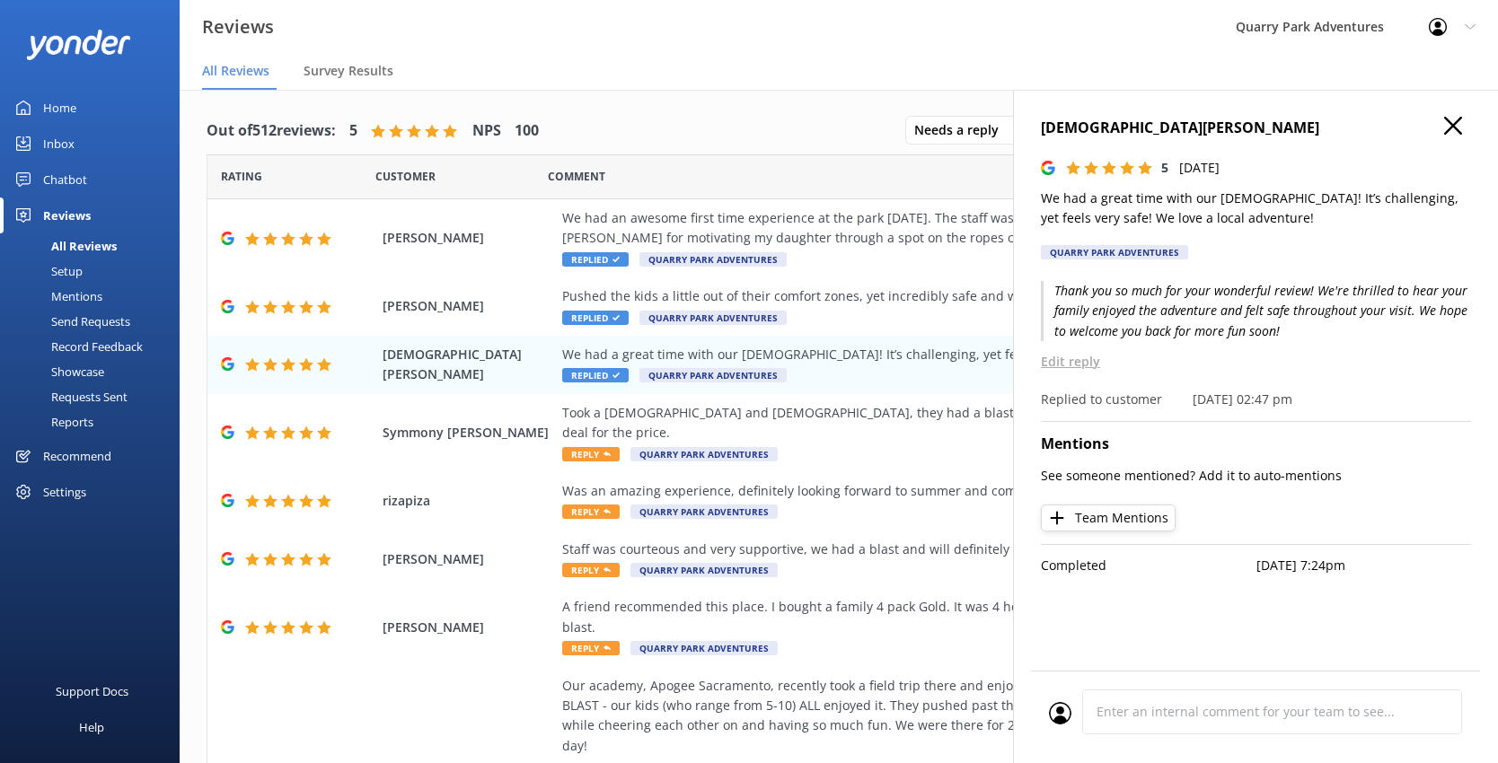
click at [1156, 119] on icon at bounding box center [1453, 126] width 18 height 18
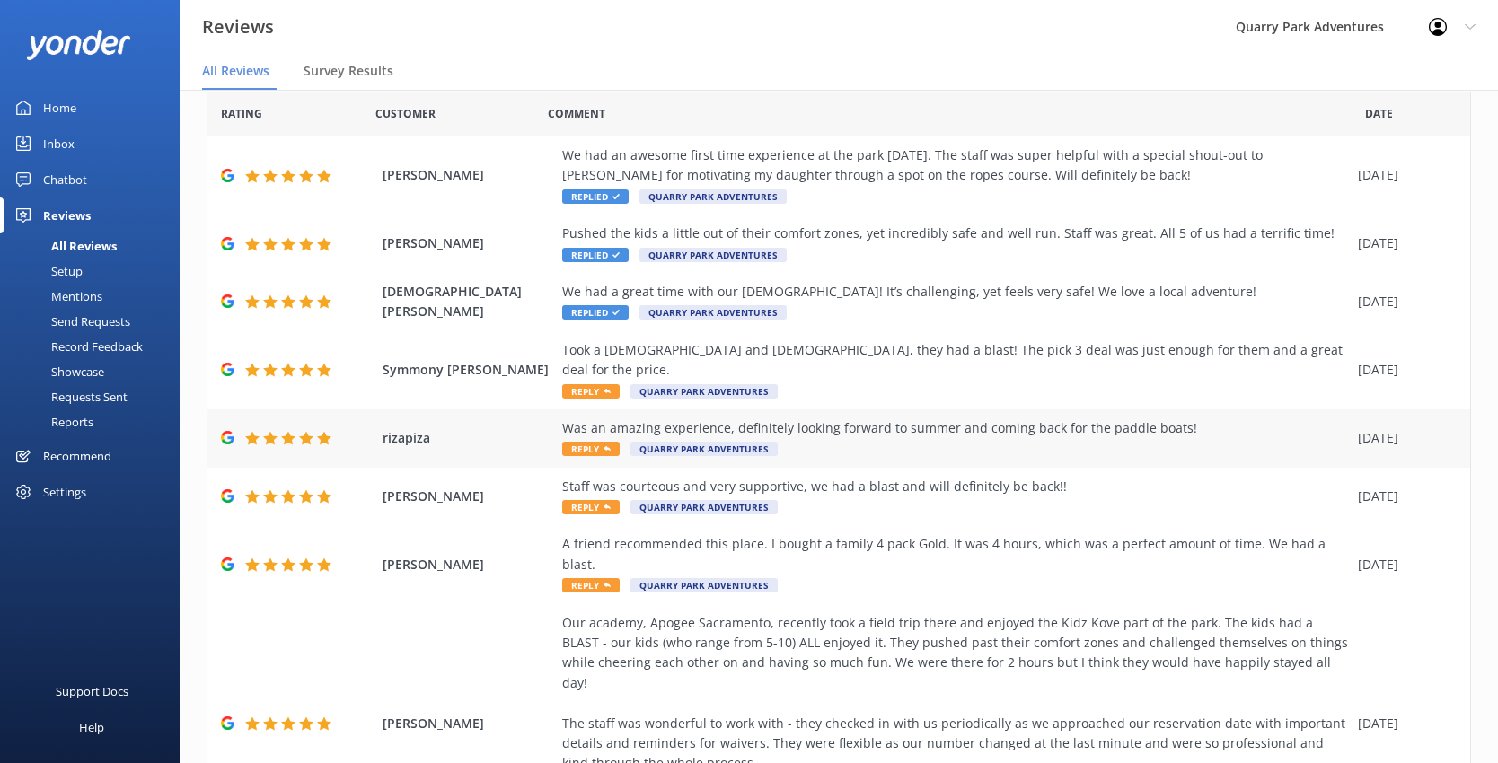
scroll to position [158, 0]
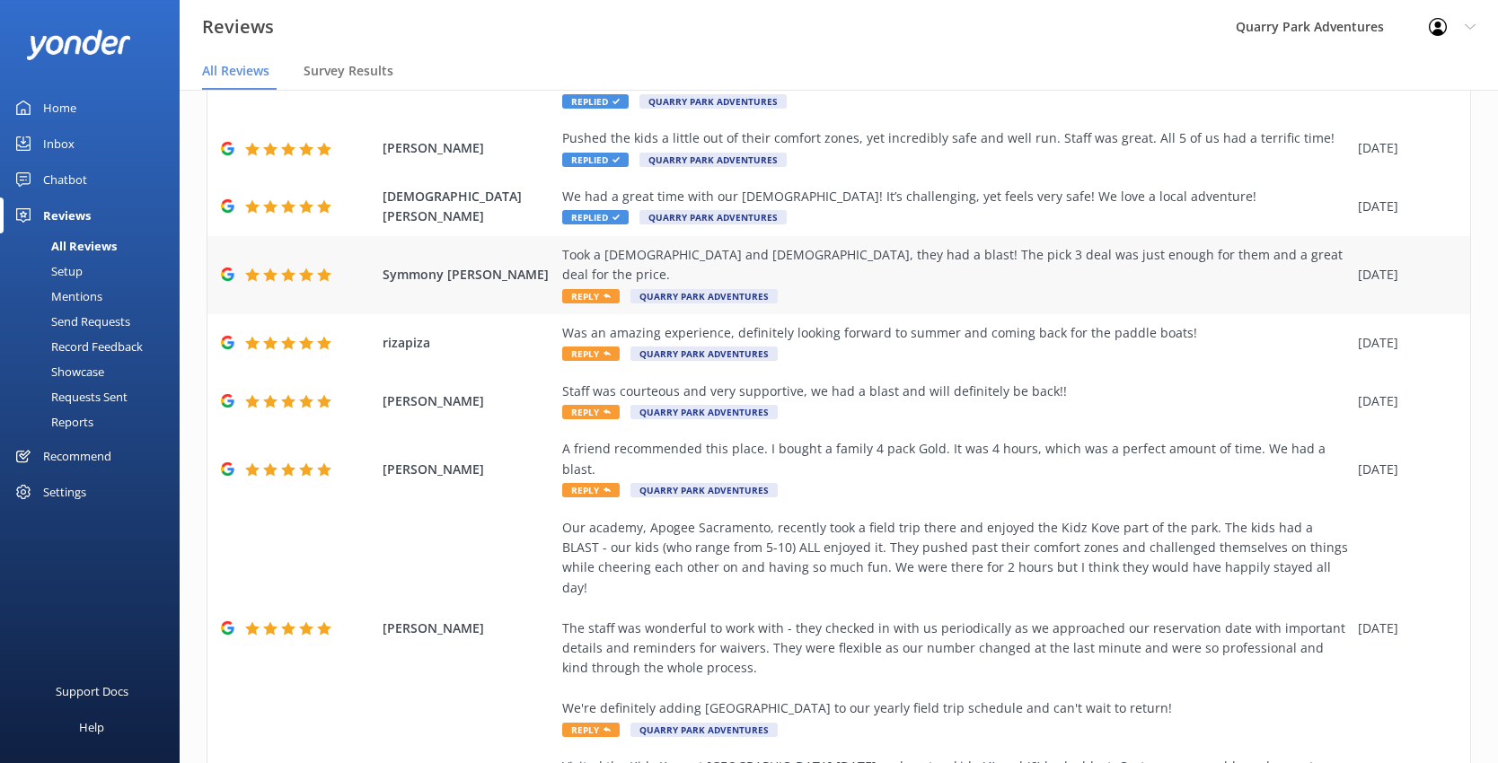
click at [828, 255] on div "Took a [DEMOGRAPHIC_DATA] and [DEMOGRAPHIC_DATA], they had a blast! The pick 3 …" at bounding box center [955, 265] width 786 height 40
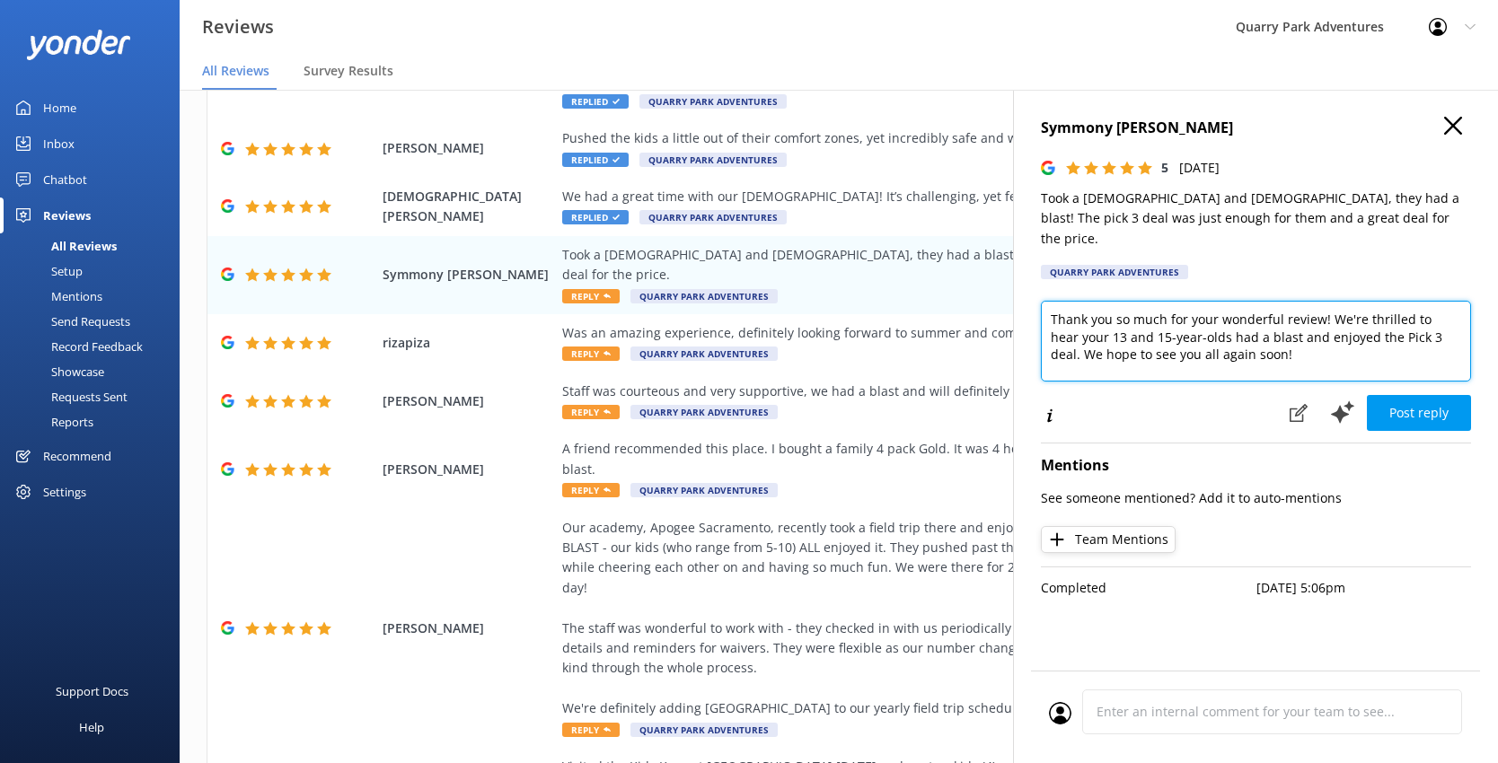
drag, startPoint x: 1197, startPoint y: 315, endPoint x: 1104, endPoint y: 322, distance: 92.8
click at [1081, 315] on textarea "Thank you so much for your wonderful review! We're thrilled to hear your 13 and…" at bounding box center [1256, 341] width 430 height 81
type textarea "Thank you so much for your wonderful review! We're thrilled to hear your teens …"
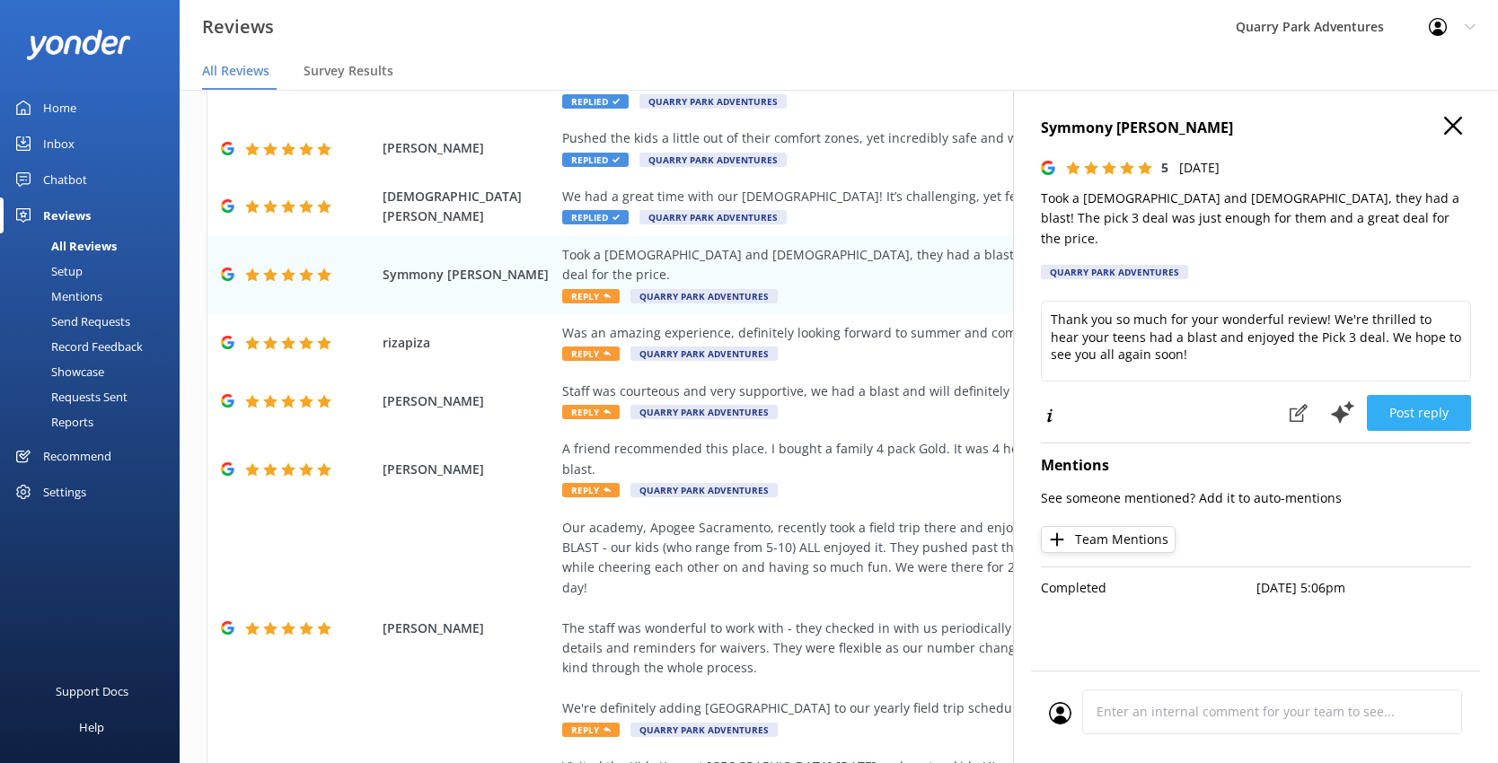
click at [1156, 395] on button "Post reply" at bounding box center [1418, 413] width 104 height 36
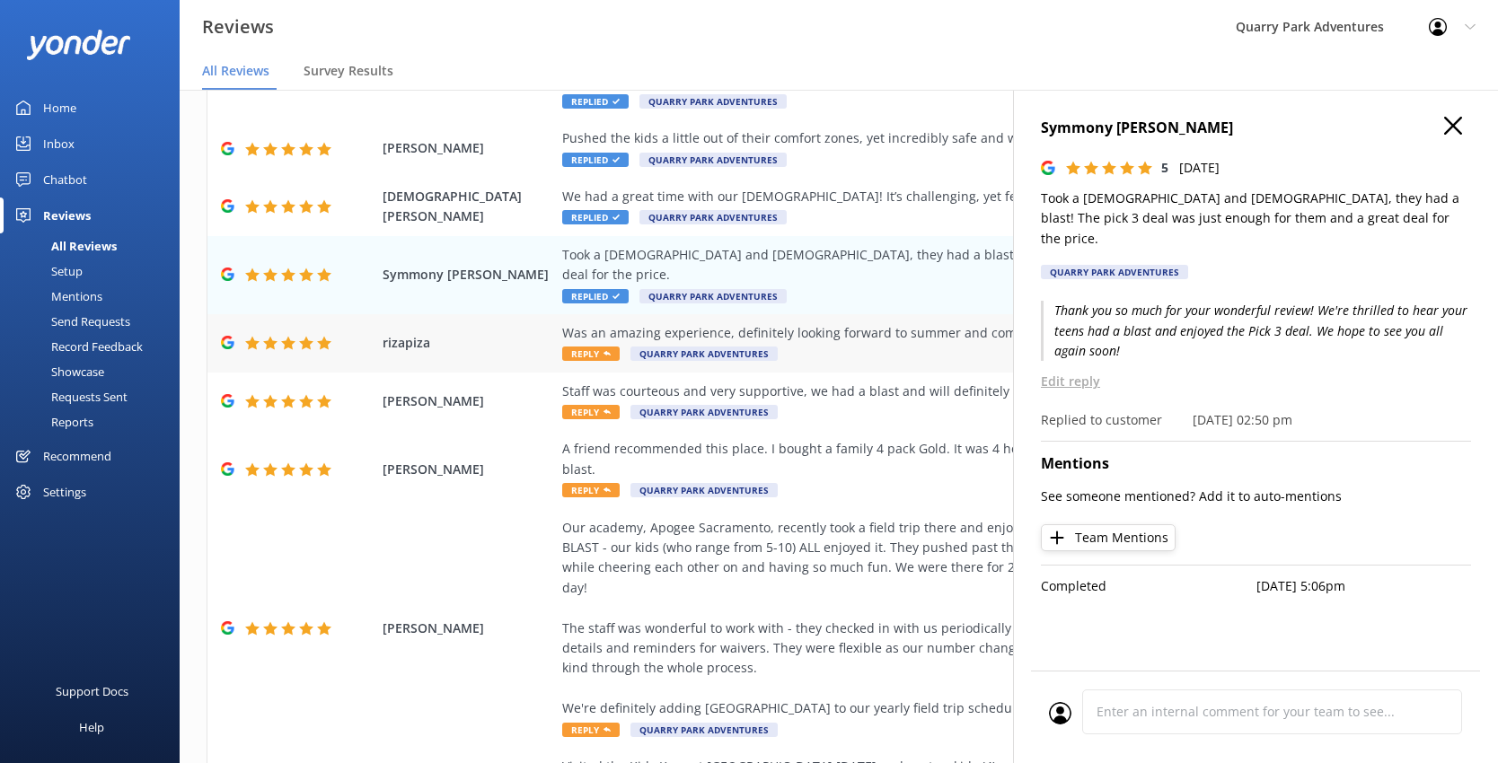
click at [824, 323] on div "Was an amazing experience, definitely looking forward to summer and coming back…" at bounding box center [955, 333] width 786 height 20
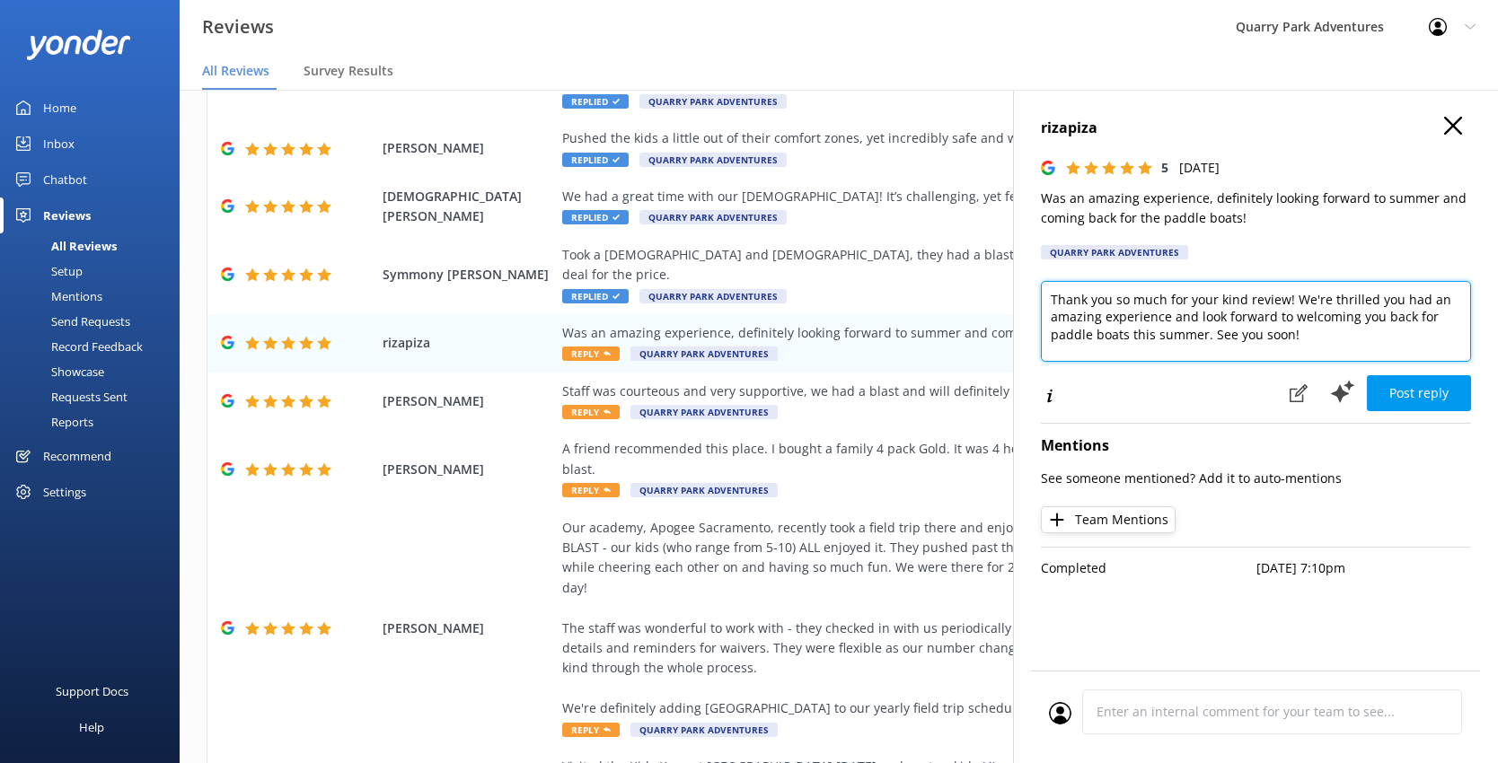
drag, startPoint x: 1203, startPoint y: 328, endPoint x: 1133, endPoint y: 334, distance: 70.3
click at [1132, 333] on textarea "Thank you so much for your kind review! We're thrilled you had an amazing exper…" at bounding box center [1256, 321] width 430 height 81
type textarea "Thank you so much for your kind review! We're thrilled you had an amazing exper…"
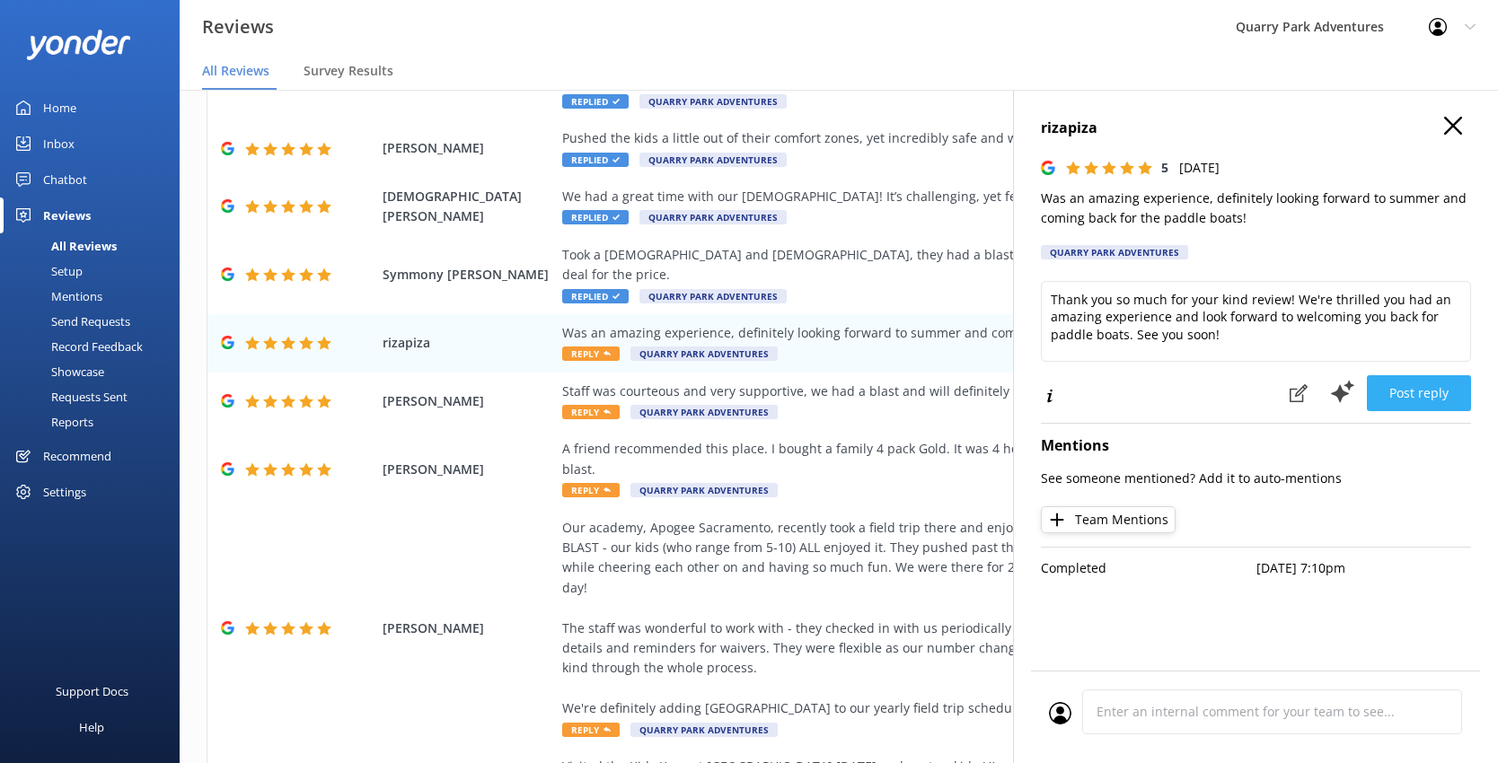
click at [1156, 395] on button "Post reply" at bounding box center [1418, 393] width 104 height 36
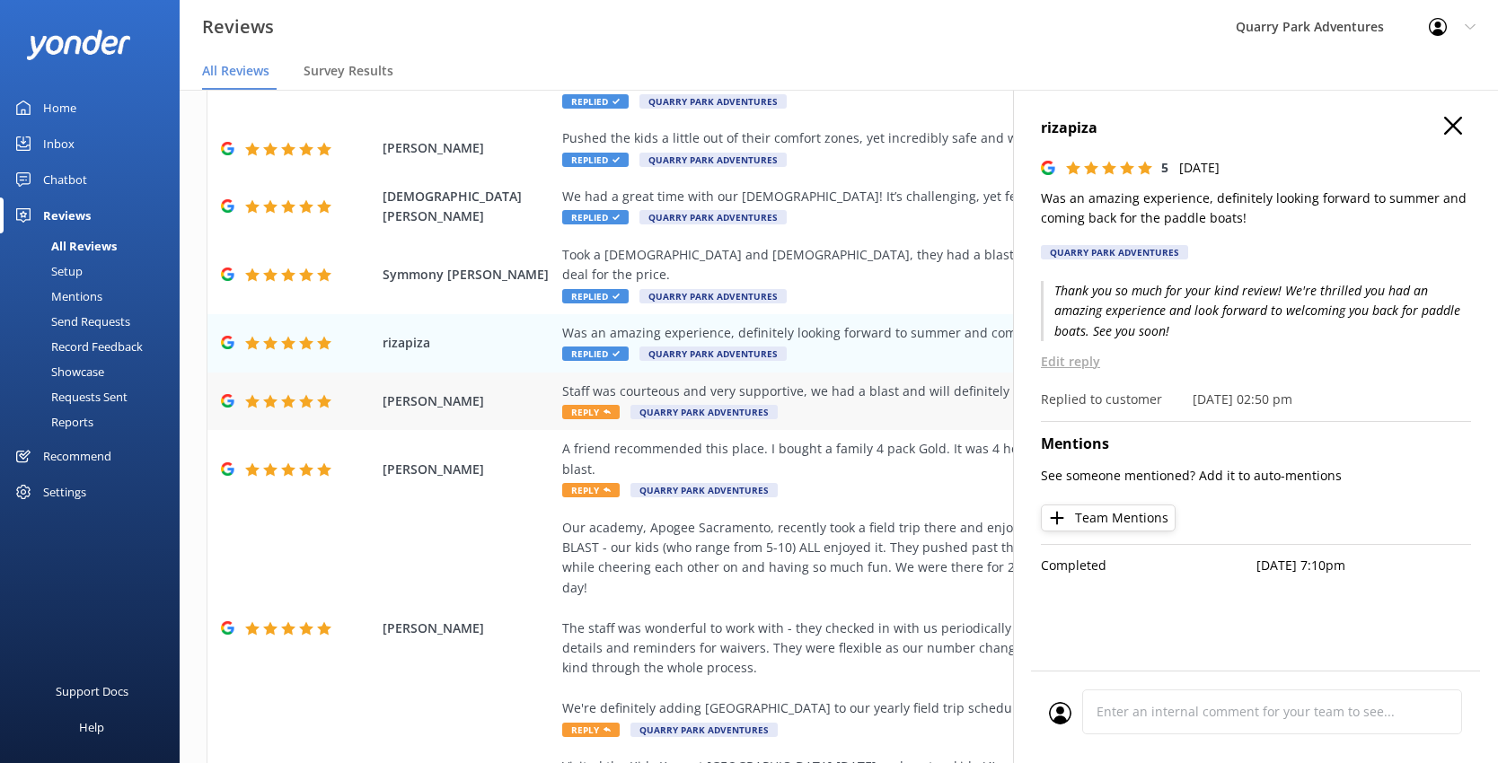
click at [856, 388] on div "Staff was courteous and very supportive, we had a blast and will definitely be …" at bounding box center [955, 402] width 786 height 40
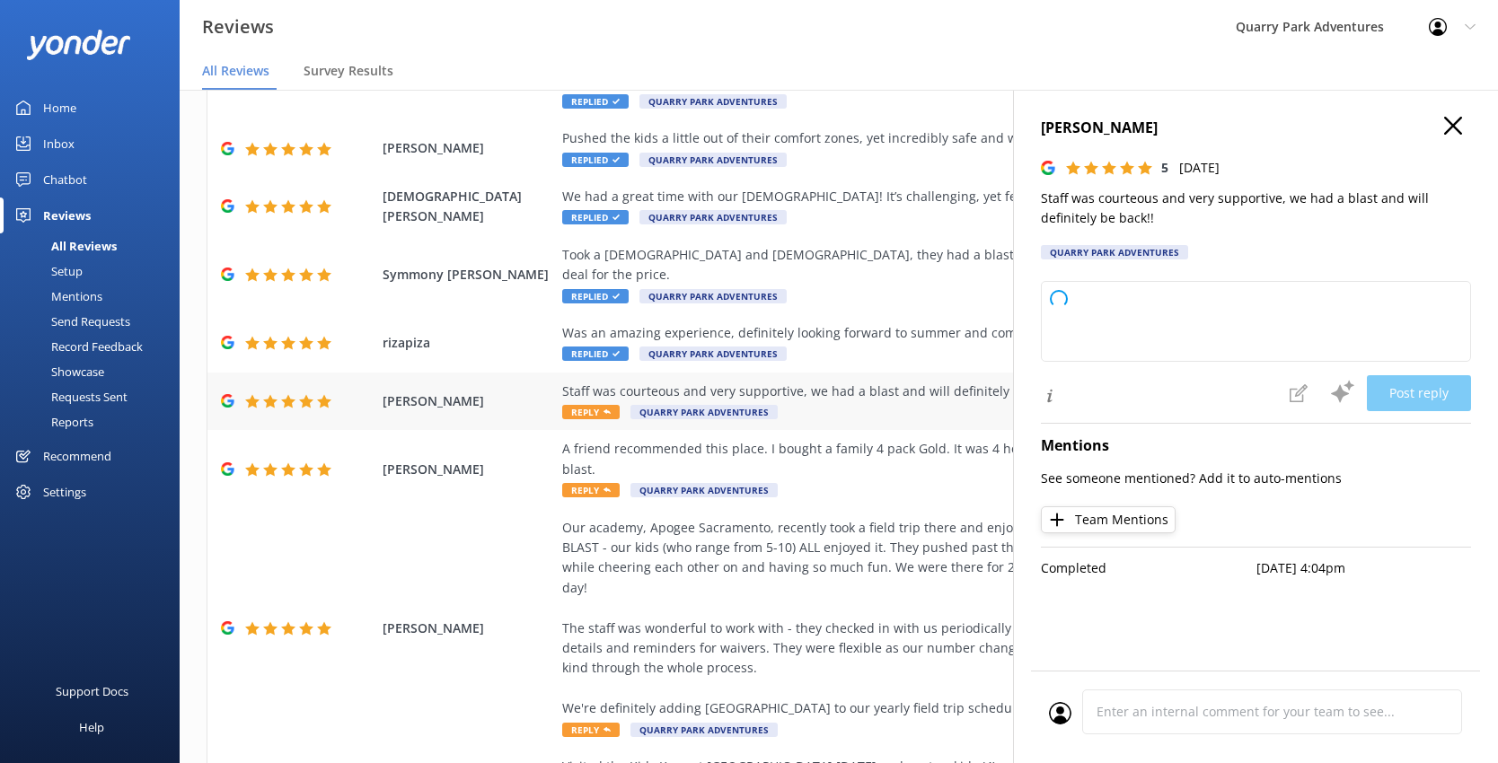
type textarea "Thank you so much for your wonderful review! We’re thrilled to hear you had a g…"
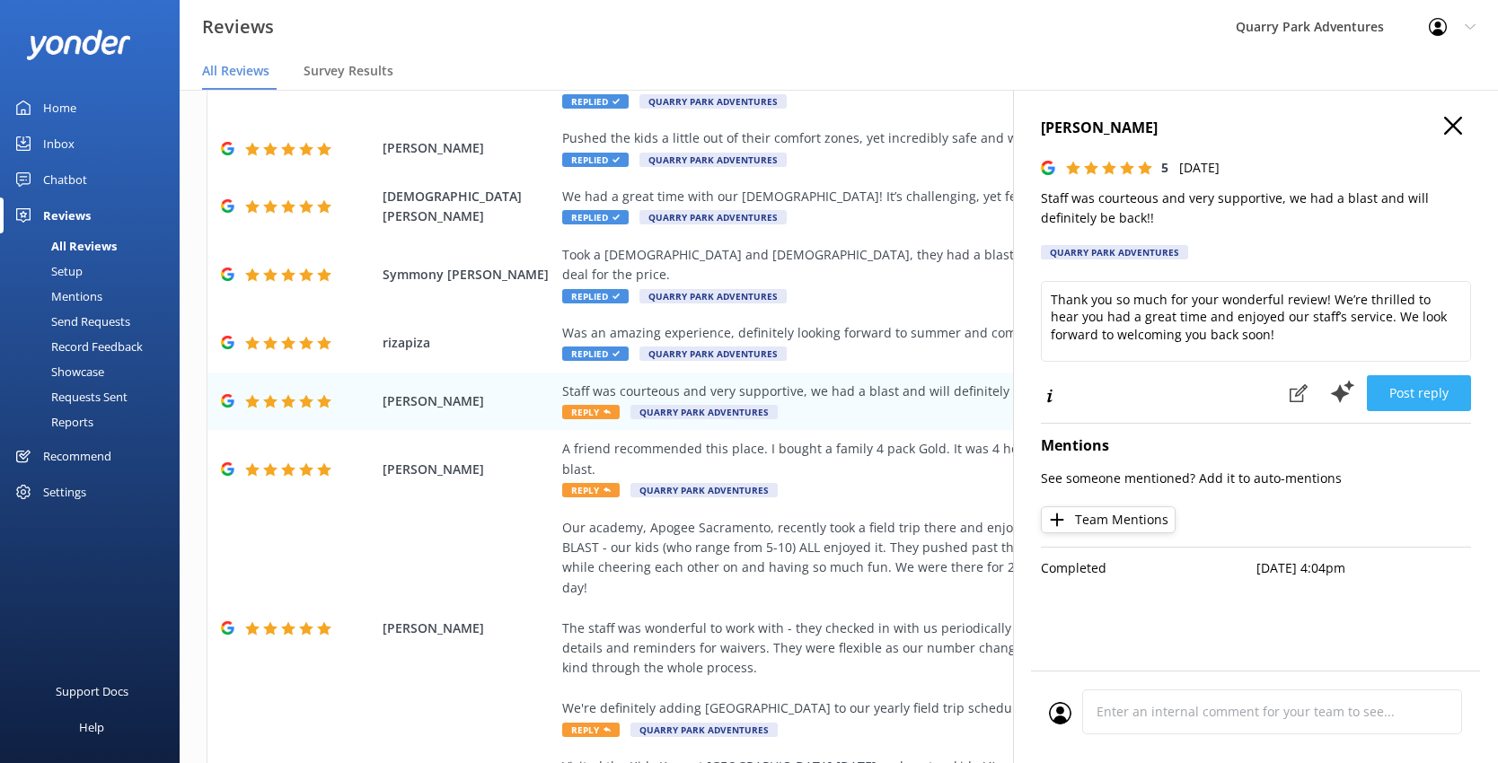
click at [1156, 397] on button "Post reply" at bounding box center [1418, 393] width 104 height 36
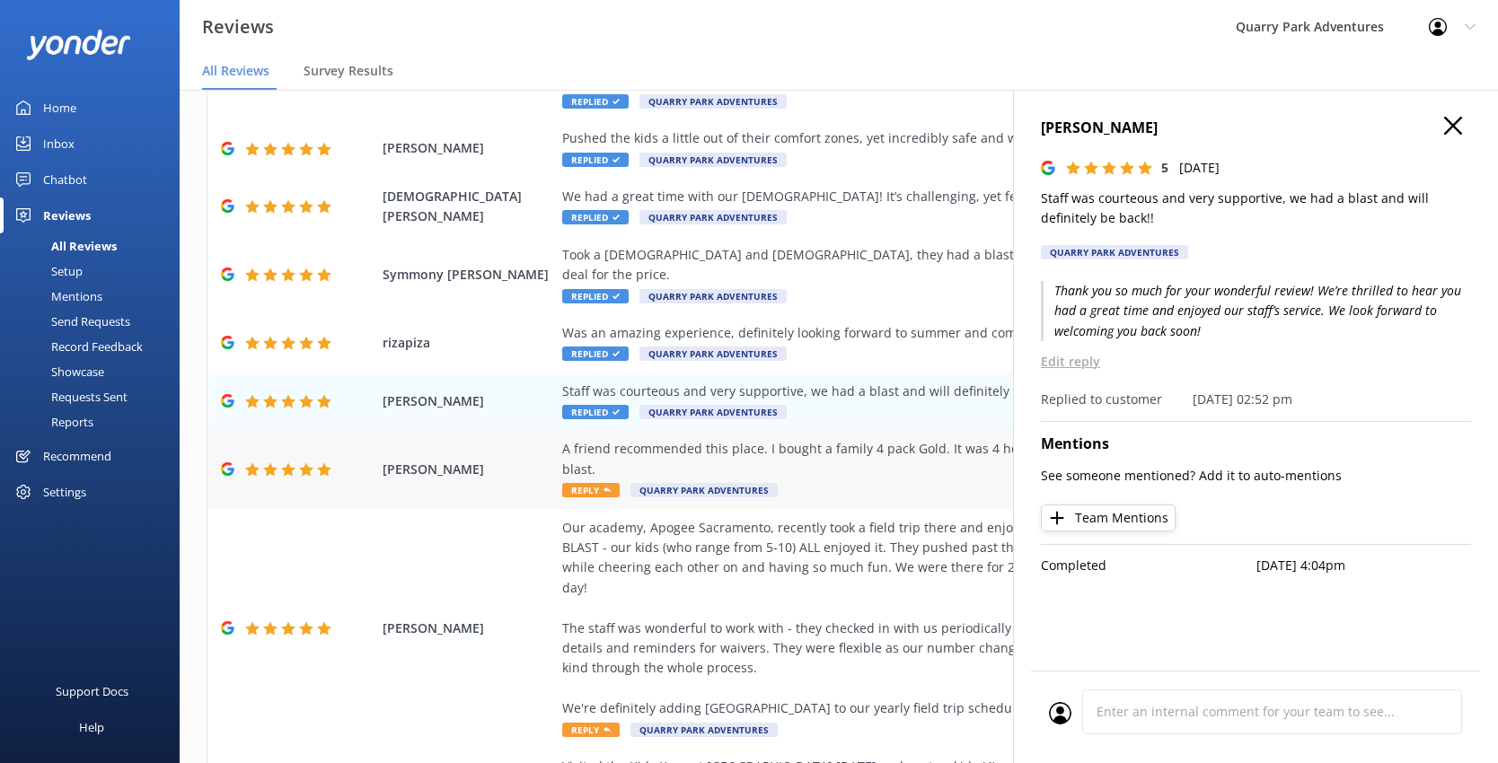
click at [772, 439] on div "A friend recommended this place. I bought a family 4 pack Gold. It was 4 hours,…" at bounding box center [955, 459] width 786 height 40
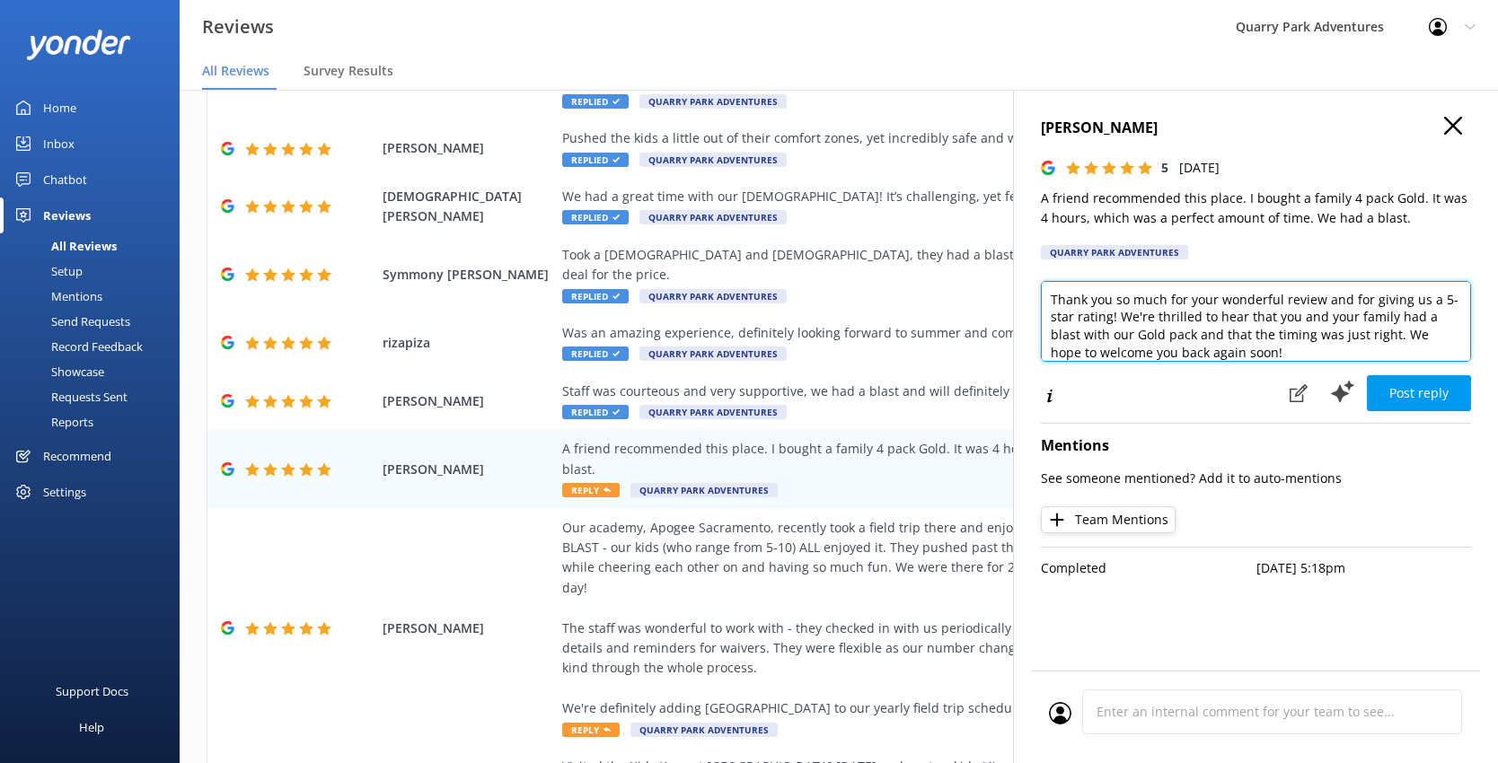
click at [1156, 335] on textarea "Thank you so much for your wonderful review and for giving us a 5-star rating! …" at bounding box center [1256, 321] width 430 height 81
type textarea "Thank you so much for your wonderful review and for giving us a 5-star rating! …"
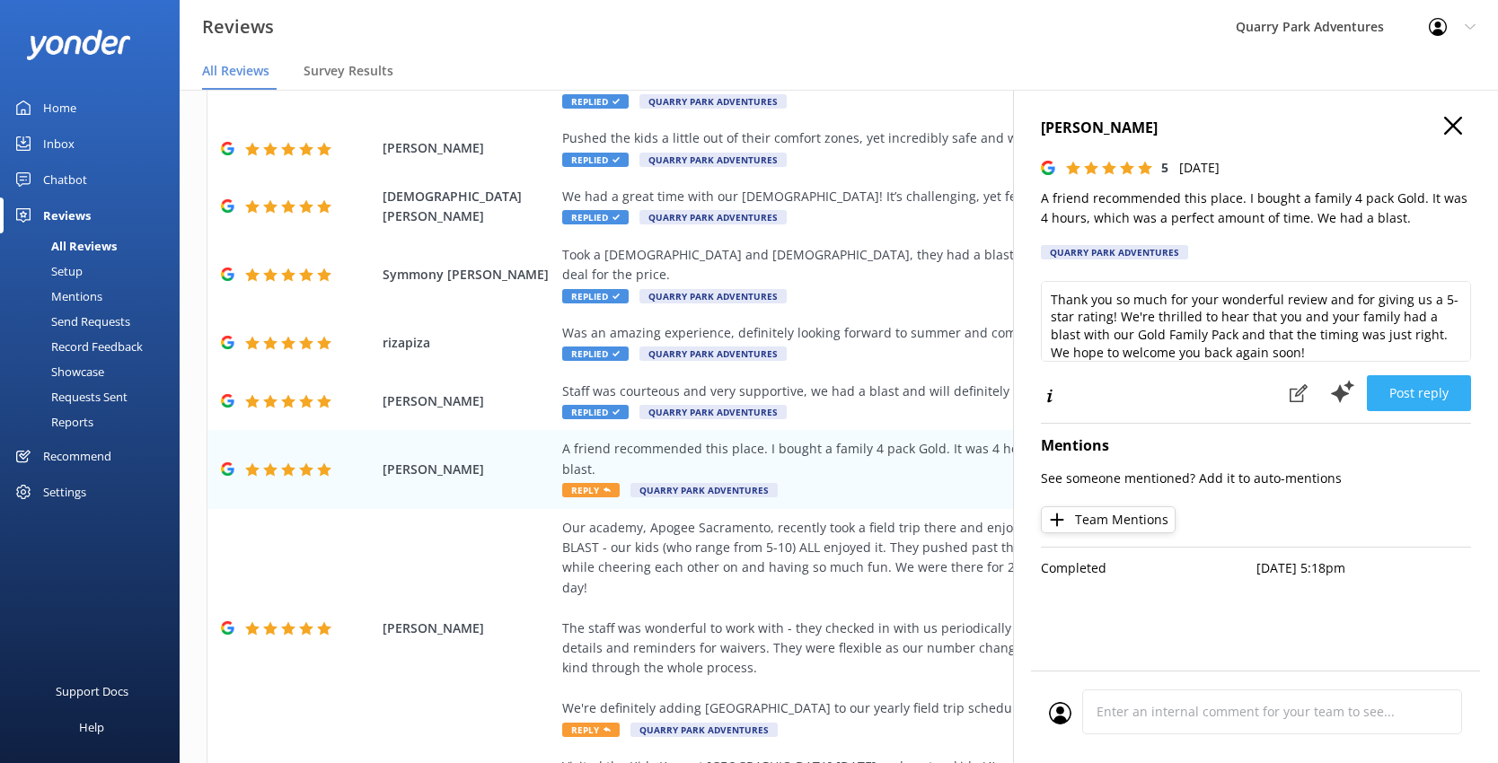
click at [1156, 391] on button "Post reply" at bounding box center [1418, 393] width 104 height 36
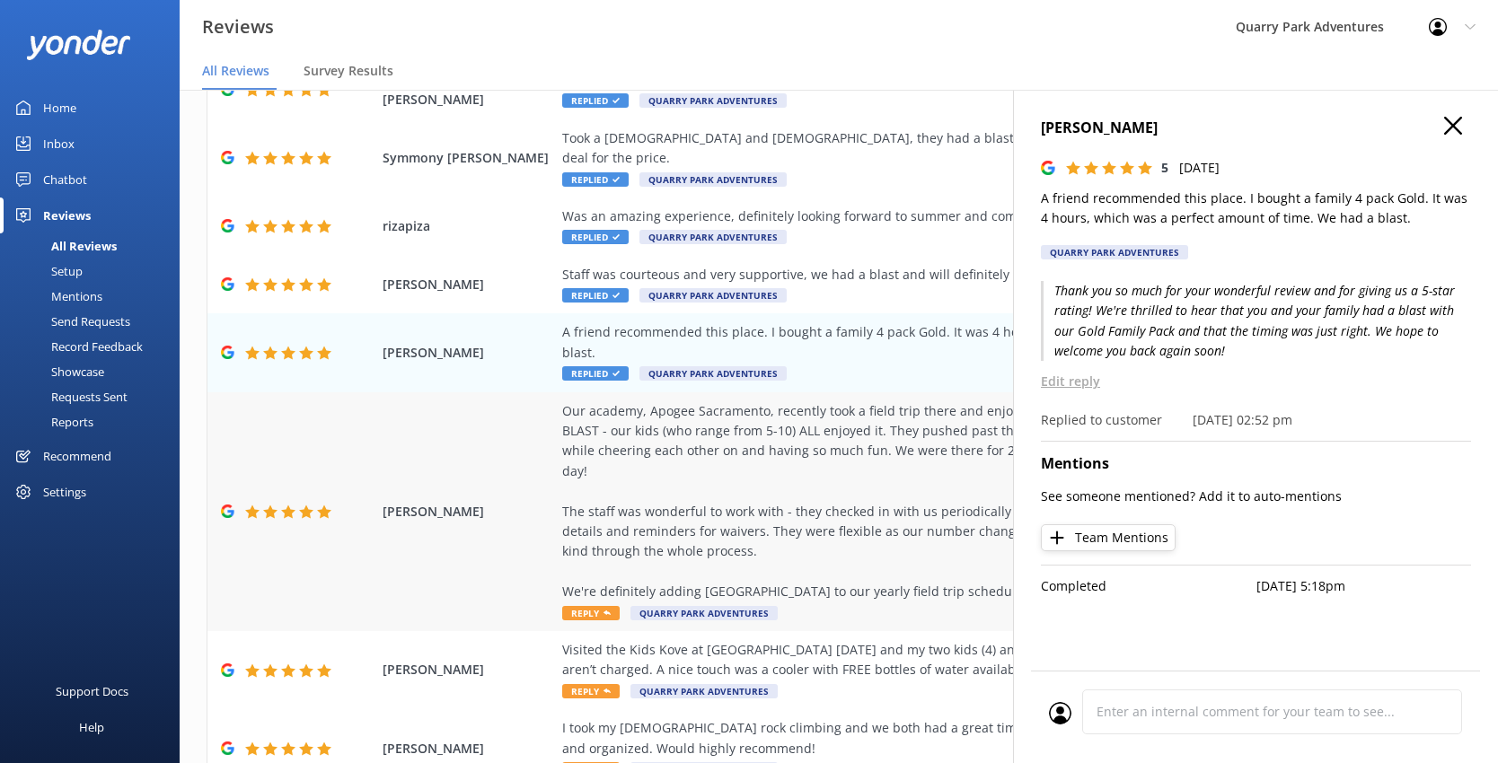
scroll to position [278, 0]
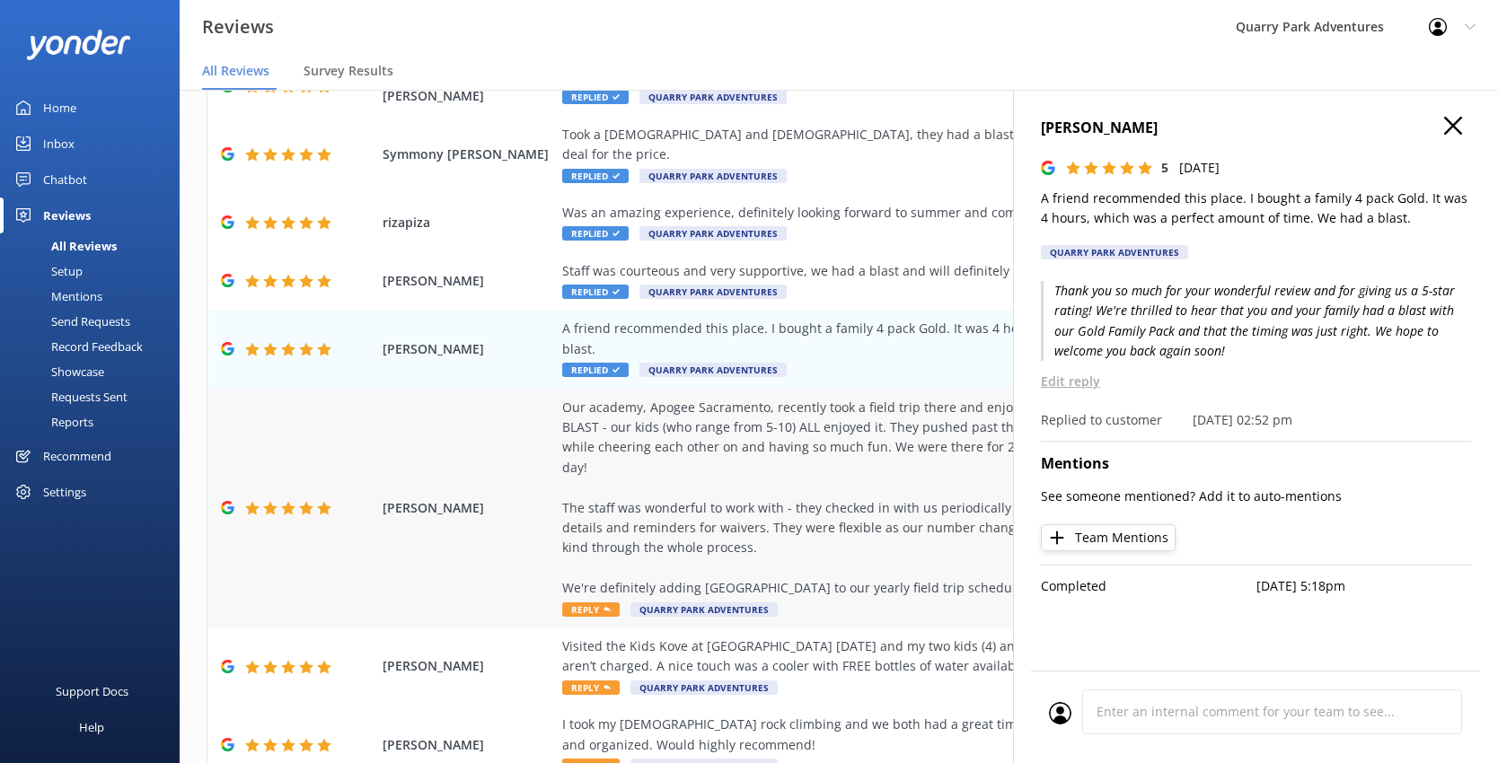
click at [792, 455] on div "Our academy, Apogee Sacramento, recently took a field trip there and enjoyed th…" at bounding box center [955, 498] width 786 height 201
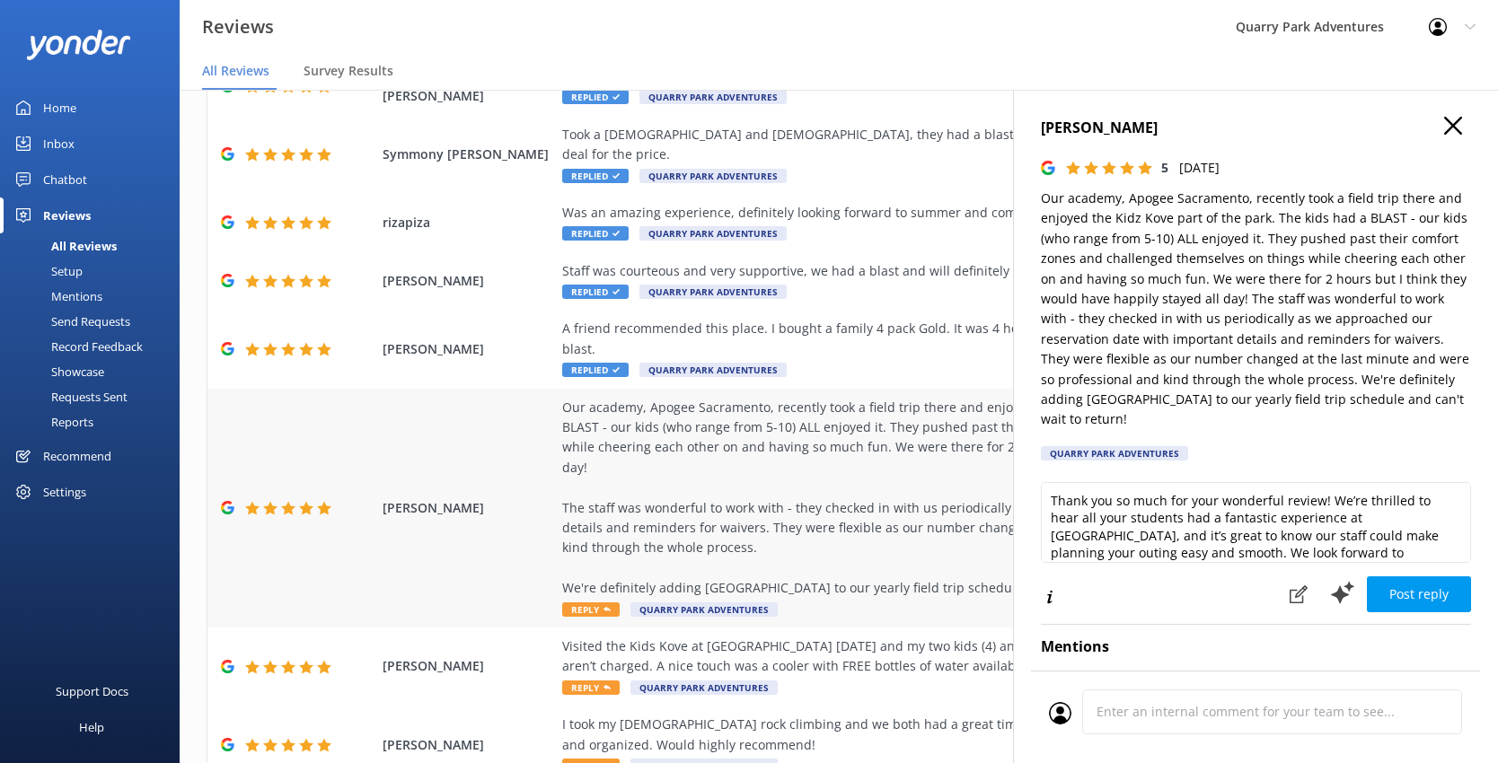
type textarea "Thank you so much for your wonderful review! We’re thrilled to hear all your st…"
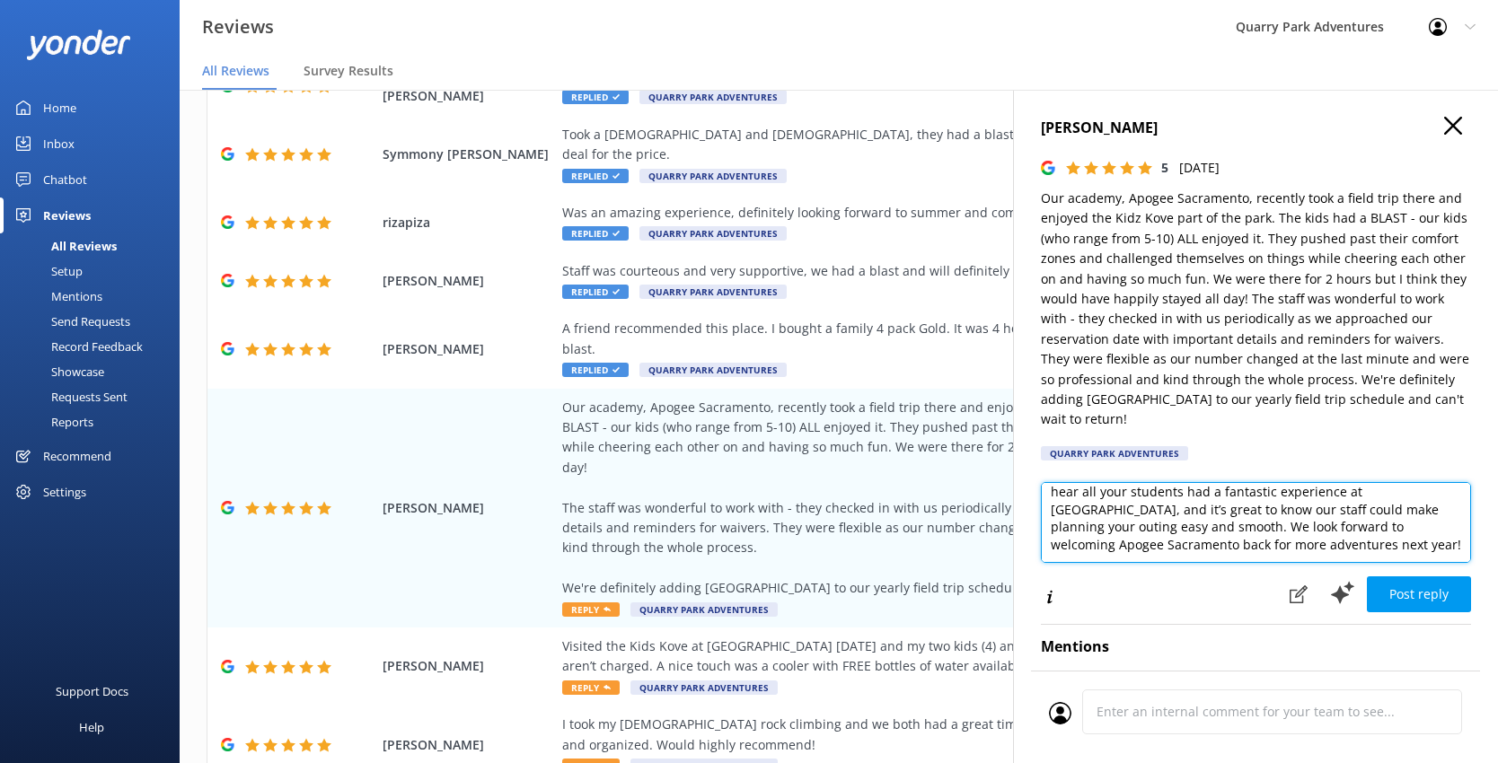
scroll to position [27, 0]
drag, startPoint x: 1150, startPoint y: 531, endPoint x: 1053, endPoint y: 525, distance: 97.2
click at [1053, 525] on textarea "Thank you so much for your wonderful review! We’re thrilled to hear all your st…" at bounding box center [1256, 522] width 430 height 81
click at [1156, 526] on textarea "Thank you so much for your wonderful review! We’re thrilled to hear all your st…" at bounding box center [1256, 522] width 430 height 81
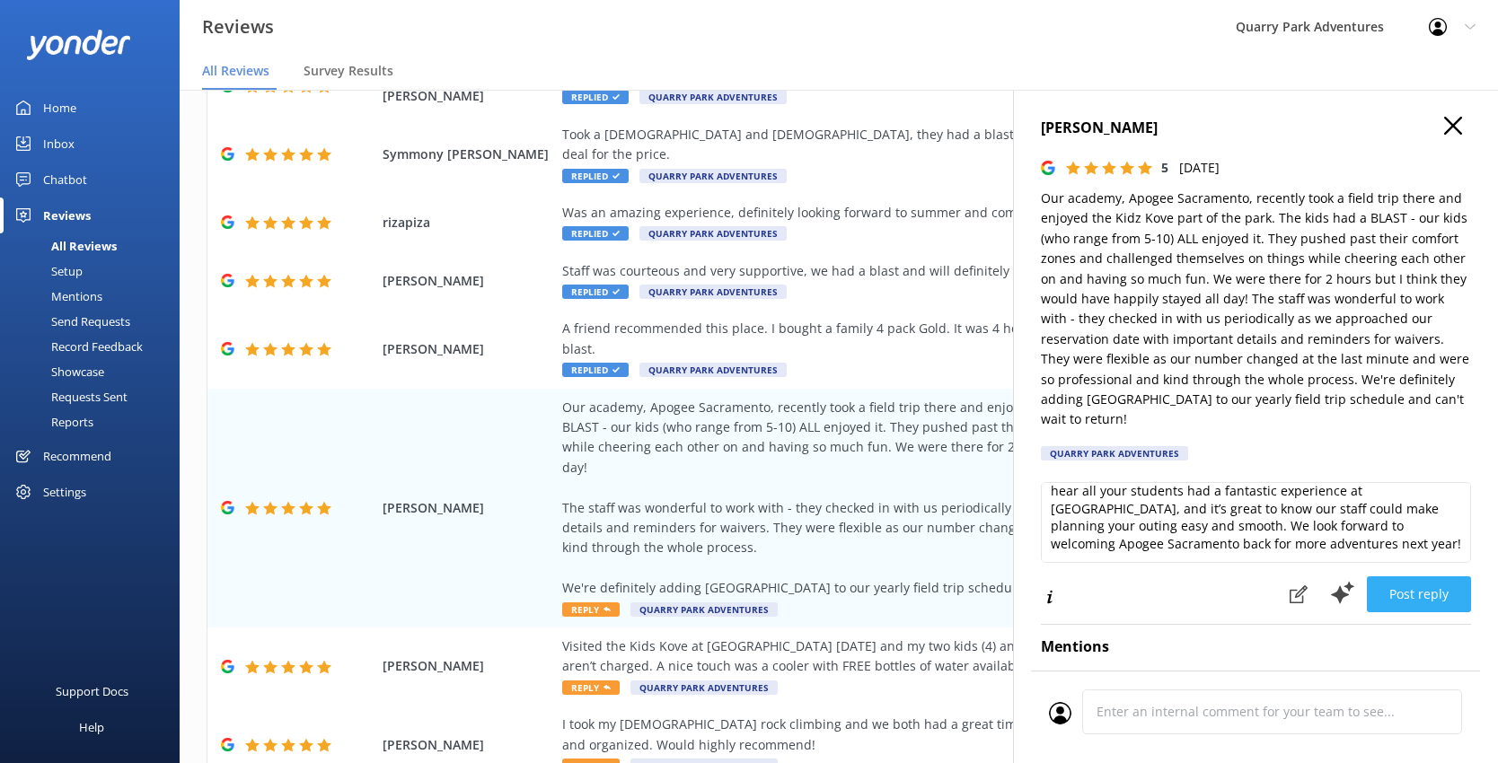
click at [1156, 583] on button "Post reply" at bounding box center [1418, 594] width 104 height 36
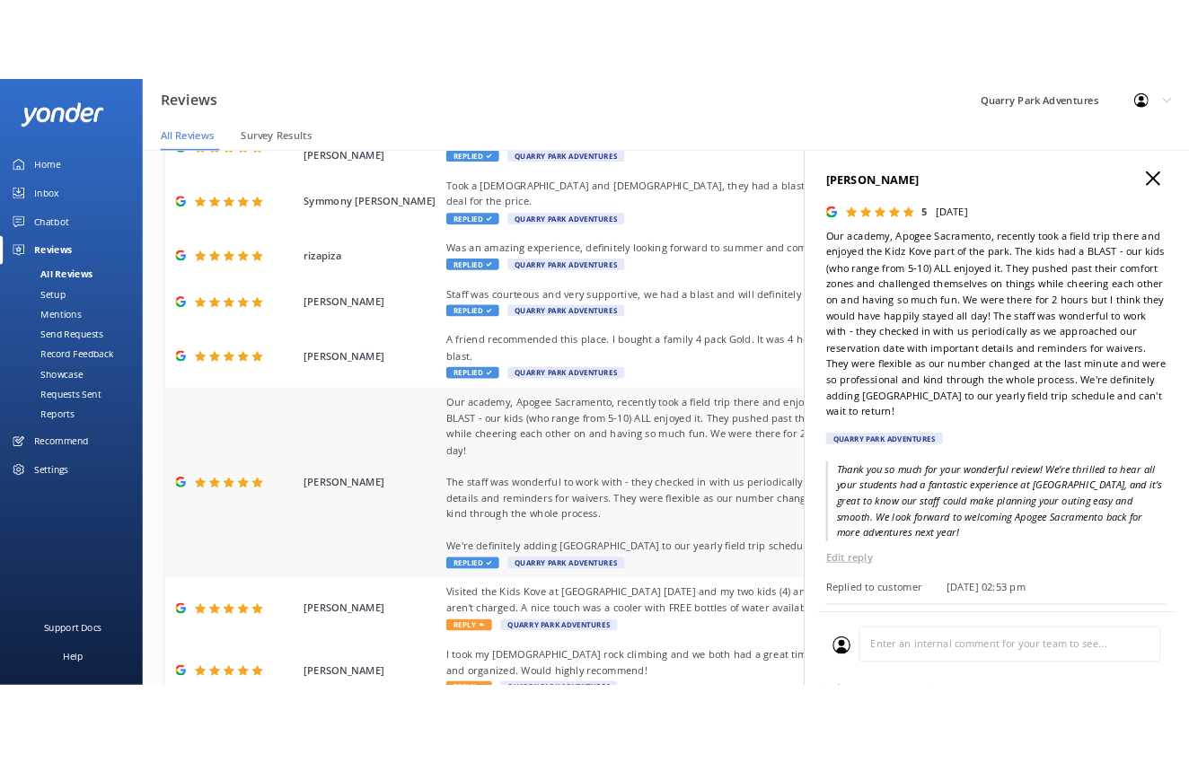
scroll to position [298, 0]
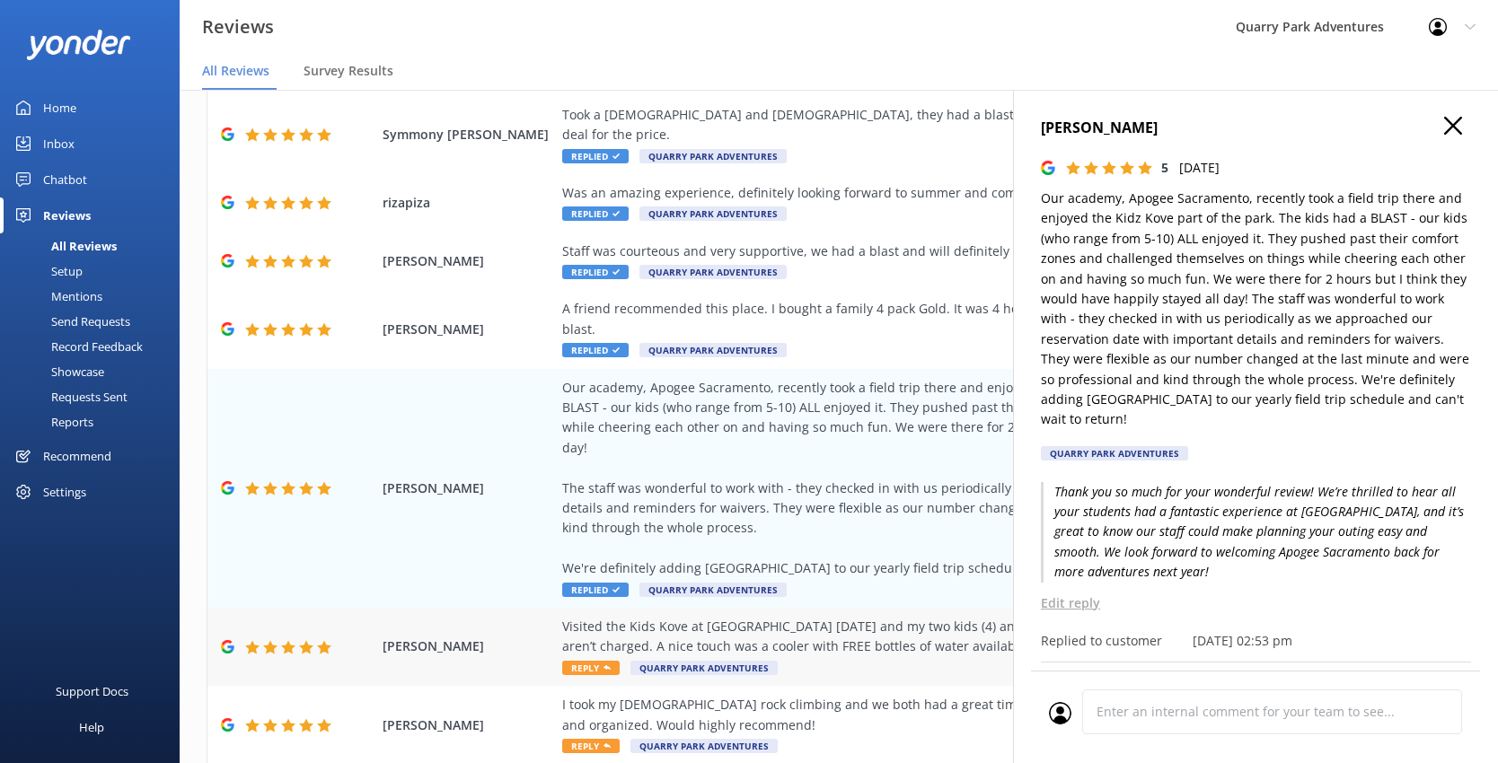
click at [844, 617] on div "Visited the Kids Kove at [GEOGRAPHIC_DATA] [DATE] and my two kids (4) and (6) h…" at bounding box center [955, 647] width 786 height 60
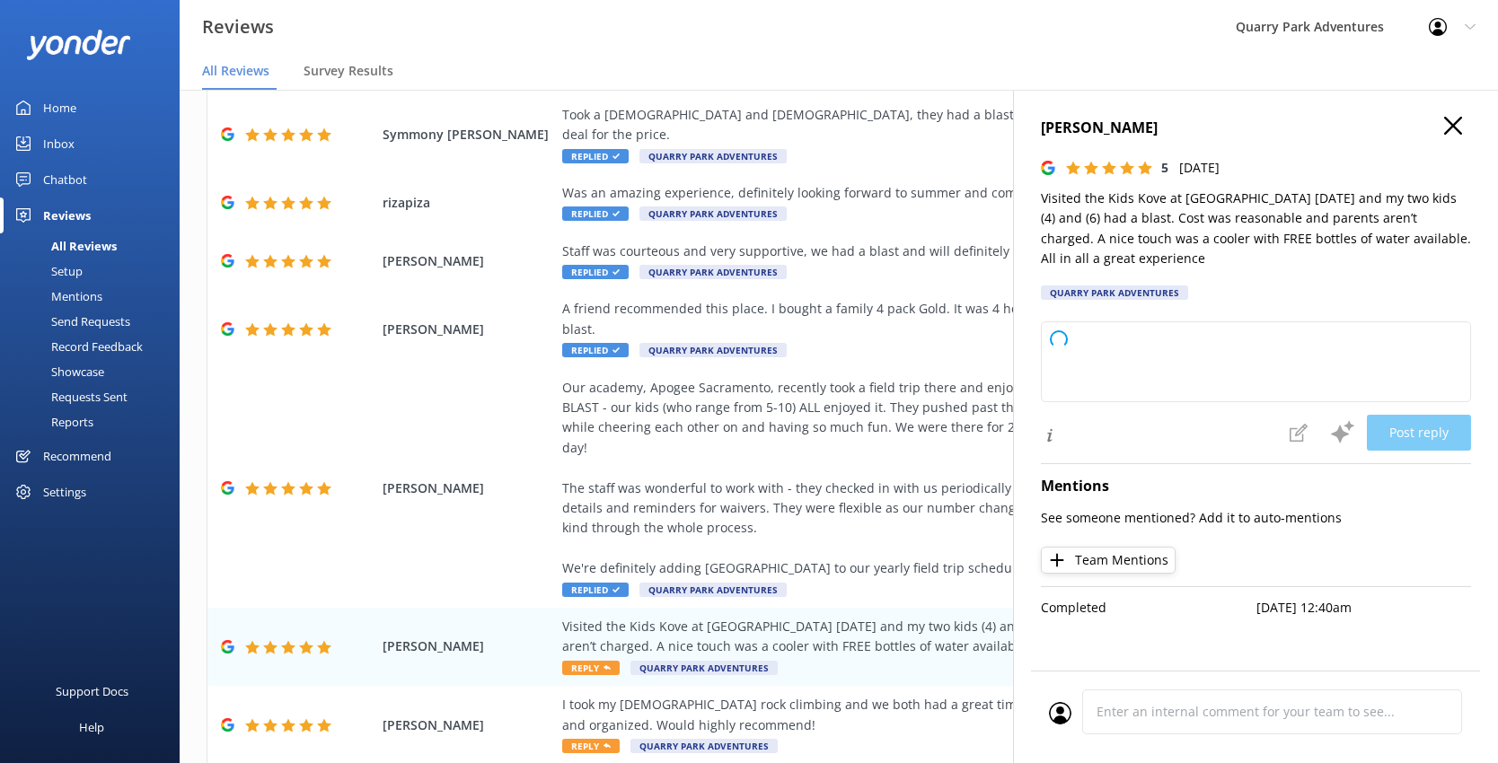
type textarea "Thank you so much for your wonderful review! We're glad you and your kids enjoy…"
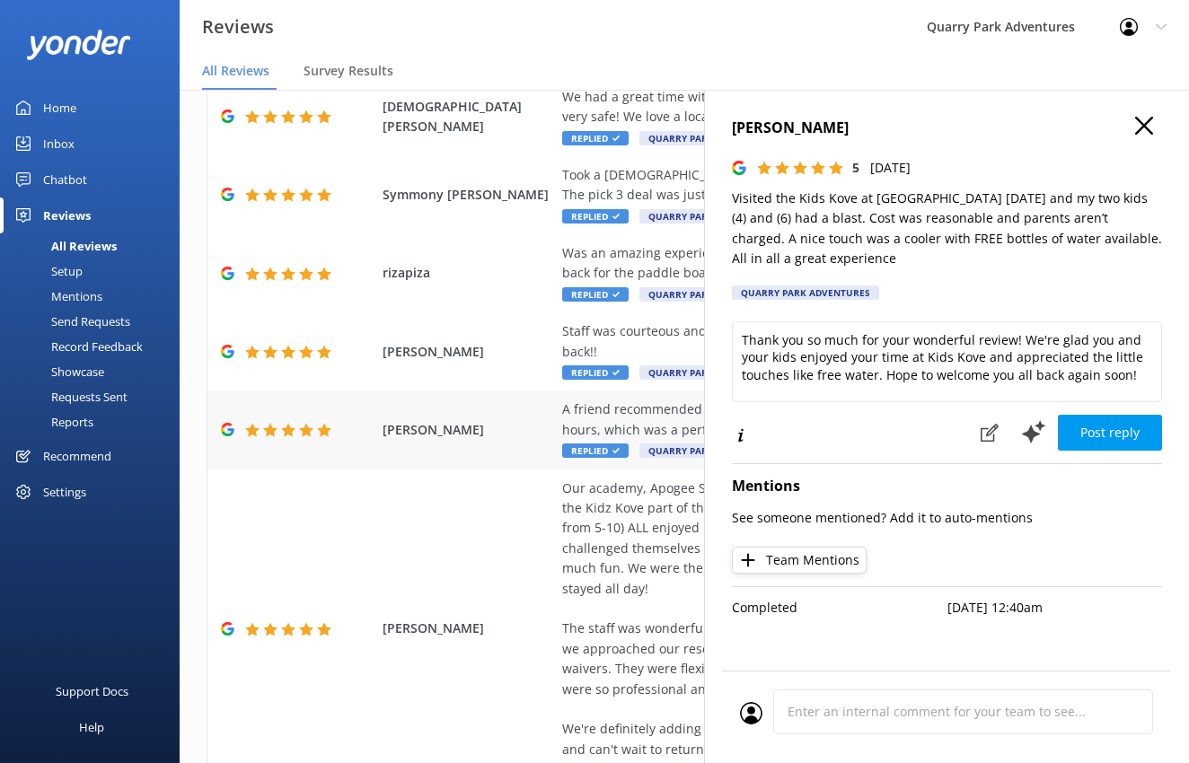
scroll to position [338, 0]
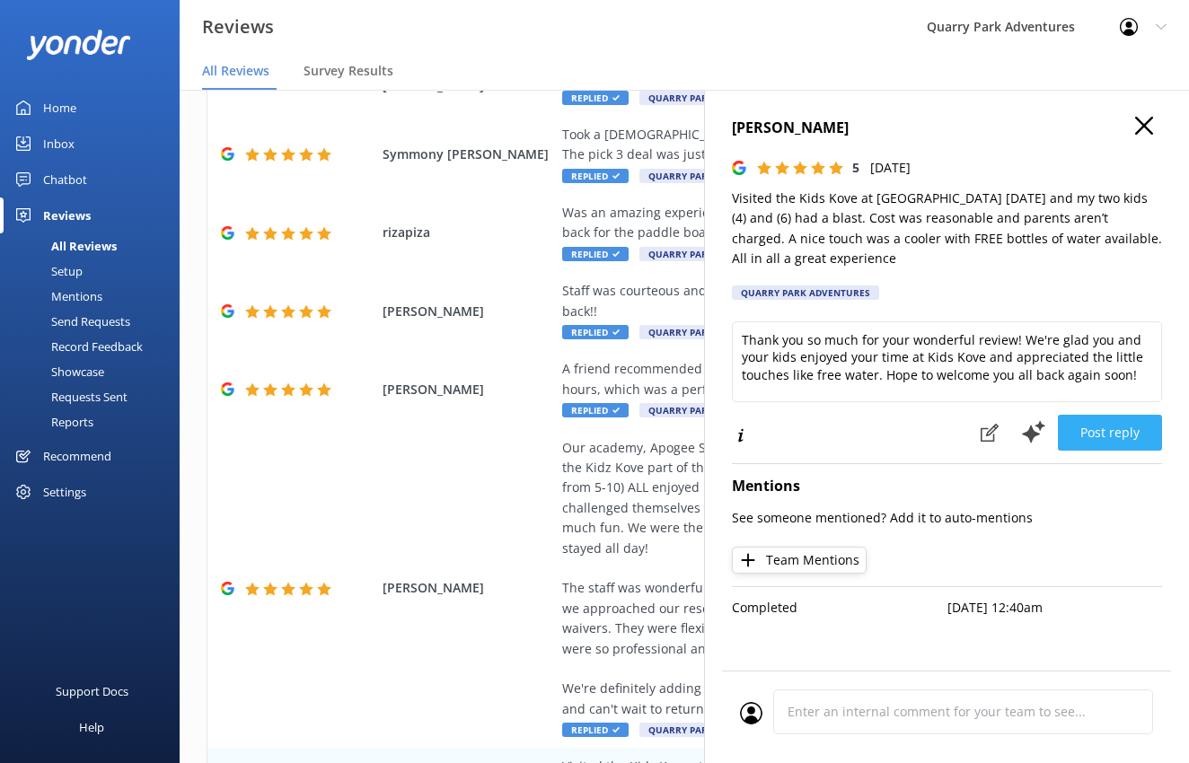
click at [1117, 438] on button "Post reply" at bounding box center [1110, 433] width 104 height 36
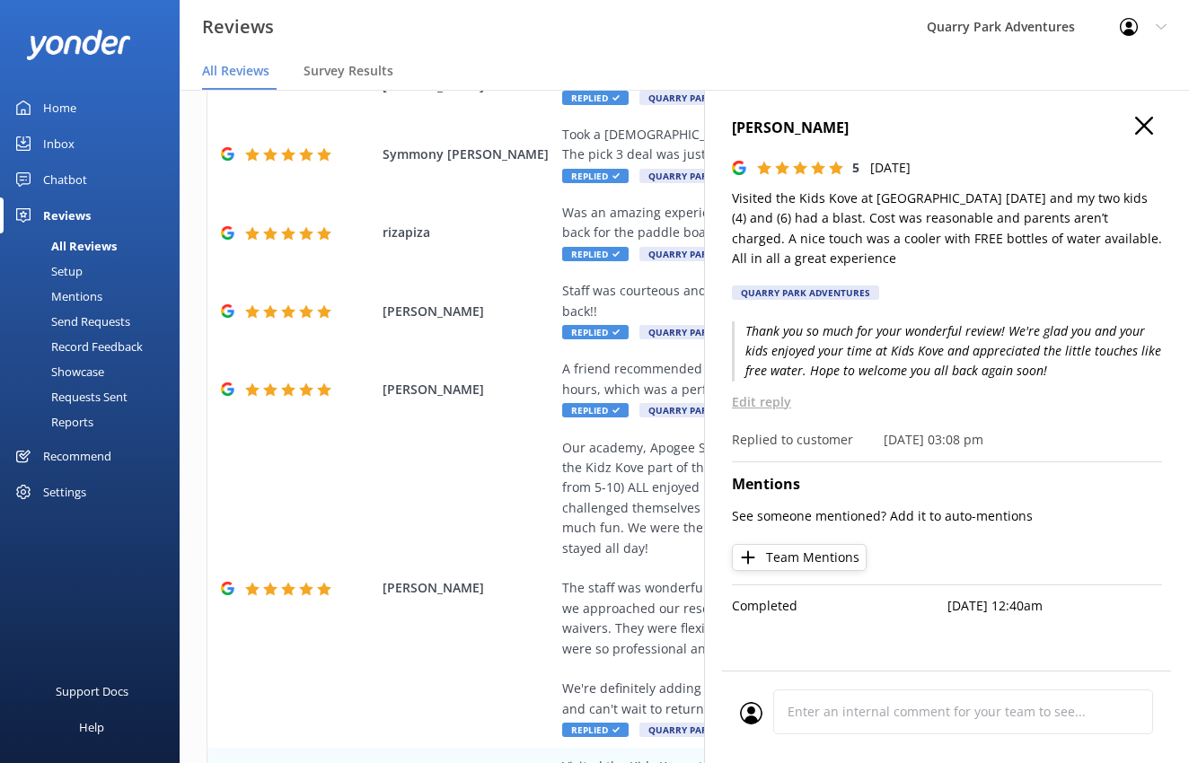
click at [1143, 123] on icon at bounding box center [1144, 126] width 18 height 18
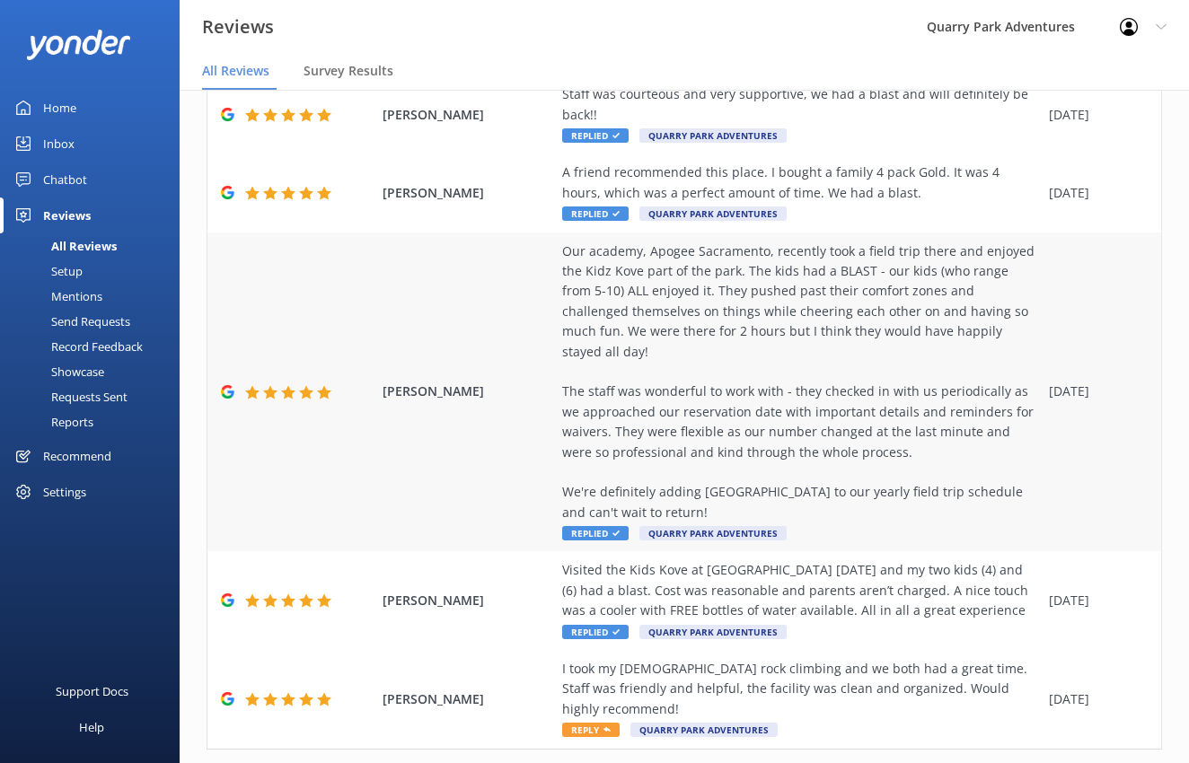
scroll to position [540, 0]
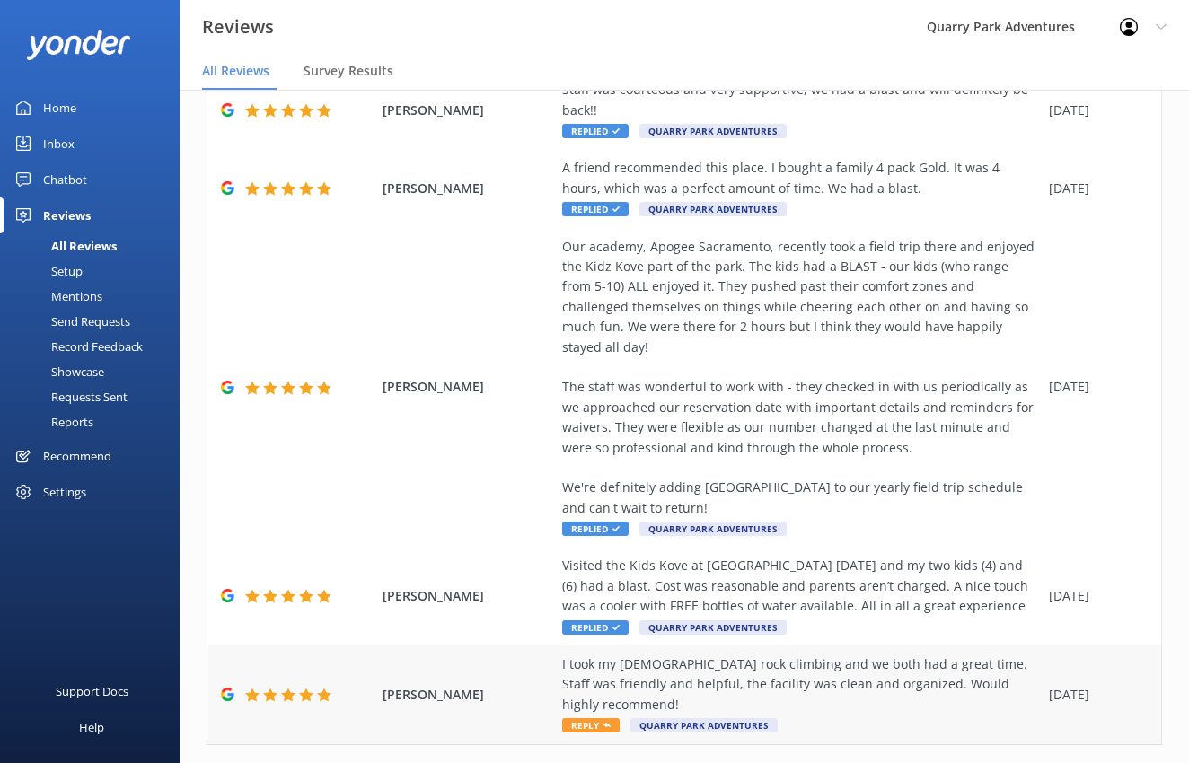
click at [824, 662] on div "I took my [DEMOGRAPHIC_DATA] rock climbing and we both had a great time. Staff …" at bounding box center [801, 684] width 478 height 60
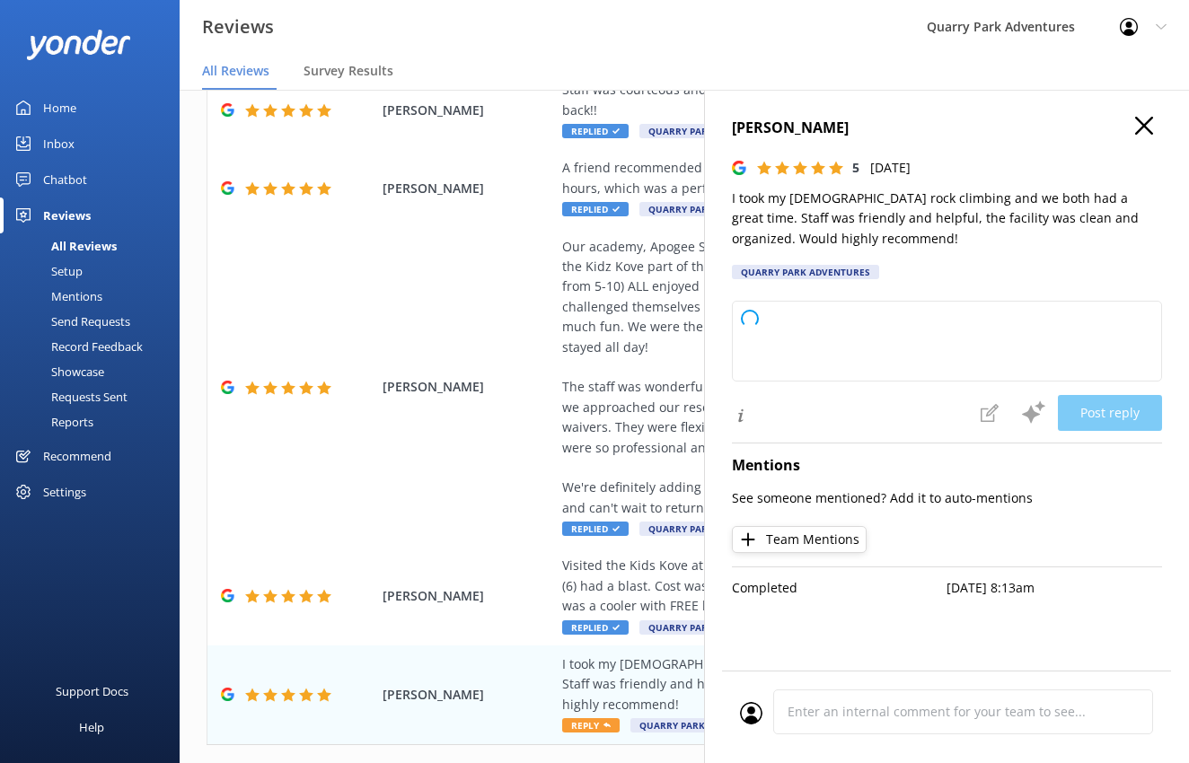
type textarea "Thank you so much for your wonderful review! We're delighted to hear you and yo…"
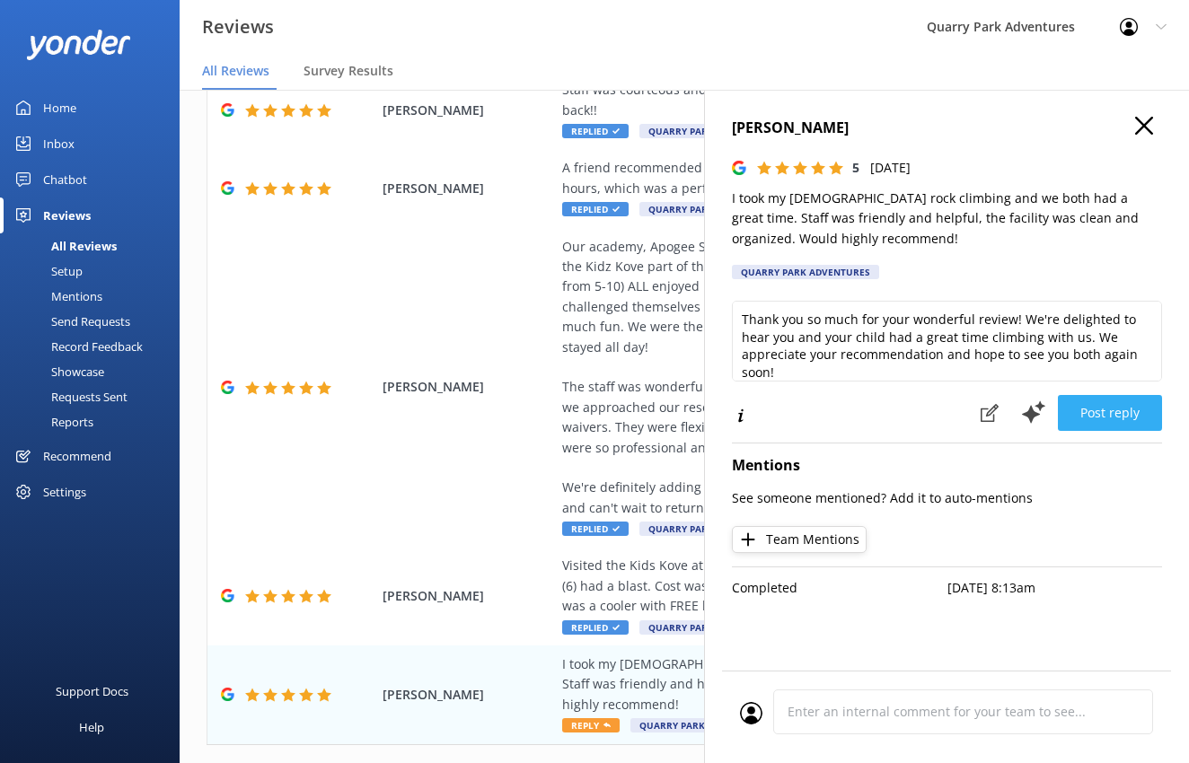
click at [1119, 415] on button "Post reply" at bounding box center [1110, 413] width 104 height 36
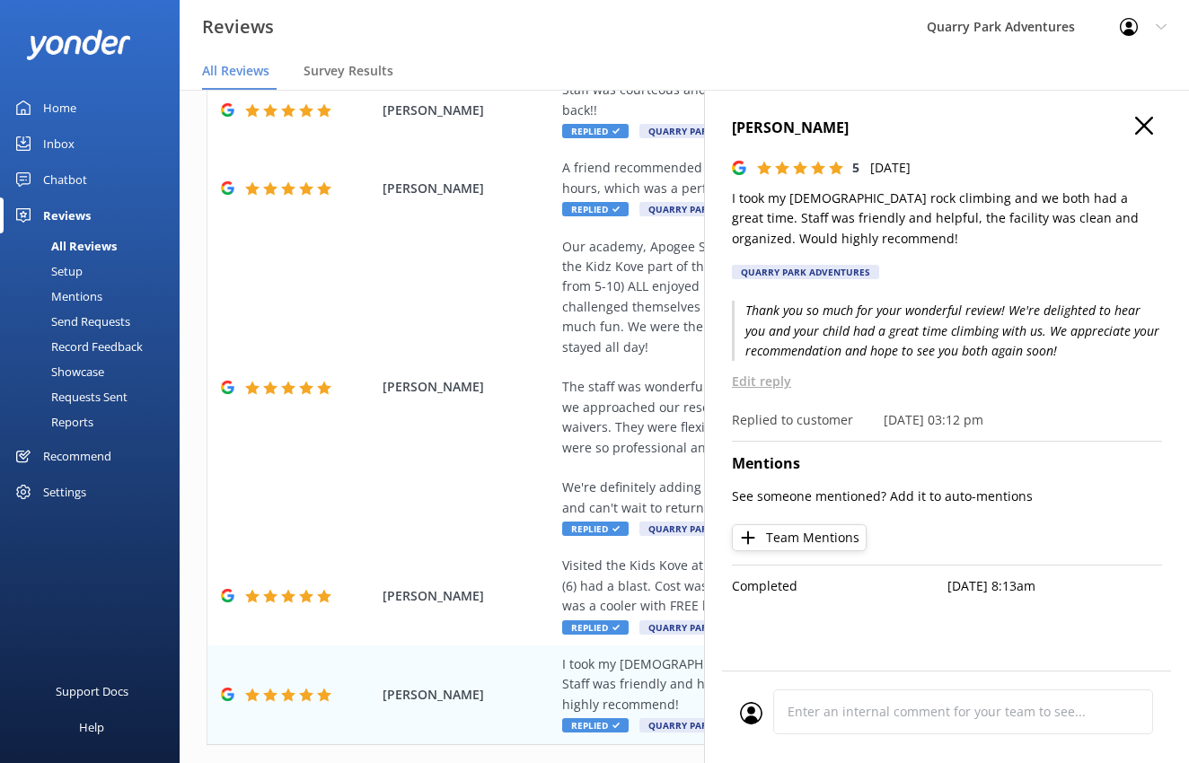
click at [1145, 122] on icon at bounding box center [1144, 126] width 18 height 18
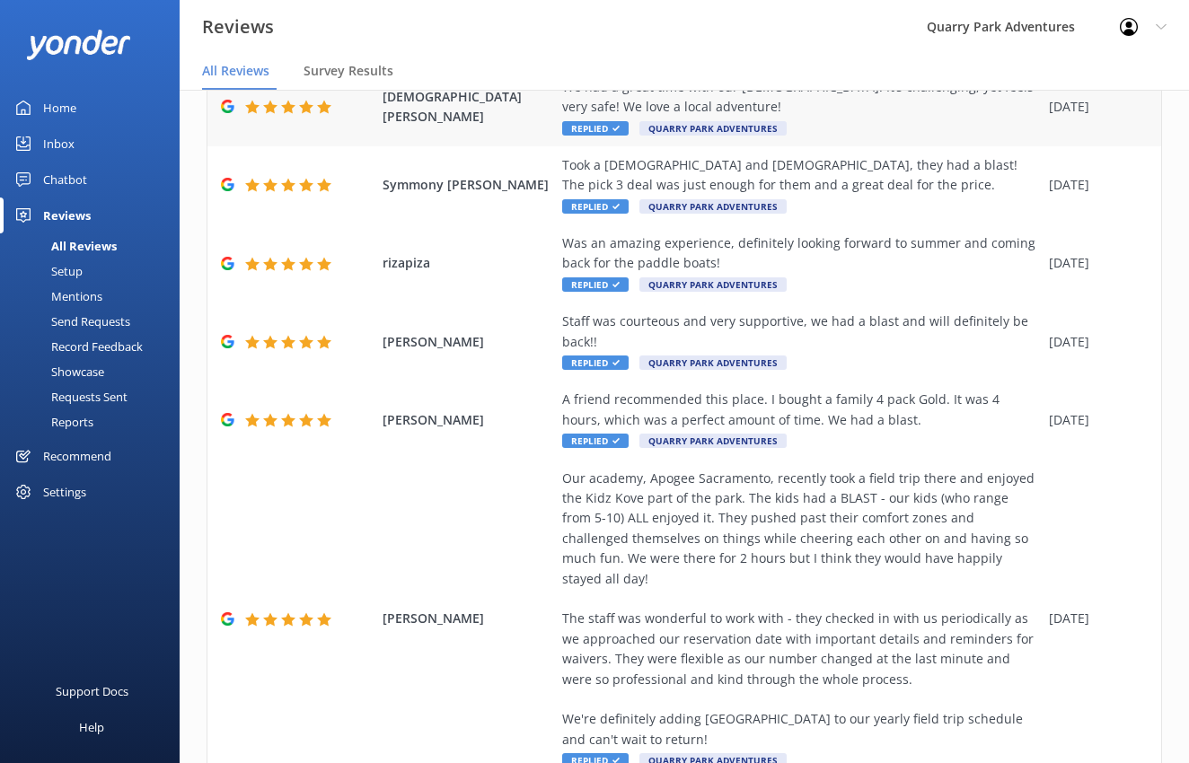
scroll to position [0, 0]
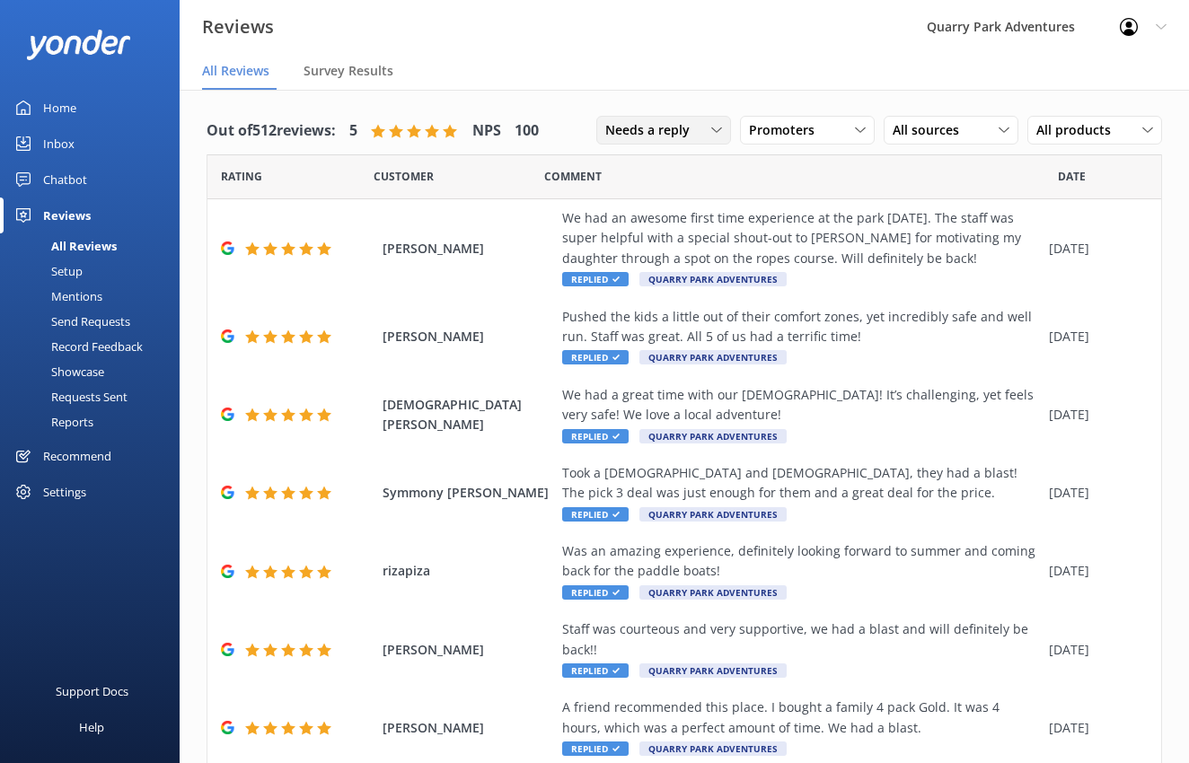
click at [711, 127] on icon at bounding box center [716, 130] width 11 height 11
click at [697, 206] on link "Needs a reply" at bounding box center [677, 204] width 160 height 36
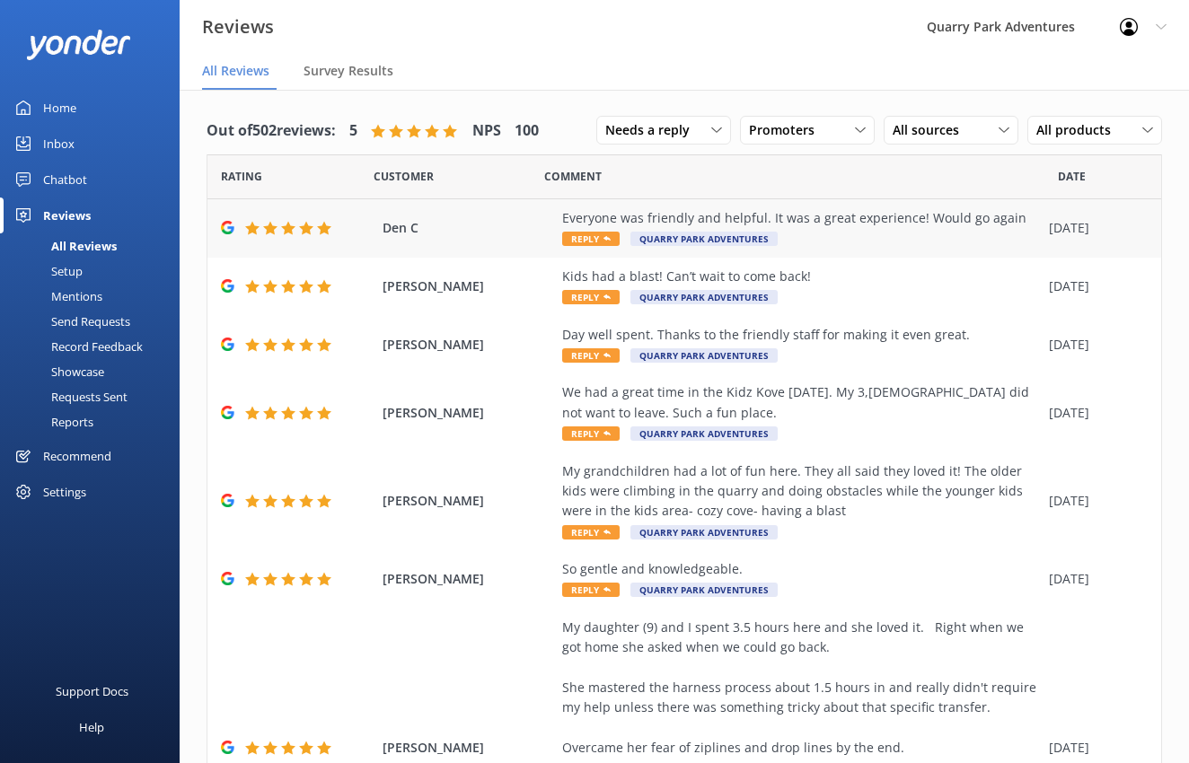
click at [919, 218] on div "Everyone was friendly and helpful. It was a great experience! Would go again" at bounding box center [801, 218] width 478 height 20
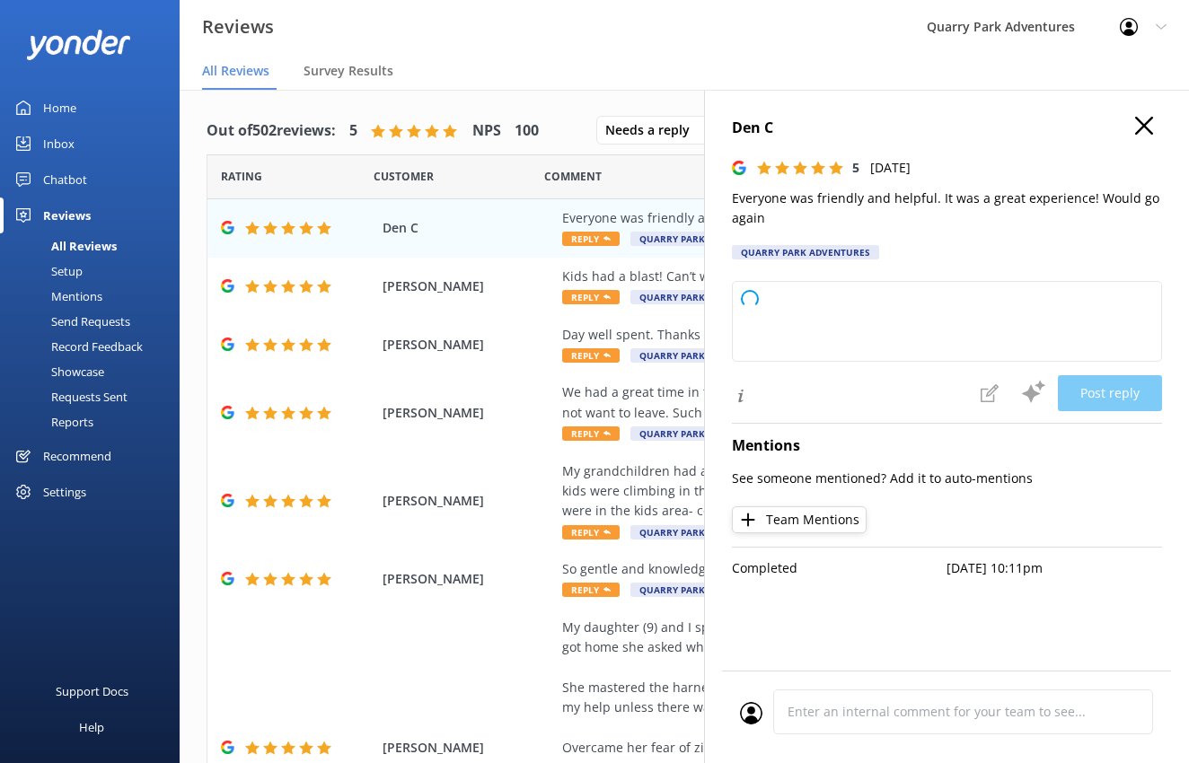
type textarea "Thank you so much for your wonderful review! We're happy to hear you had a grea…"
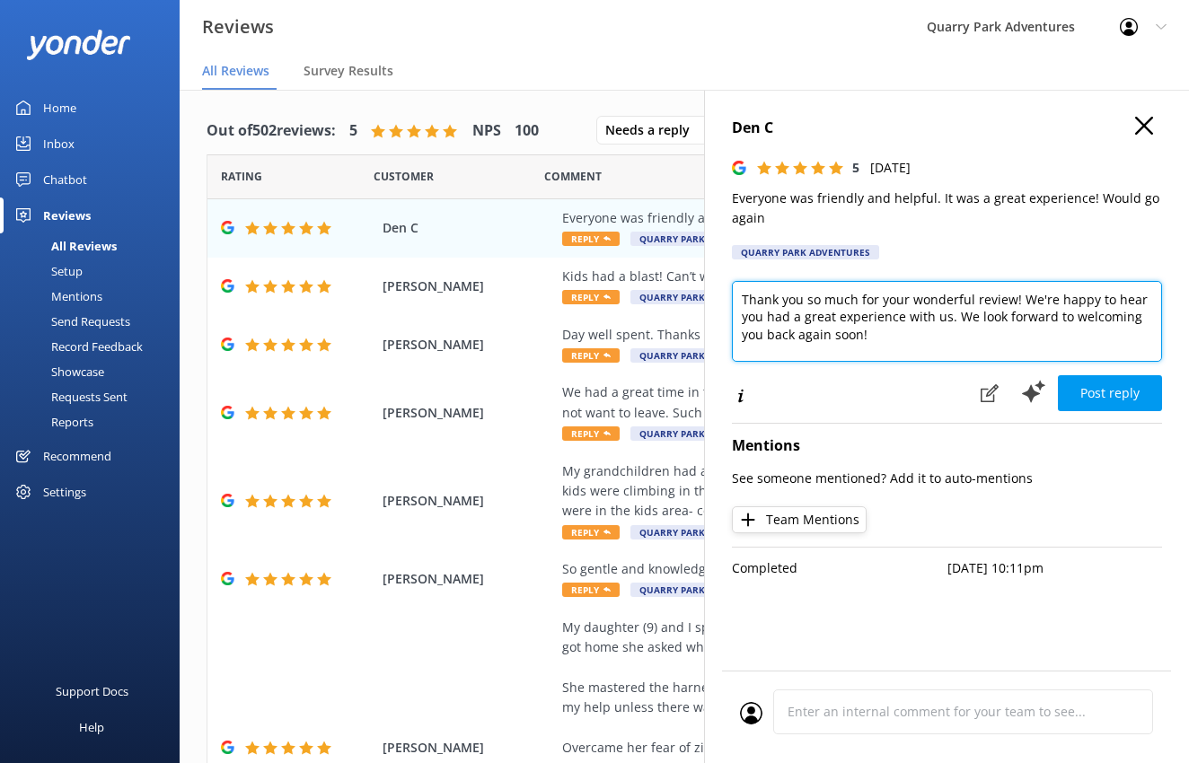
click at [892, 339] on textarea "Thank you so much for your wonderful review! We're happy to hear you had a grea…" at bounding box center [947, 321] width 430 height 81
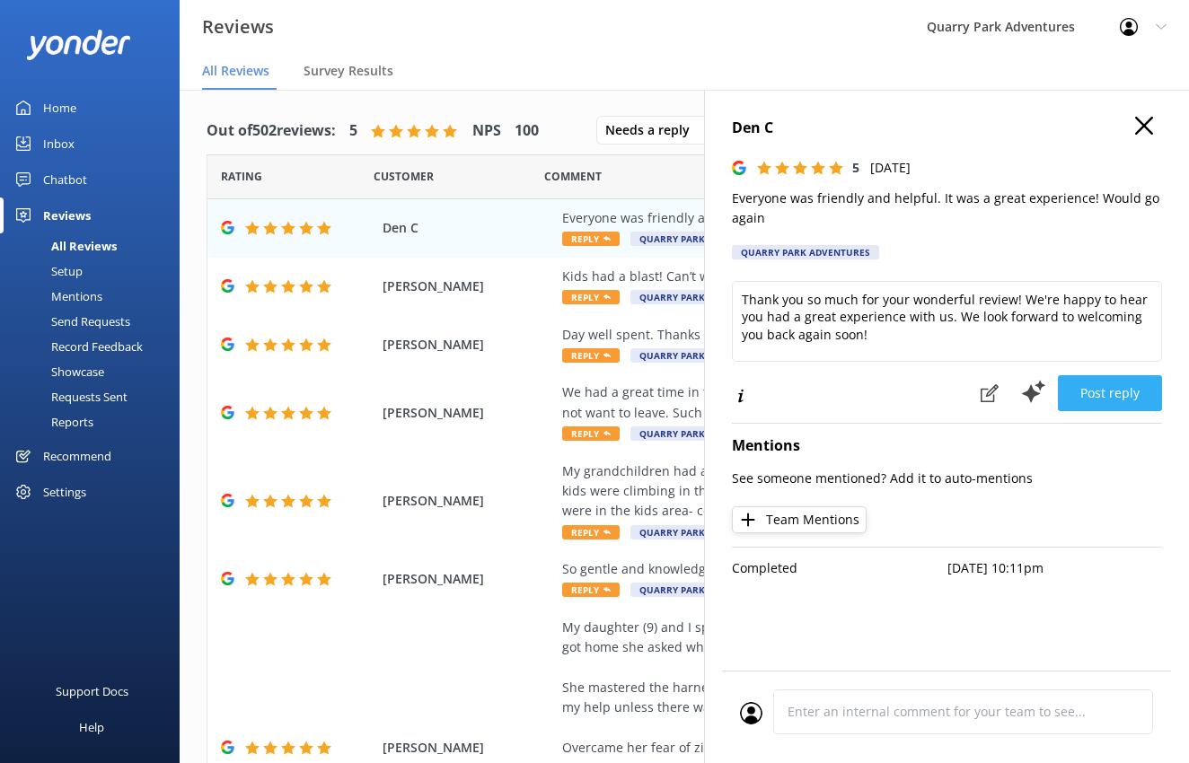
click at [1092, 394] on button "Post reply" at bounding box center [1110, 393] width 104 height 36
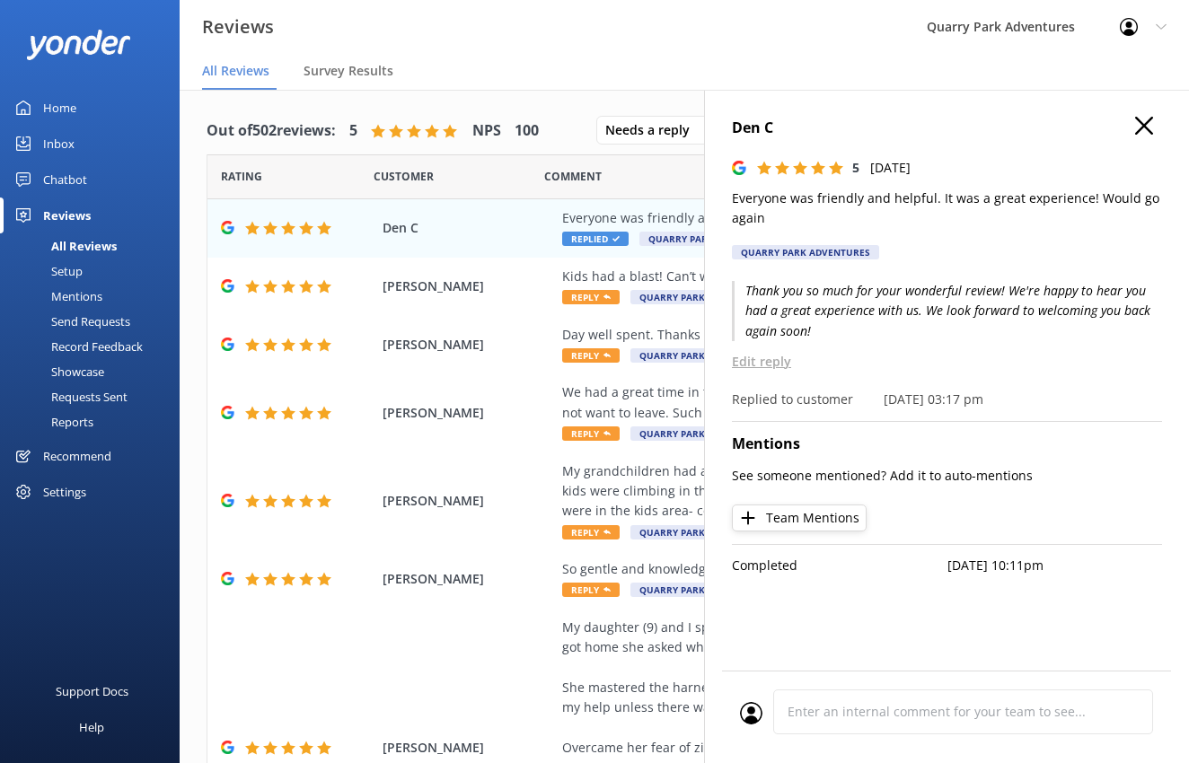
click at [1146, 120] on icon at bounding box center [1144, 126] width 18 height 18
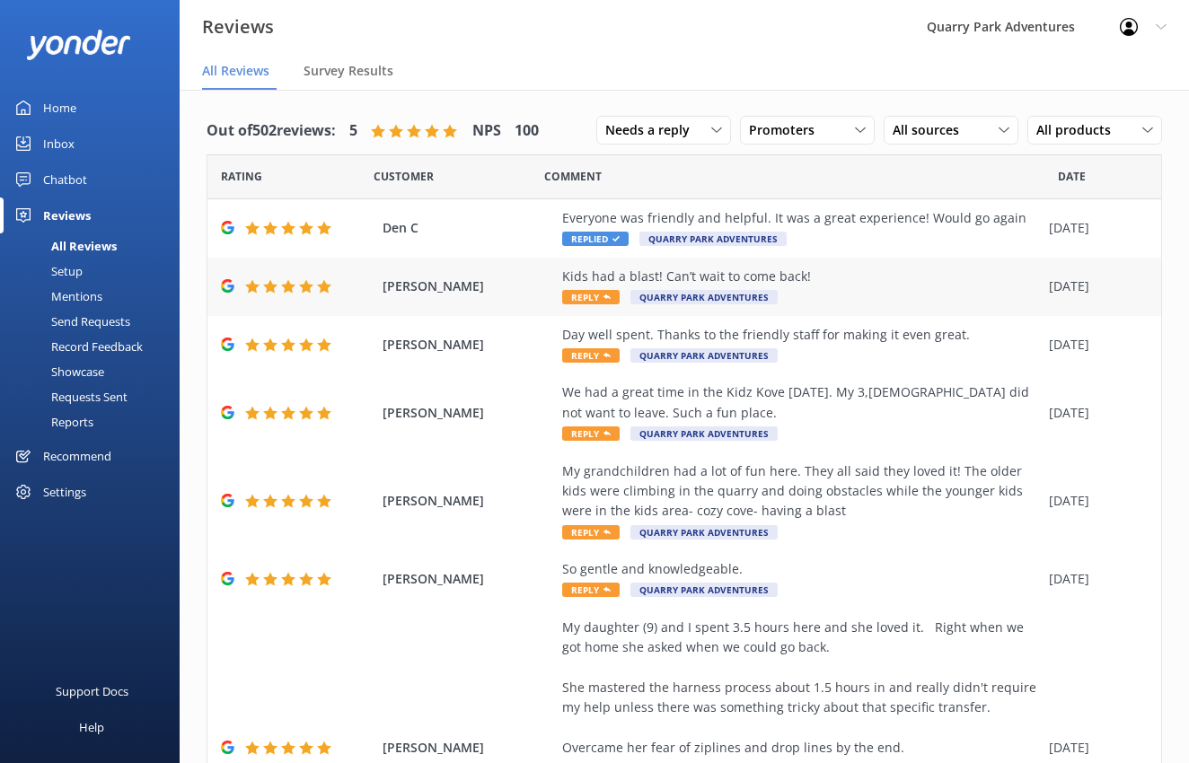
click at [787, 275] on div "Kids had a blast! Can’t wait to come back!" at bounding box center [801, 277] width 478 height 20
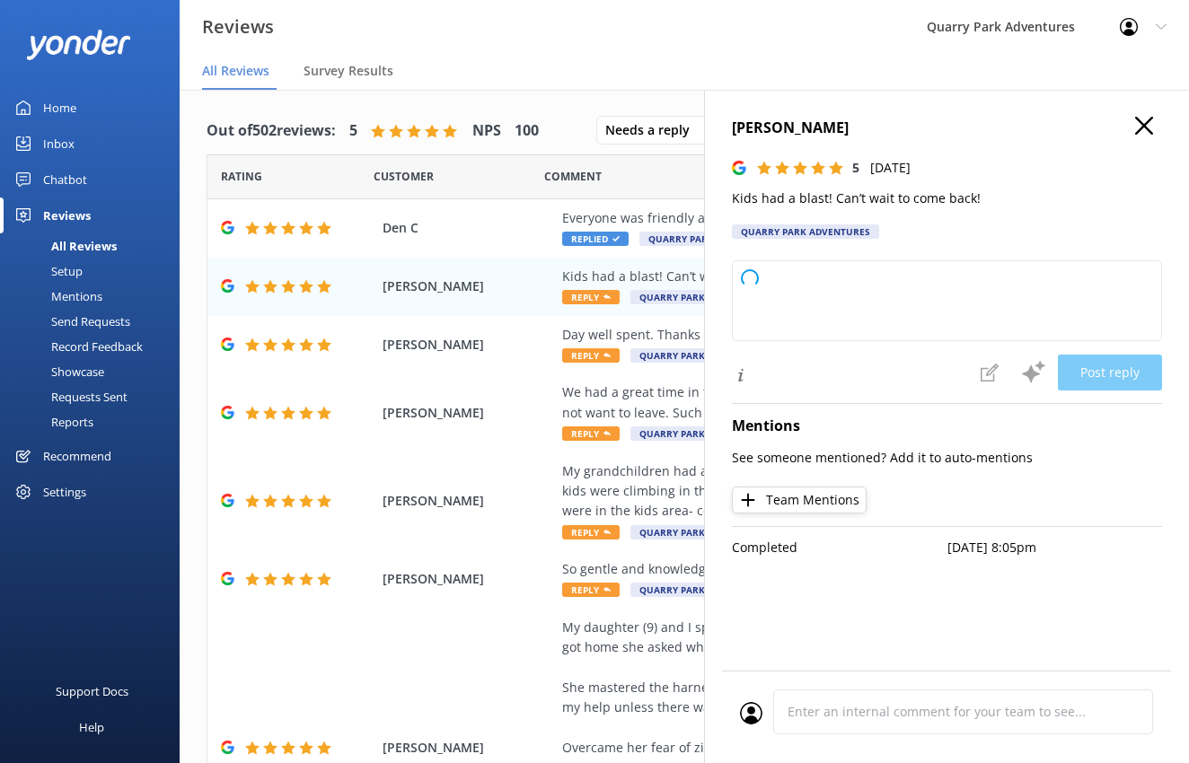
type textarea "Thank you so much for your wonderful review! We're thrilled to hear the kids ha…"
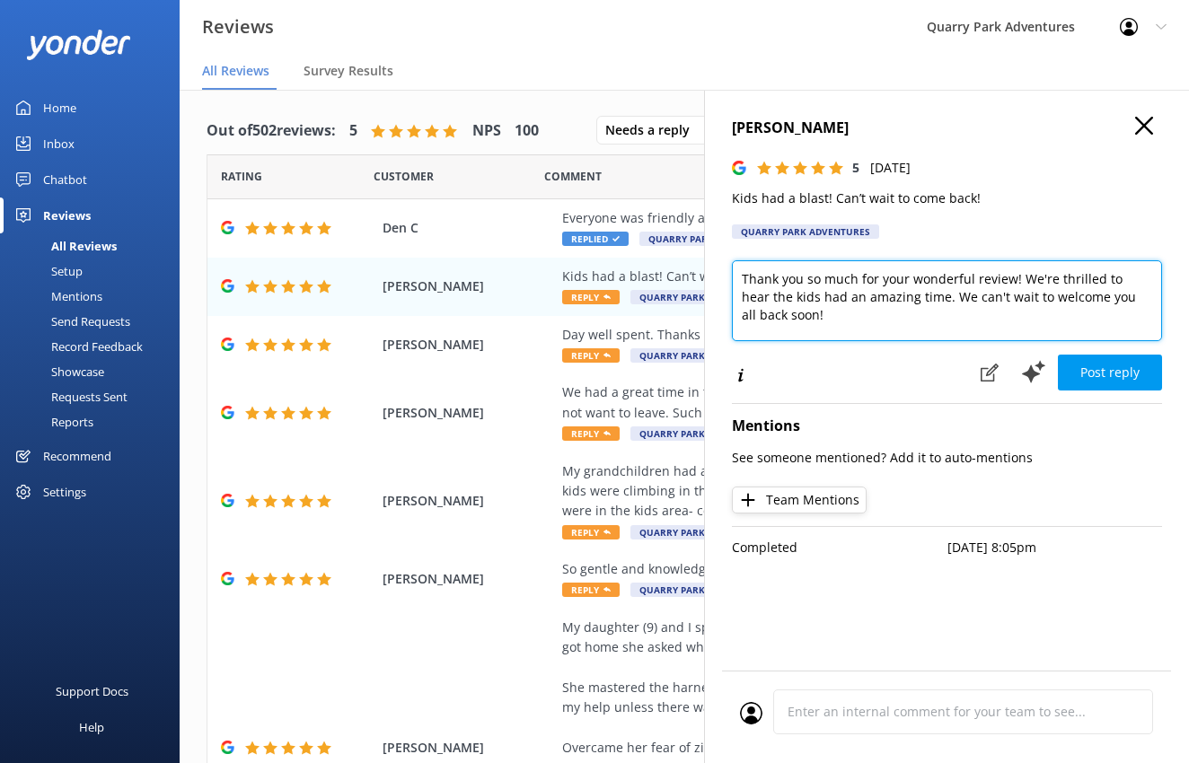
click at [948, 326] on textarea "Thank you so much for your wonderful review! We're thrilled to hear the kids ha…" at bounding box center [947, 300] width 430 height 81
click at [945, 325] on textarea "Thank you so much for your wonderful review! We're thrilled to hear the kids ha…" at bounding box center [947, 300] width 430 height 81
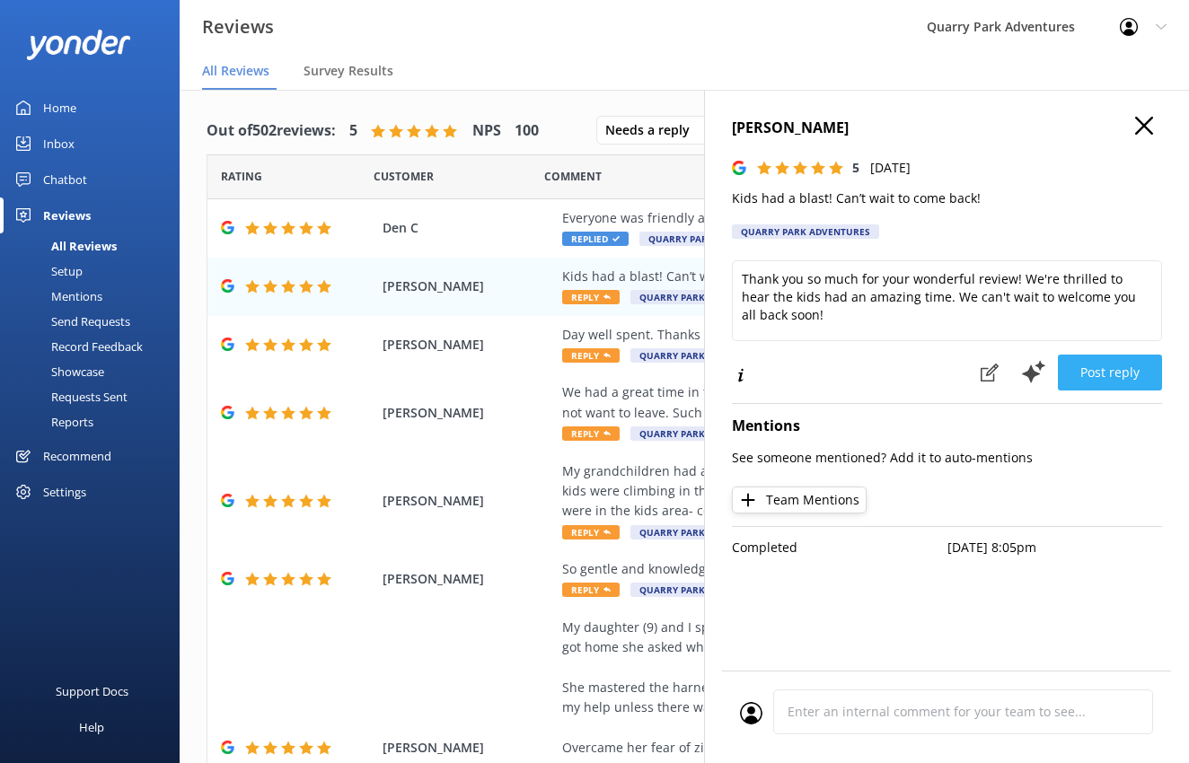
click at [1113, 371] on button "Post reply" at bounding box center [1110, 373] width 104 height 36
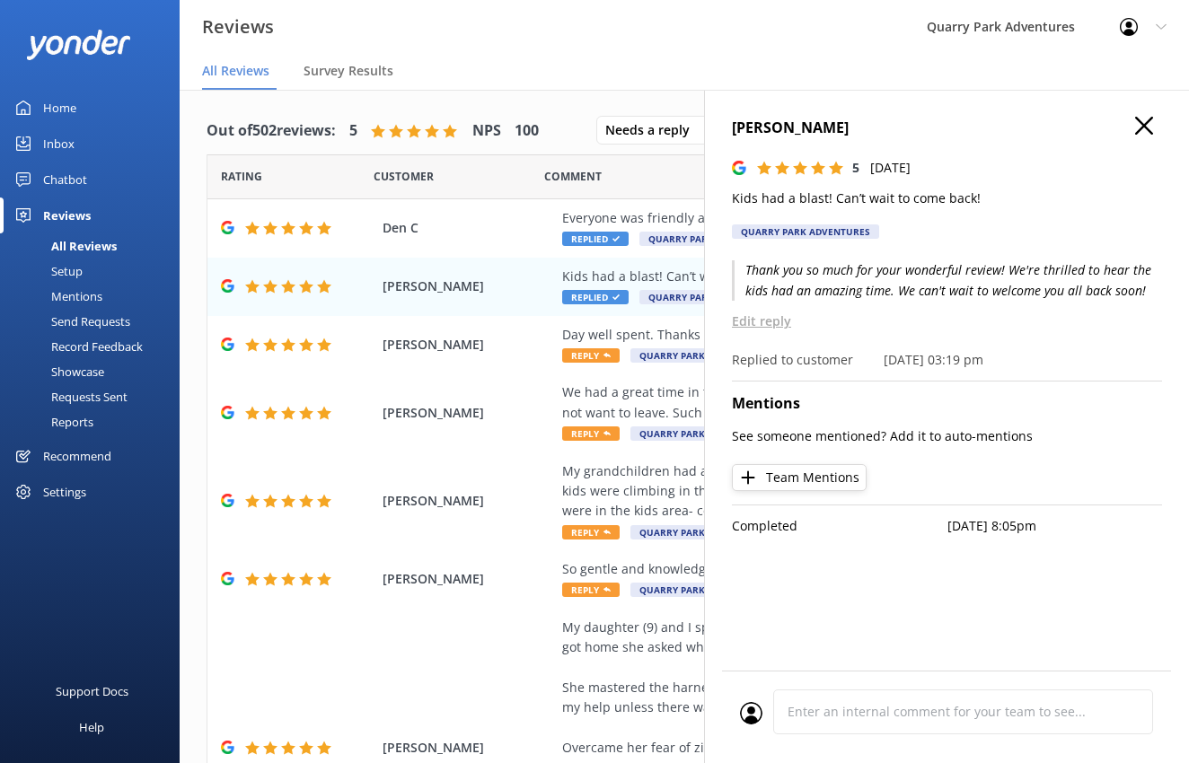
click at [1142, 128] on icon at bounding box center [1144, 126] width 18 height 18
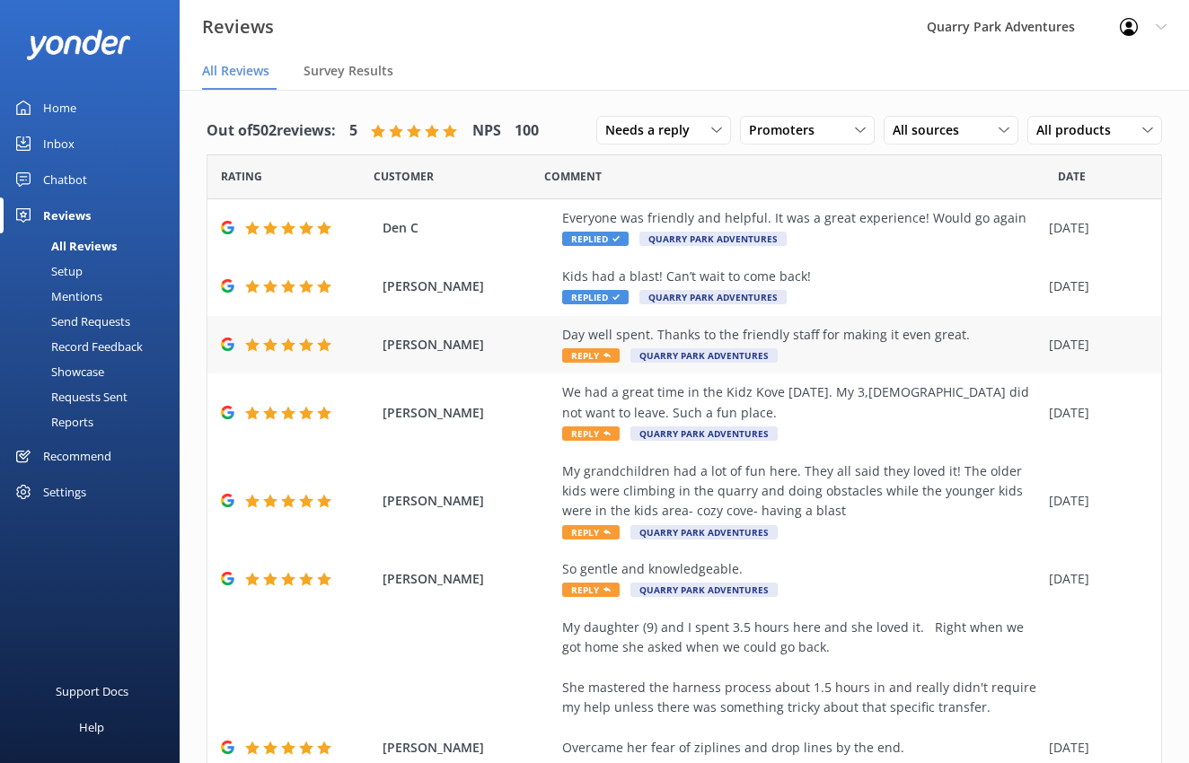
click at [821, 340] on div "Day well spent. Thanks to the friendly staff for making it even great." at bounding box center [801, 335] width 478 height 20
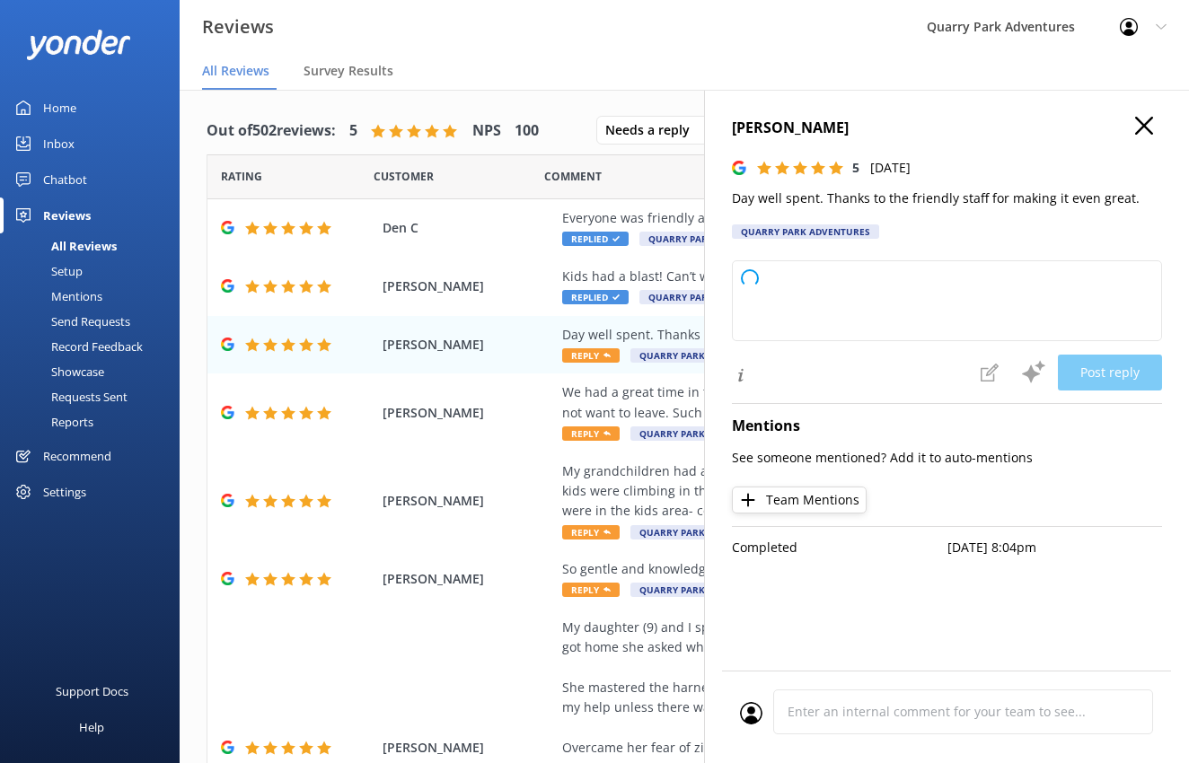
type textarea "Thank you so much for your wonderful review! We're delighted to hear you had a …"
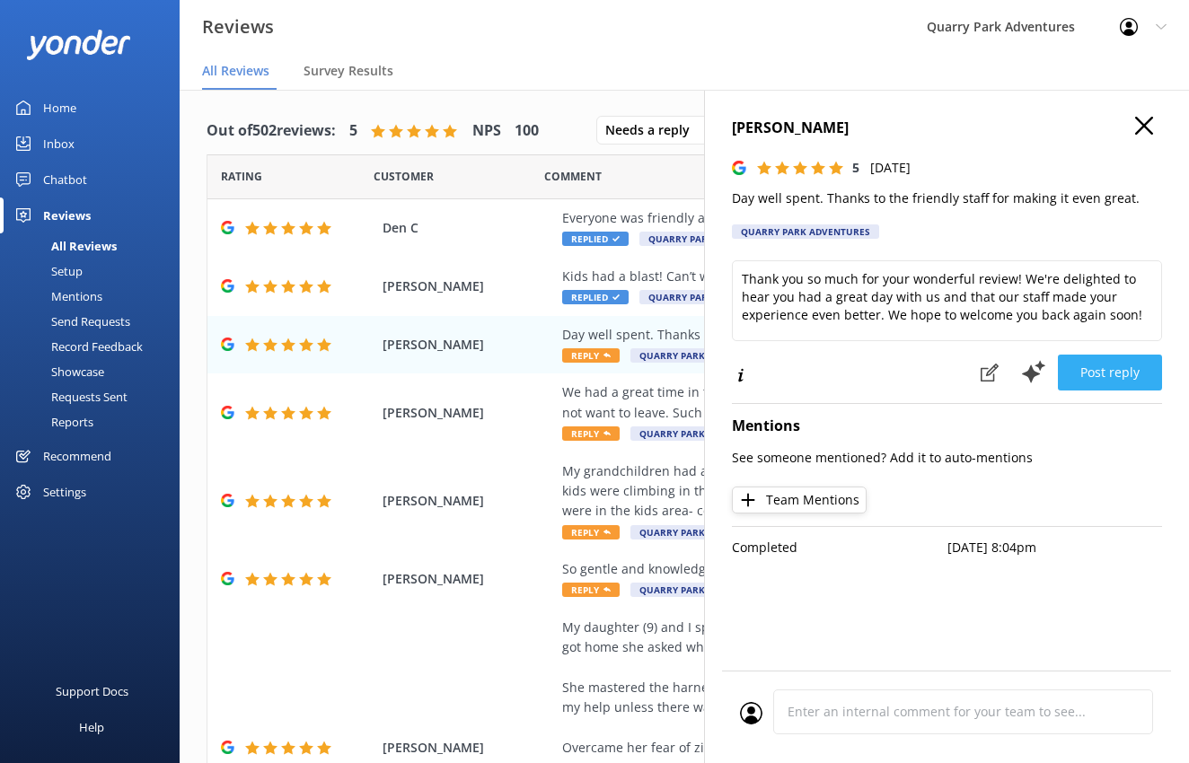
click at [1116, 370] on button "Post reply" at bounding box center [1110, 373] width 104 height 36
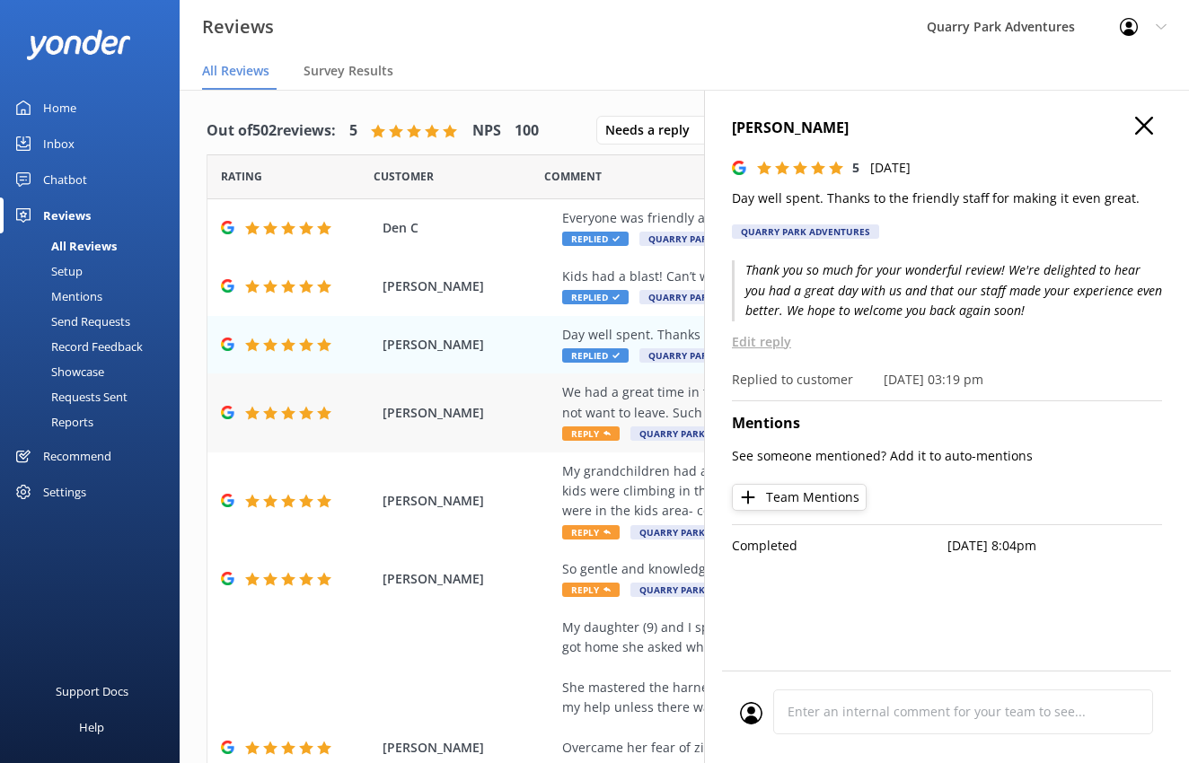
click at [643, 397] on div "We had a great time in the Kidz Kove [DATE]. My 3,[DEMOGRAPHIC_DATA] did not wa…" at bounding box center [801, 402] width 478 height 40
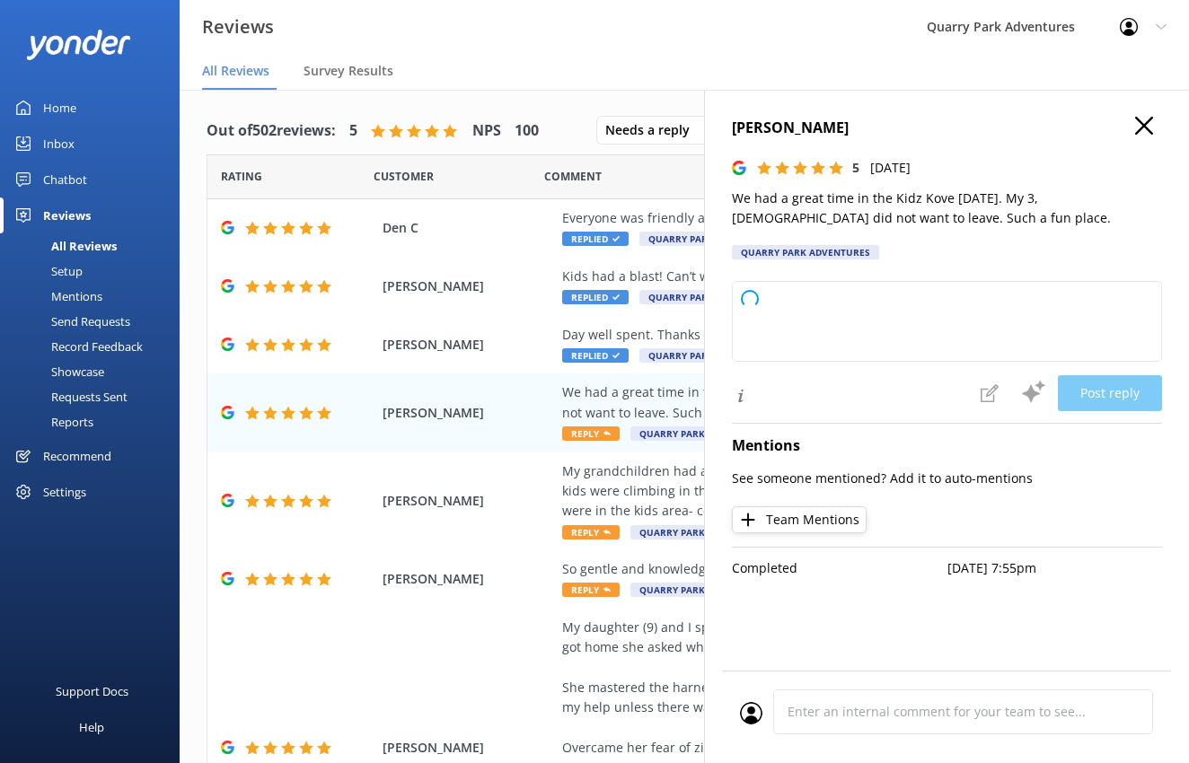
type textarea "Thank you so much for your wonderful review! We're delighted to hear your kids …"
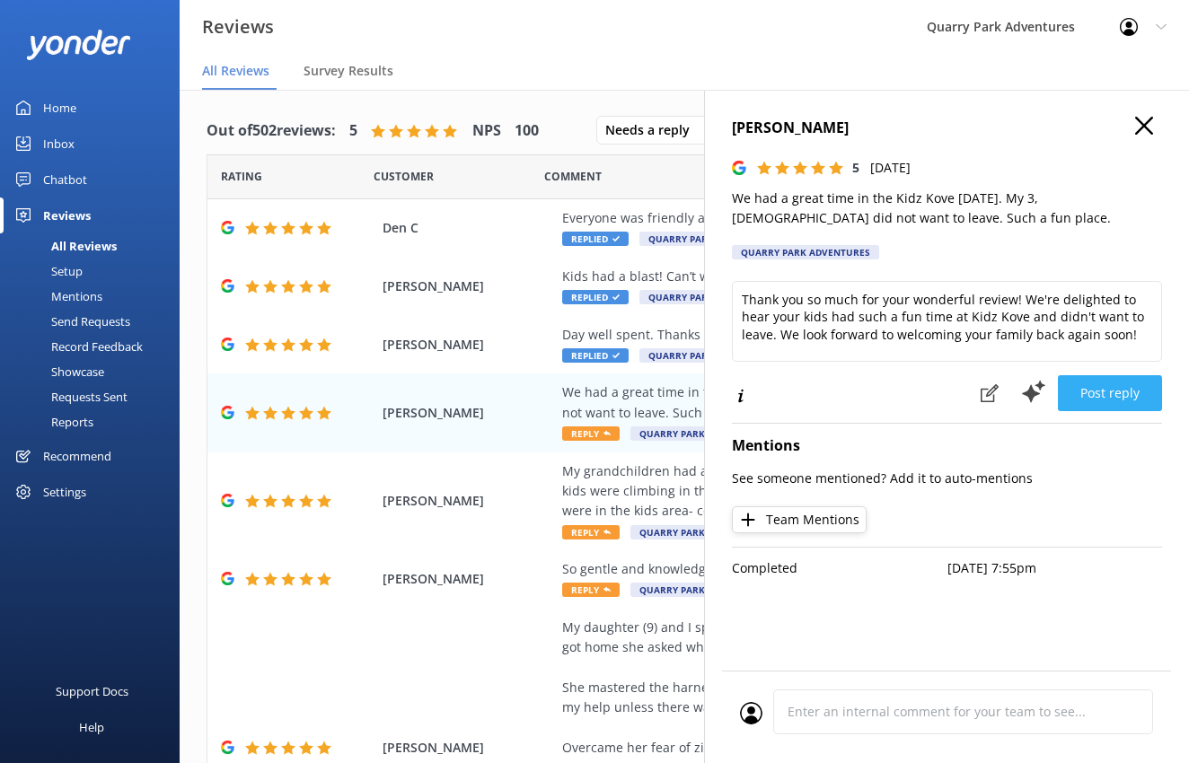
click at [1085, 397] on button "Post reply" at bounding box center [1110, 393] width 104 height 36
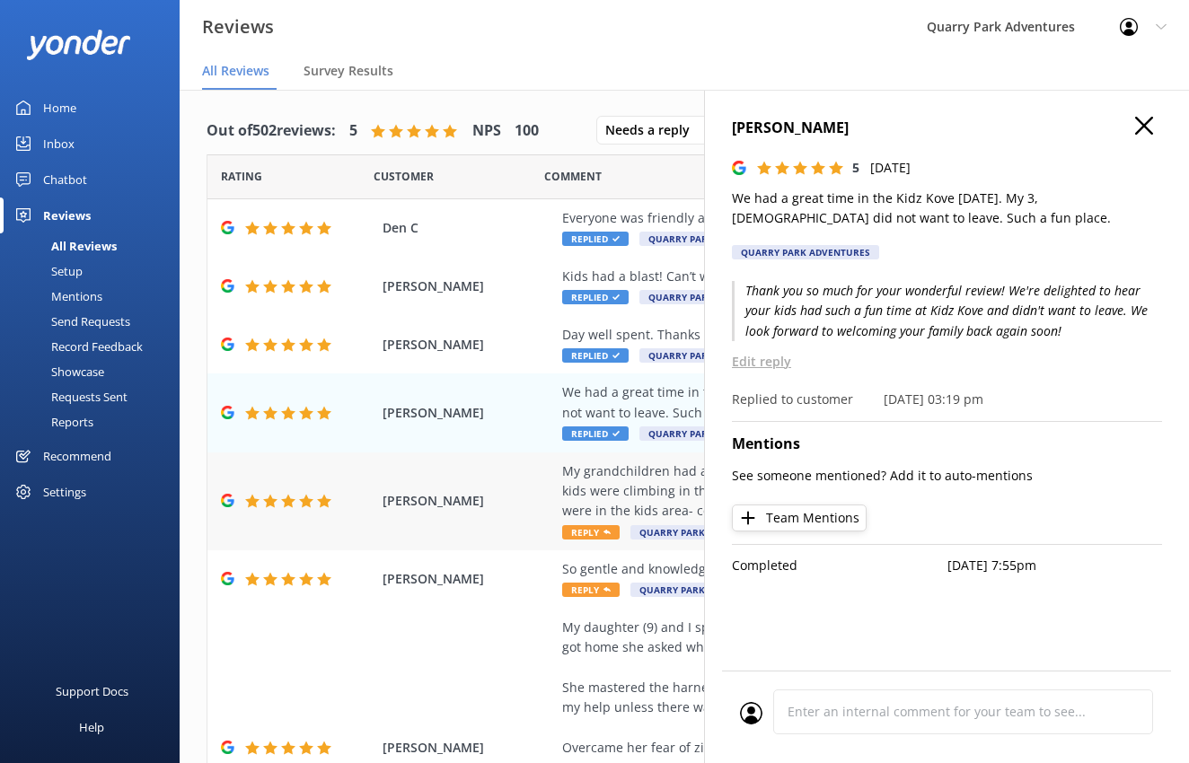
click at [592, 484] on div "My grandchildren had a lot of fun here. They all said they loved it! The older …" at bounding box center [801, 491] width 478 height 60
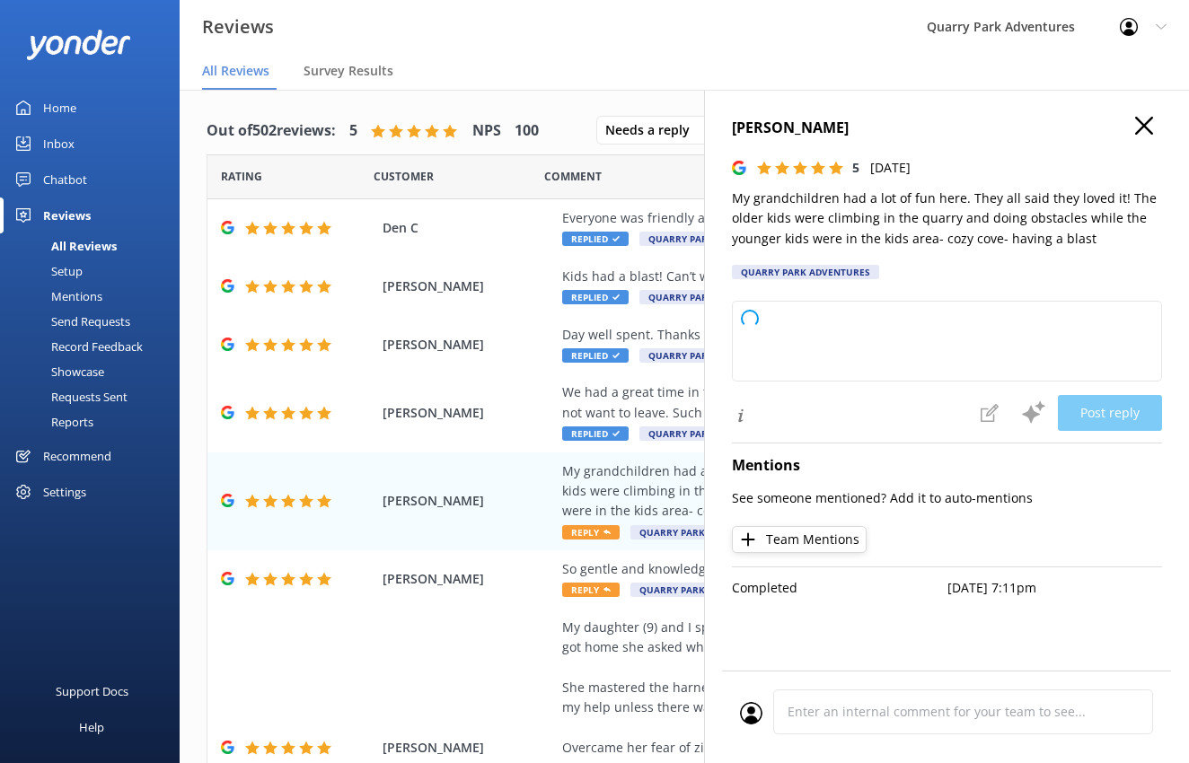
type textarea "Thank you so much for sharing your wonderful feedback! We're delighted your gra…"
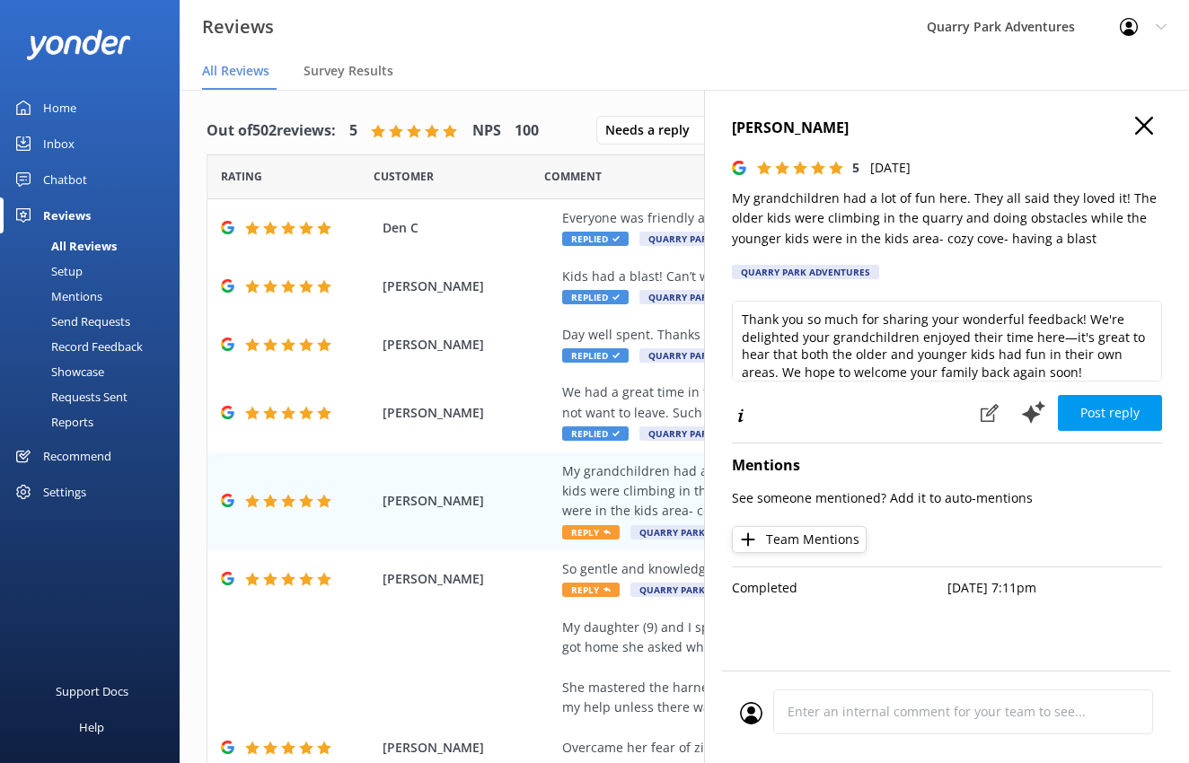
scroll to position [9, 0]
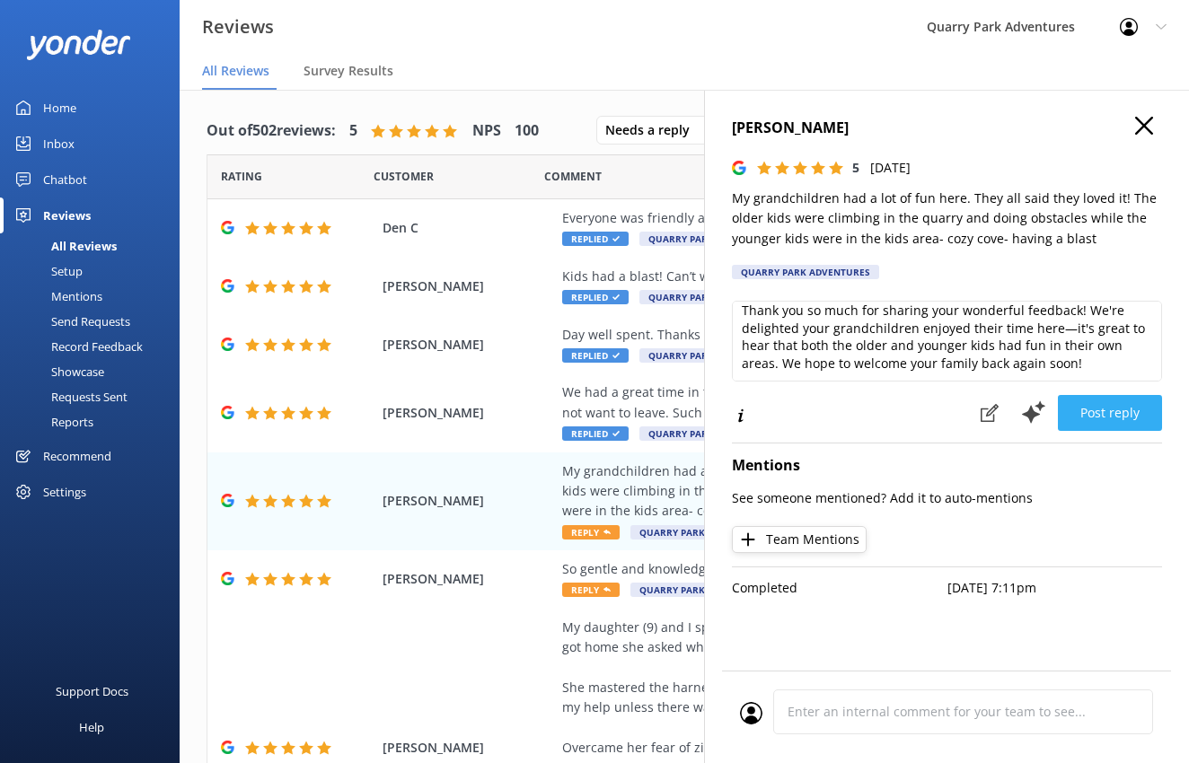
click at [1116, 427] on button "Post reply" at bounding box center [1110, 413] width 104 height 36
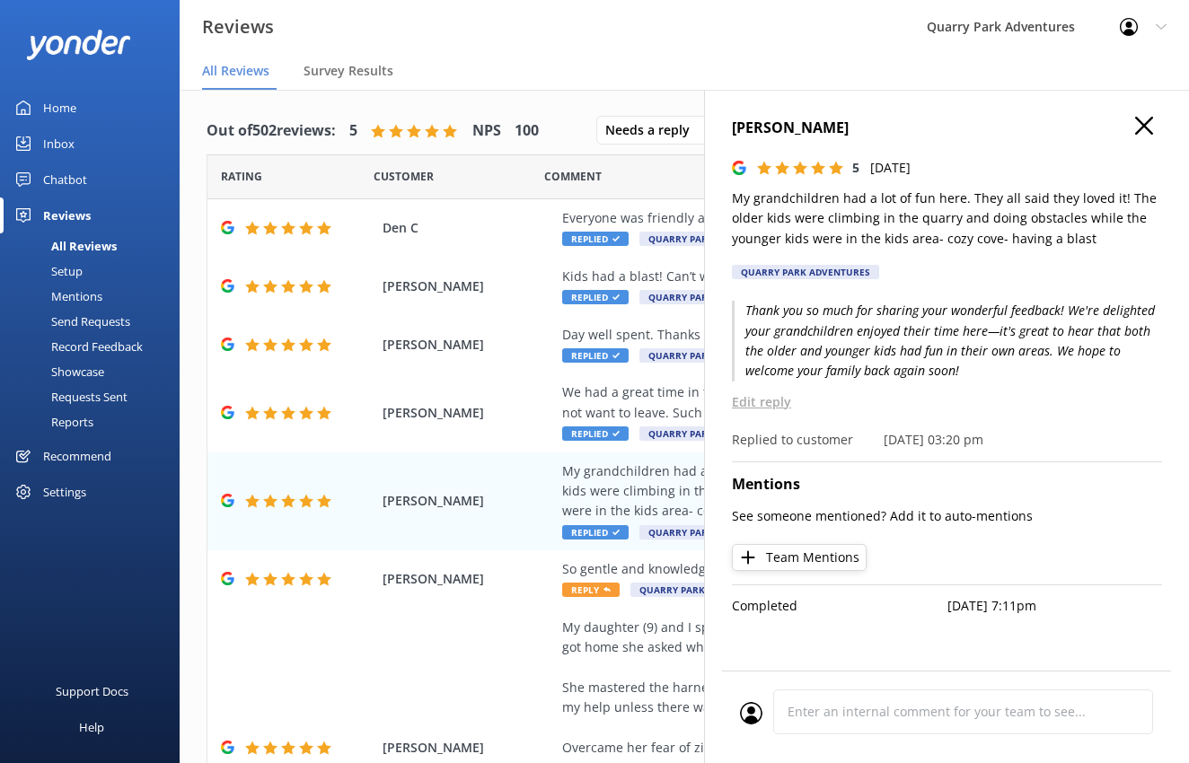
click at [1147, 122] on use at bounding box center [1144, 126] width 18 height 18
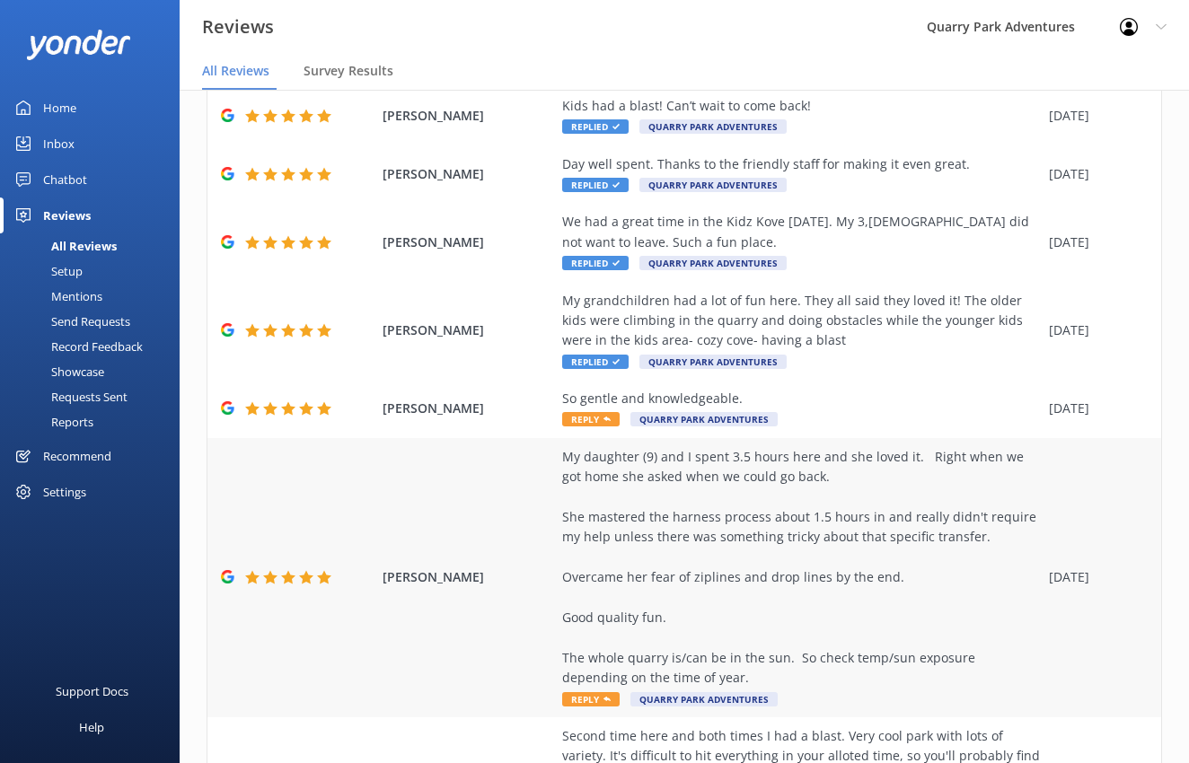
scroll to position [171, 0]
click at [820, 516] on div "My daughter (9) and I spent 3.5 hours here and she loved it. Right when we got …" at bounding box center [801, 567] width 478 height 242
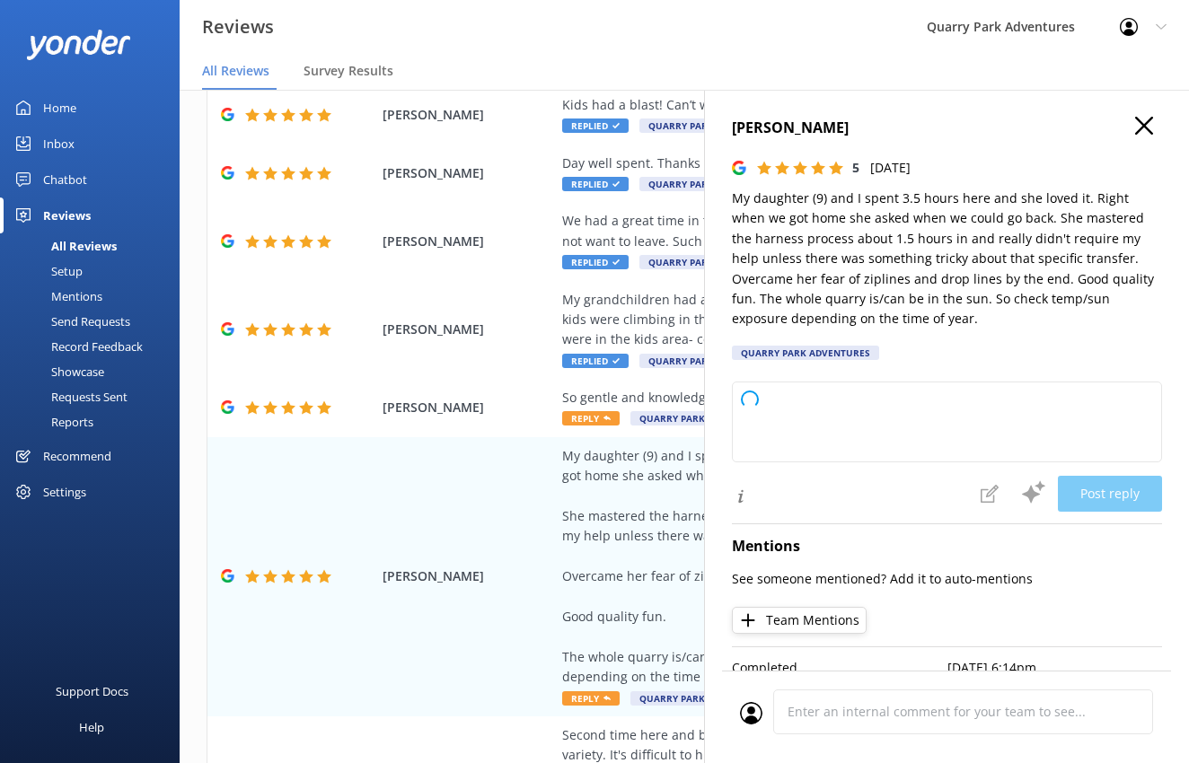
type textarea "Thank you so much for sharing your experience! We're thrilled to hear that your…"
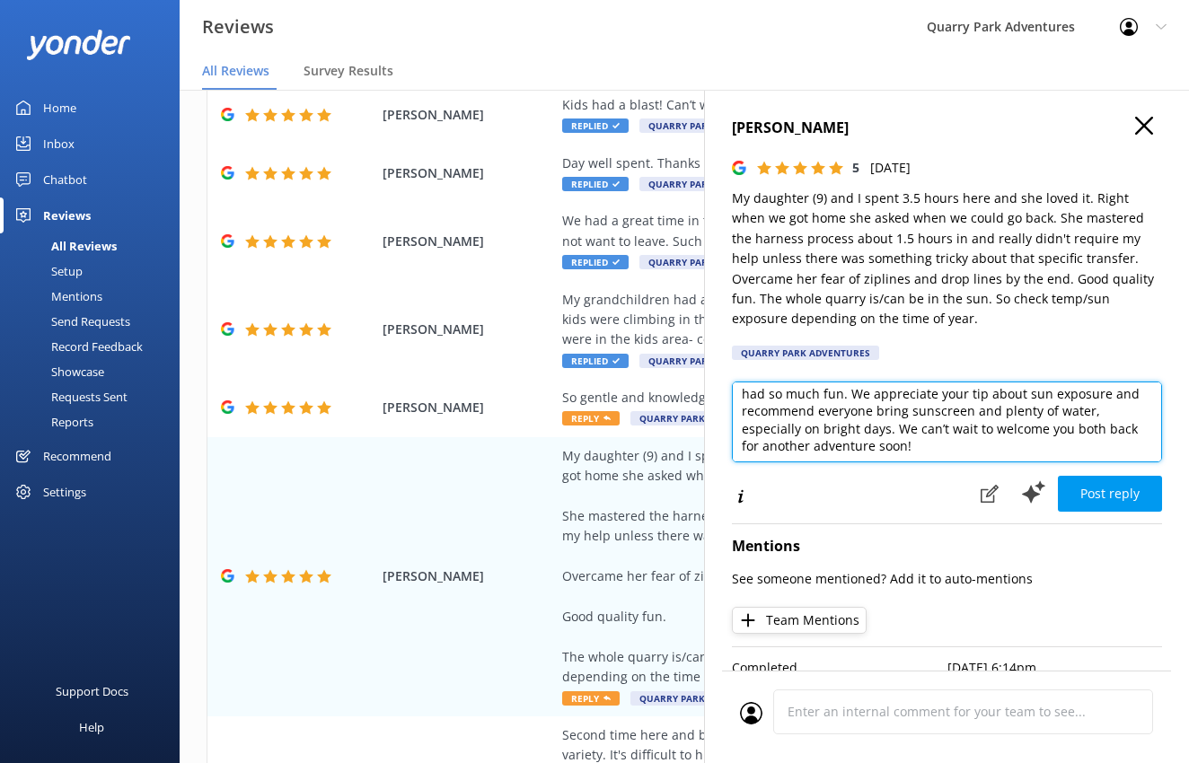
scroll to position [62, 0]
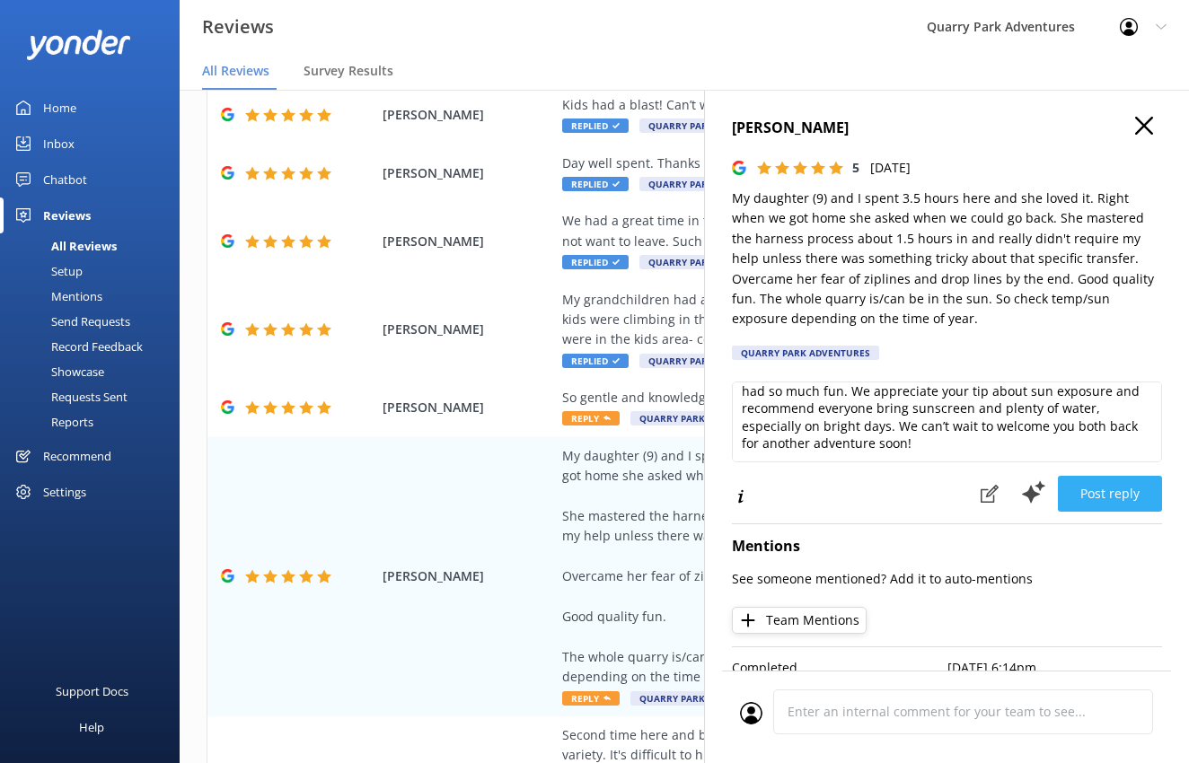
click at [1108, 486] on button "Post reply" at bounding box center [1110, 494] width 104 height 36
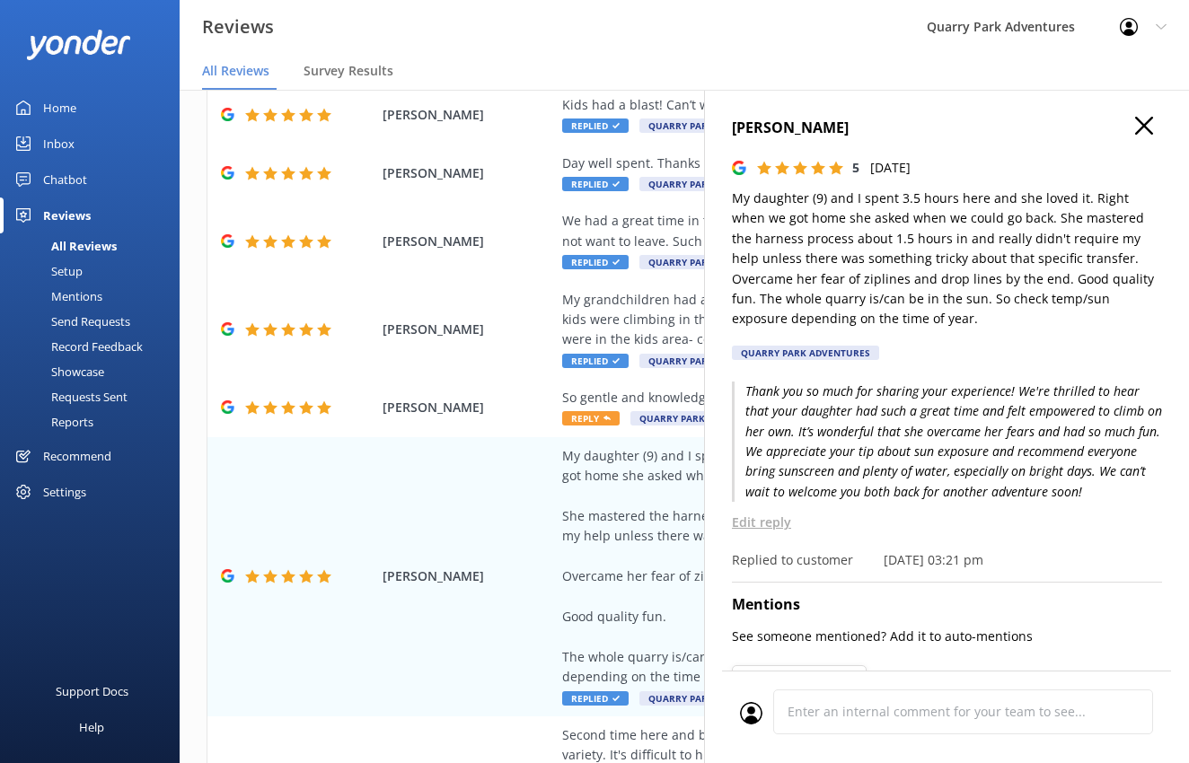
click at [1135, 126] on use at bounding box center [1144, 126] width 18 height 18
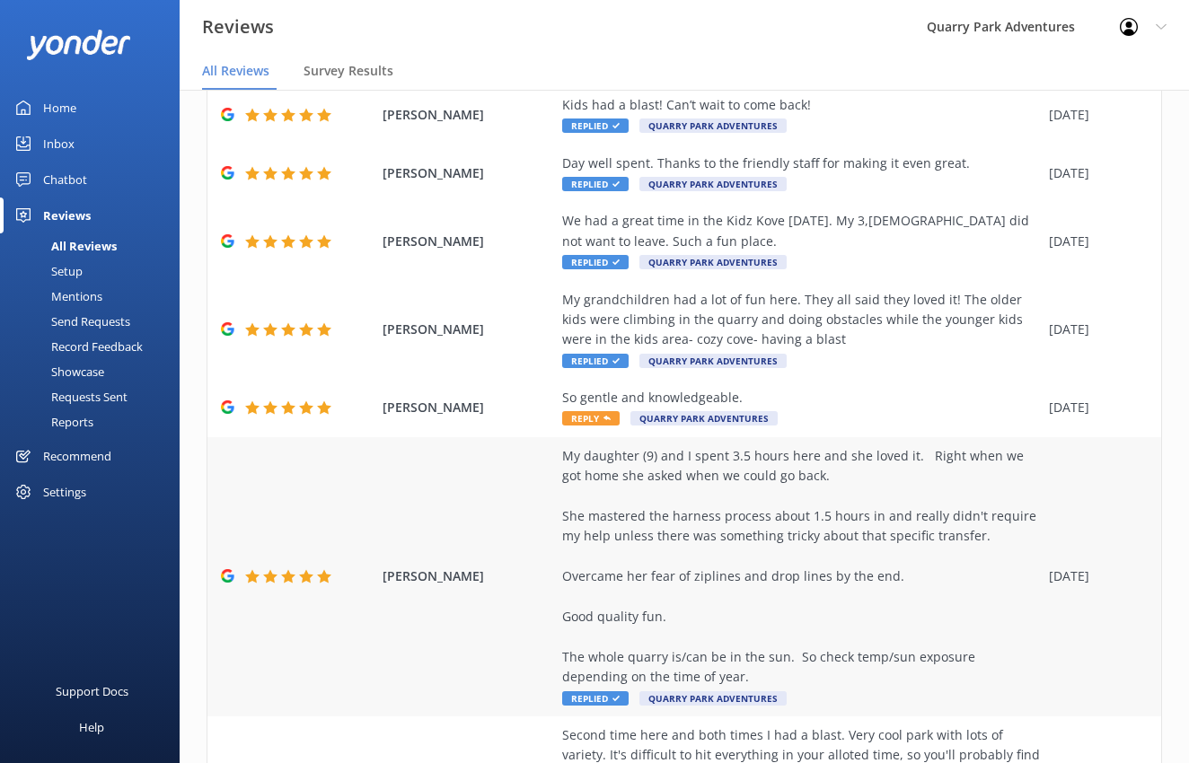
scroll to position [175, 0]
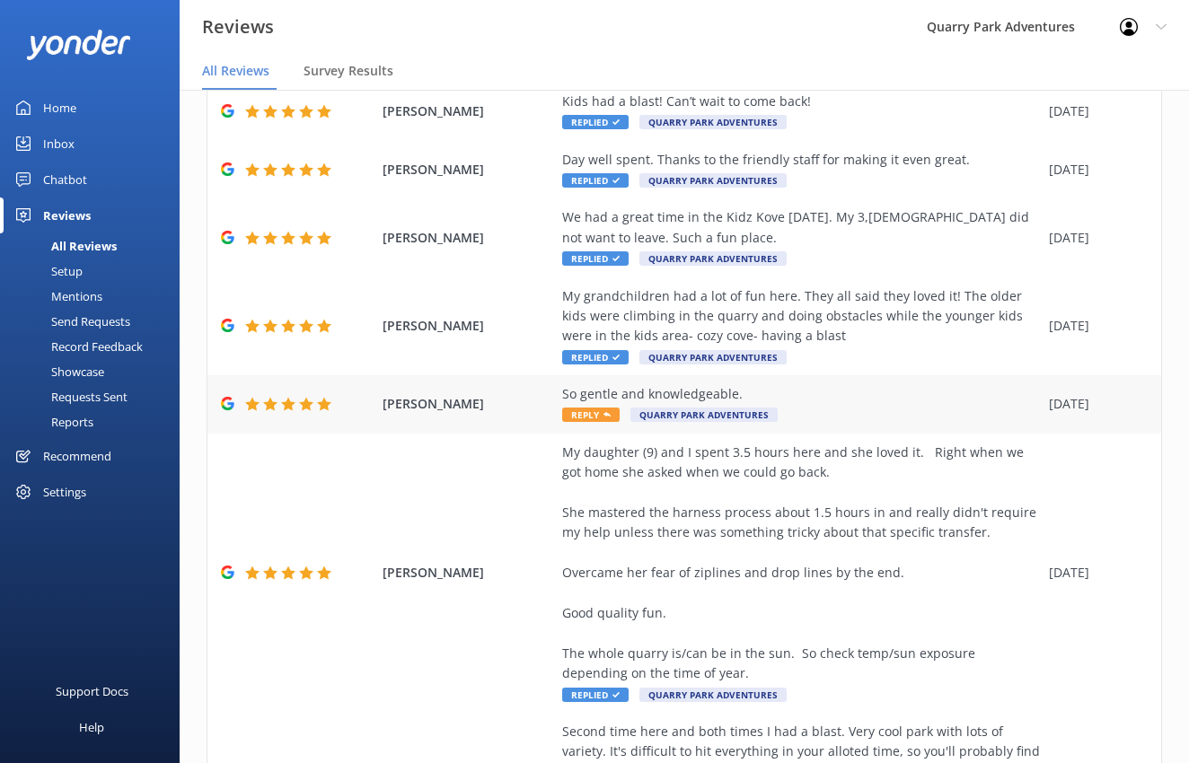
click at [825, 395] on div "So gentle and knowledgeable." at bounding box center [801, 394] width 478 height 20
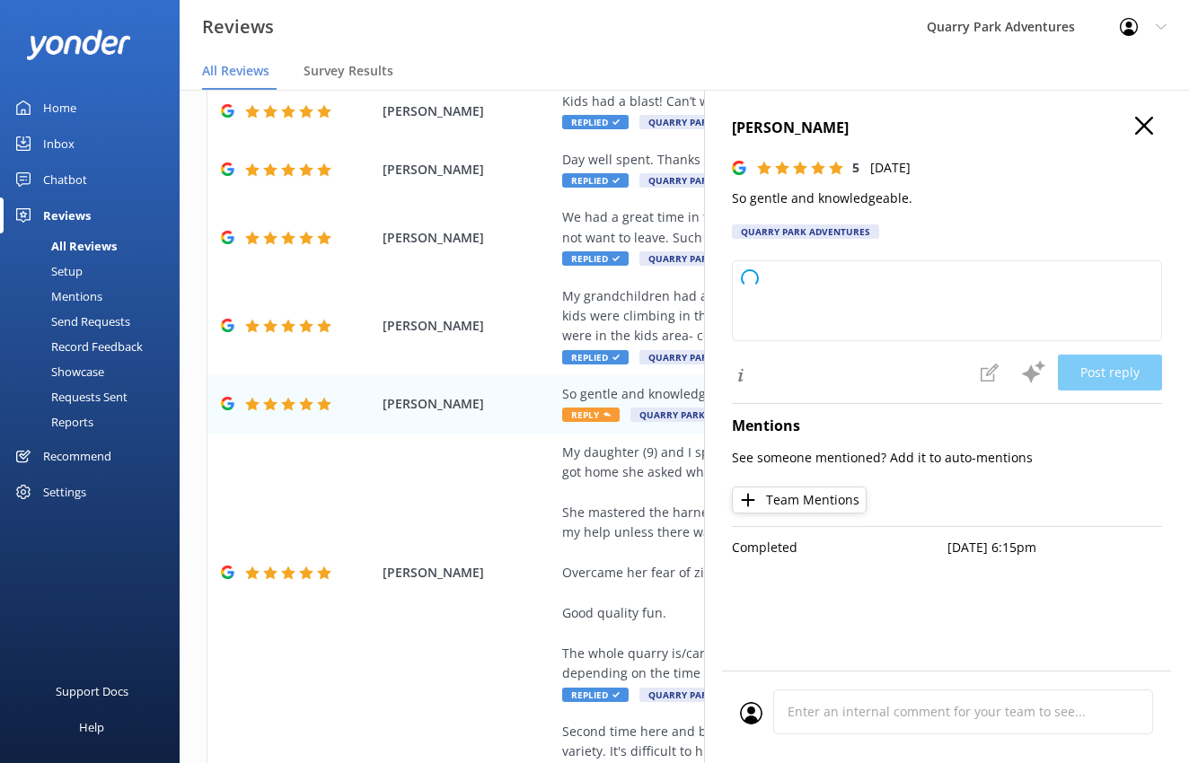
type textarea "Thank you so much for your kind words! We're glad you had a great experience an…"
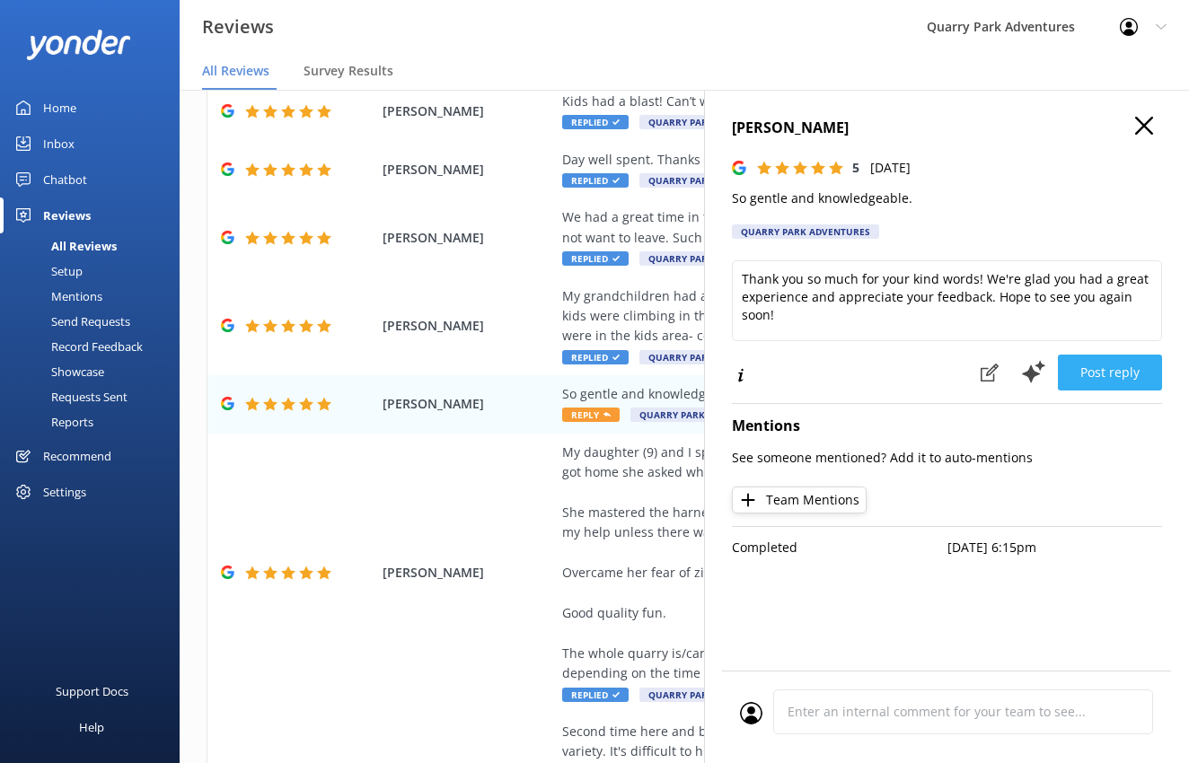
click at [1097, 364] on button "Post reply" at bounding box center [1110, 373] width 104 height 36
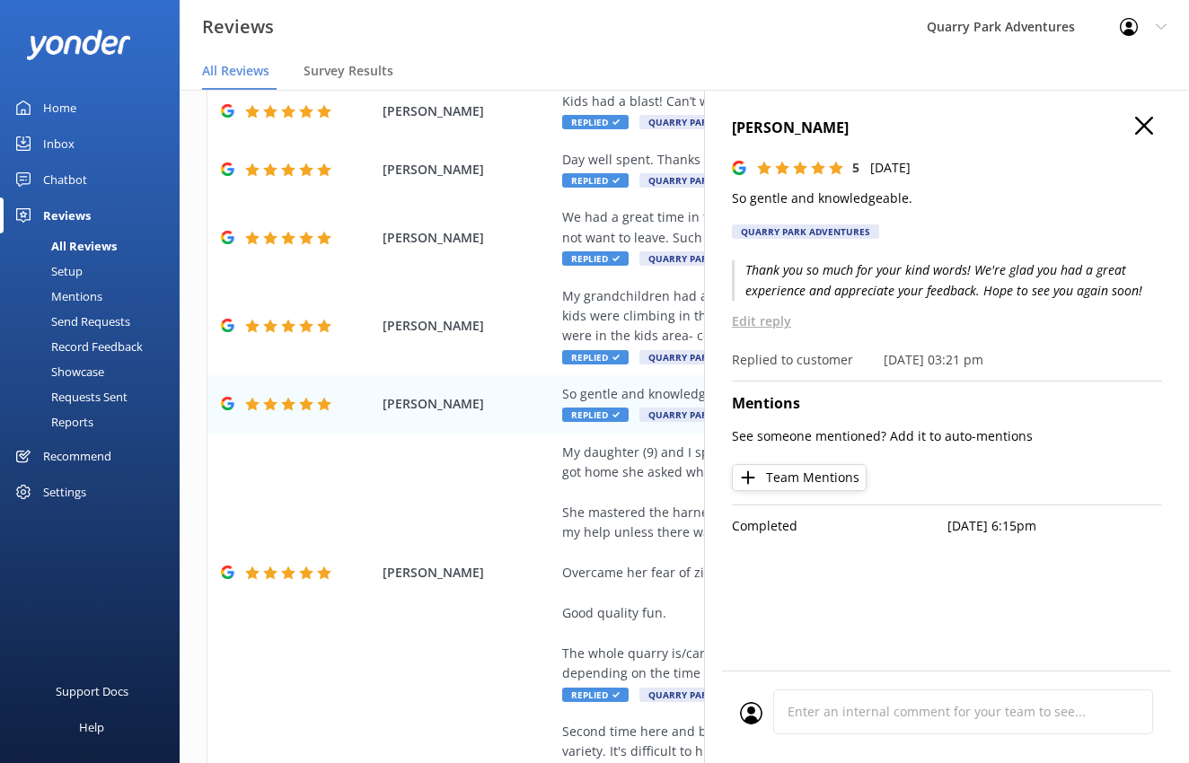
click at [1141, 134] on icon at bounding box center [1144, 126] width 18 height 18
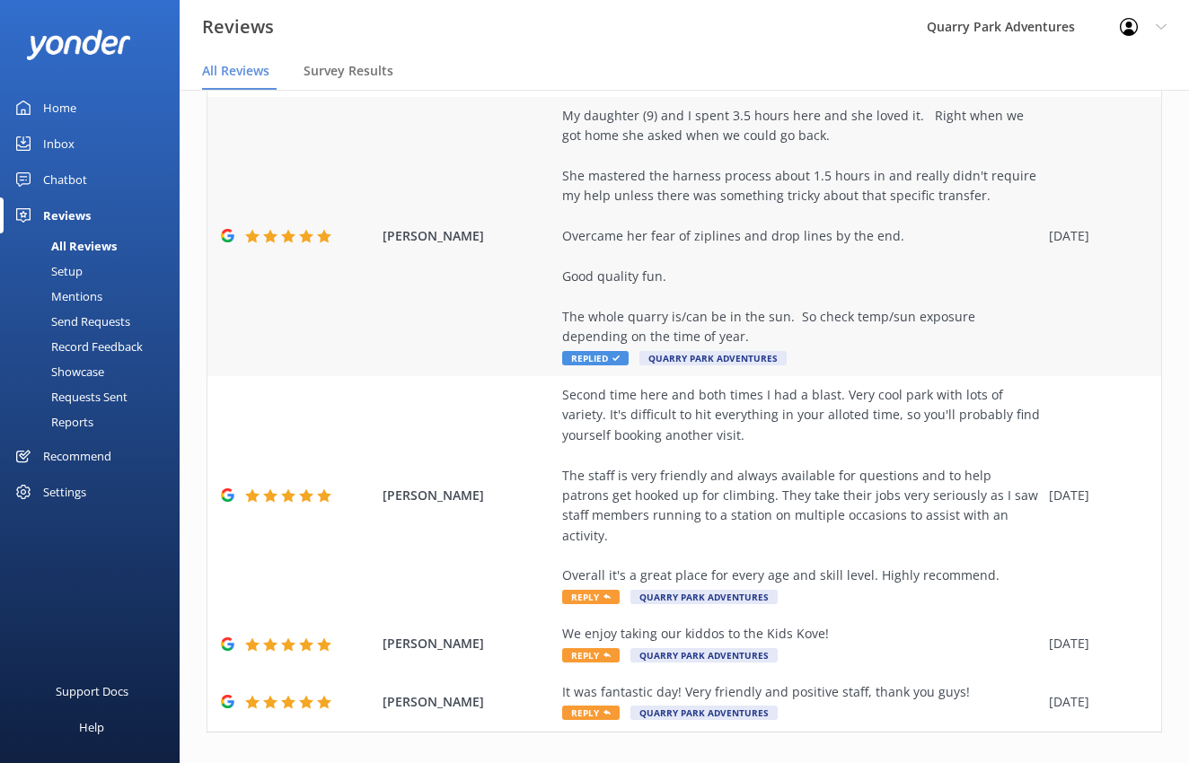
scroll to position [519, 0]
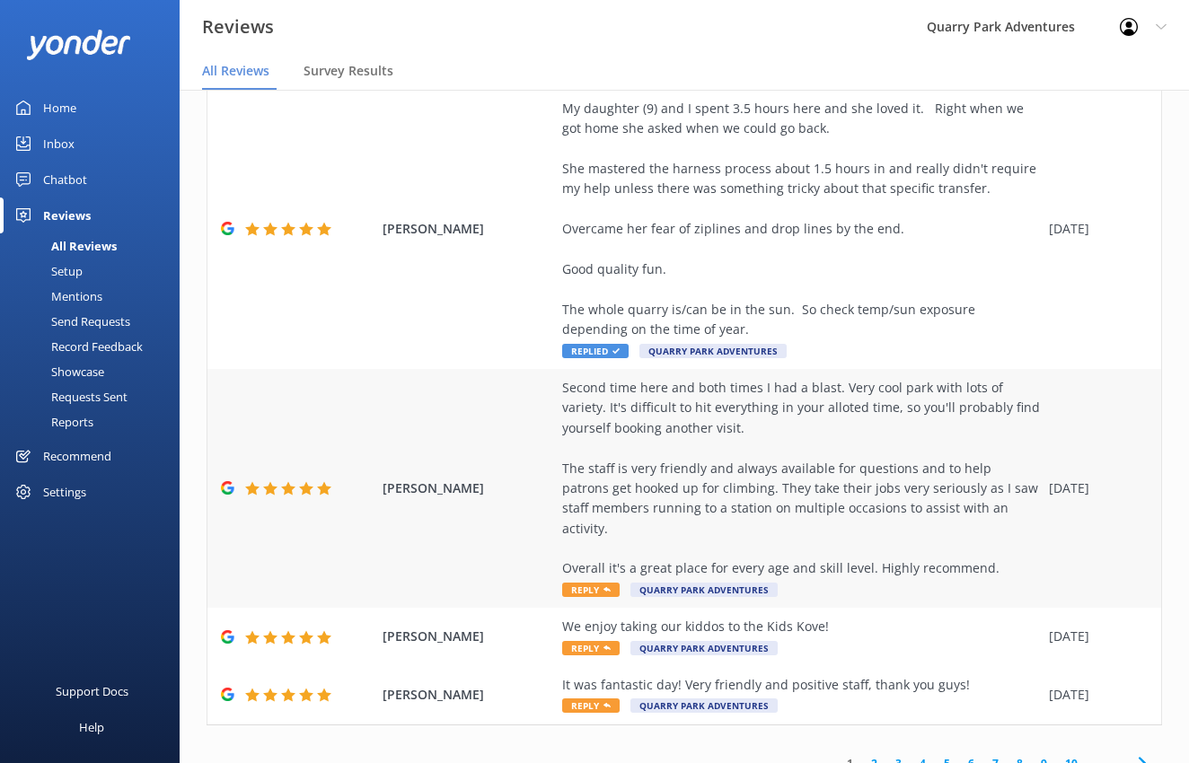
click at [742, 417] on div "Second time here and both times I had a blast. Very cool park with lots of vari…" at bounding box center [801, 478] width 478 height 201
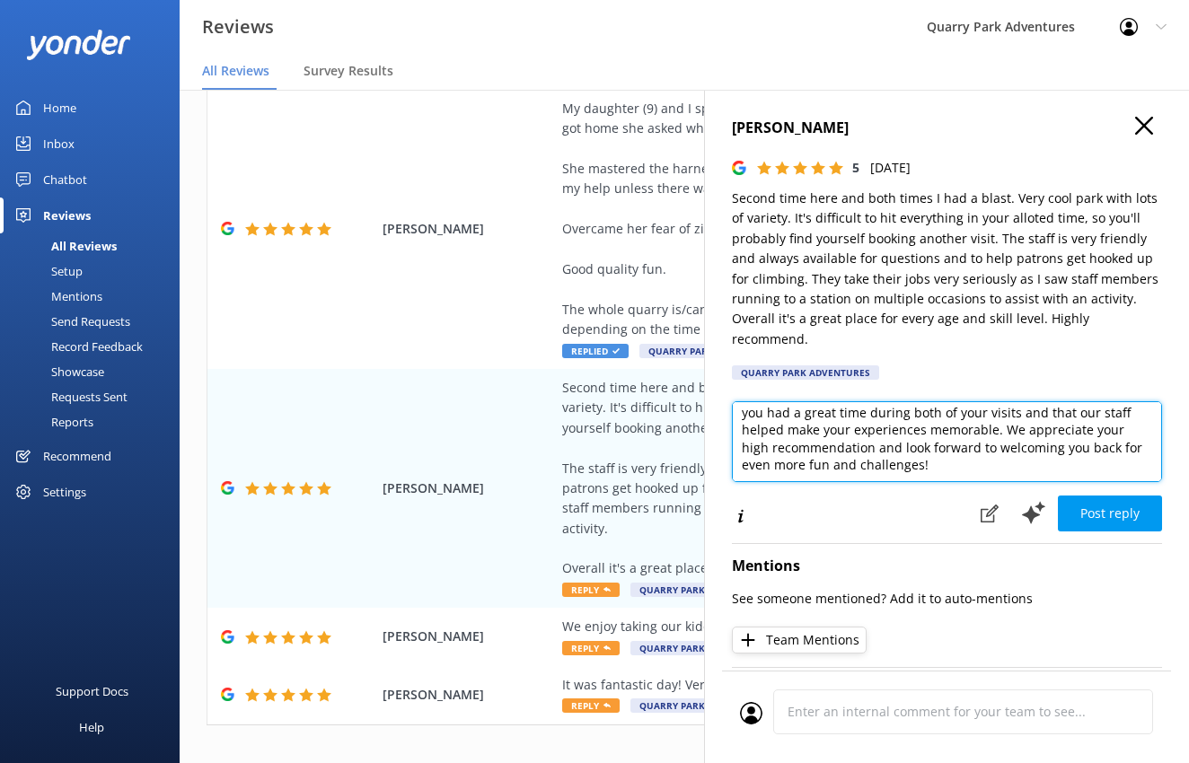
scroll to position [27, 0]
drag, startPoint x: 803, startPoint y: 451, endPoint x: 817, endPoint y: 478, distance: 30.5
click at [803, 451] on textarea "Thank you so much for your fantastic review! We're thrilled to hear you had a g…" at bounding box center [947, 441] width 430 height 81
type textarea "Thank you so much for your fantastic review! We're thrilled to hear you had a g…"
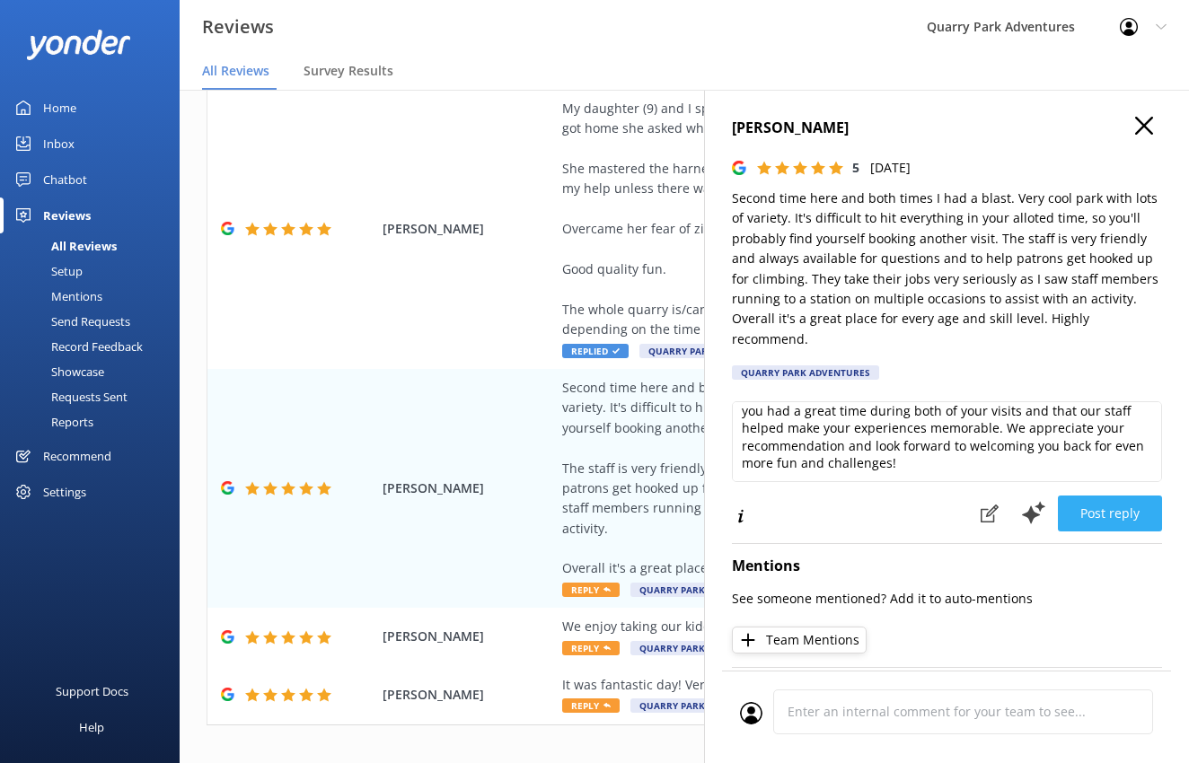
click at [1088, 505] on button "Post reply" at bounding box center [1110, 514] width 104 height 36
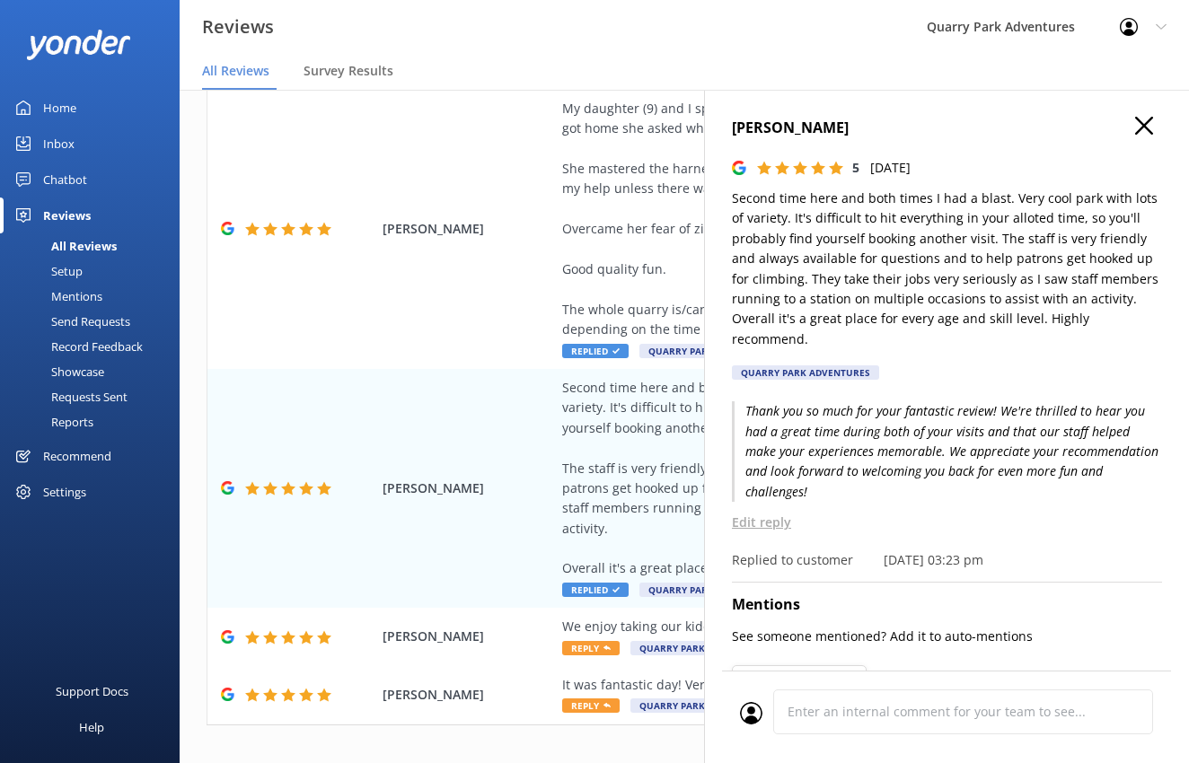
click at [1135, 127] on icon at bounding box center [1144, 126] width 18 height 18
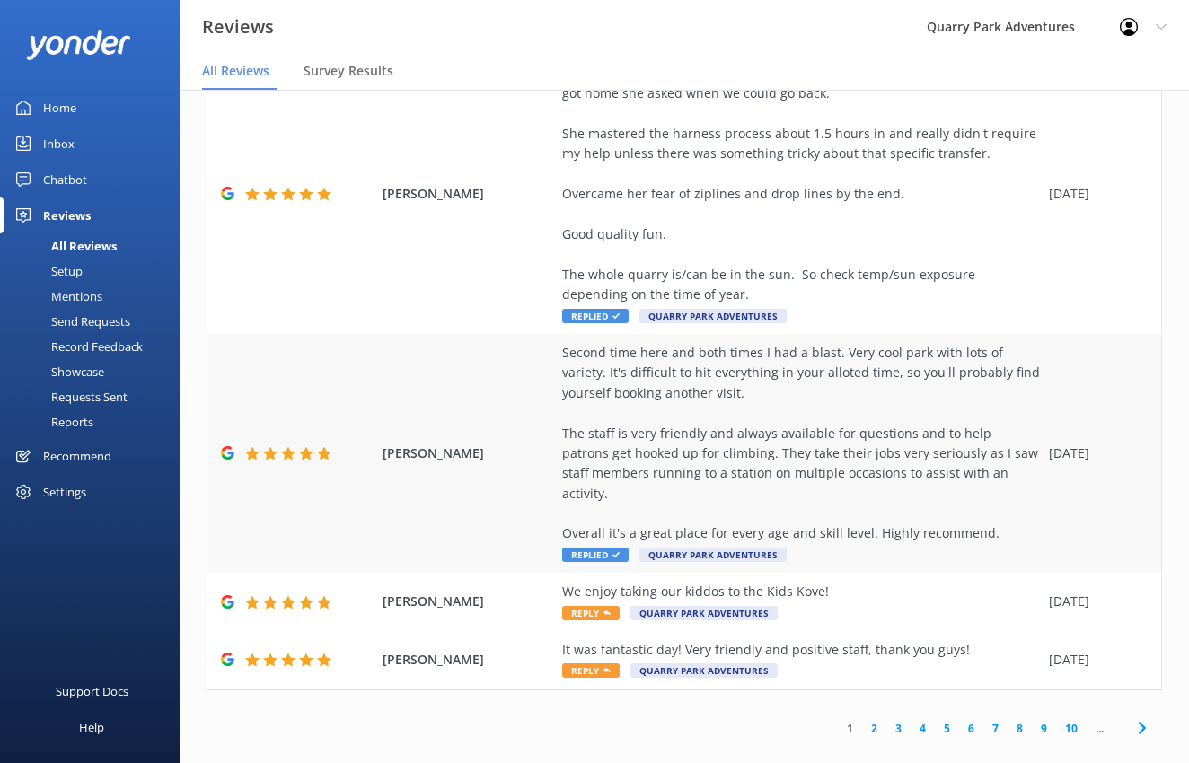
scroll to position [36, 0]
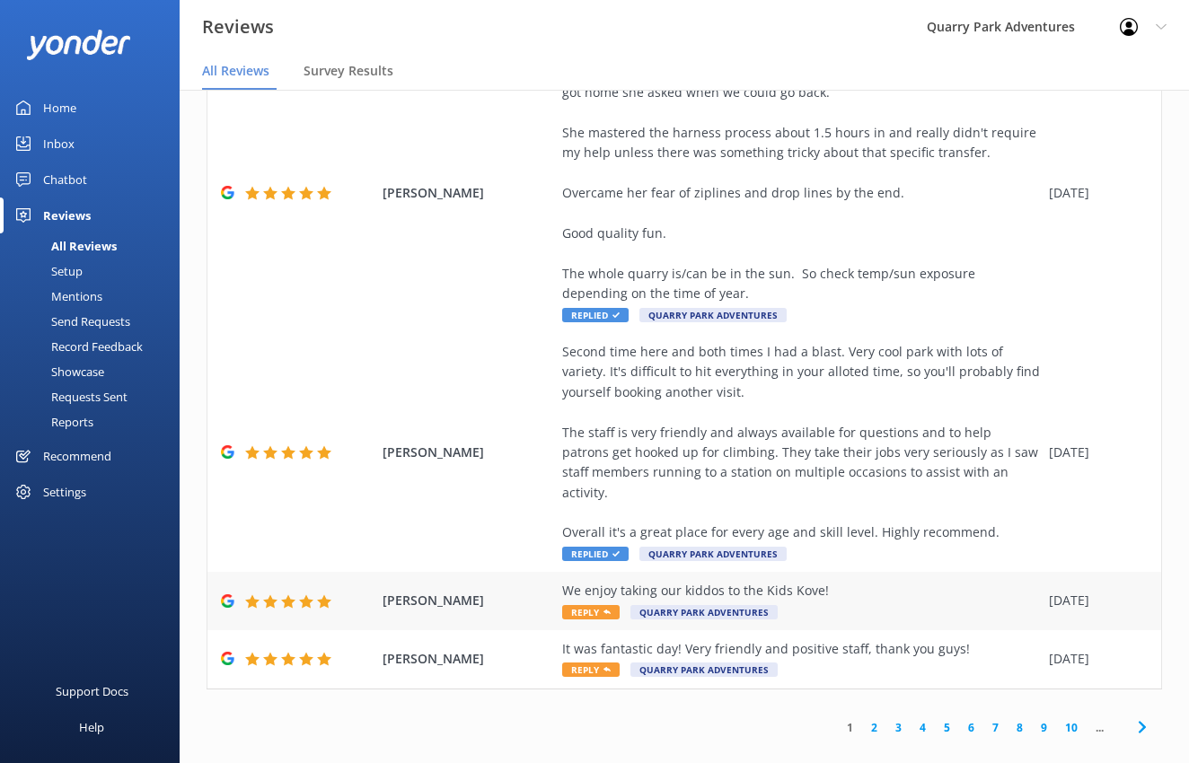
click at [765, 581] on div "We enjoy taking our kiddos to the Kids Kove!" at bounding box center [801, 591] width 478 height 20
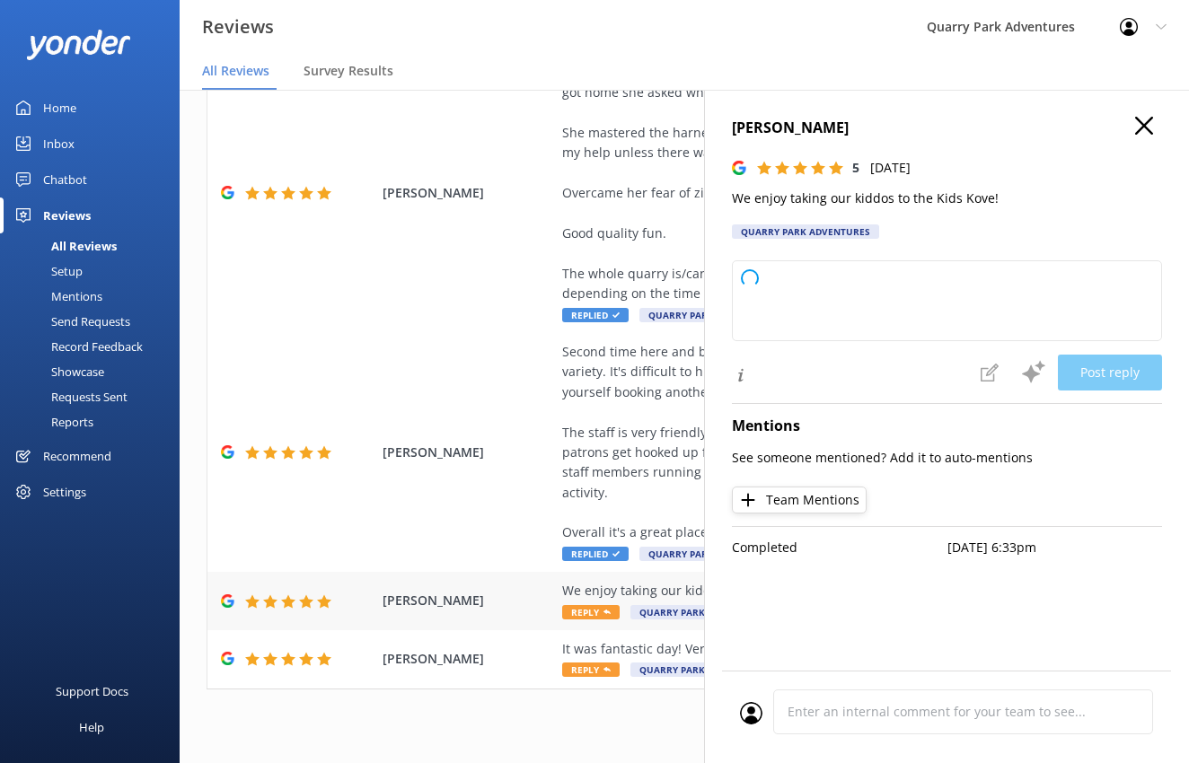
type textarea "Thank you so much for your wonderful review! We're thrilled to hear that your f…"
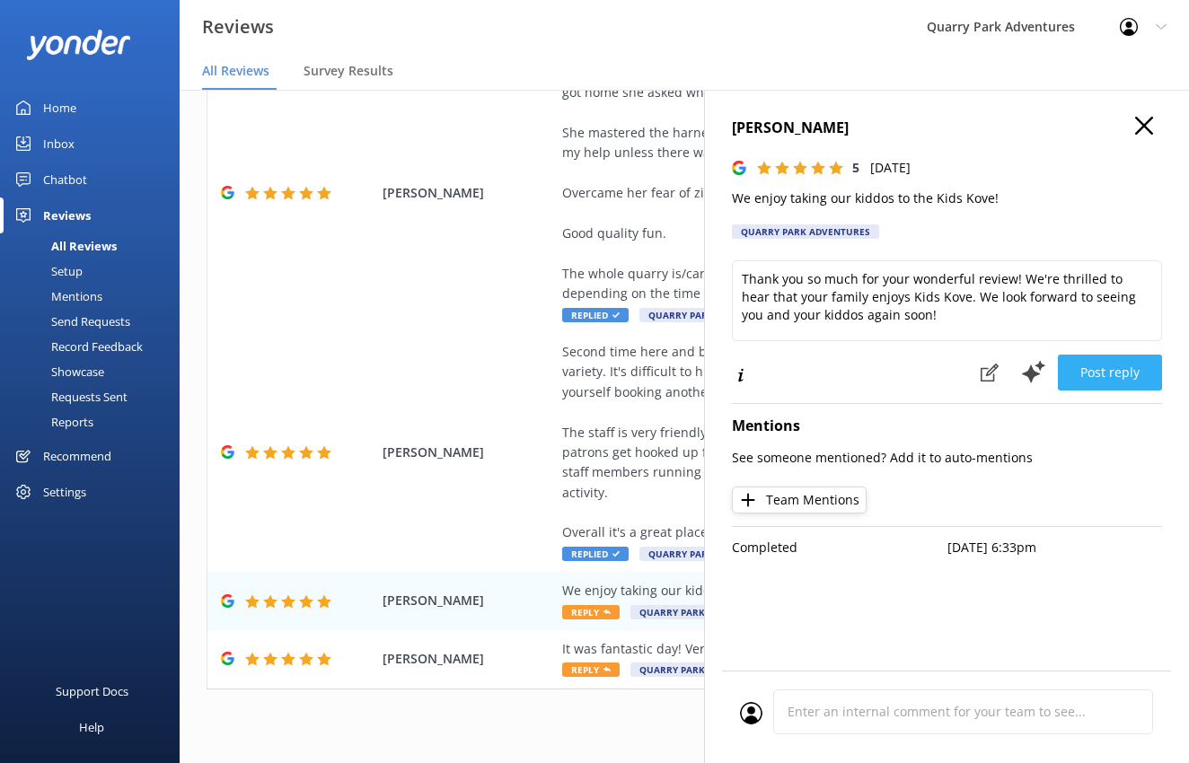
click at [1132, 377] on button "Post reply" at bounding box center [1110, 373] width 104 height 36
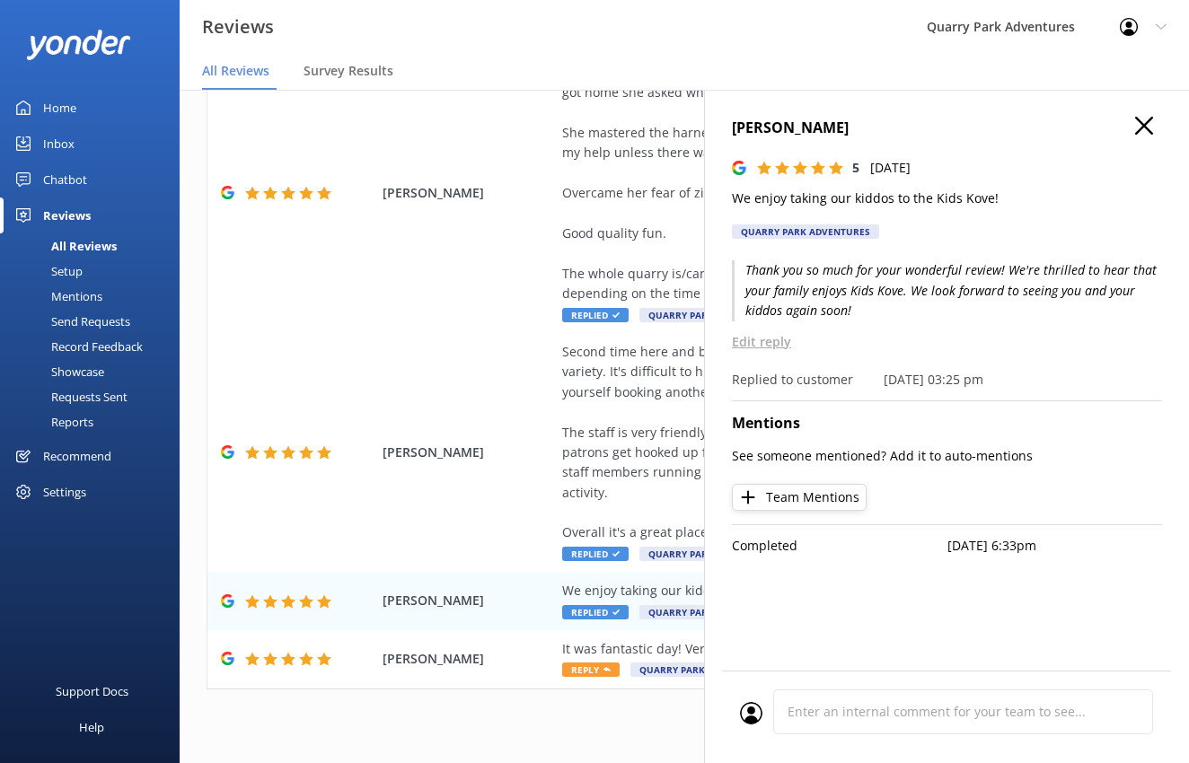
click at [1140, 122] on use at bounding box center [1144, 126] width 18 height 18
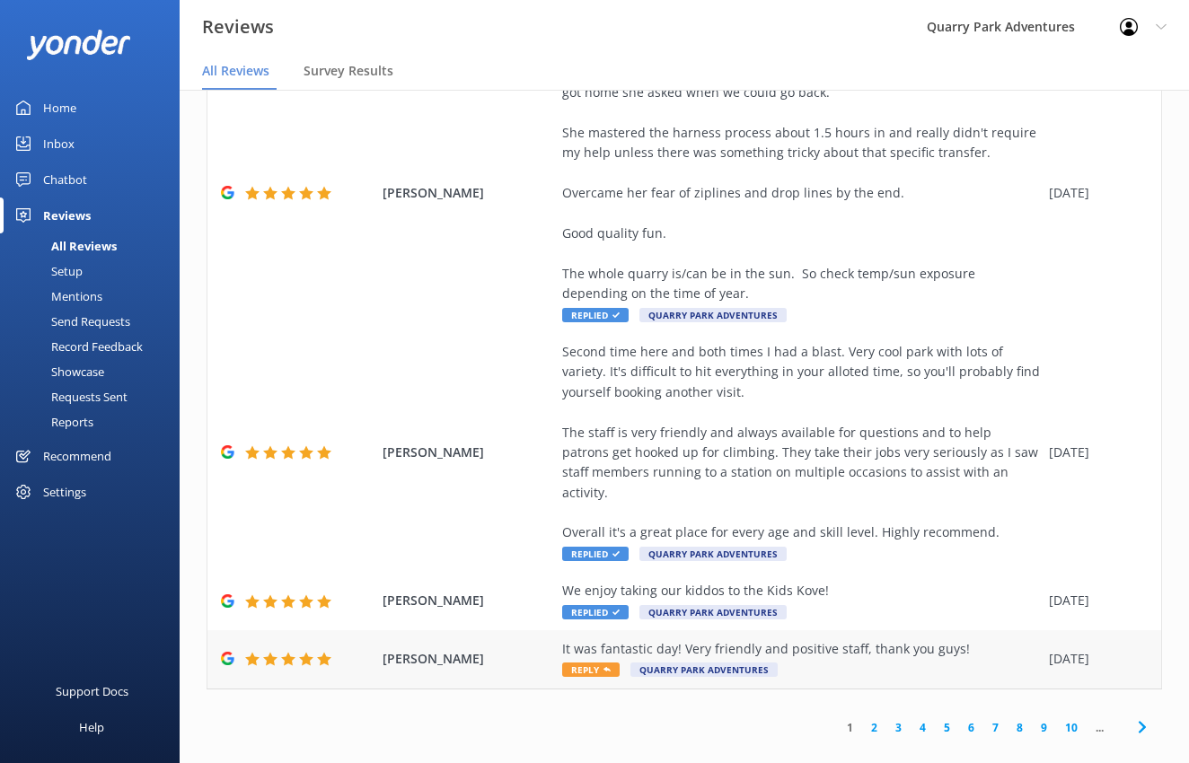
click at [822, 645] on div "It was fantastic day! Very friendly and positive staff, thank you guys! Reply Q…" at bounding box center [801, 659] width 478 height 40
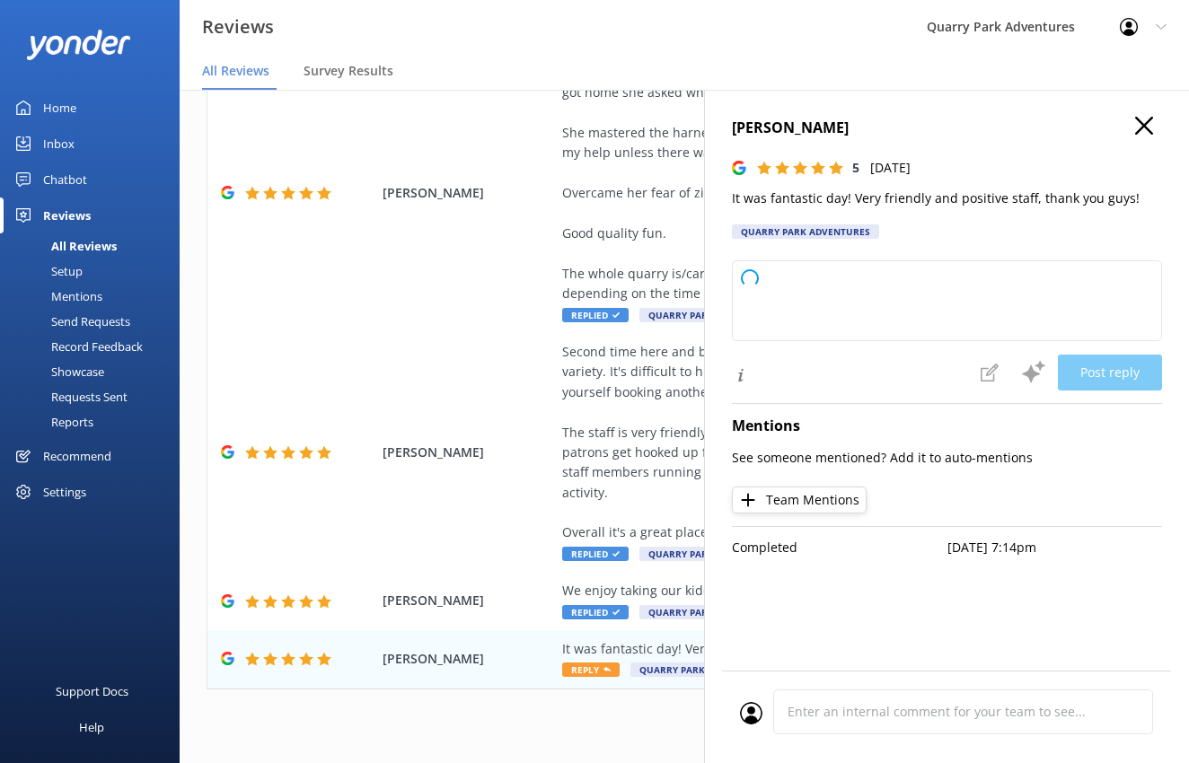
type textarea "Thank you so much for your wonderful feedback! We're glad you had such a great …"
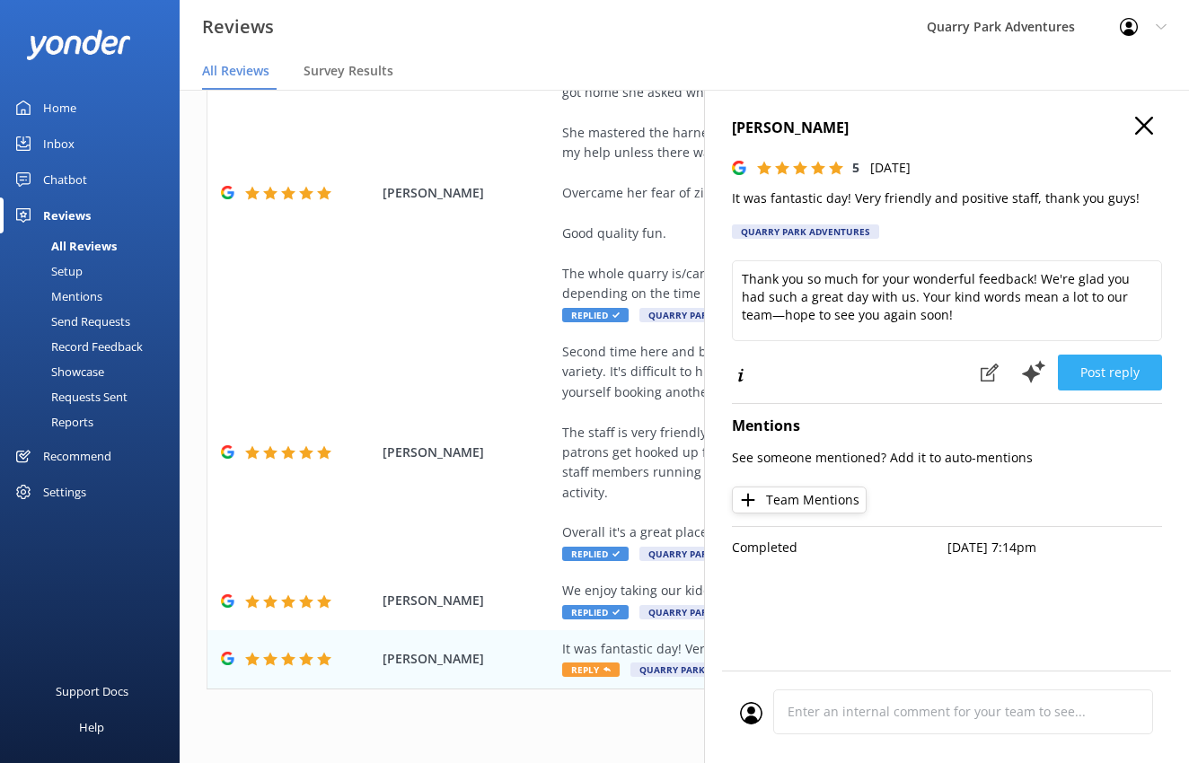
click at [1121, 367] on button "Post reply" at bounding box center [1110, 373] width 104 height 36
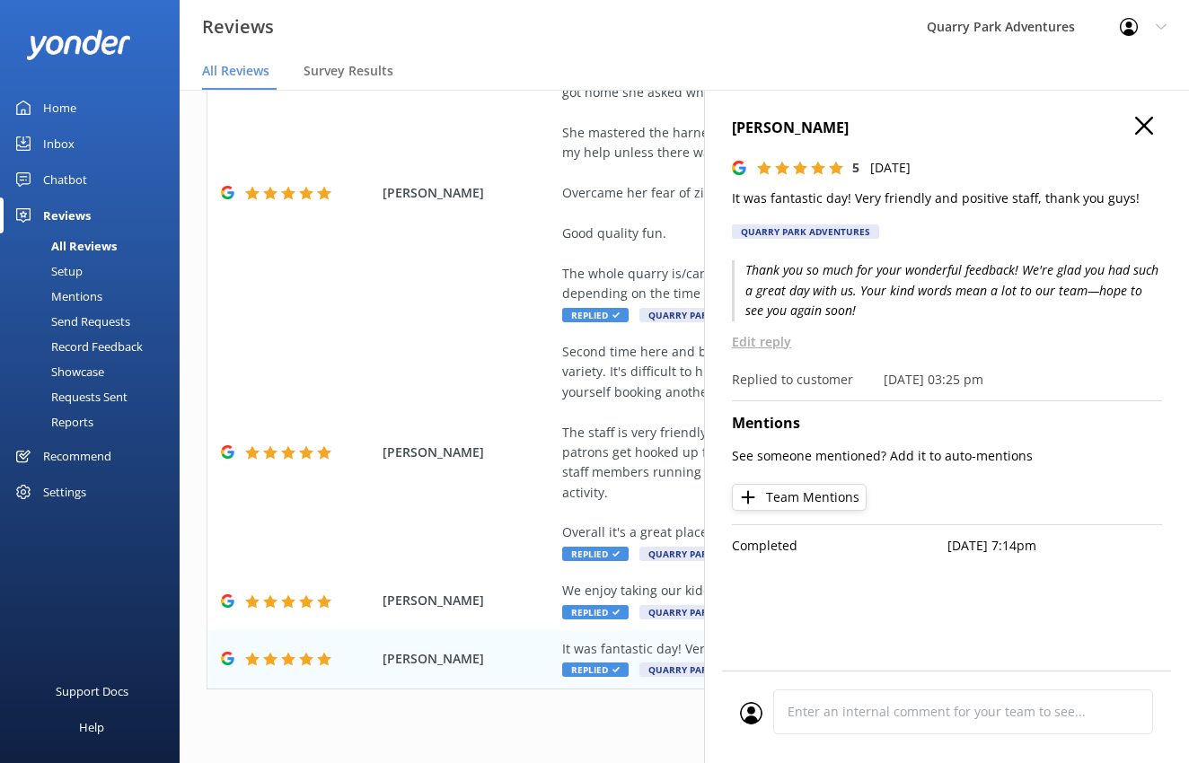
click at [1144, 125] on use at bounding box center [1144, 126] width 18 height 18
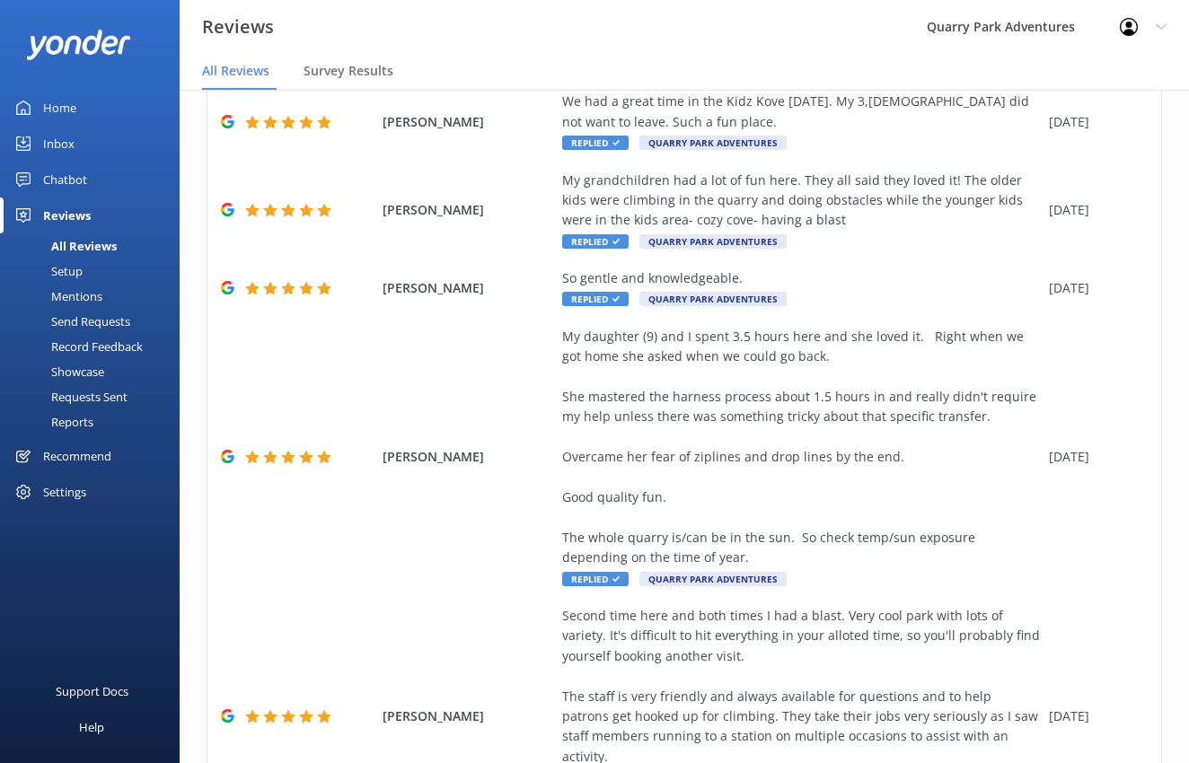
scroll to position [0, 0]
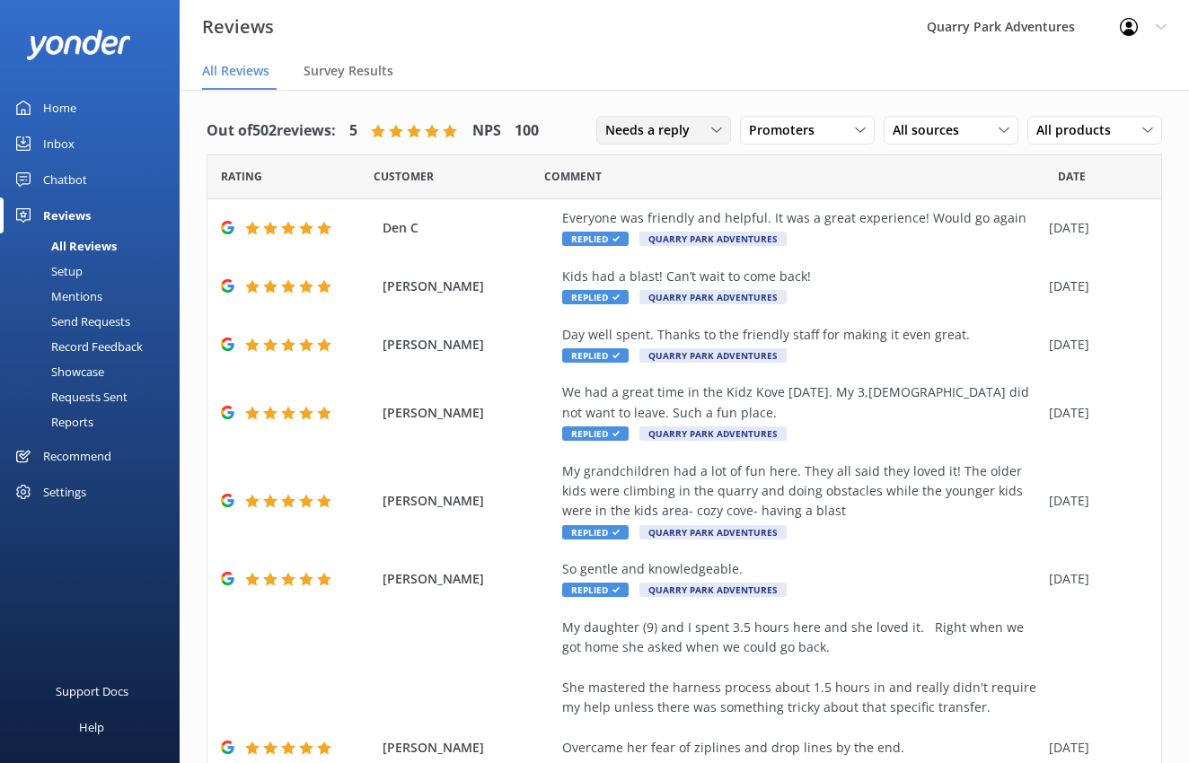
click at [690, 126] on div "Needs a reply" at bounding box center [664, 130] width 126 height 20
click at [657, 214] on link "Needs a reply" at bounding box center [677, 204] width 160 height 36
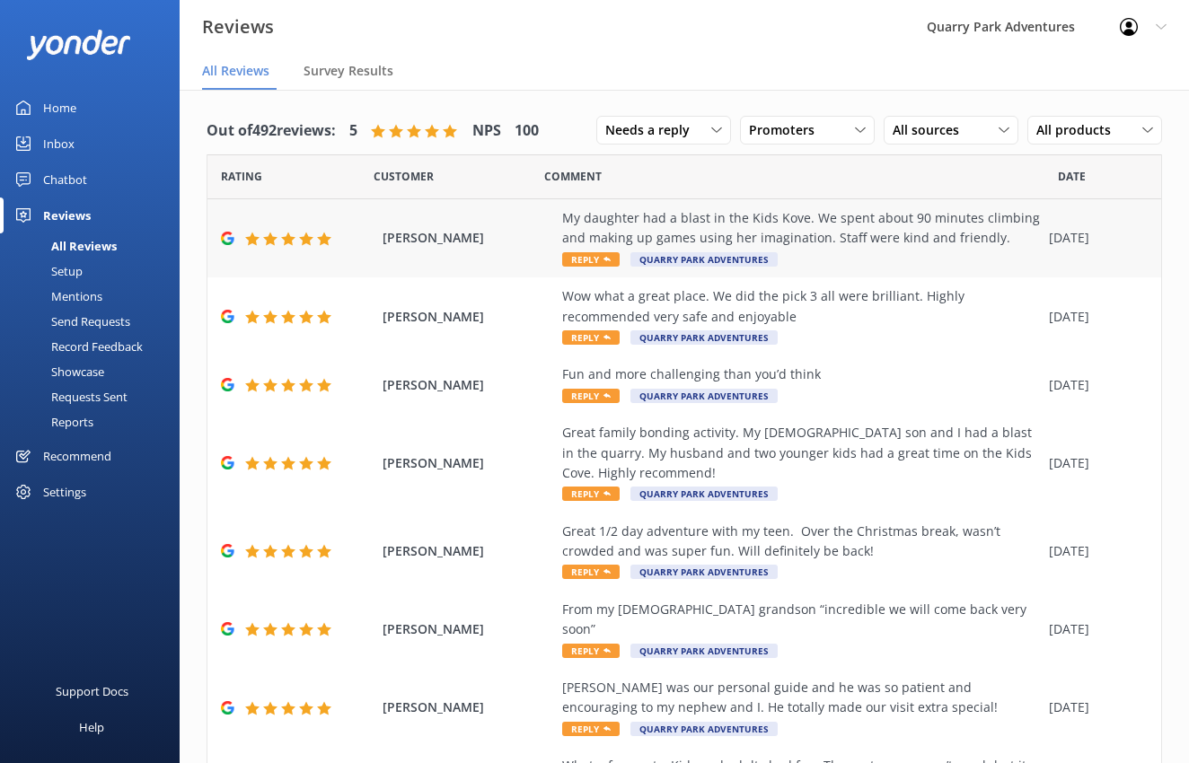
click at [747, 217] on div "My daughter had a blast in the Kids Kove. We spent about 90 minutes climbing an…" at bounding box center [801, 228] width 478 height 40
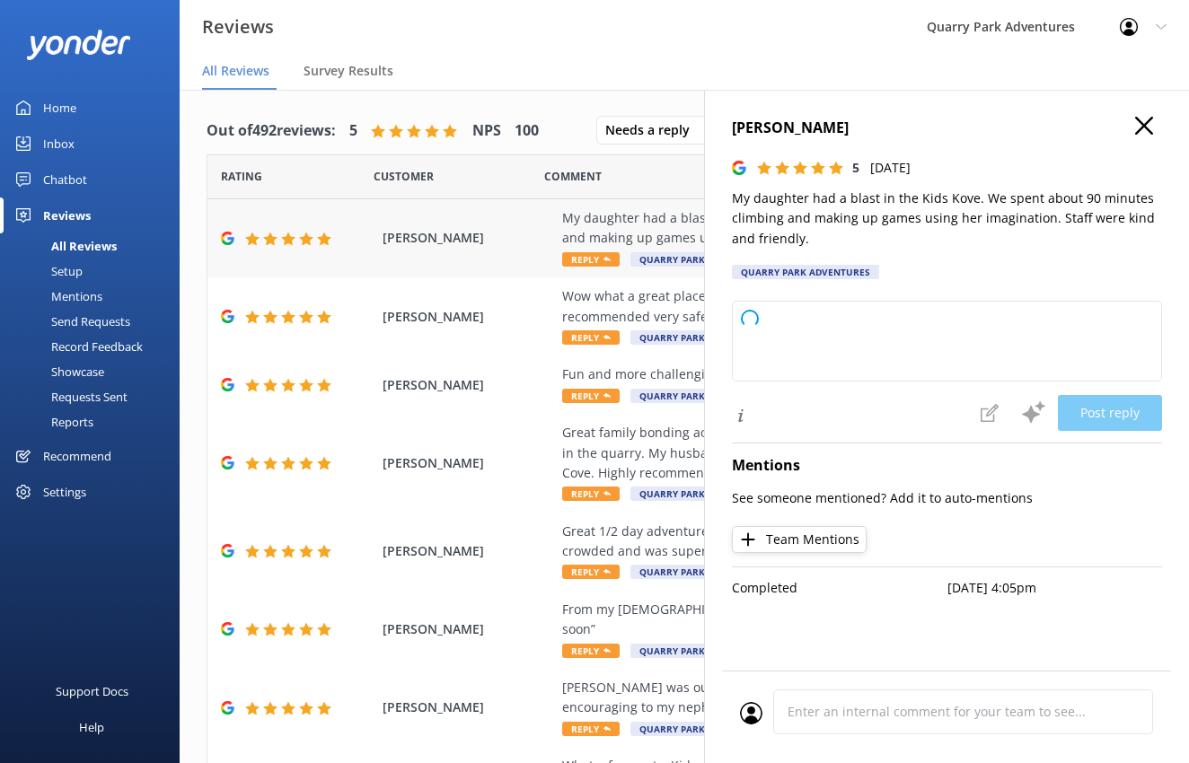
type textarea "Thank you so much for your wonderful review! We're thrilled to hear your daught…"
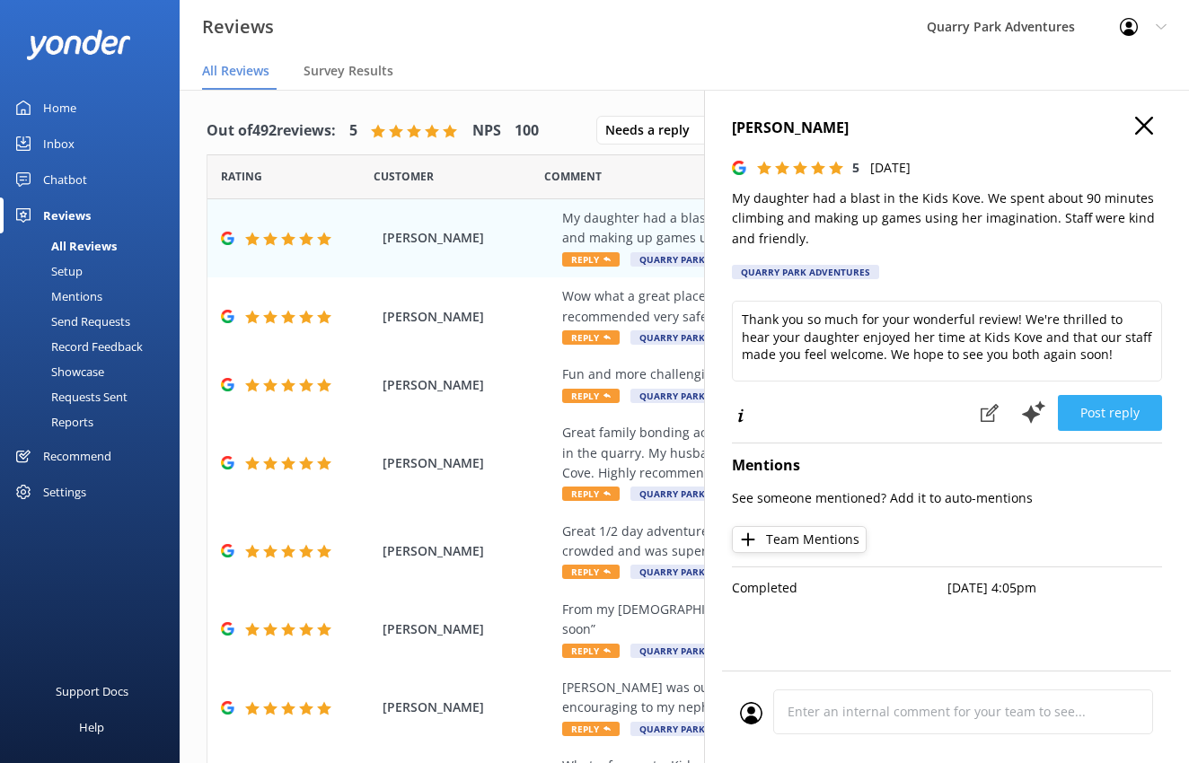
click at [1108, 405] on button "Post reply" at bounding box center [1110, 413] width 104 height 36
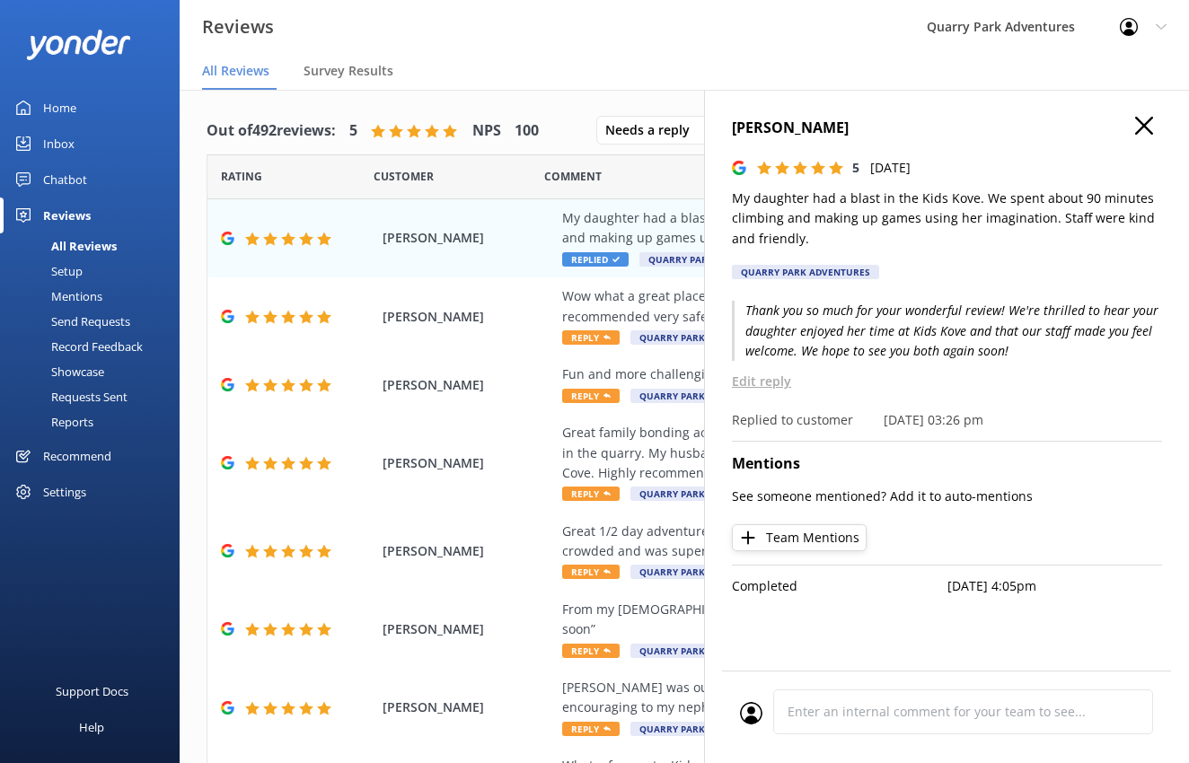
click at [1133, 125] on h4 "[PERSON_NAME]" at bounding box center [947, 128] width 430 height 23
click at [1139, 126] on icon at bounding box center [1144, 126] width 18 height 18
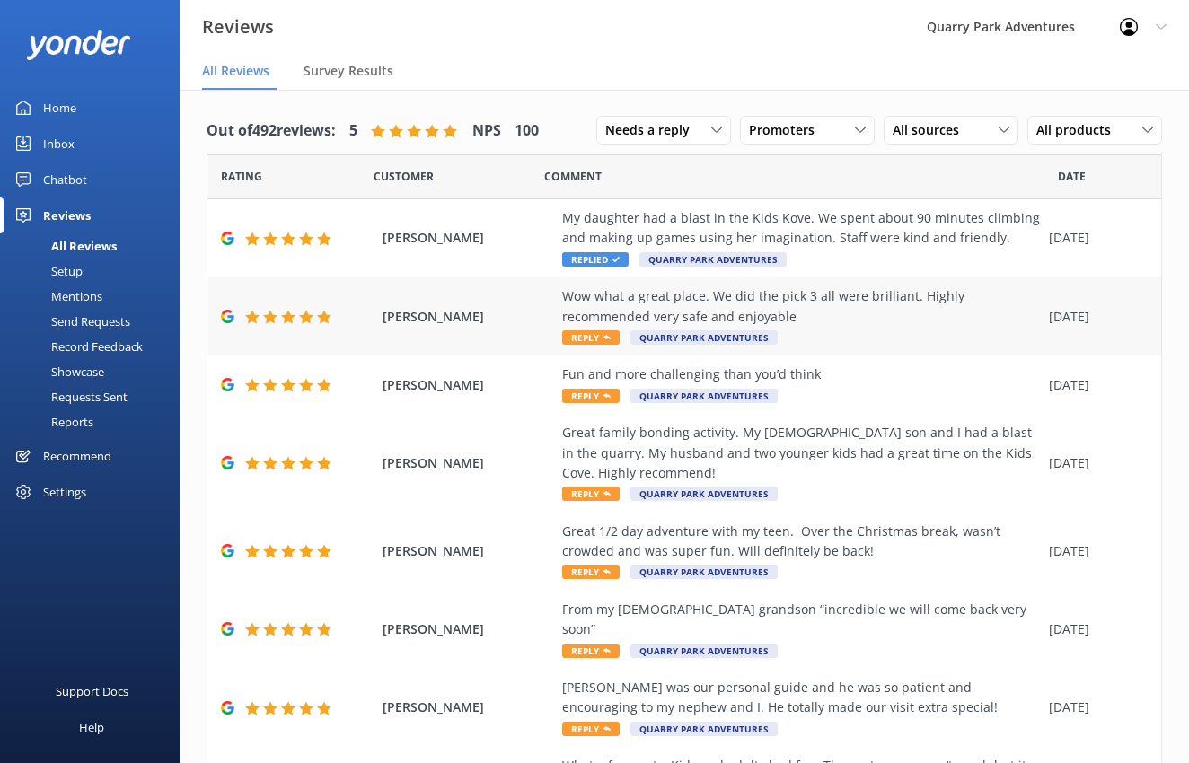
click at [864, 308] on div "Wow what a great place. We did the pick 3 all were brilliant. Highly recommende…" at bounding box center [801, 306] width 478 height 40
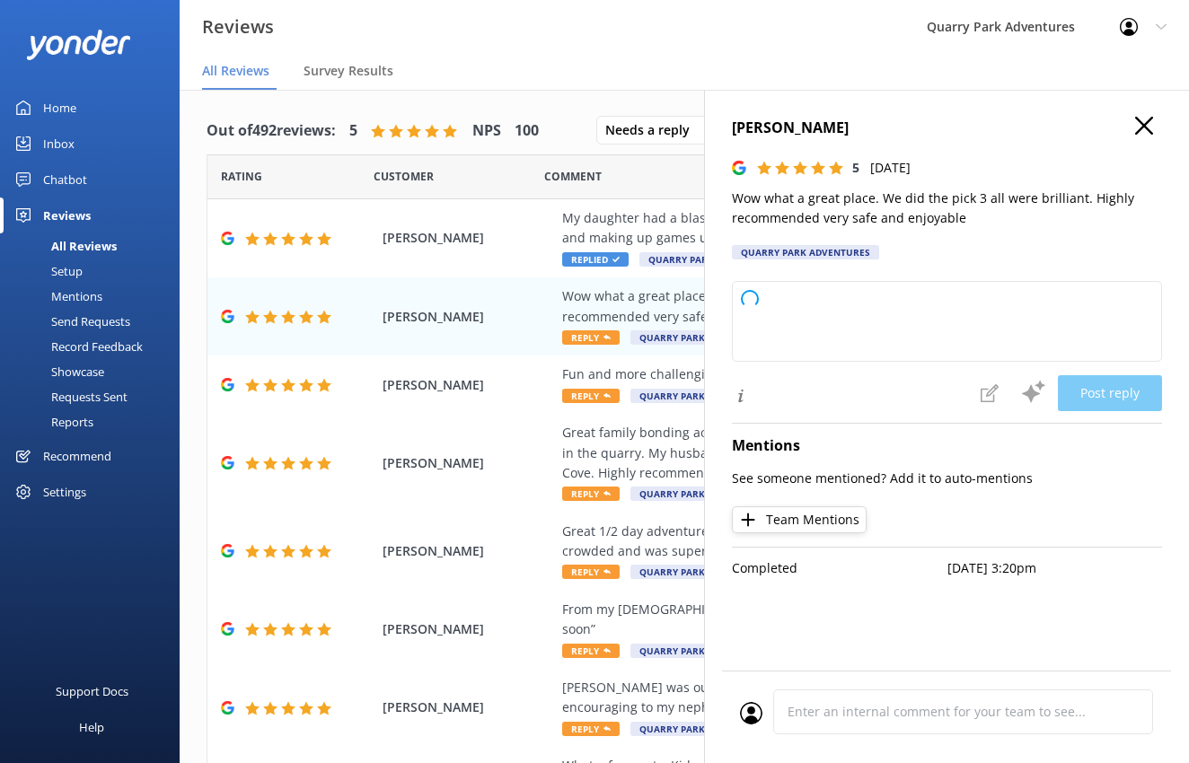
type textarea "Thank you so much for your fantastic review! We’re thrilled to hear you enjoyed…"
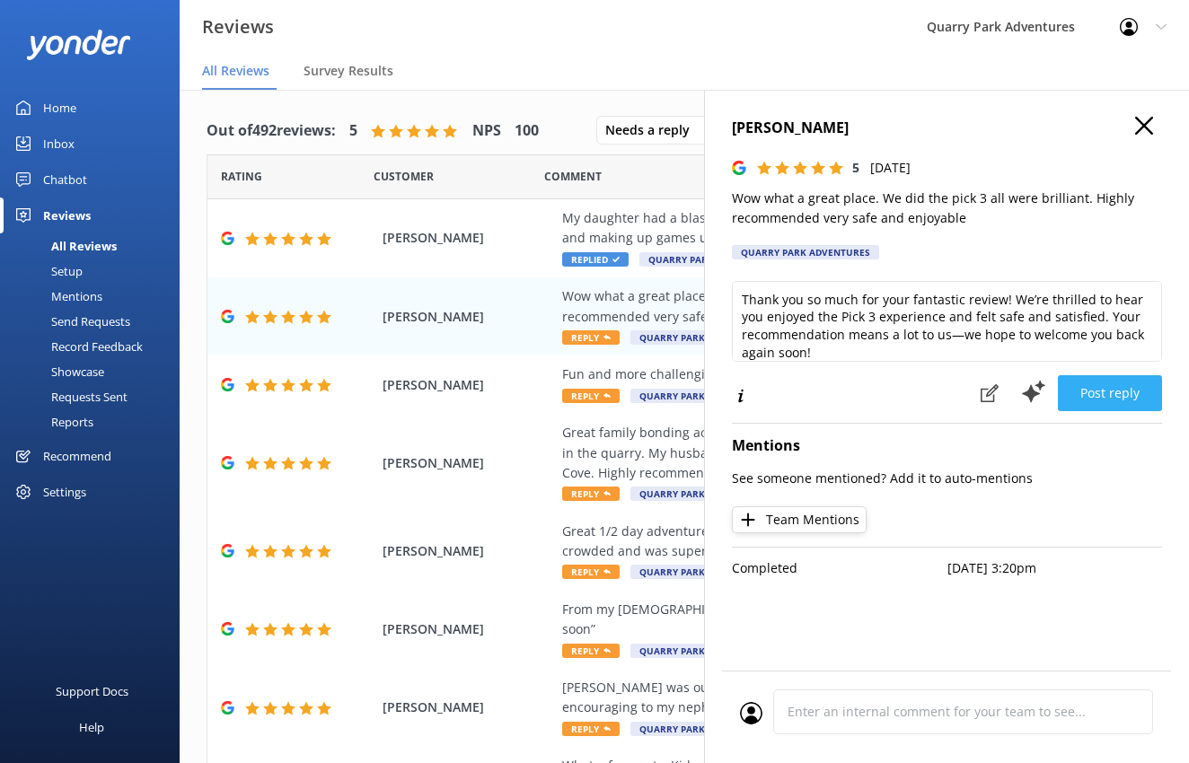
click at [1129, 390] on button "Post reply" at bounding box center [1110, 393] width 104 height 36
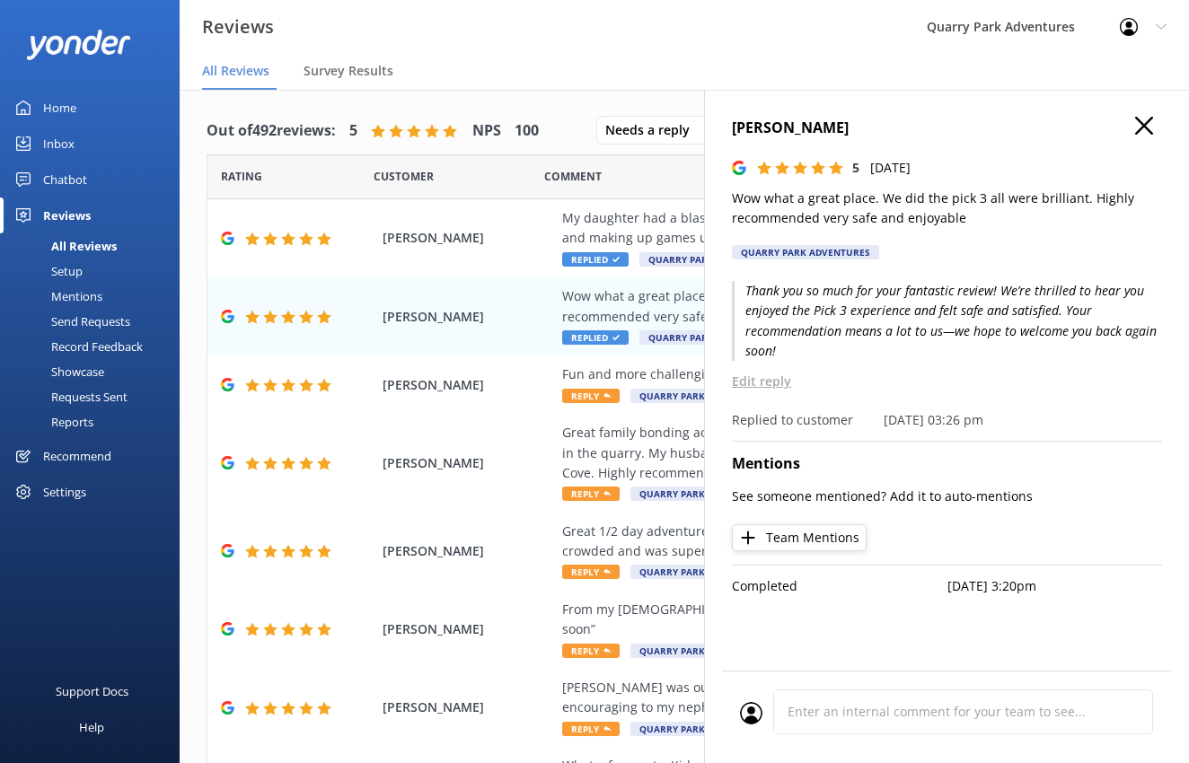
click at [1143, 114] on div "[PERSON_NAME] 5 [DATE] Wow what a great place. We did the pick 3 all were brill…" at bounding box center [946, 471] width 485 height 763
click at [1146, 118] on icon at bounding box center [1144, 126] width 18 height 18
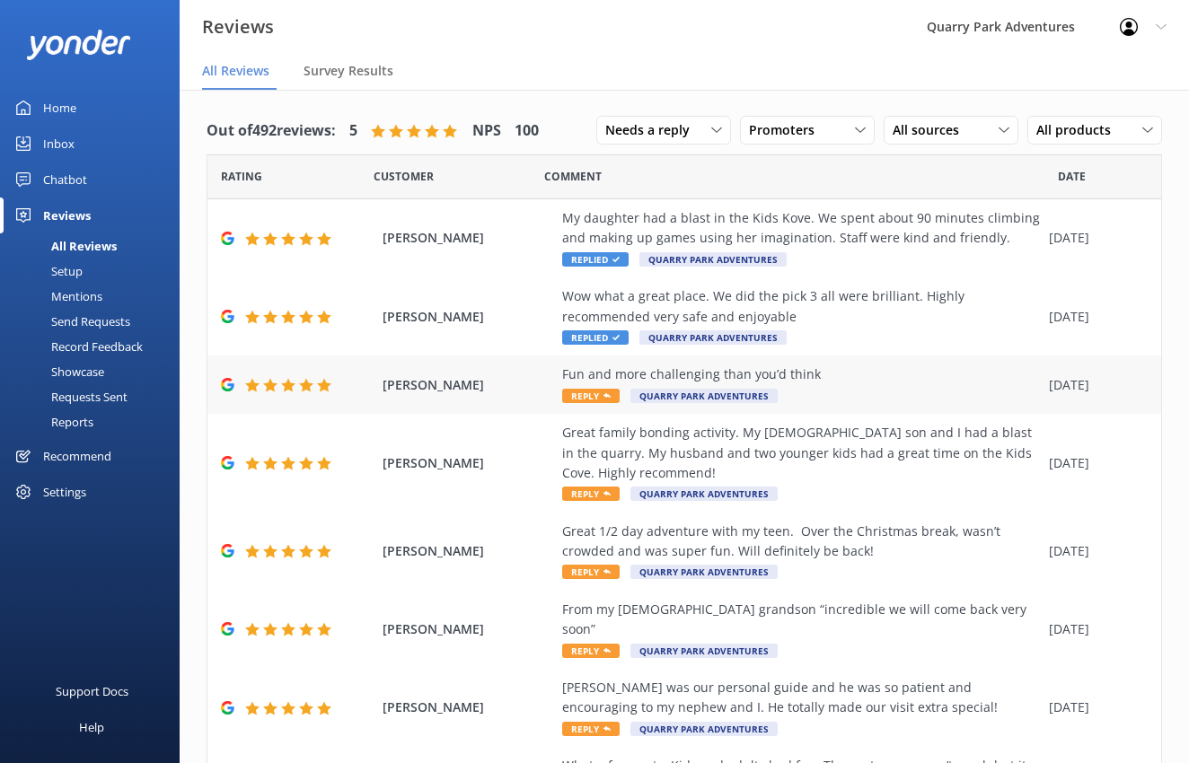
click at [812, 407] on div "[PERSON_NAME] Fun and more challenging than you’d think Reply Quarry Park Adven…" at bounding box center [683, 385] width 953 height 58
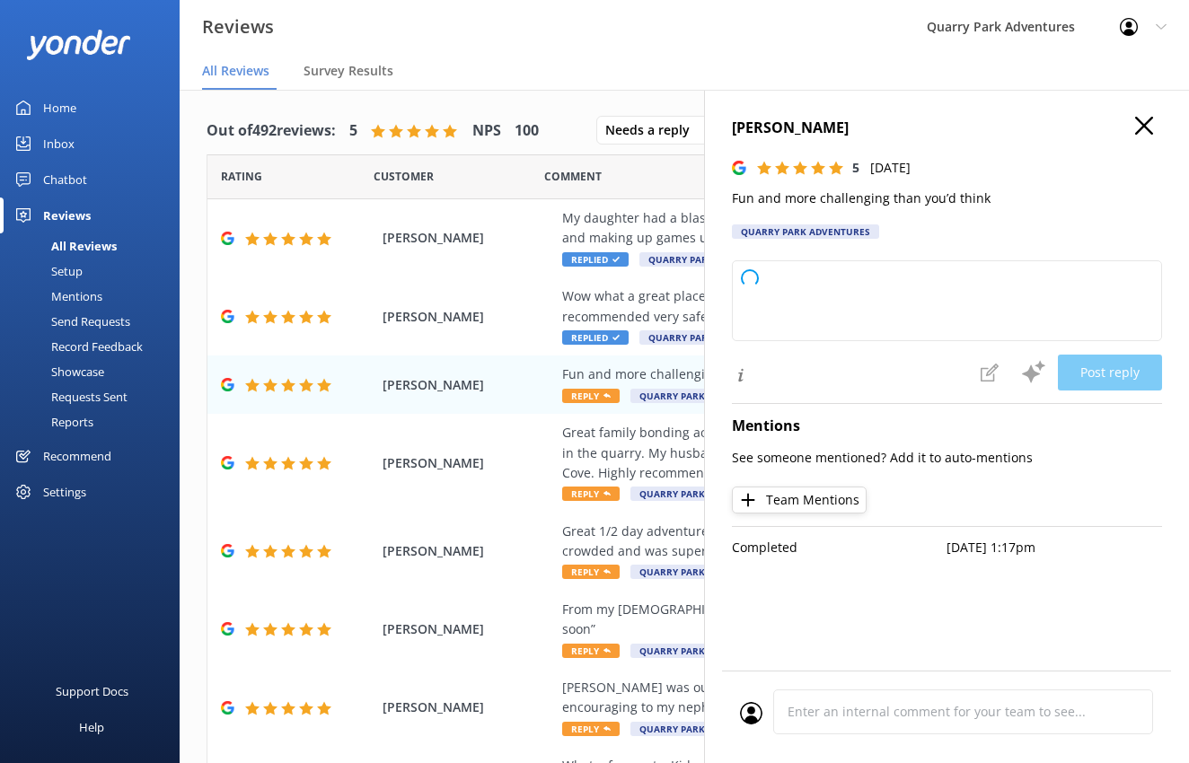
type textarea "Thank you so much for your wonderful review! We're glad you found it both fun a…"
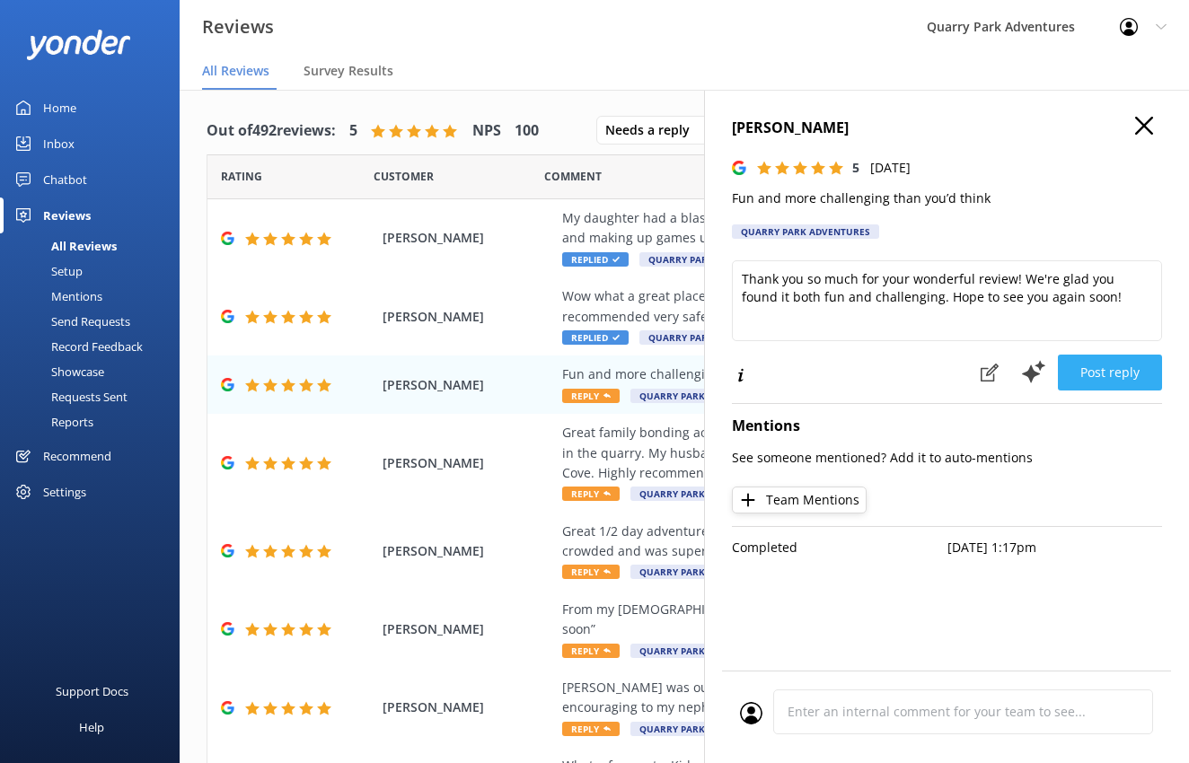
click at [1131, 383] on button "Post reply" at bounding box center [1110, 373] width 104 height 36
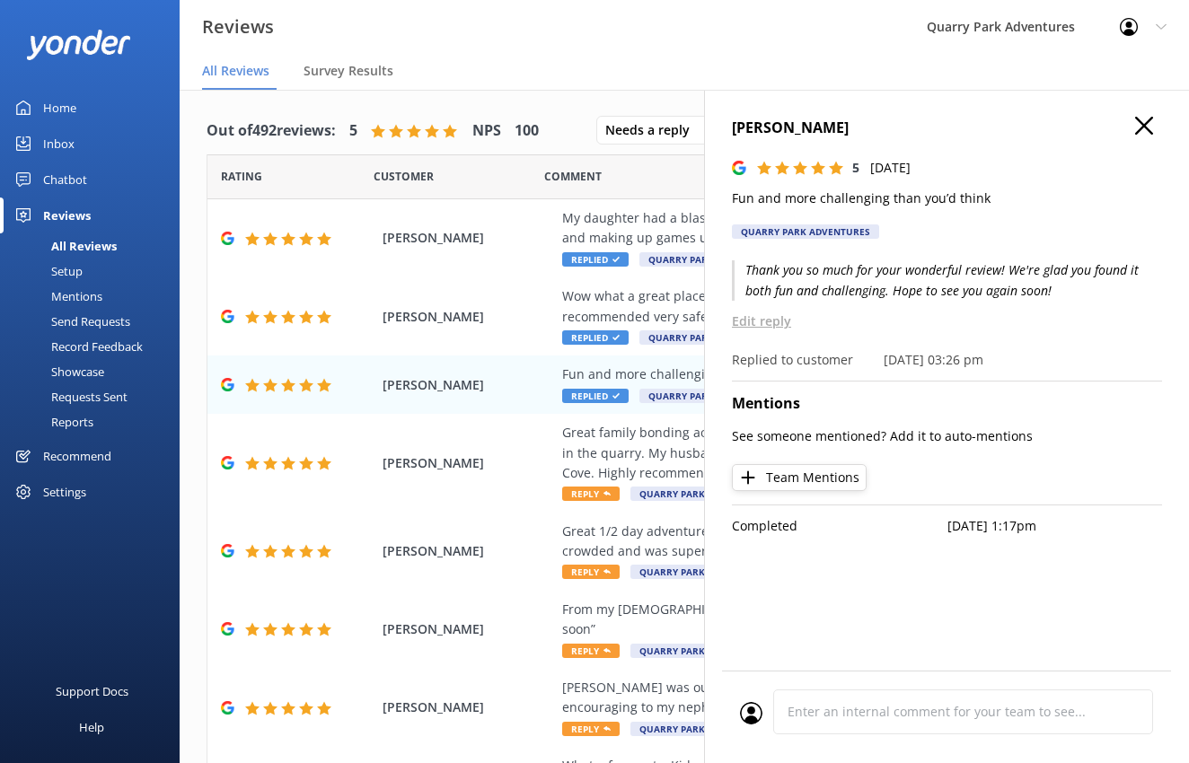
click at [1141, 121] on icon at bounding box center [1144, 126] width 18 height 18
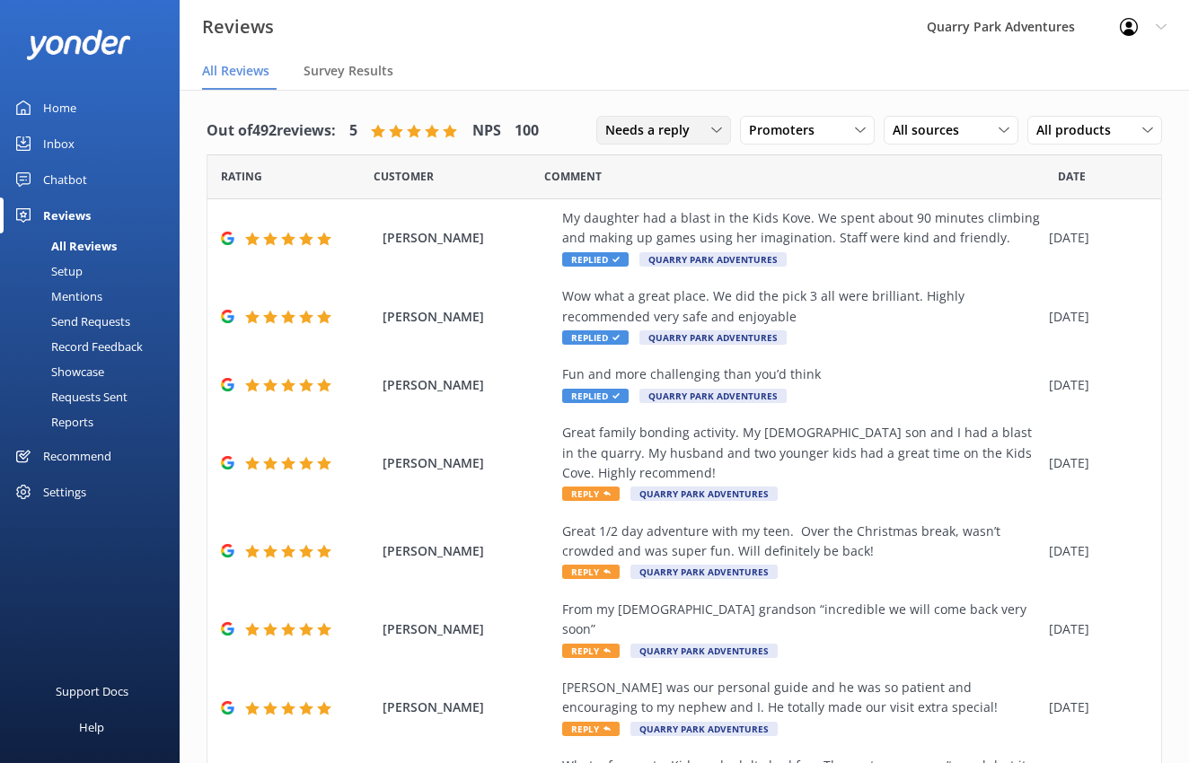
click at [629, 125] on span "Needs a reply" at bounding box center [652, 130] width 95 height 20
click at [646, 195] on div "Needs a reply" at bounding box center [640, 204] width 69 height 18
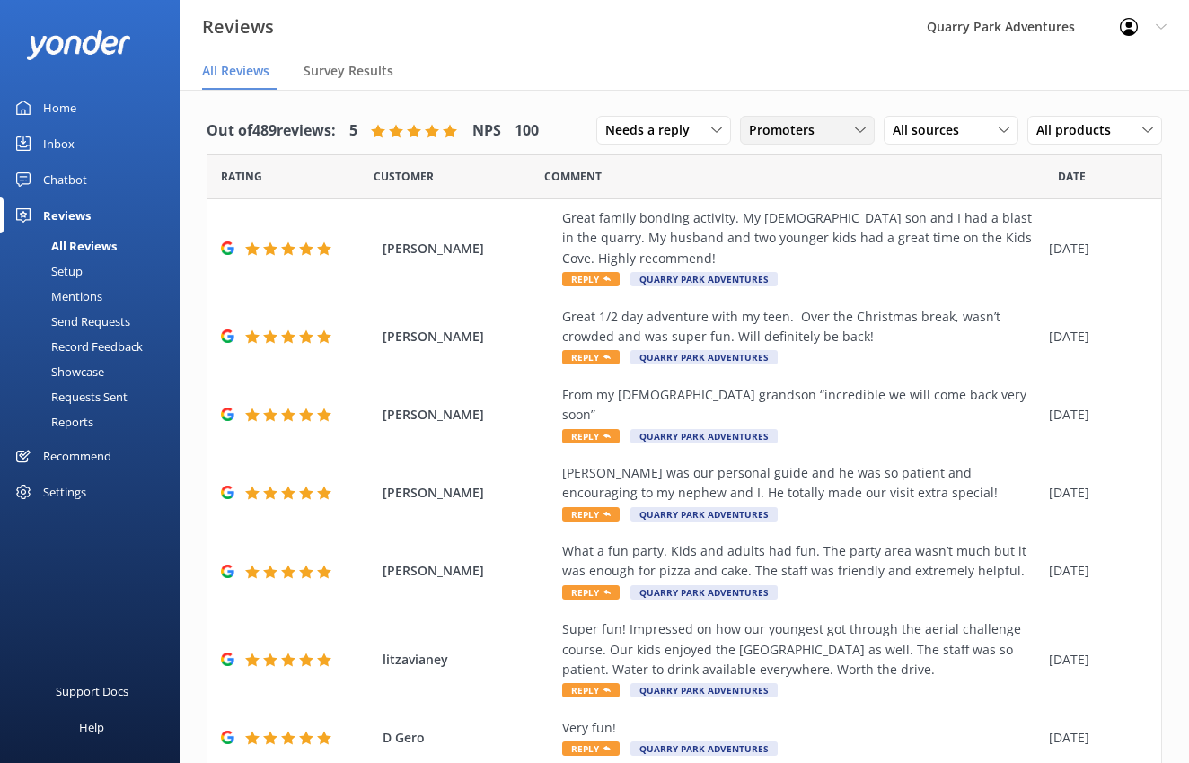
click at [807, 121] on span "Promoters" at bounding box center [787, 130] width 76 height 20
click at [795, 206] on div "Promoters" at bounding box center [806, 204] width 81 height 18
click at [688, 136] on div "Needs a reply" at bounding box center [664, 130] width 126 height 20
click at [772, 137] on span "Promoters" at bounding box center [787, 130] width 76 height 20
click at [766, 236] on div "Passives" at bounding box center [801, 240] width 70 height 18
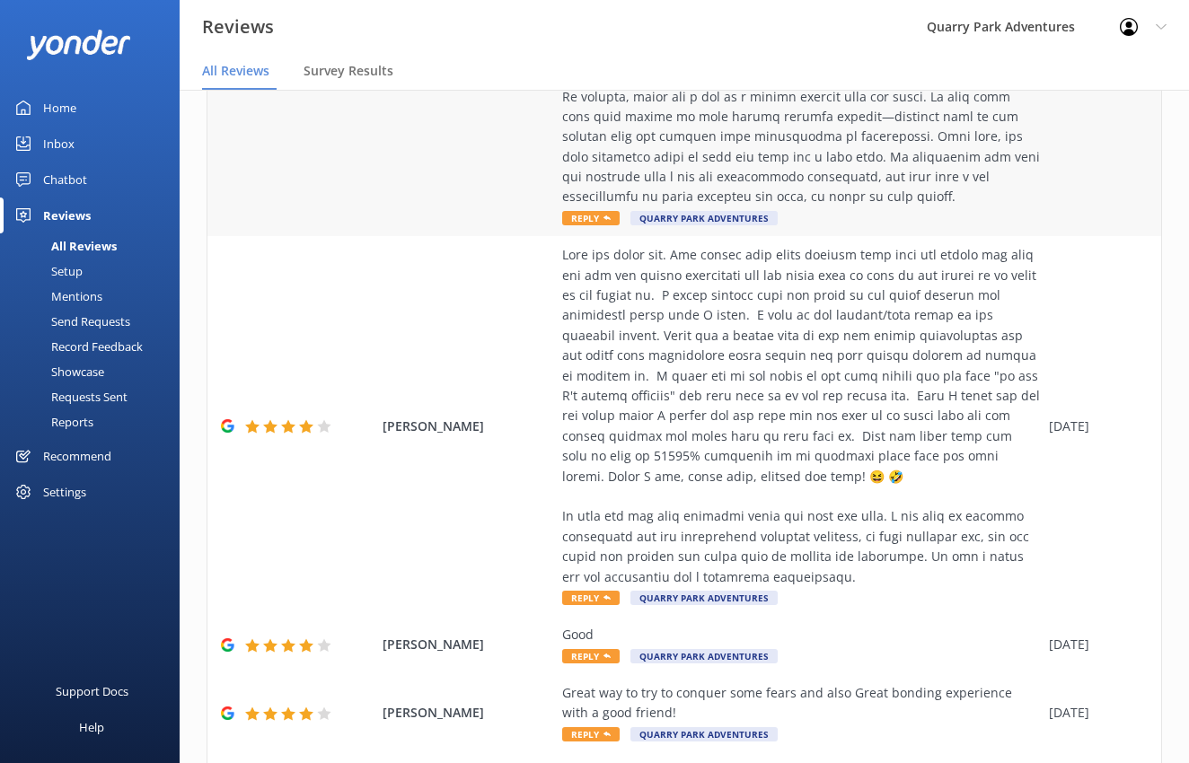
scroll to position [554, 0]
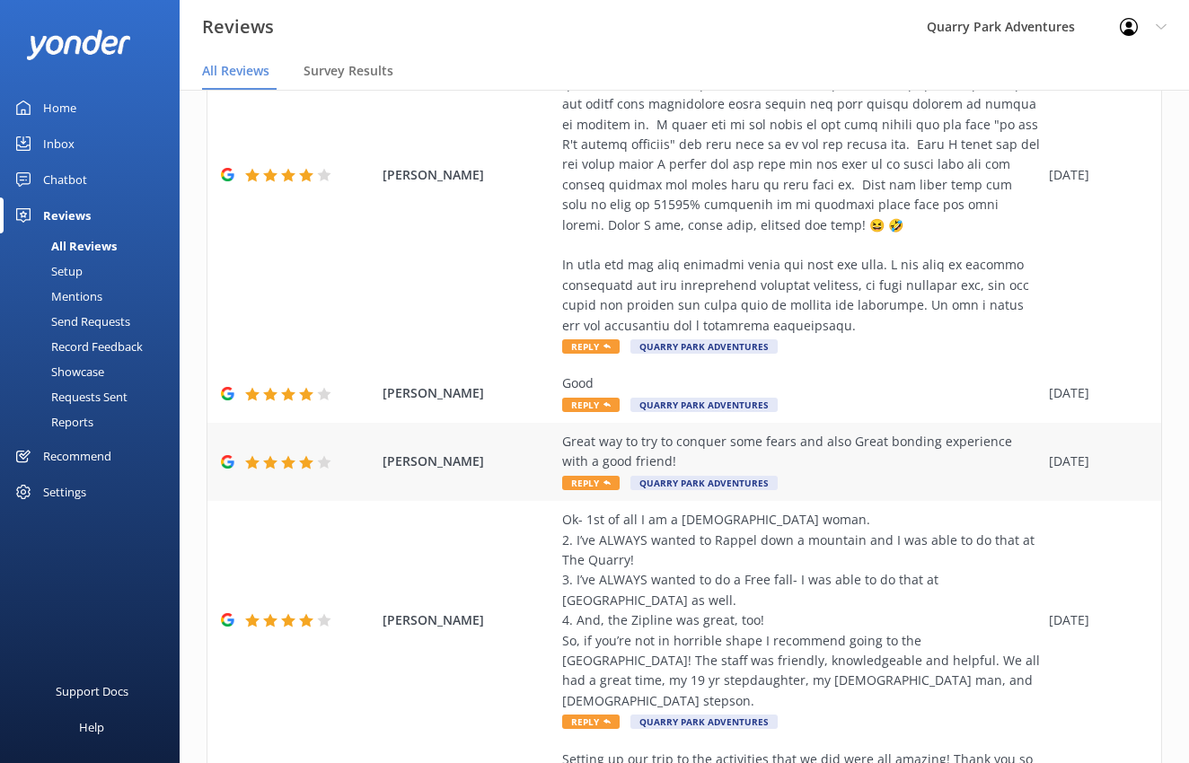
click at [936, 437] on div "Great way to try to conquer some fears and also Great bonding experience with a…" at bounding box center [801, 452] width 478 height 40
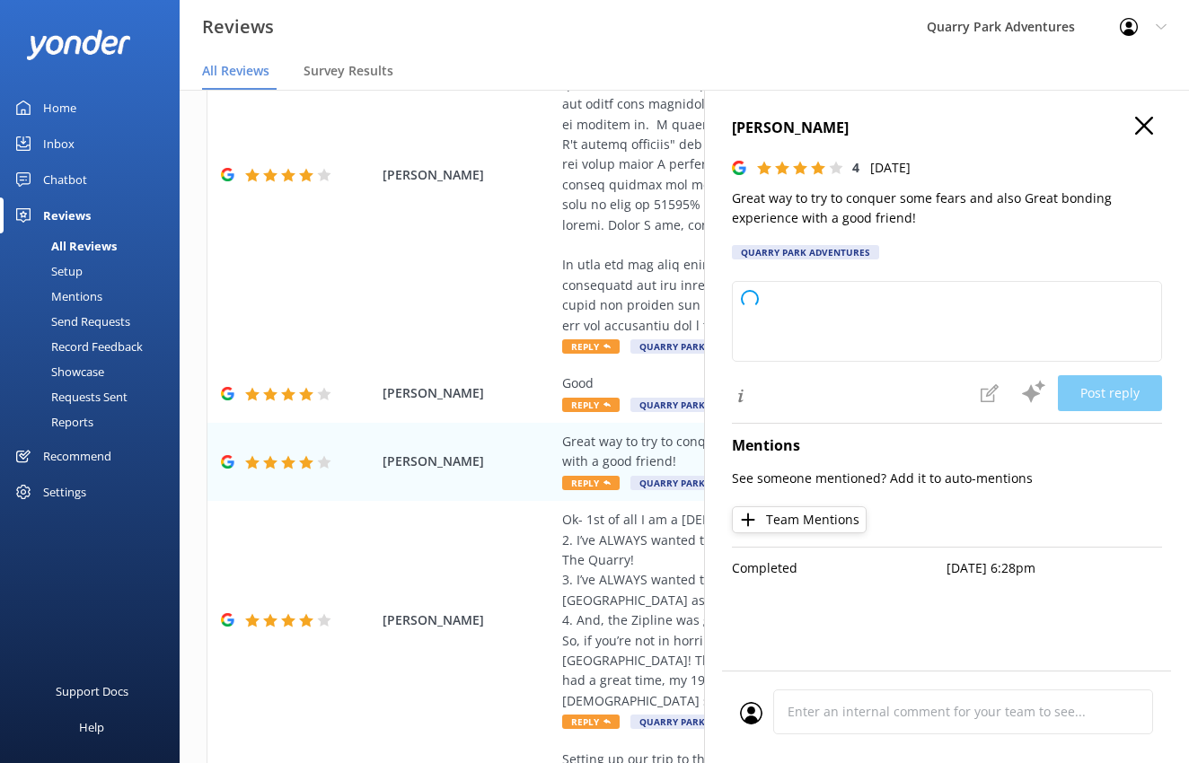
type textarea "Thank you so much for sharing your experience! We’re thrilled to hear you enjoy…"
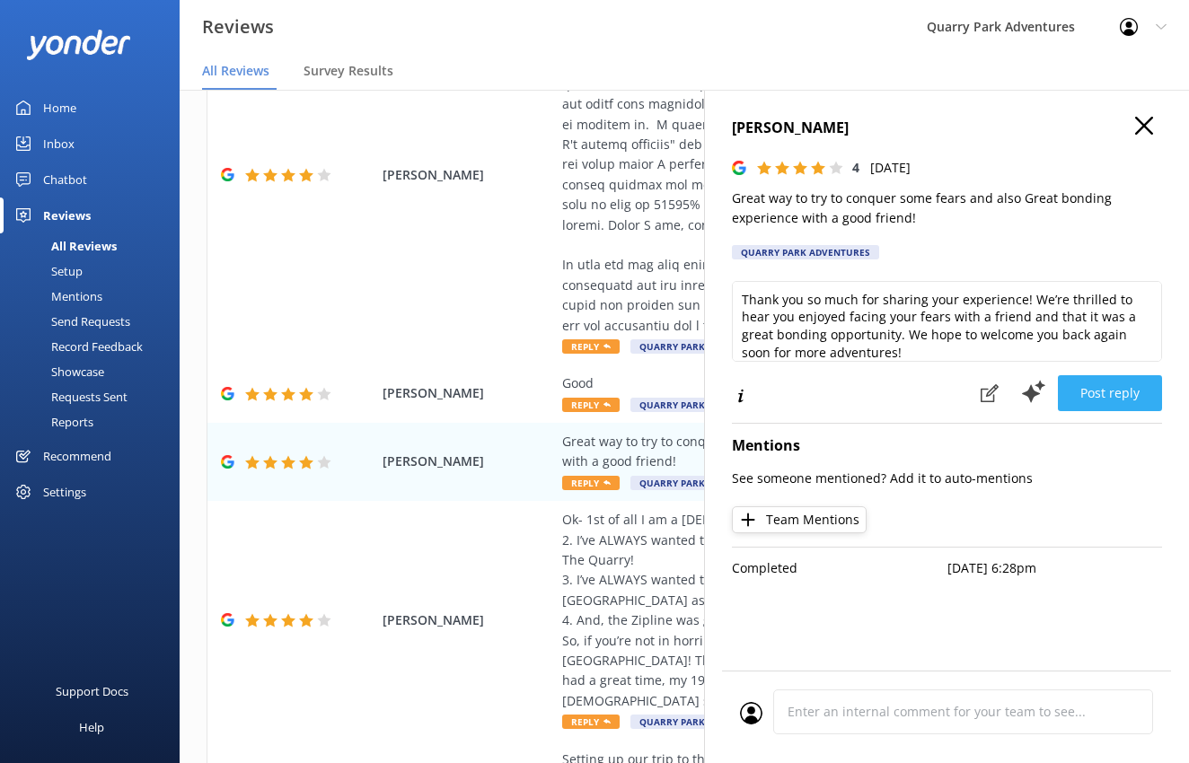
click at [1094, 396] on button "Post reply" at bounding box center [1110, 393] width 104 height 36
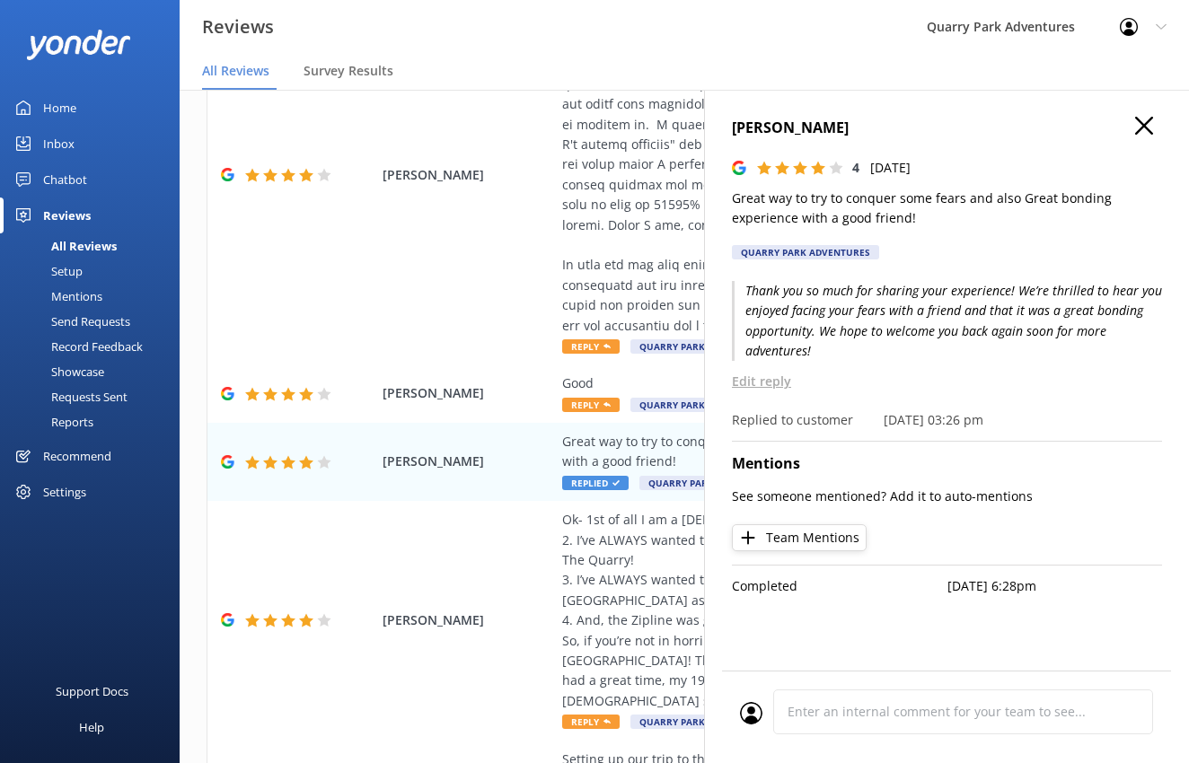
click at [1139, 122] on use at bounding box center [1144, 126] width 18 height 18
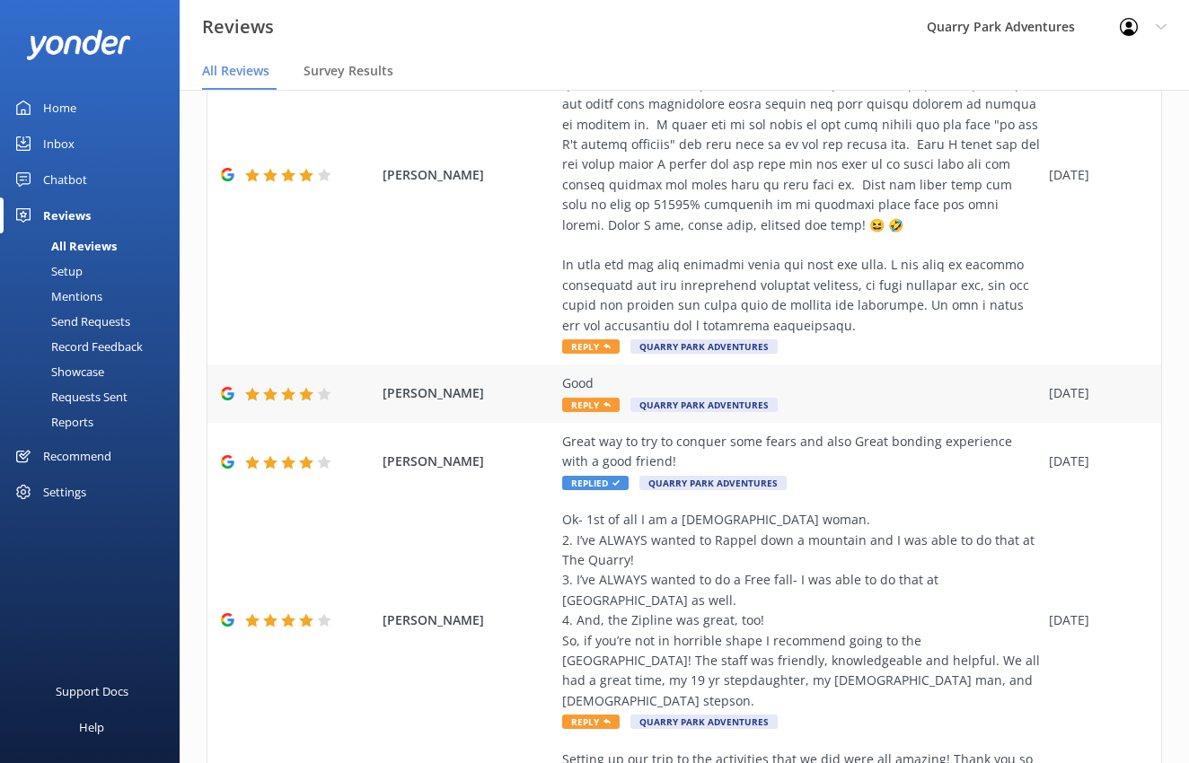
click at [870, 372] on div "Ally Li Good Reply Quarry Park Adventures [DATE]" at bounding box center [683, 394] width 953 height 58
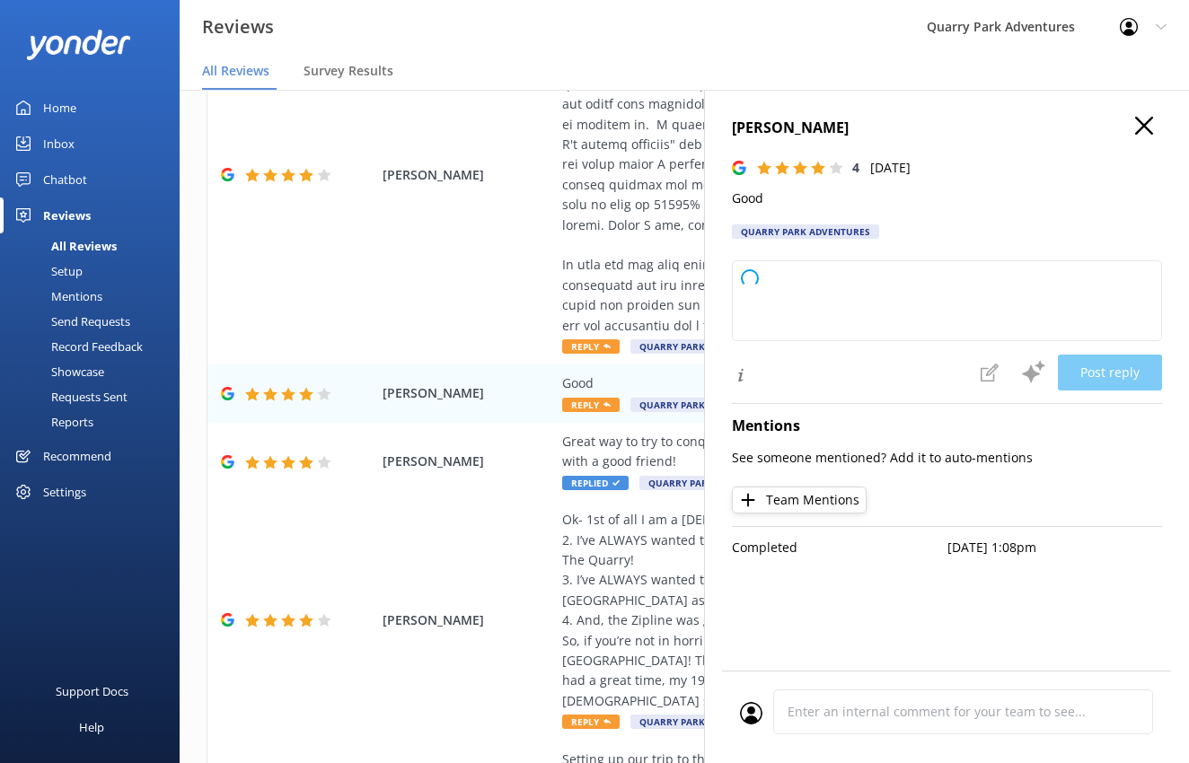
type textarea "Thank you for your feedback! We're glad you had a good experience and appreciat…"
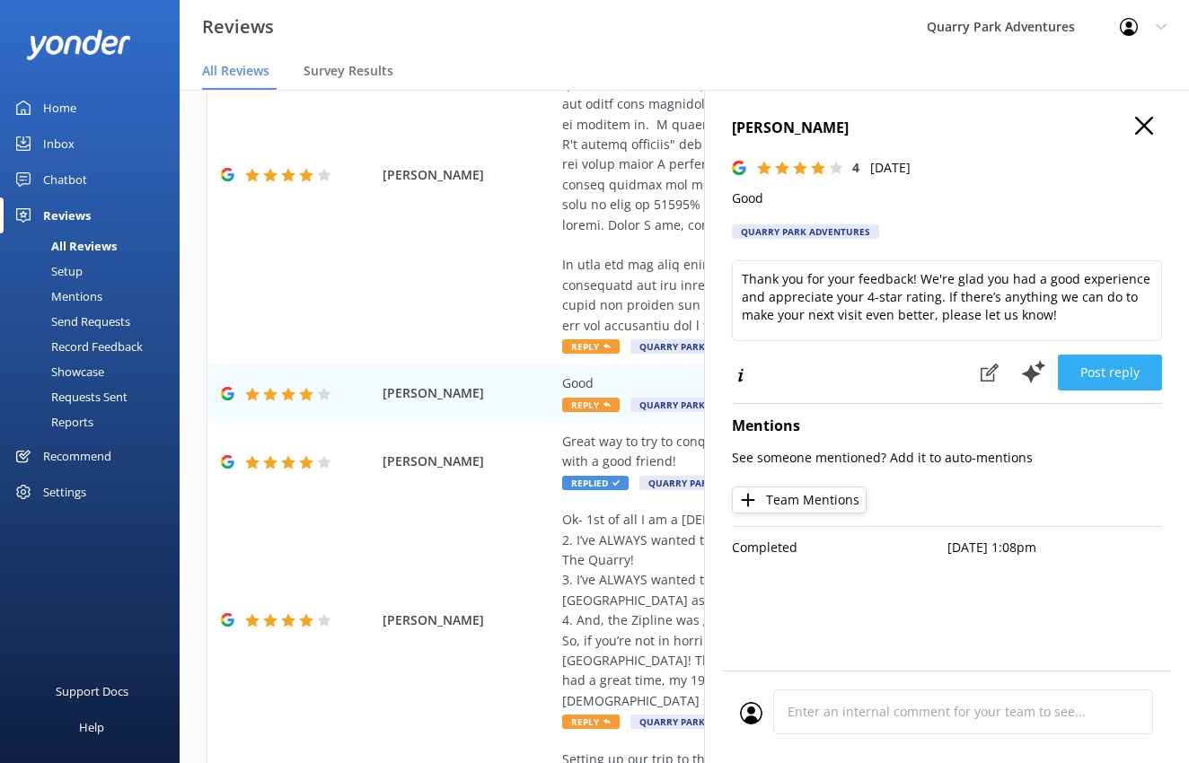
click at [1109, 372] on button "Post reply" at bounding box center [1110, 373] width 104 height 36
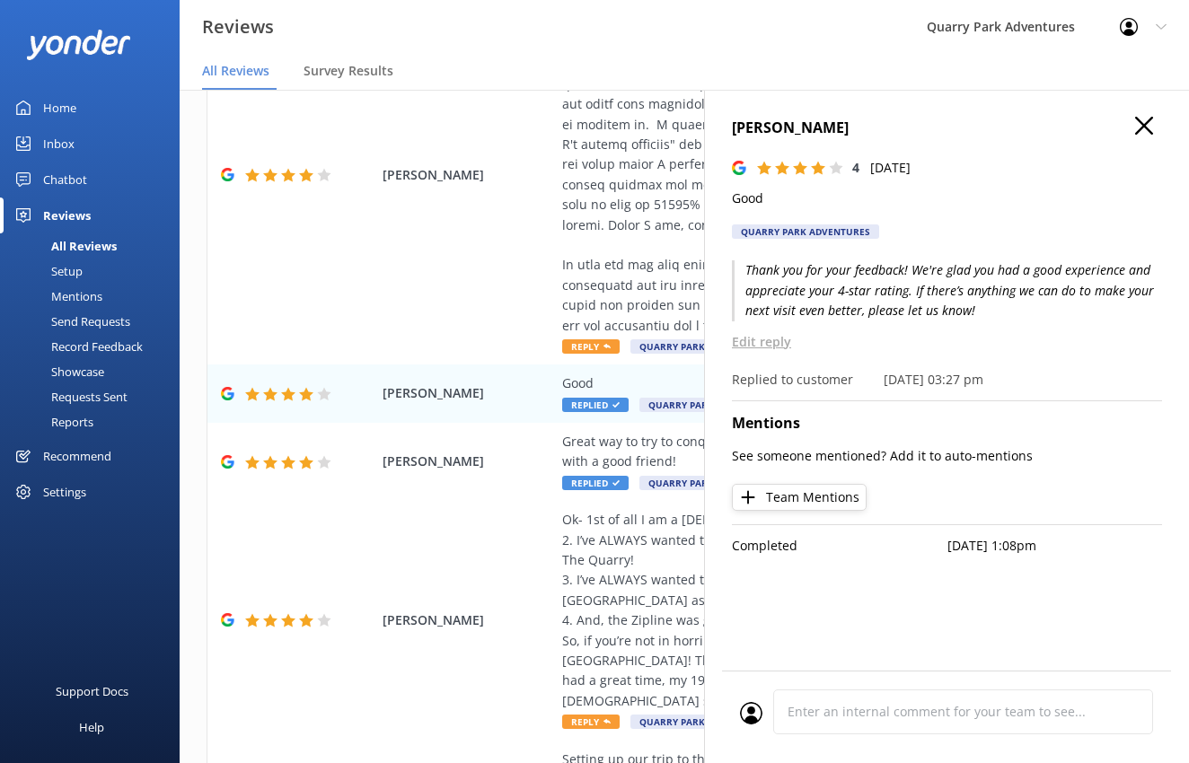
click at [1143, 134] on icon at bounding box center [1144, 126] width 18 height 18
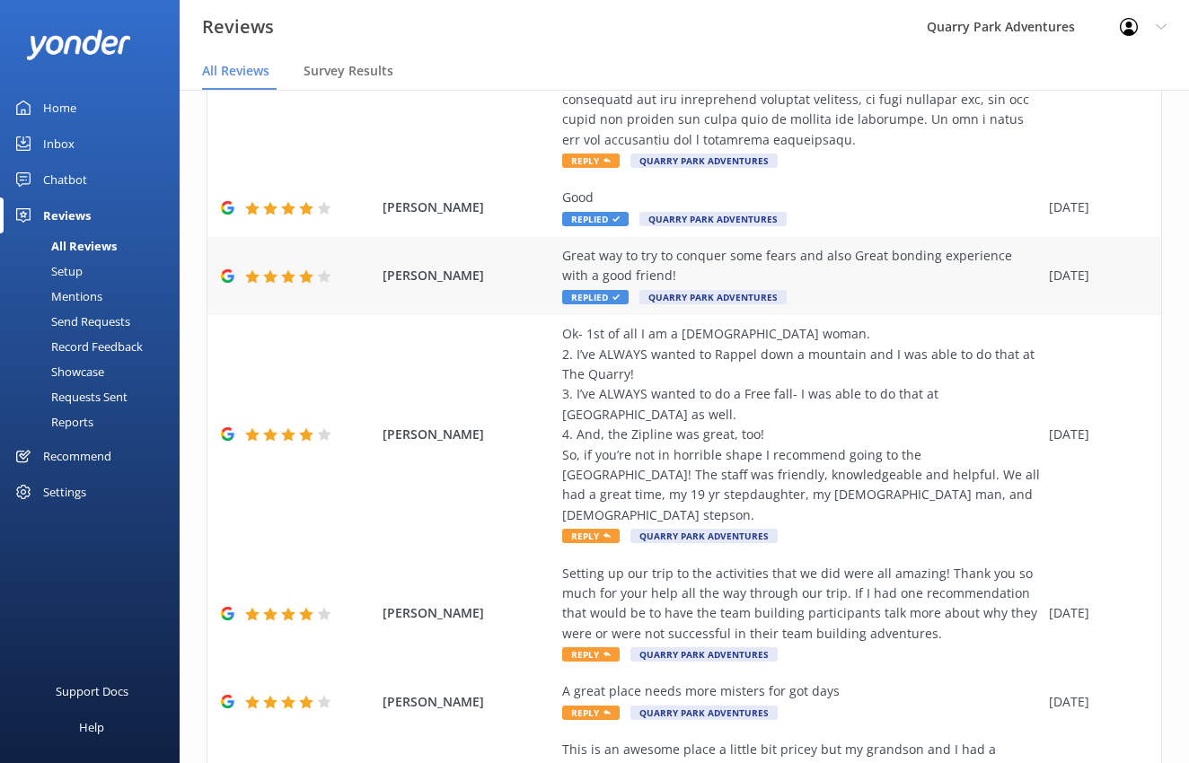
scroll to position [798, 0]
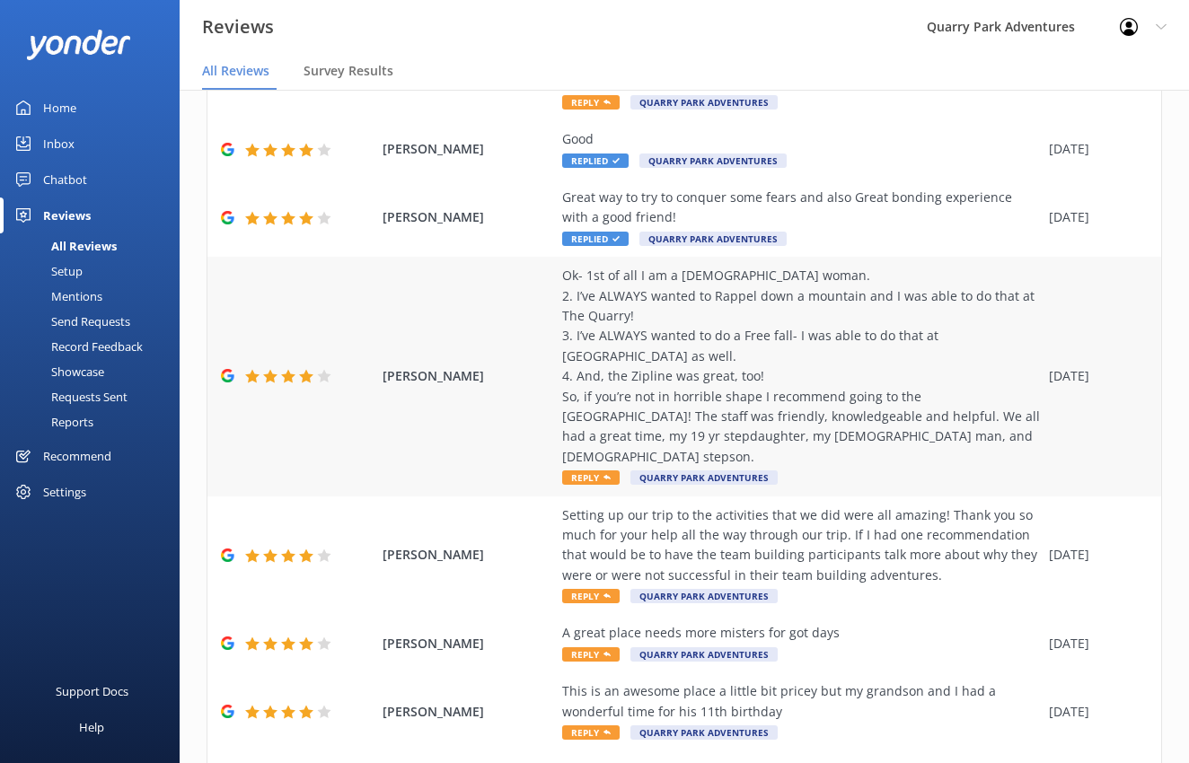
click at [940, 349] on div "Ok- 1st of all I am a [DEMOGRAPHIC_DATA] woman. 2. I’ve ALWAYS wanted to Rappel…" at bounding box center [801, 366] width 478 height 201
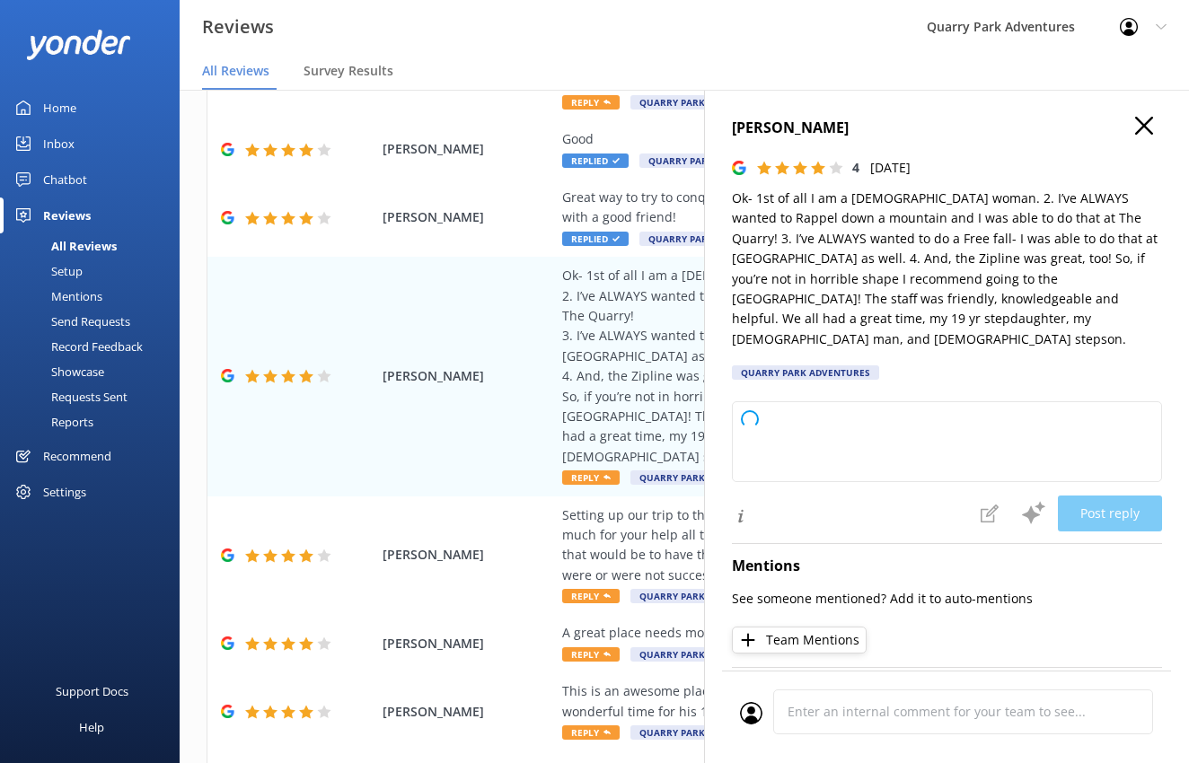
type textarea "Thank you so much for sharing your experience! We’re thrilled to hear you check…"
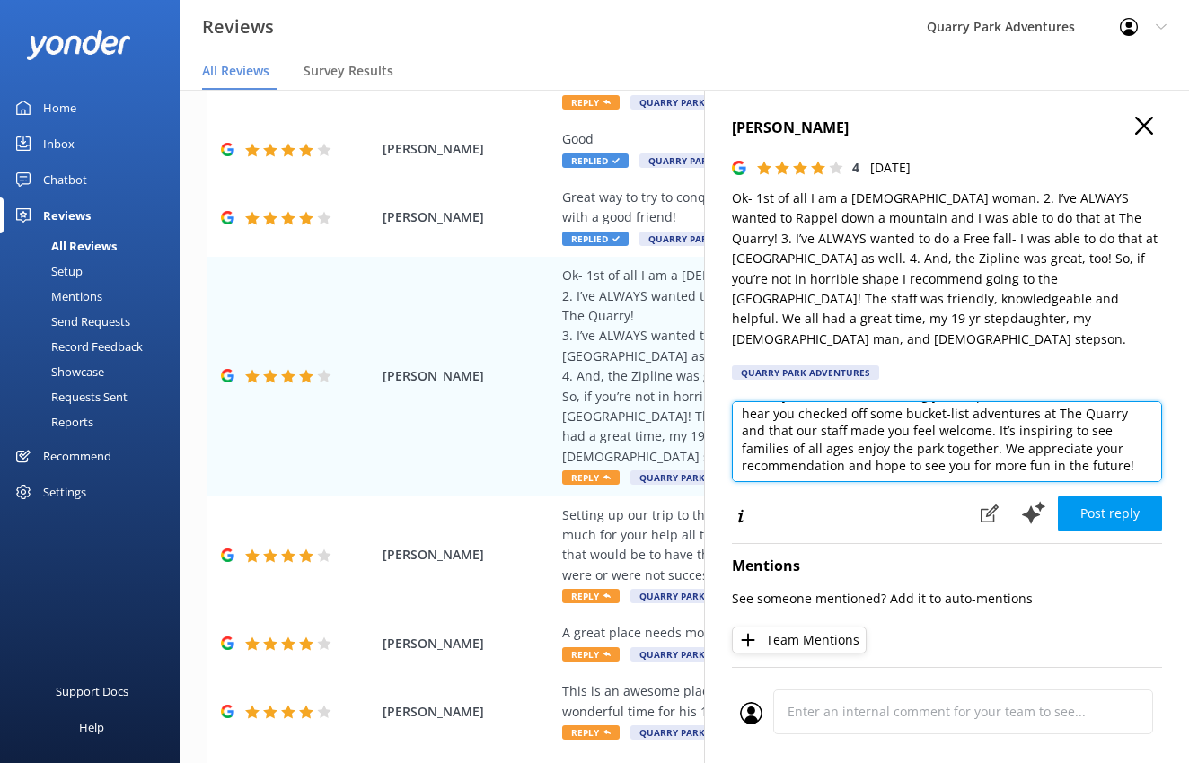
scroll to position [27, 0]
drag, startPoint x: 1146, startPoint y: 425, endPoint x: 1144, endPoint y: 441, distance: 16.4
click at [1146, 441] on textarea "Thank you so much for sharing your experience! We’re thrilled to hear you check…" at bounding box center [947, 441] width 430 height 81
click at [1102, 434] on textarea "Thank you so much for sharing your experience! We’re thrilled to hear you check…" at bounding box center [947, 441] width 430 height 81
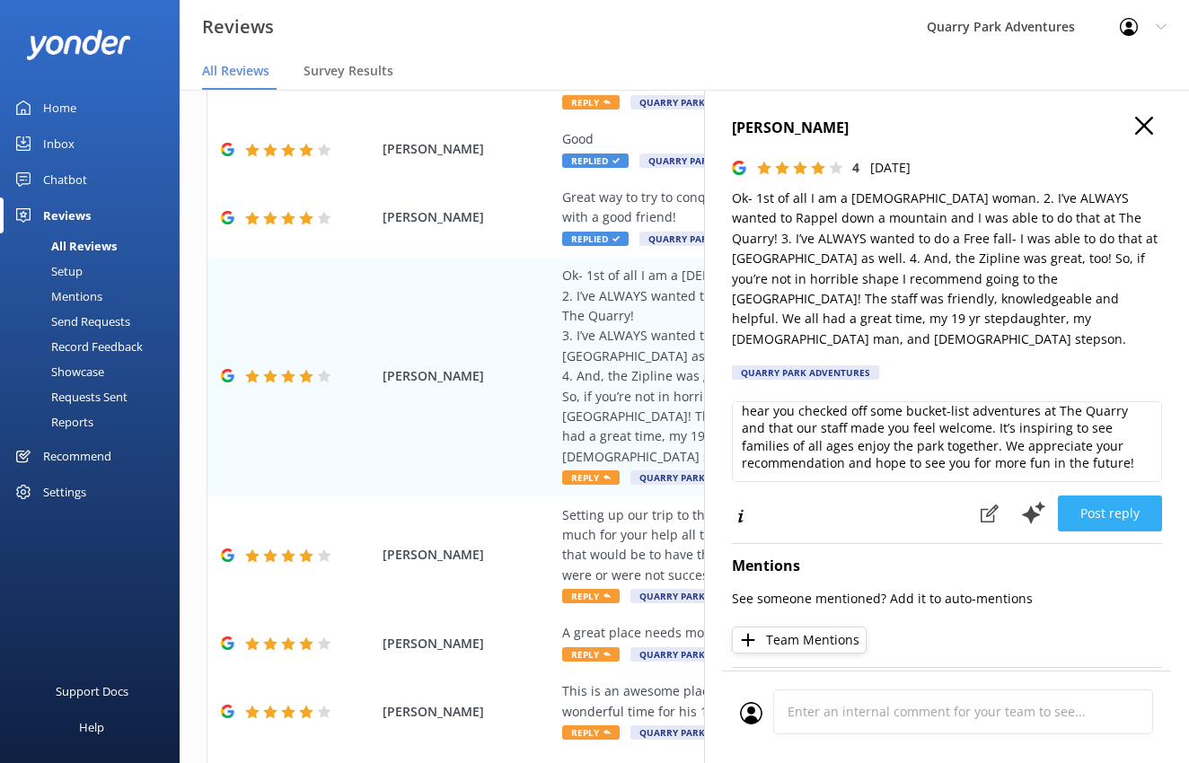
click at [1120, 496] on button "Post reply" at bounding box center [1110, 514] width 104 height 36
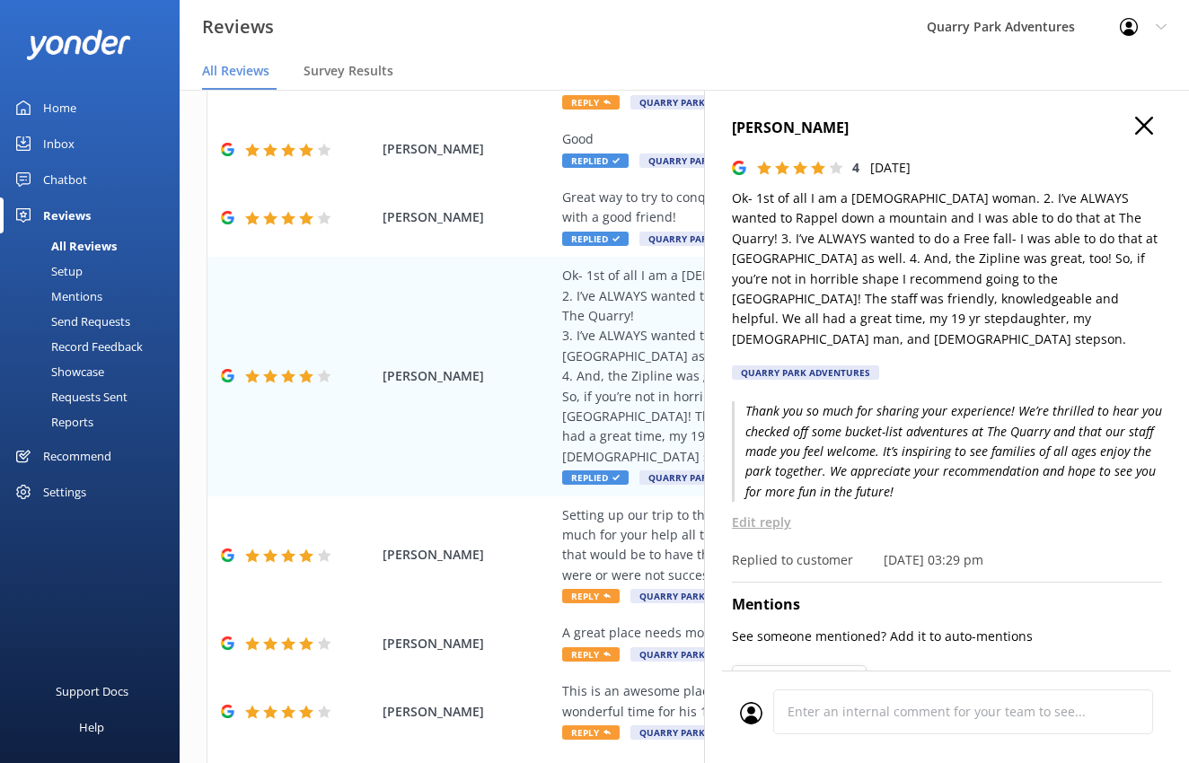
click at [1139, 131] on h4 "[PERSON_NAME]" at bounding box center [947, 128] width 430 height 23
click at [1135, 125] on use at bounding box center [1144, 126] width 18 height 18
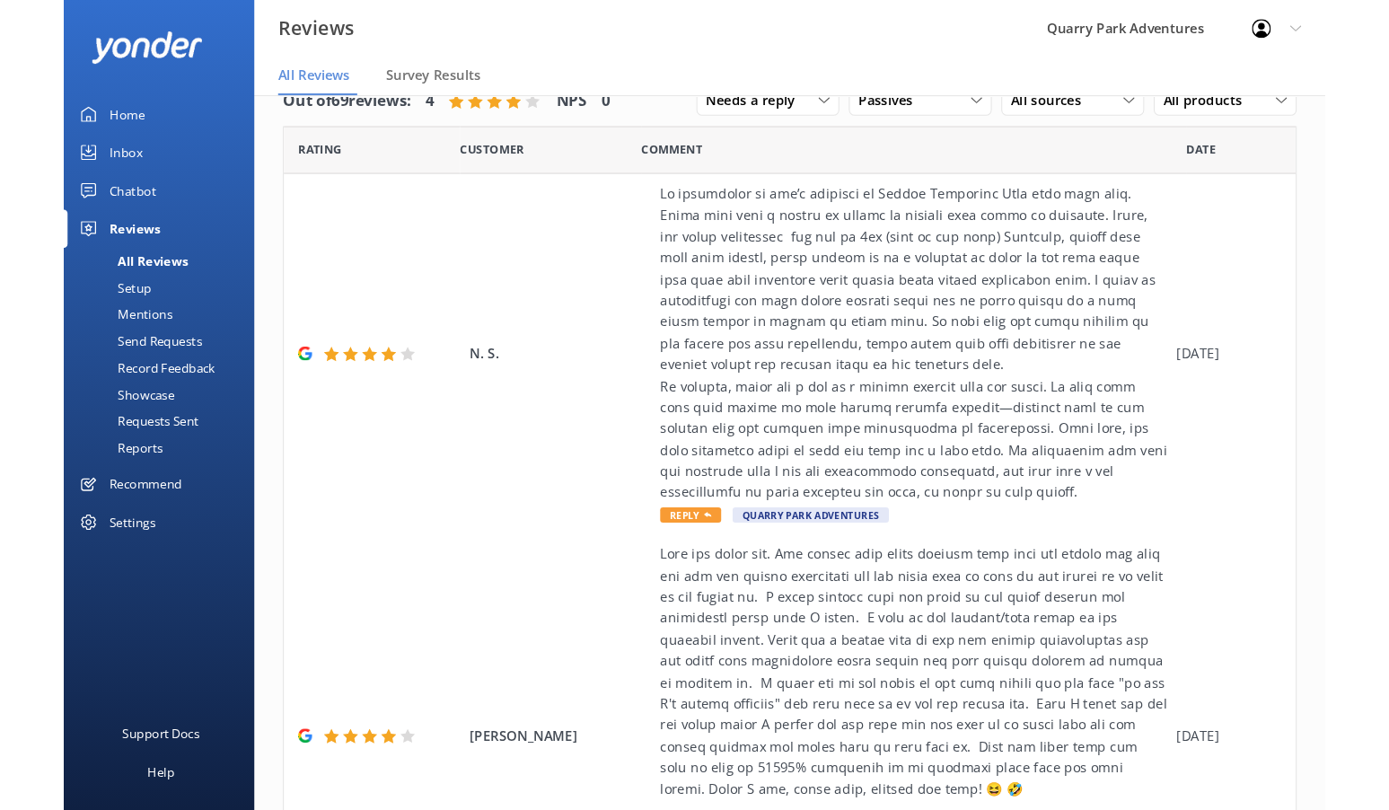
scroll to position [0, 0]
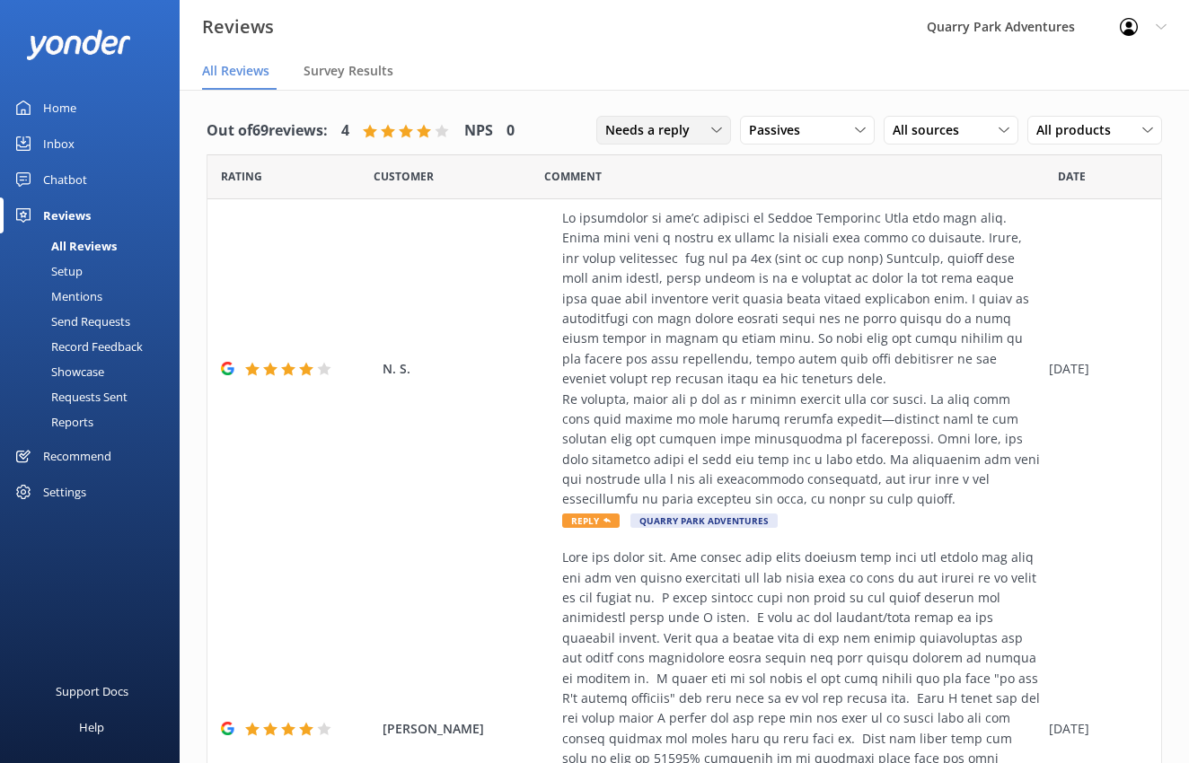
click at [690, 127] on div "Needs a reply" at bounding box center [664, 130] width 126 height 20
click at [683, 195] on link "Needs a reply" at bounding box center [677, 204] width 160 height 36
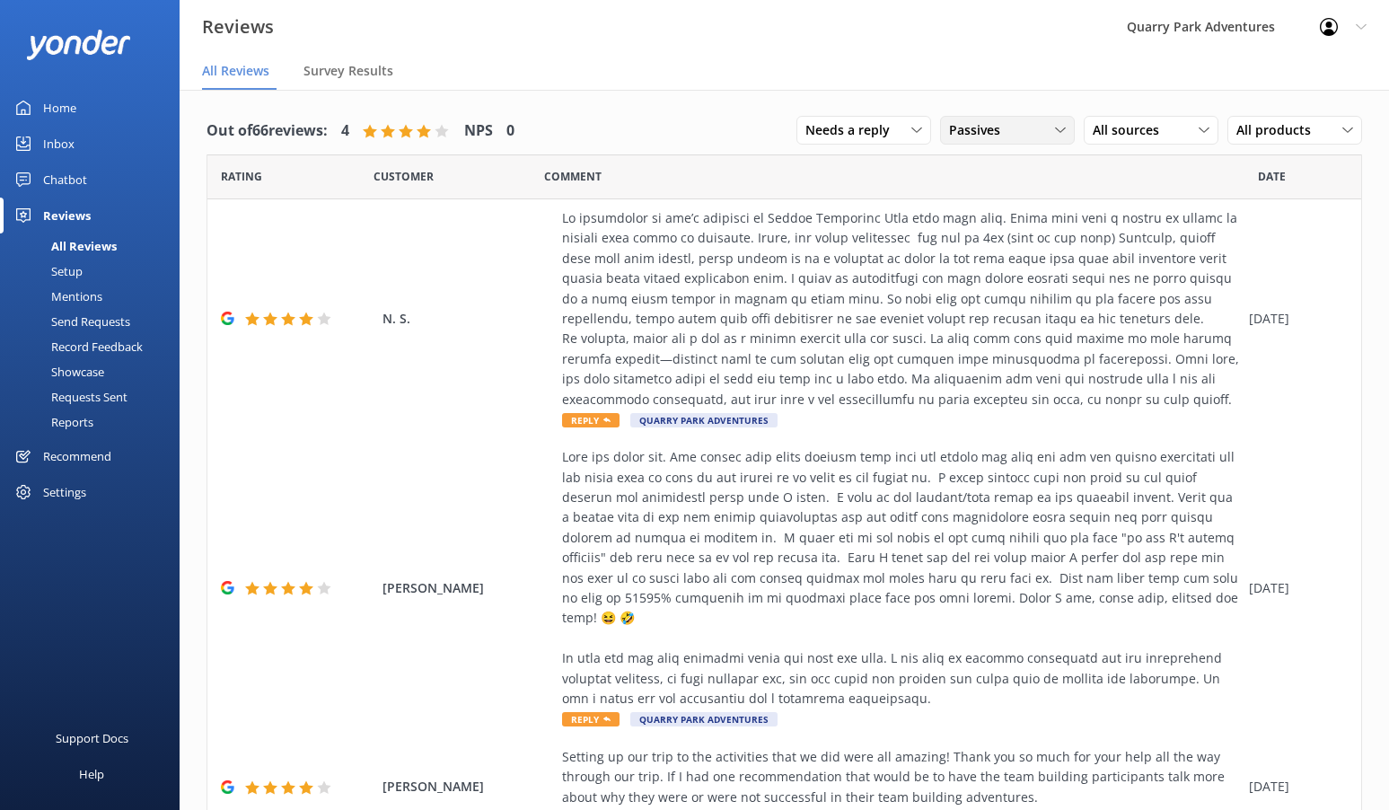
click at [1023, 141] on div "Passives All ratings Promoters Passives Detractors" at bounding box center [1007, 130] width 135 height 29
click at [1023, 139] on div "Passives" at bounding box center [1007, 130] width 126 height 20
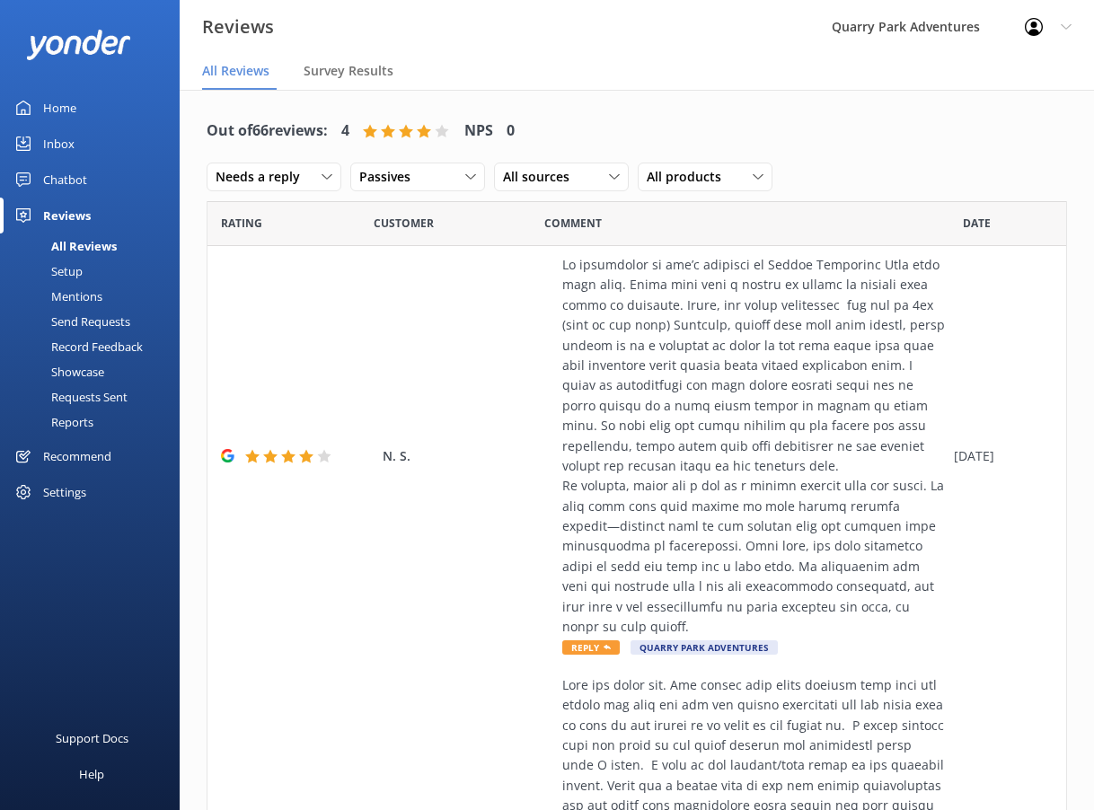
click at [112, 248] on div "All Reviews" at bounding box center [64, 245] width 106 height 25
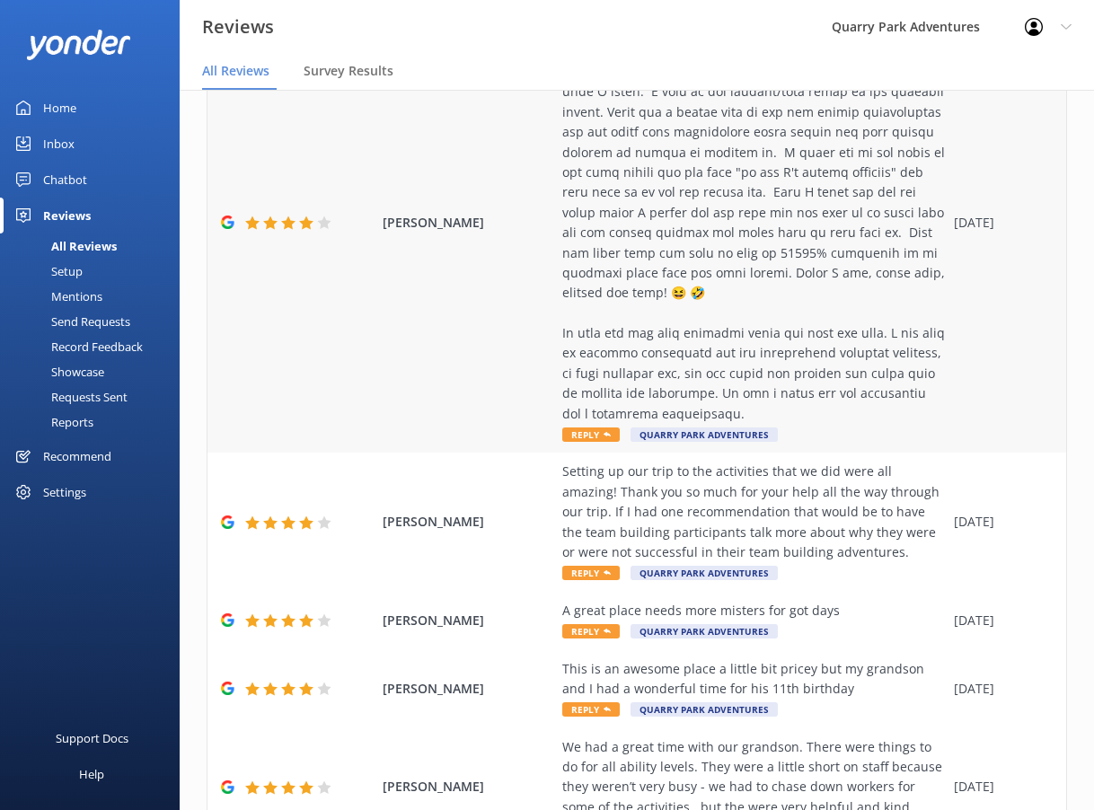
scroll to position [771, 0]
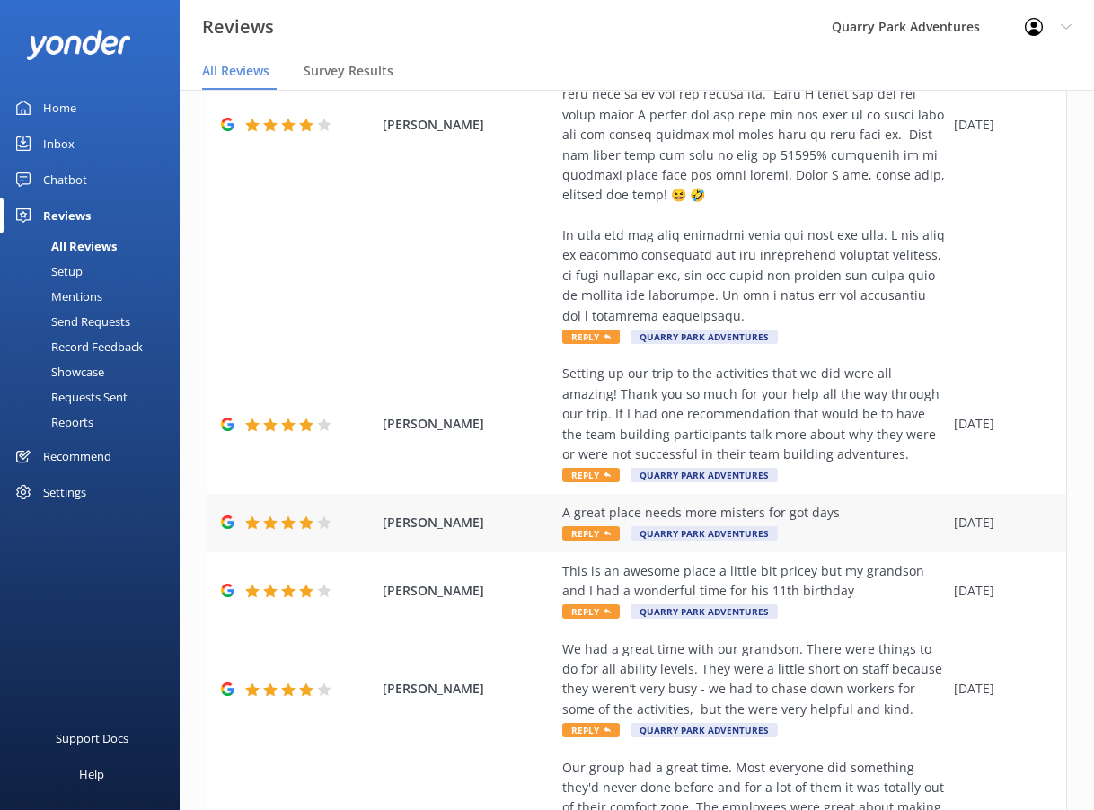
click at [851, 507] on div "A great place needs more misters for got days" at bounding box center [753, 513] width 382 height 20
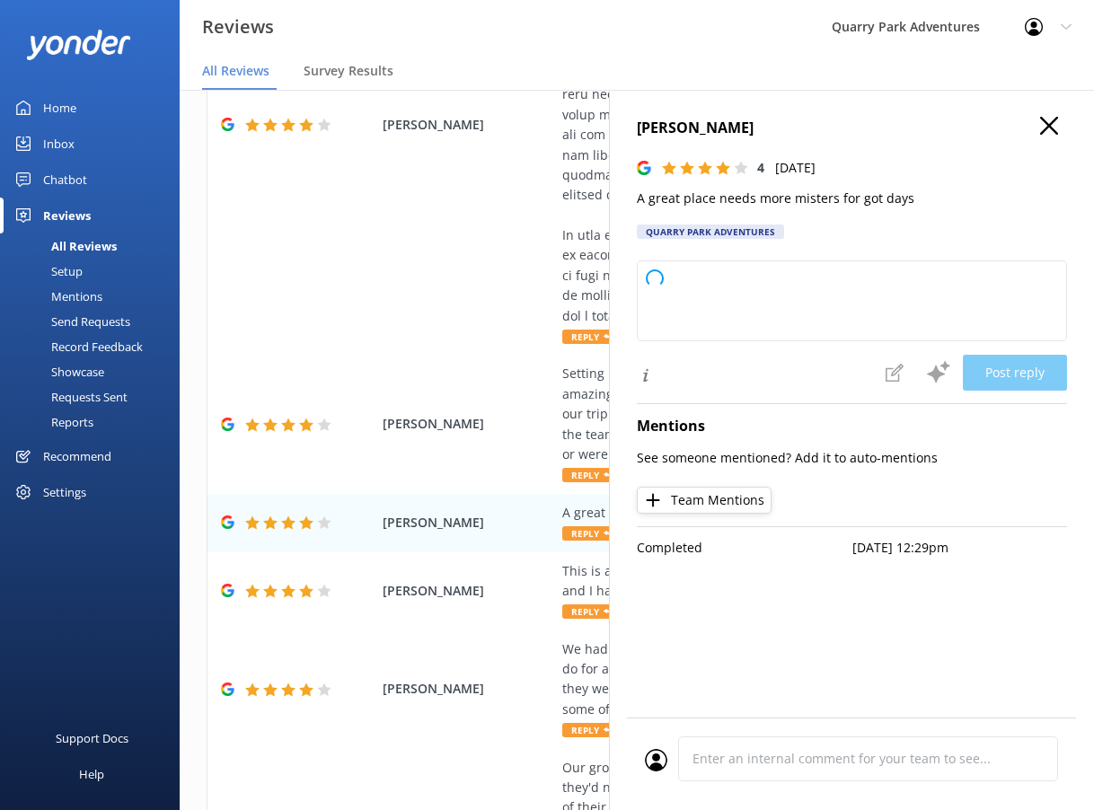
type textarea "Thank you so much for your feedback and kind words! We appreciate your suggesti…"
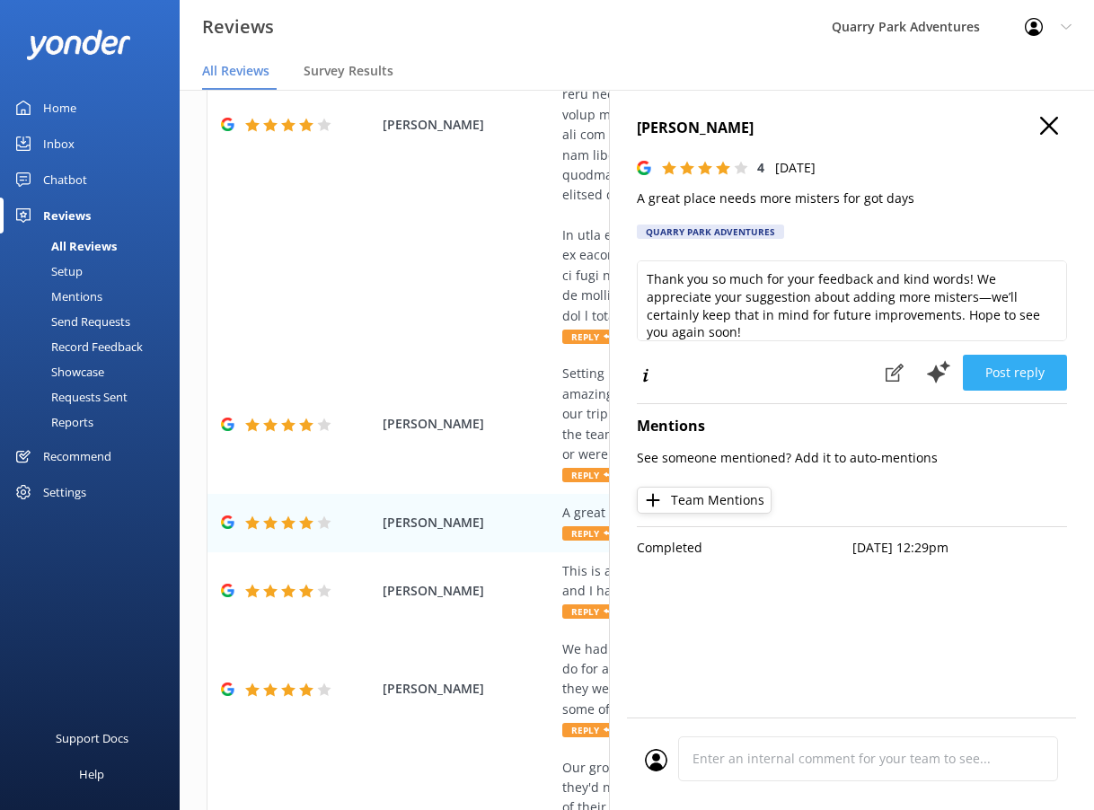
click at [1012, 382] on button "Post reply" at bounding box center [1014, 373] width 104 height 36
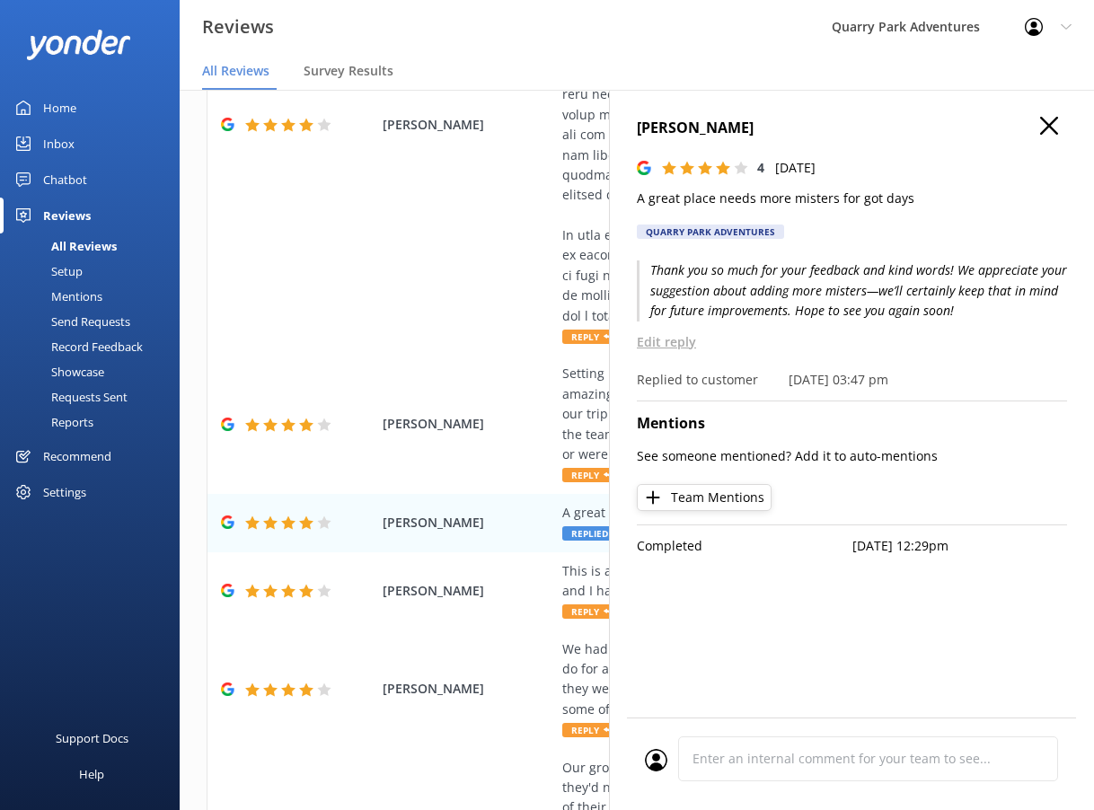
click at [1047, 124] on use at bounding box center [1049, 126] width 18 height 18
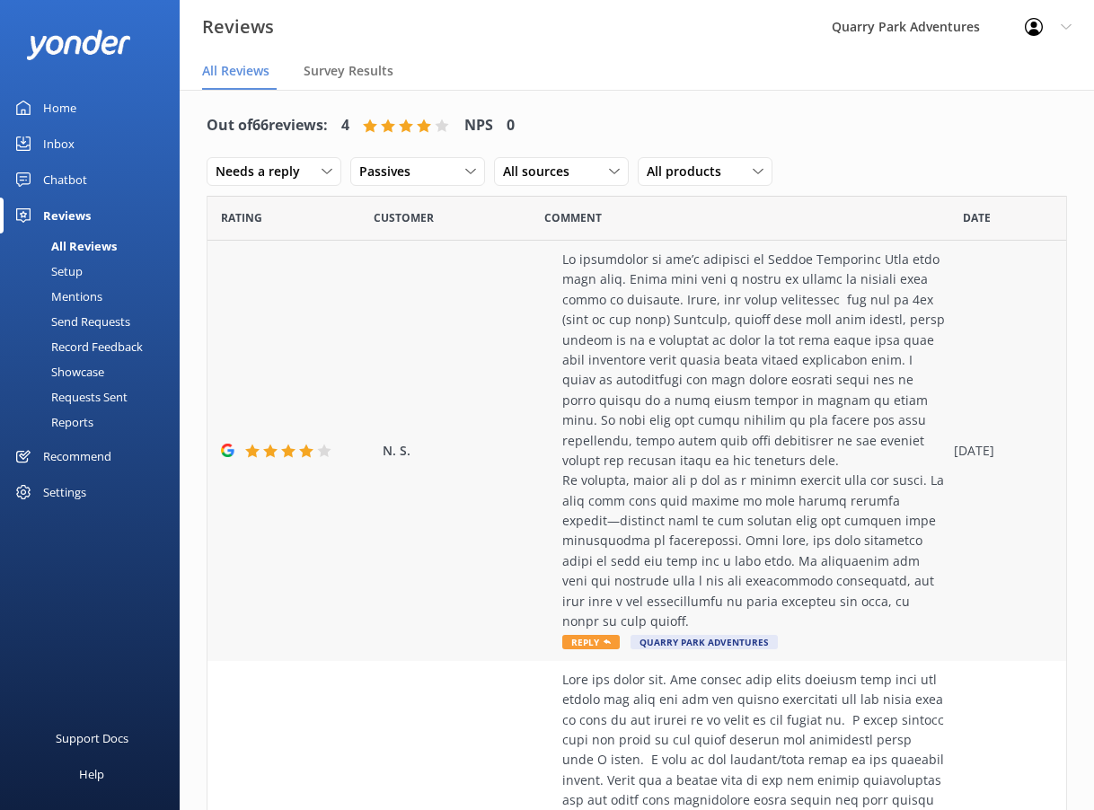
scroll to position [0, 0]
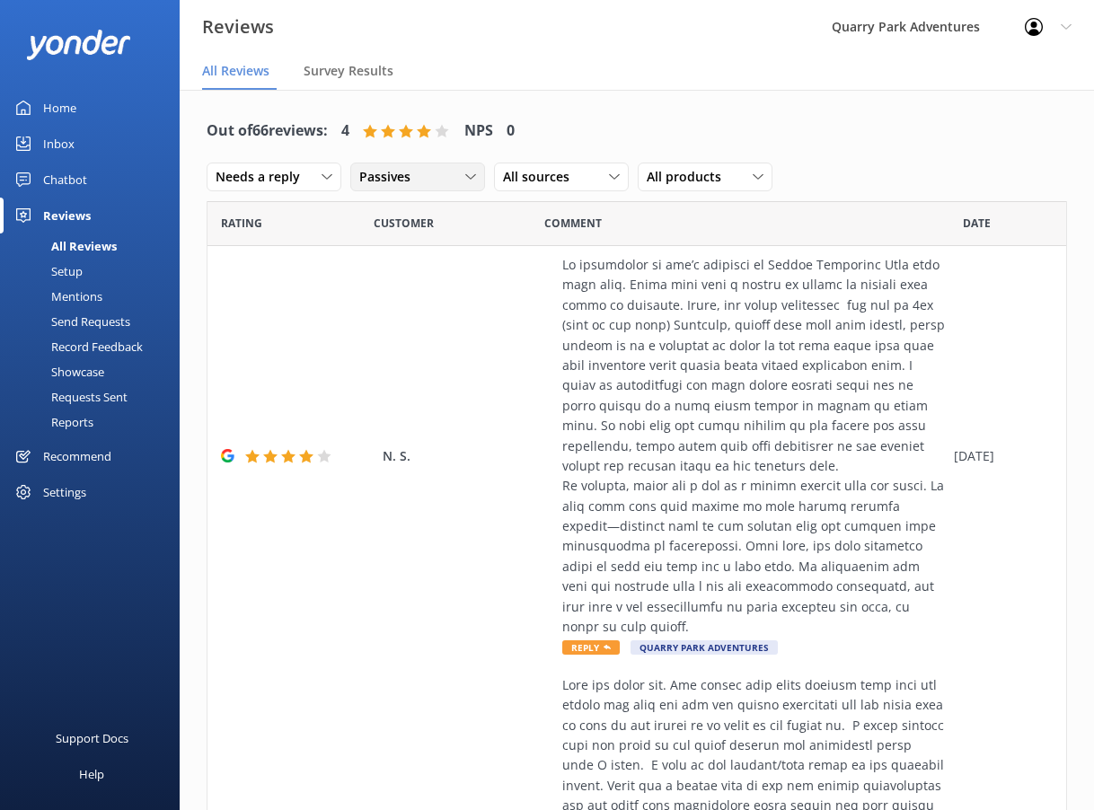
click at [470, 177] on icon at bounding box center [470, 176] width 11 height 11
click at [436, 218] on link "All ratings" at bounding box center [431, 214] width 160 height 36
